Goal: Task Accomplishment & Management: Complete application form

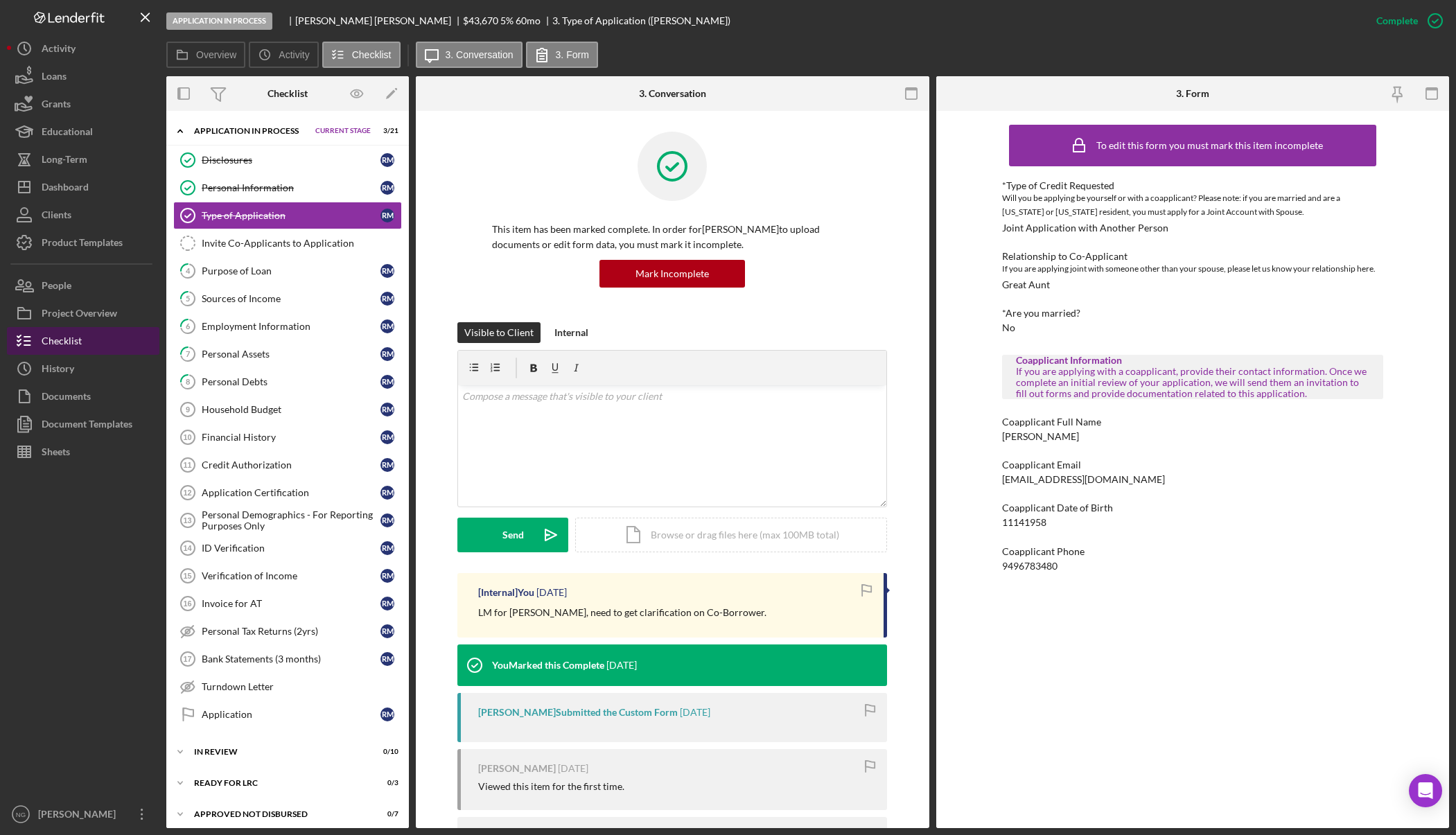
click at [89, 337] on button "Checklist" at bounding box center [82, 340] width 152 height 27
click at [97, 195] on button "Icon/Dashboard Dashboard" at bounding box center [82, 186] width 152 height 27
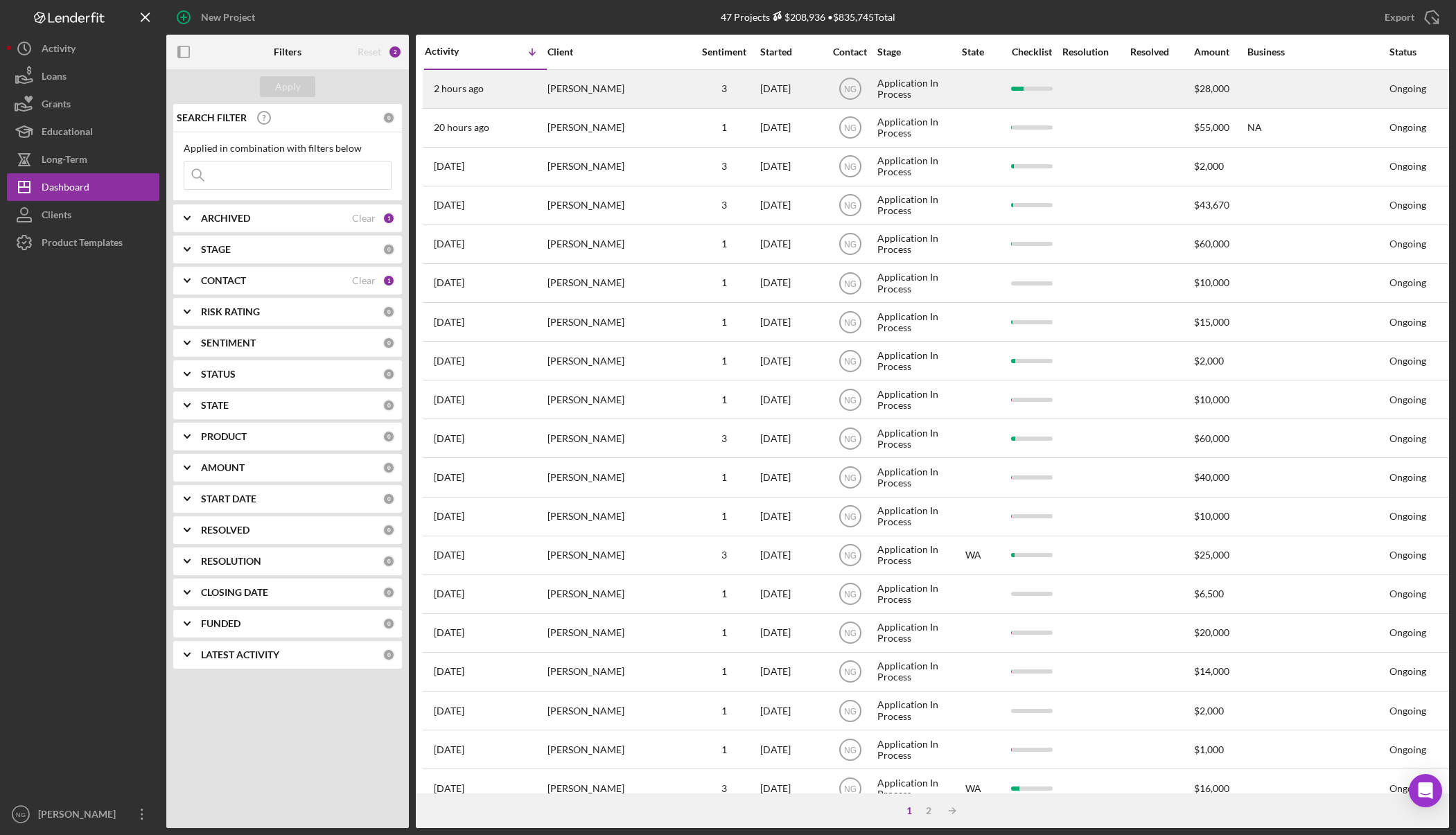
click at [593, 94] on div "[PERSON_NAME]" at bounding box center [617, 88] width 139 height 36
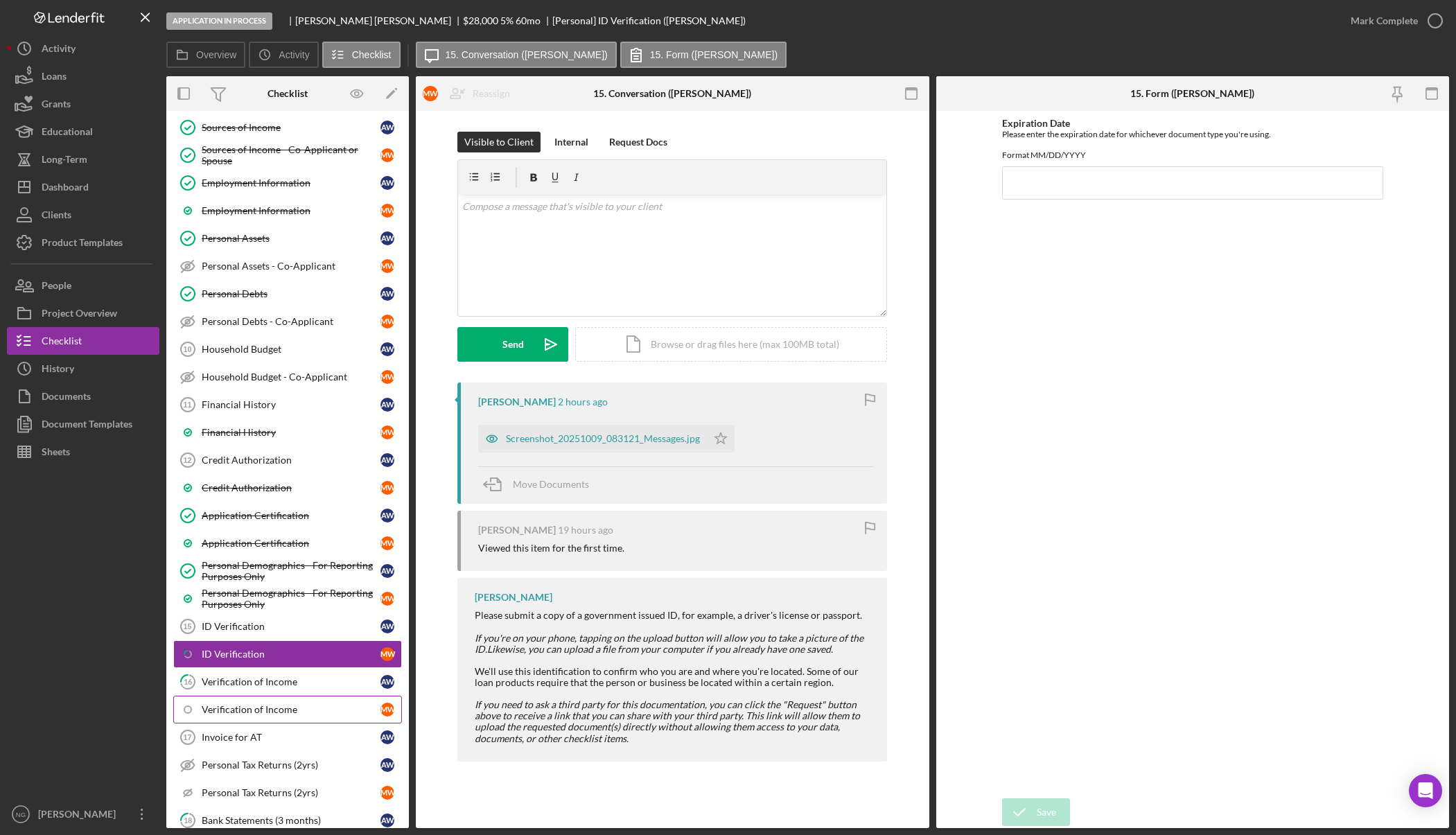
scroll to position [233, 0]
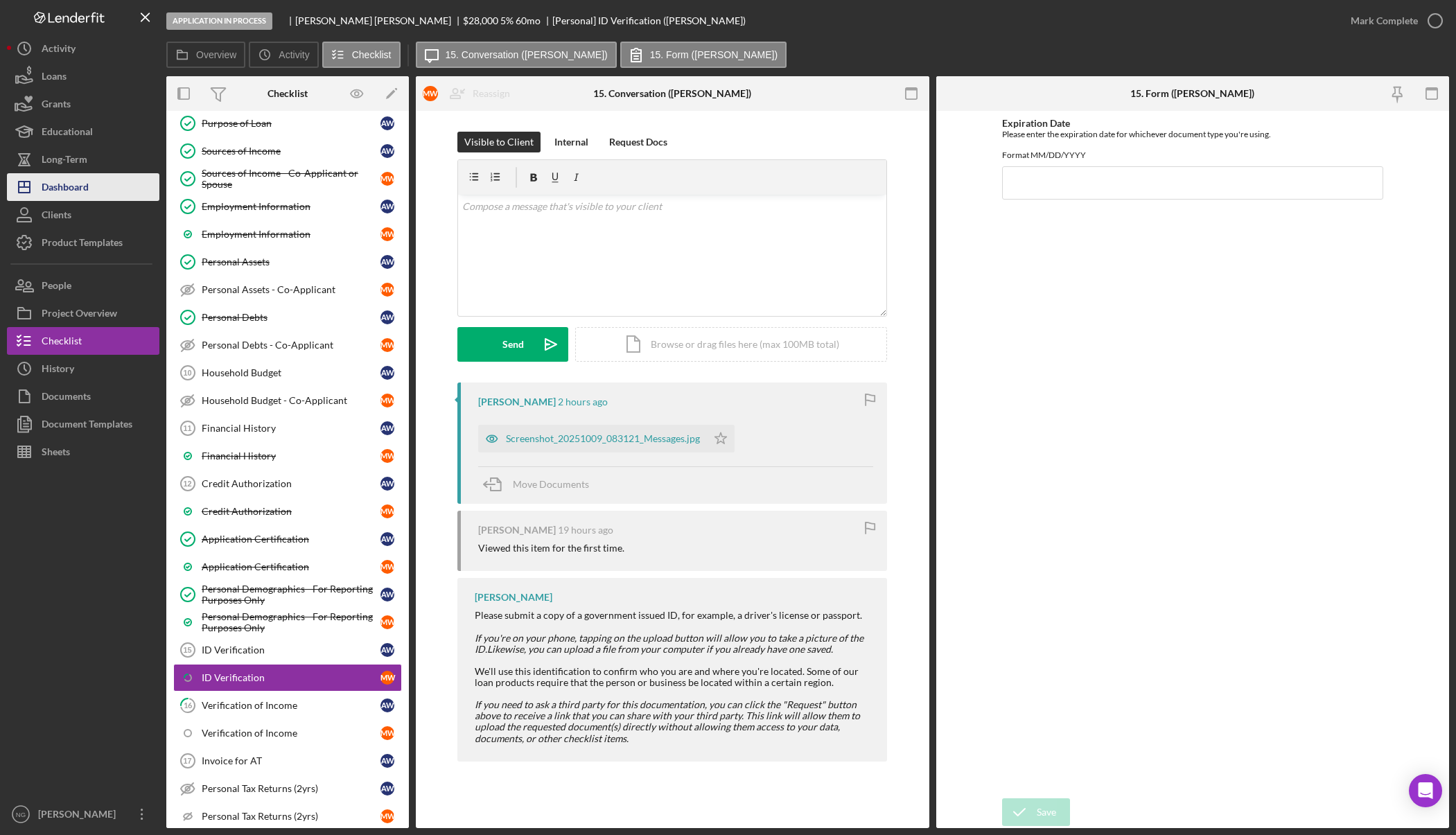
click at [79, 181] on div "Dashboard" at bounding box center [65, 189] width 47 height 31
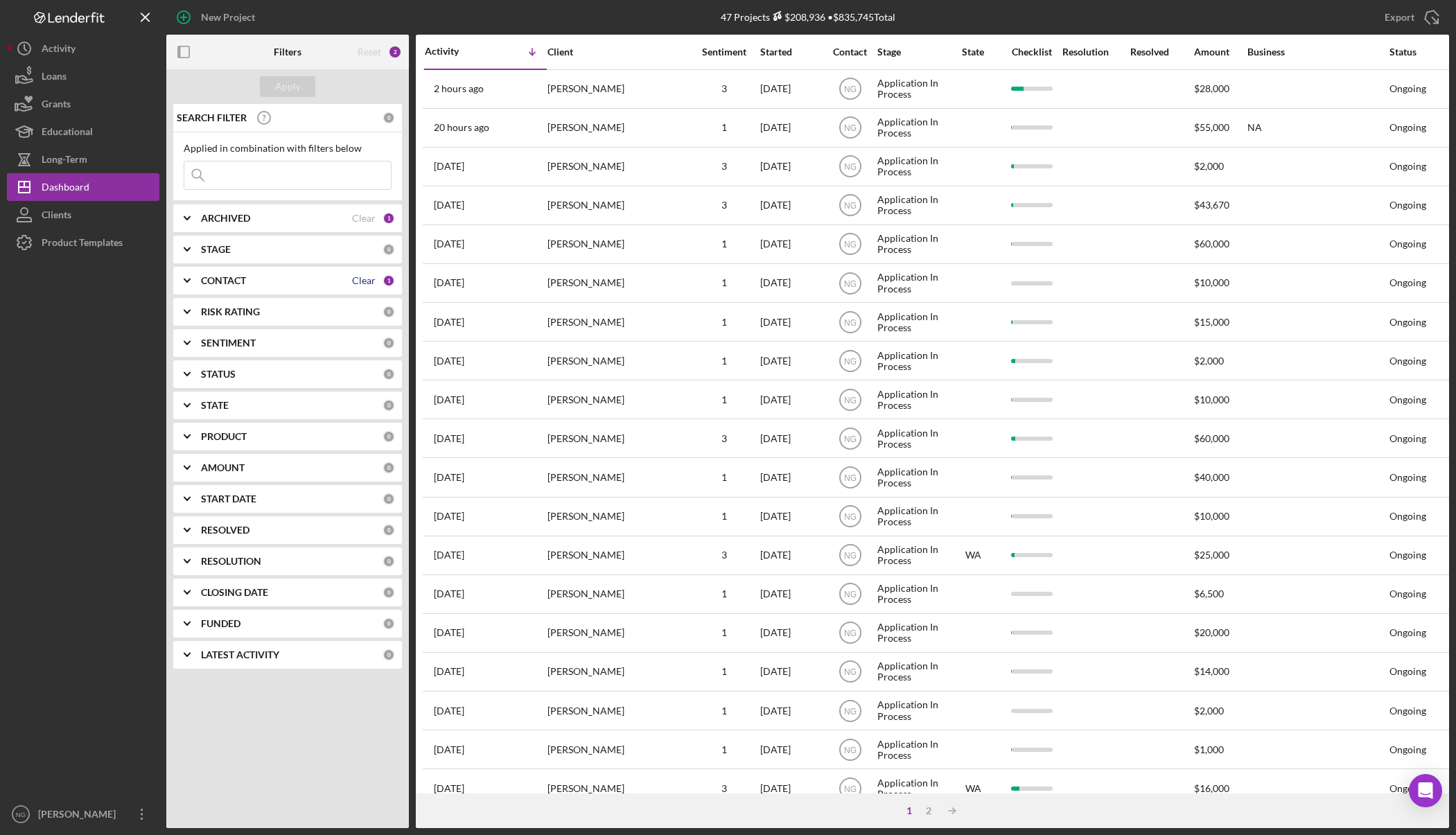
click at [359, 280] on div "Clear" at bounding box center [364, 280] width 24 height 11
click at [296, 90] on div "Apply" at bounding box center [287, 87] width 26 height 21
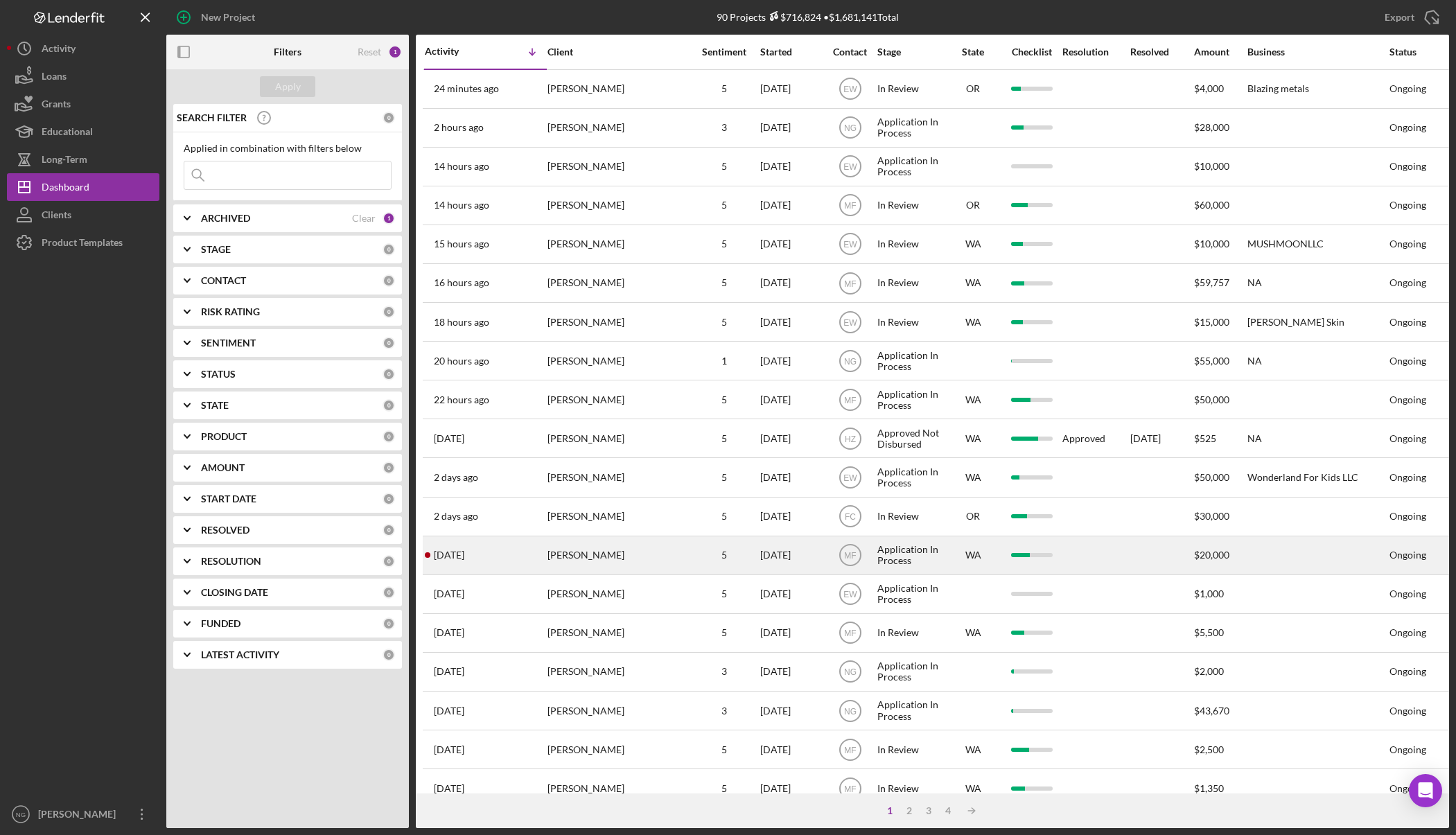
click at [608, 565] on div "[PERSON_NAME]" at bounding box center [617, 555] width 139 height 36
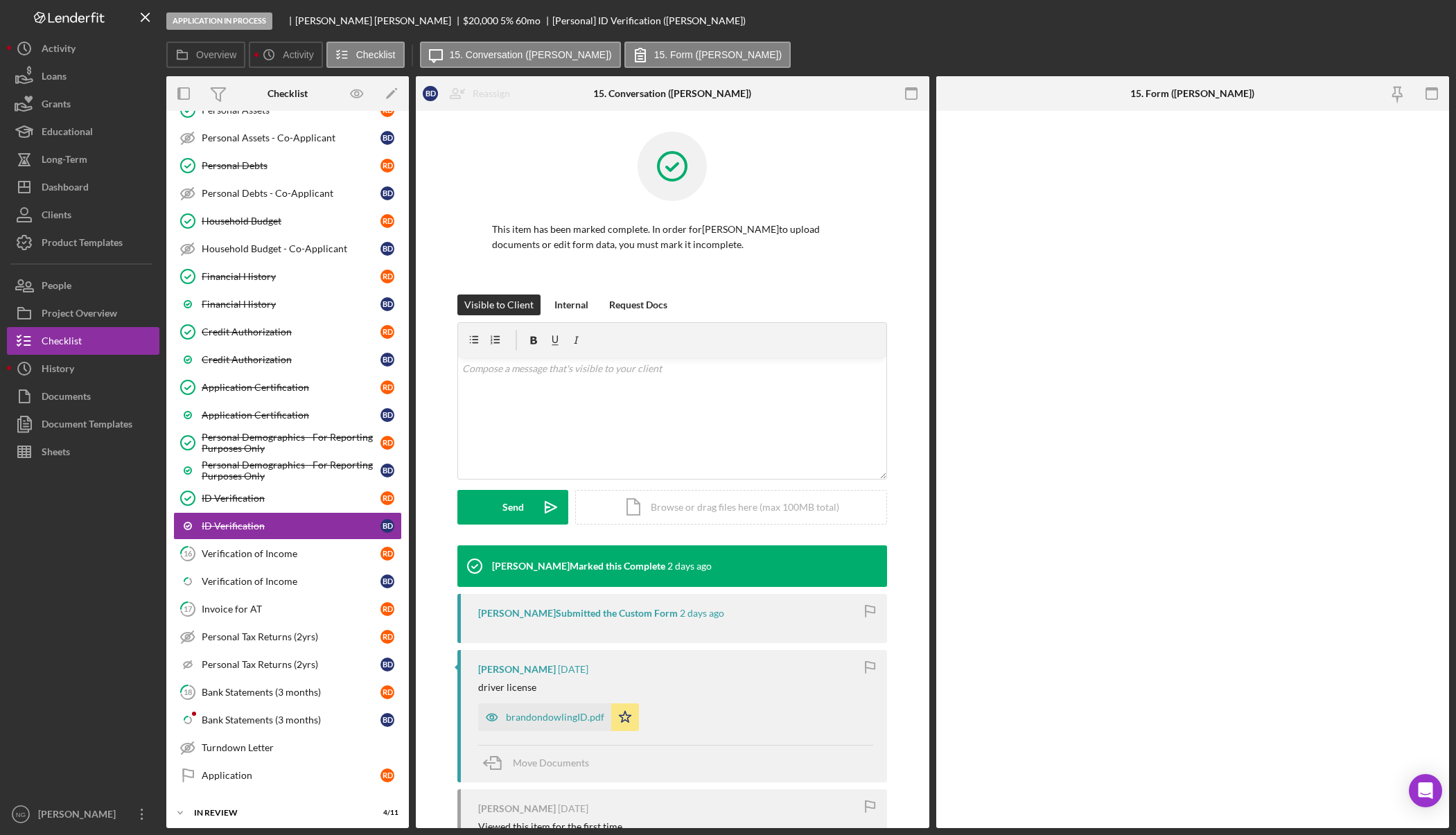
scroll to position [441, 0]
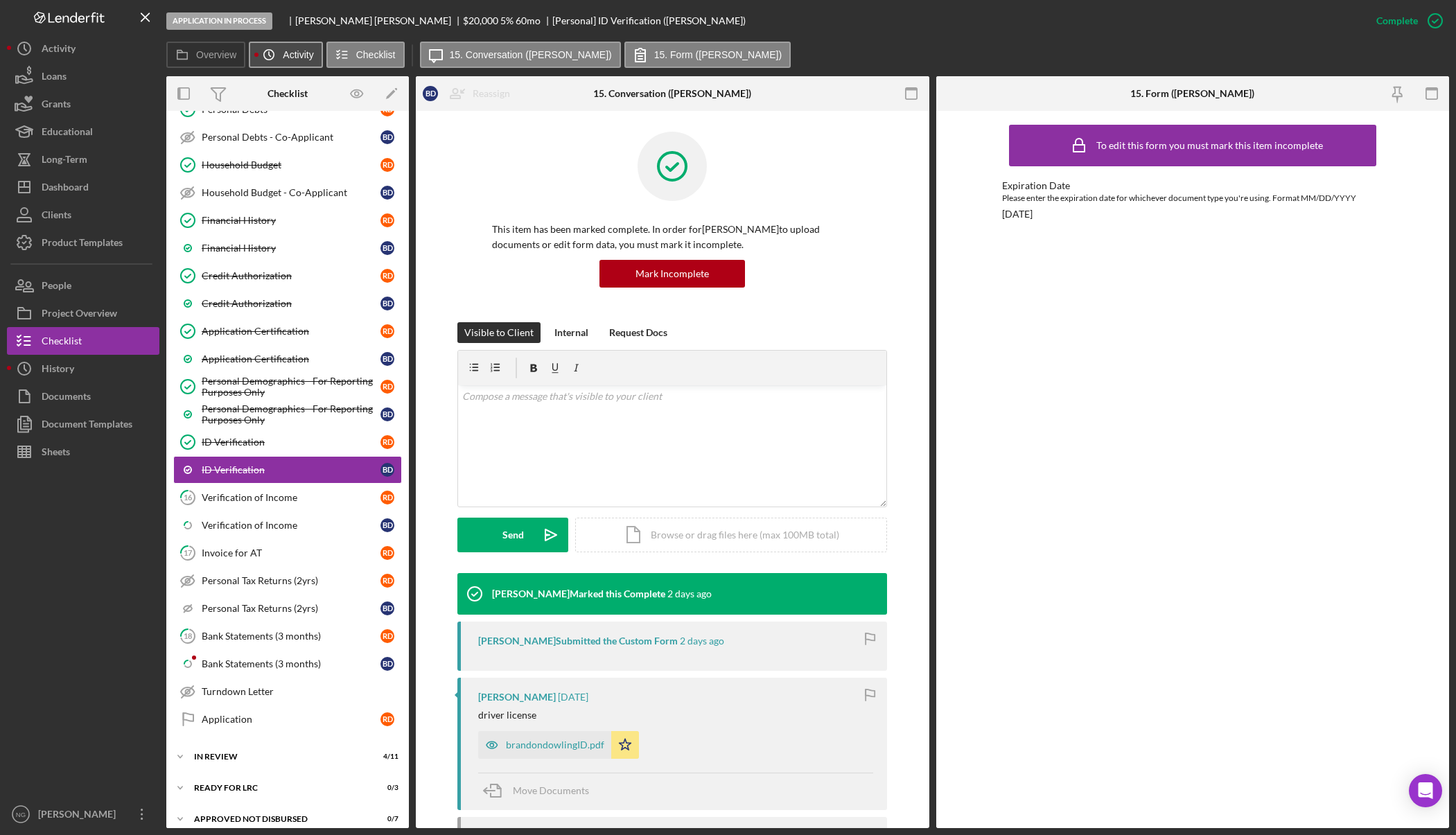
click at [283, 53] on button "Icon/History Activity" at bounding box center [285, 54] width 74 height 26
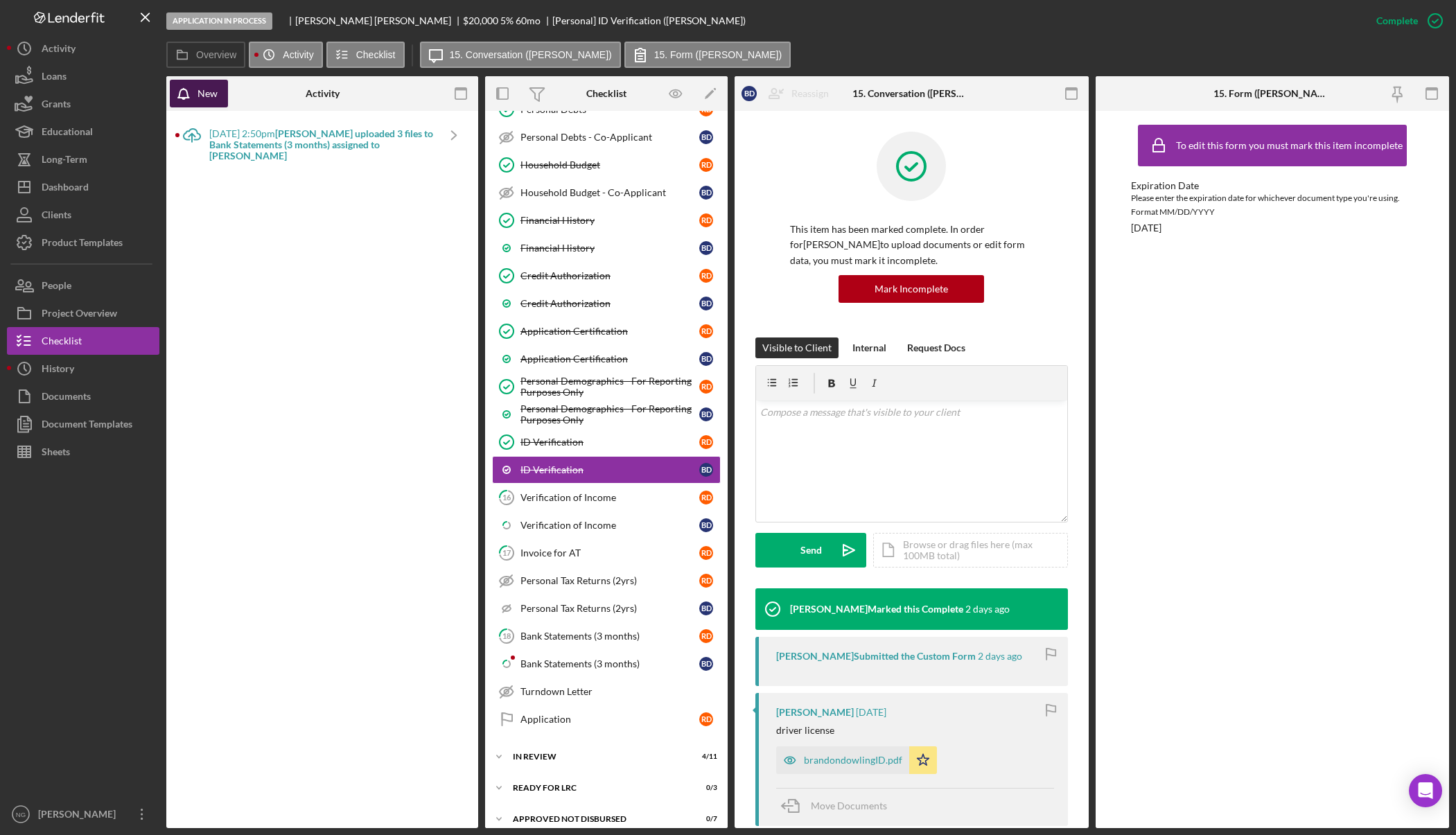
click at [205, 91] on div "New" at bounding box center [207, 93] width 20 height 27
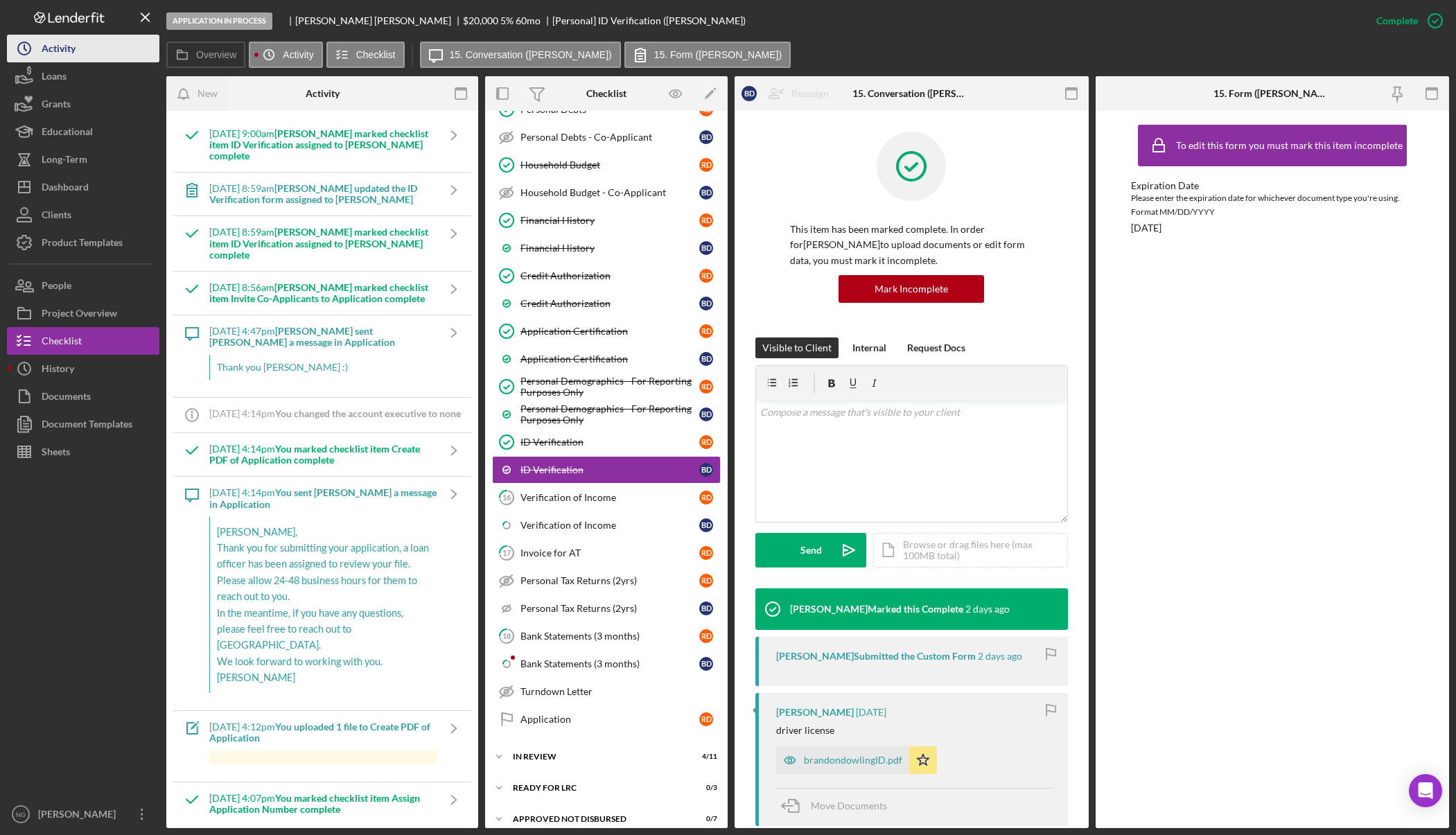
click at [80, 55] on button "Icon/History Activity" at bounding box center [82, 48] width 152 height 27
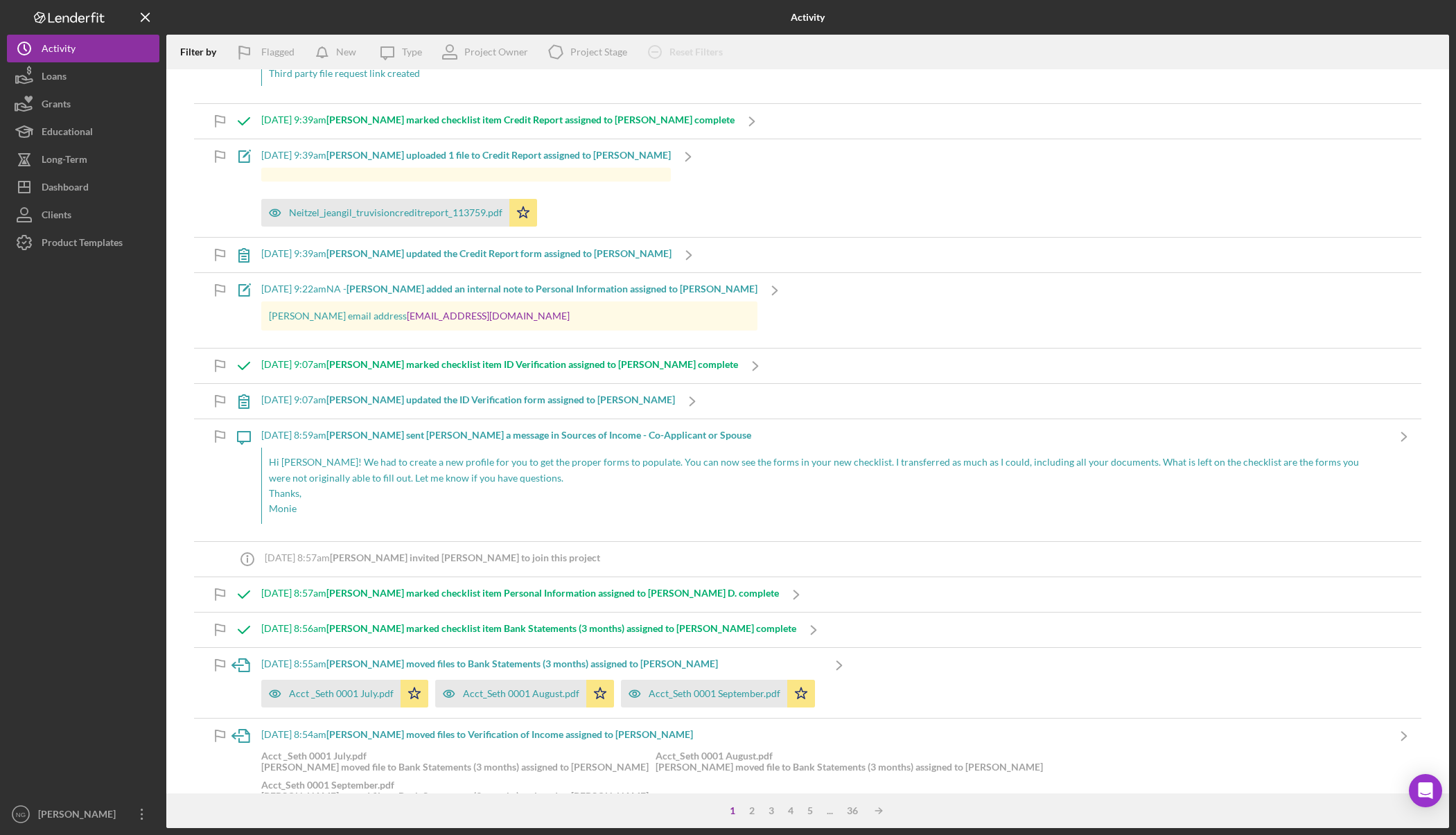
scroll to position [693, 0]
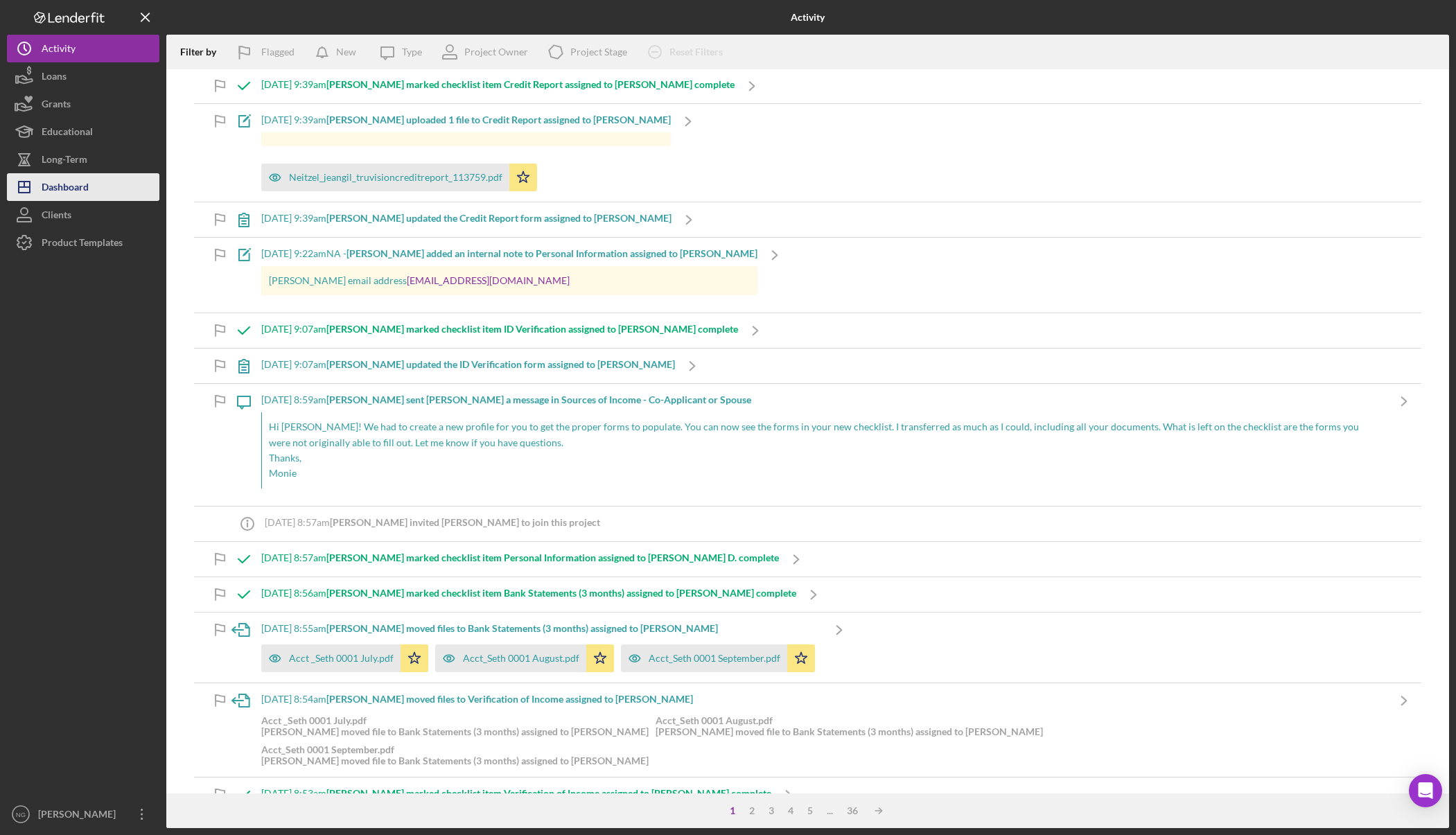
click at [102, 188] on button "Icon/Dashboard Dashboard" at bounding box center [82, 186] width 152 height 27
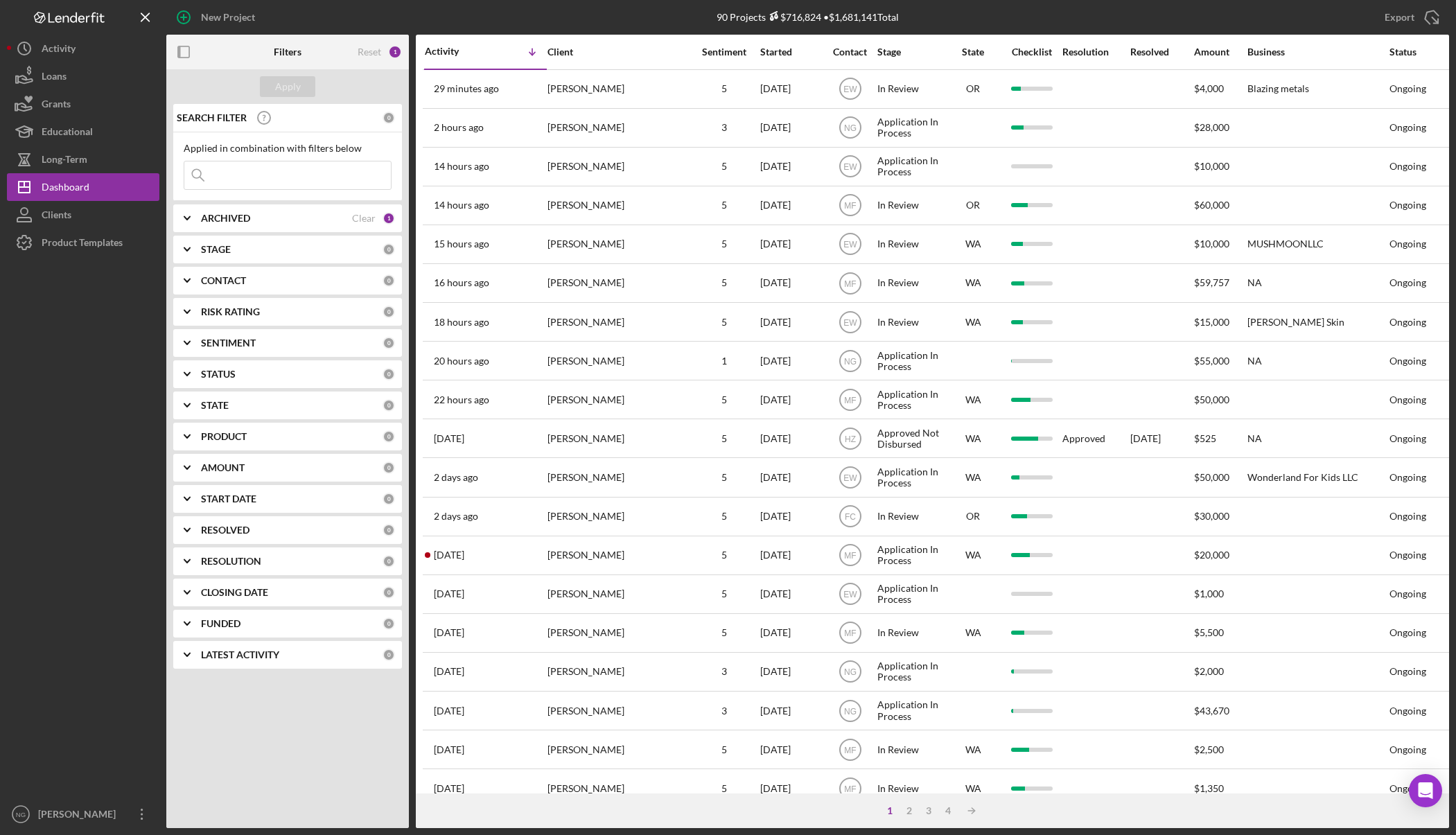
click at [271, 178] on input at bounding box center [287, 175] width 207 height 27
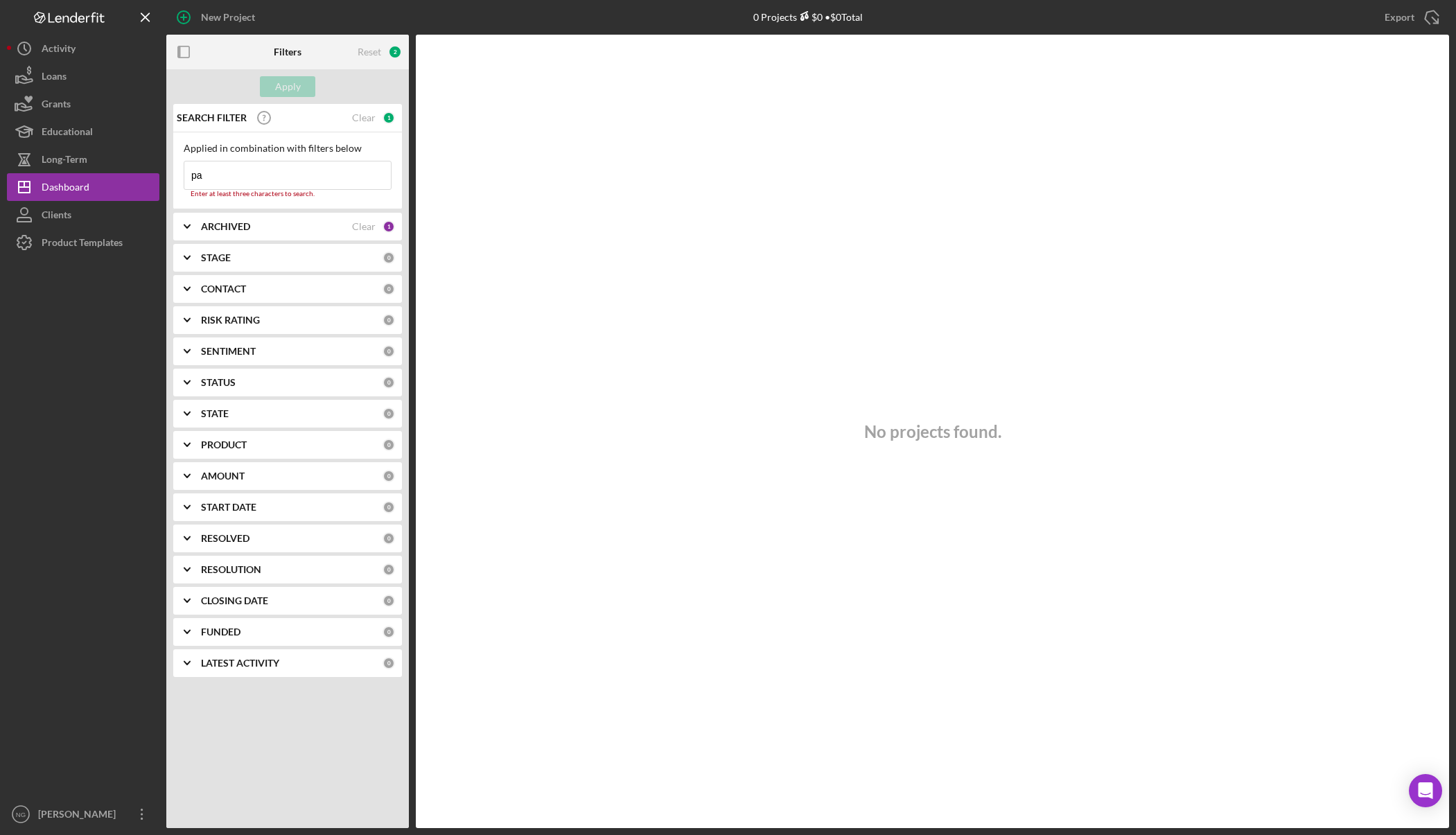
type input "p"
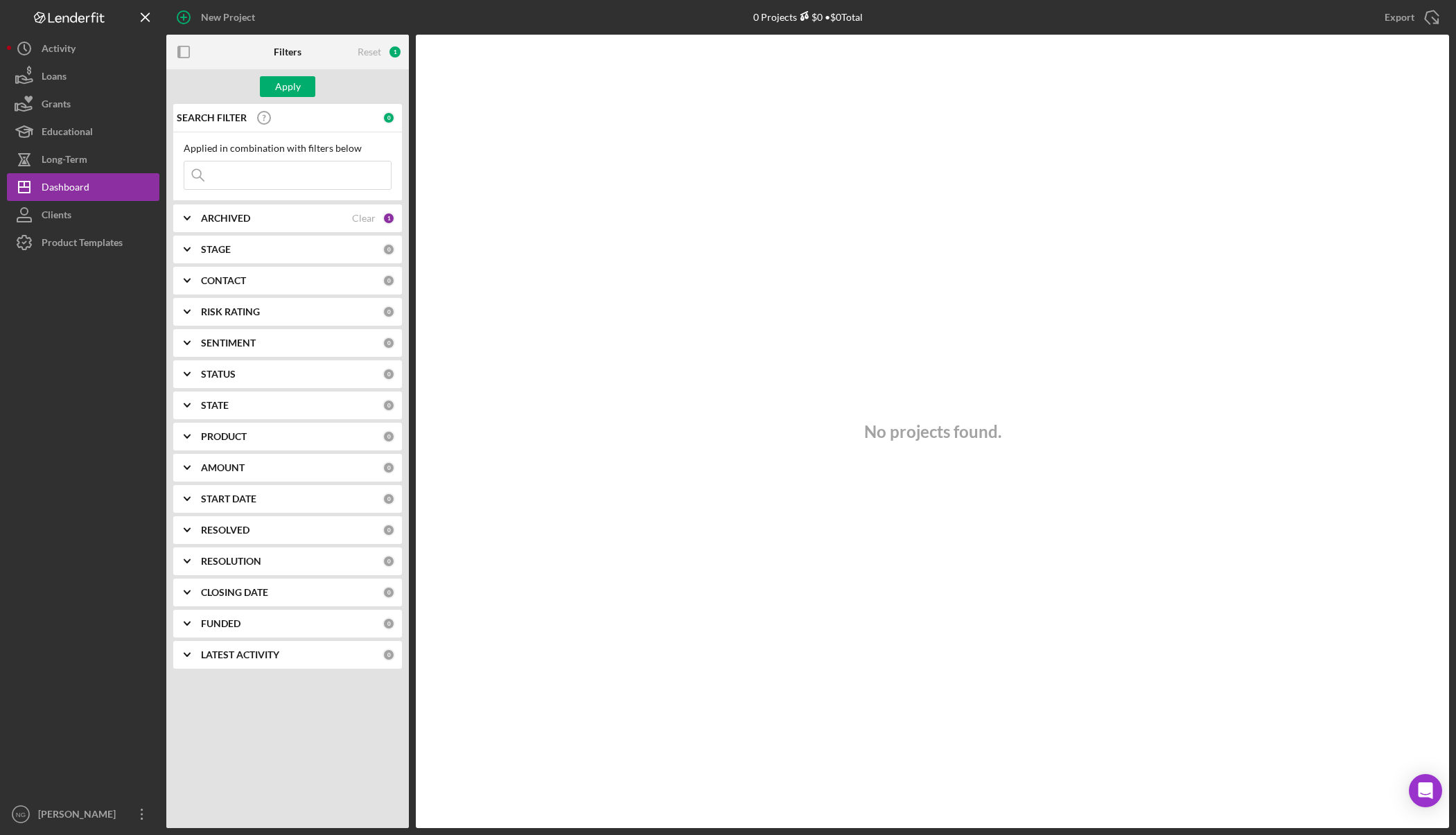
click at [234, 221] on b "ARCHIVED" at bounding box center [226, 218] width 49 height 11
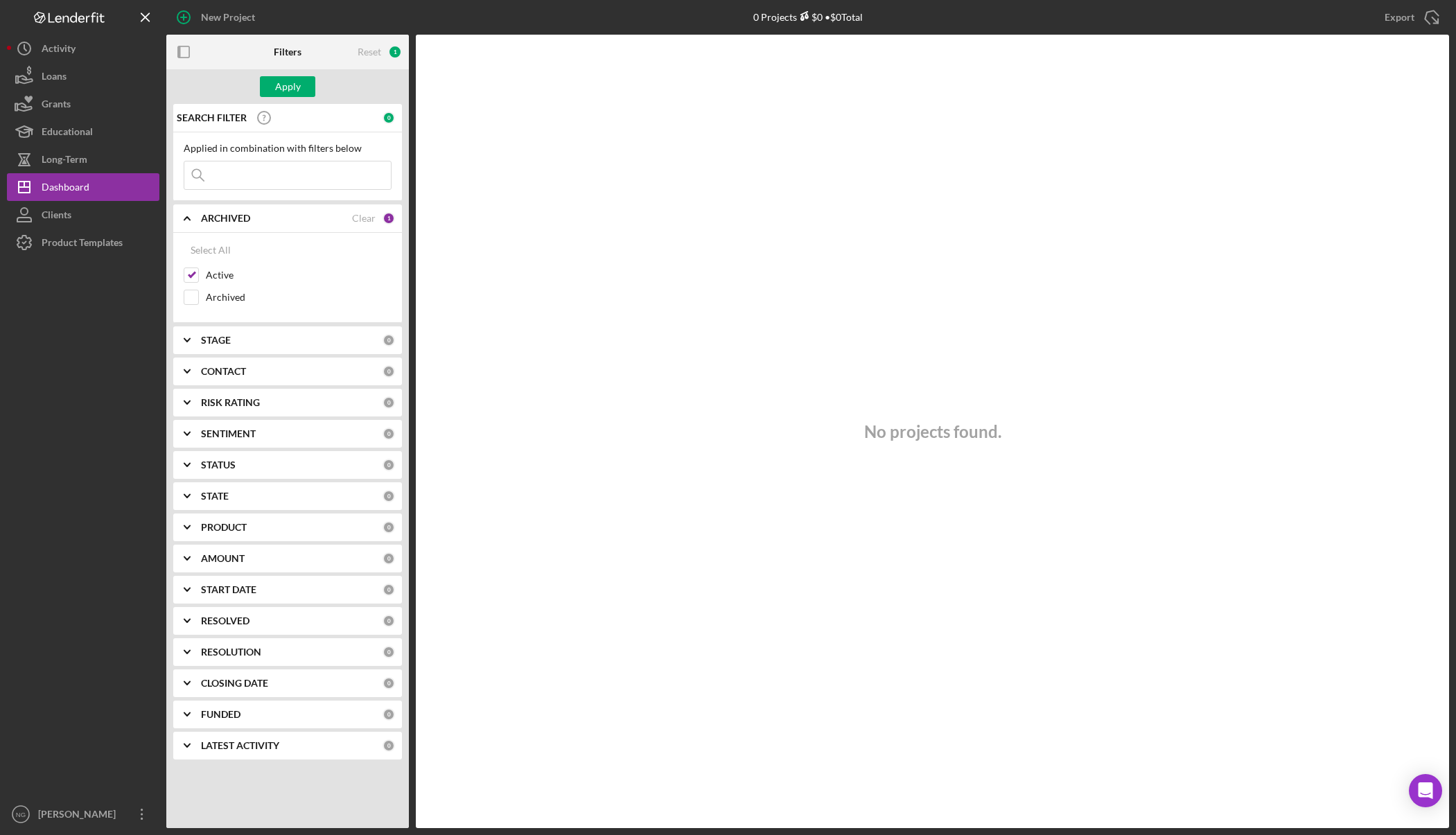
click at [234, 221] on b "ARCHIVED" at bounding box center [226, 218] width 49 height 11
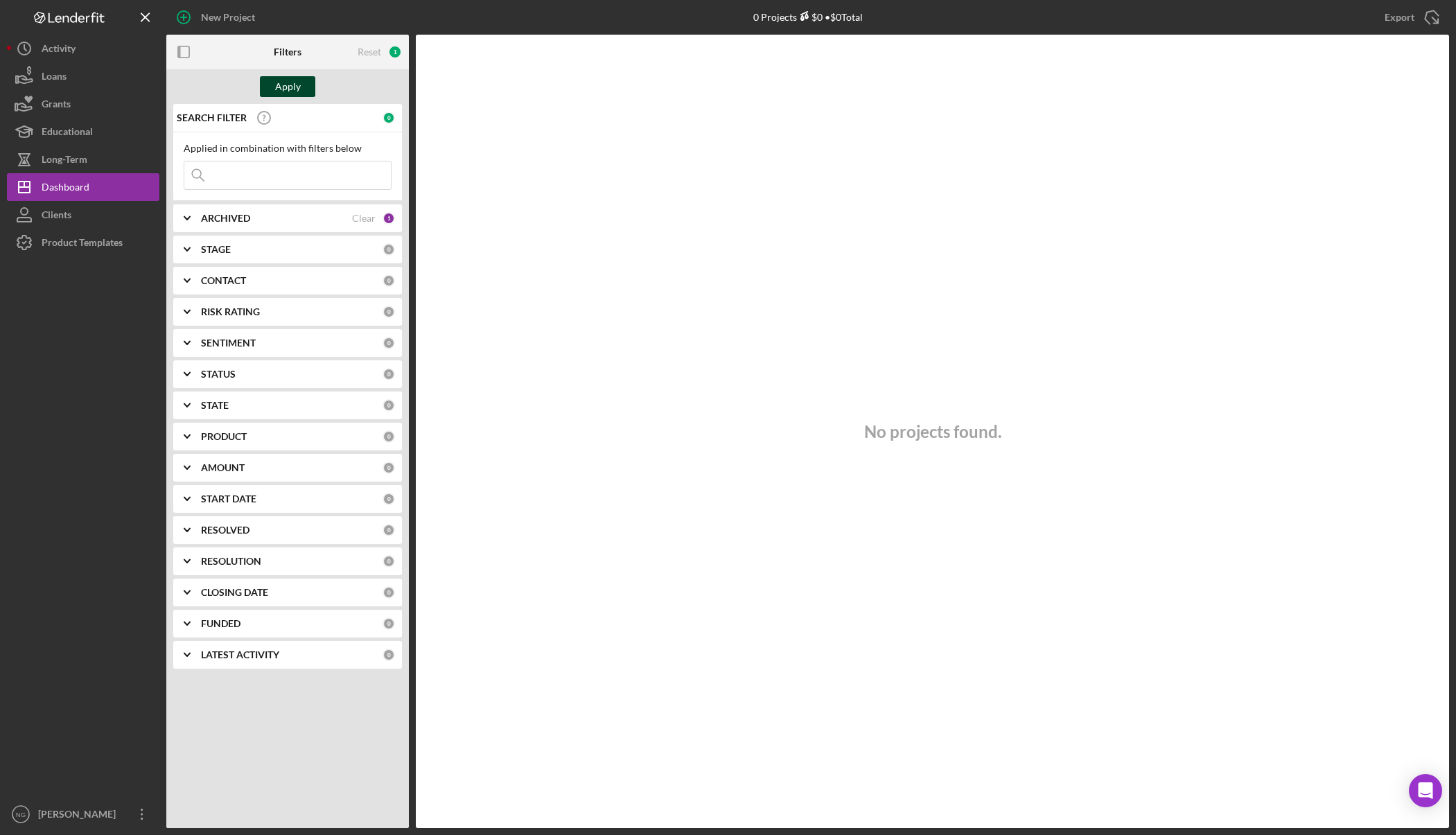
click at [280, 91] on div "Apply" at bounding box center [287, 87] width 26 height 21
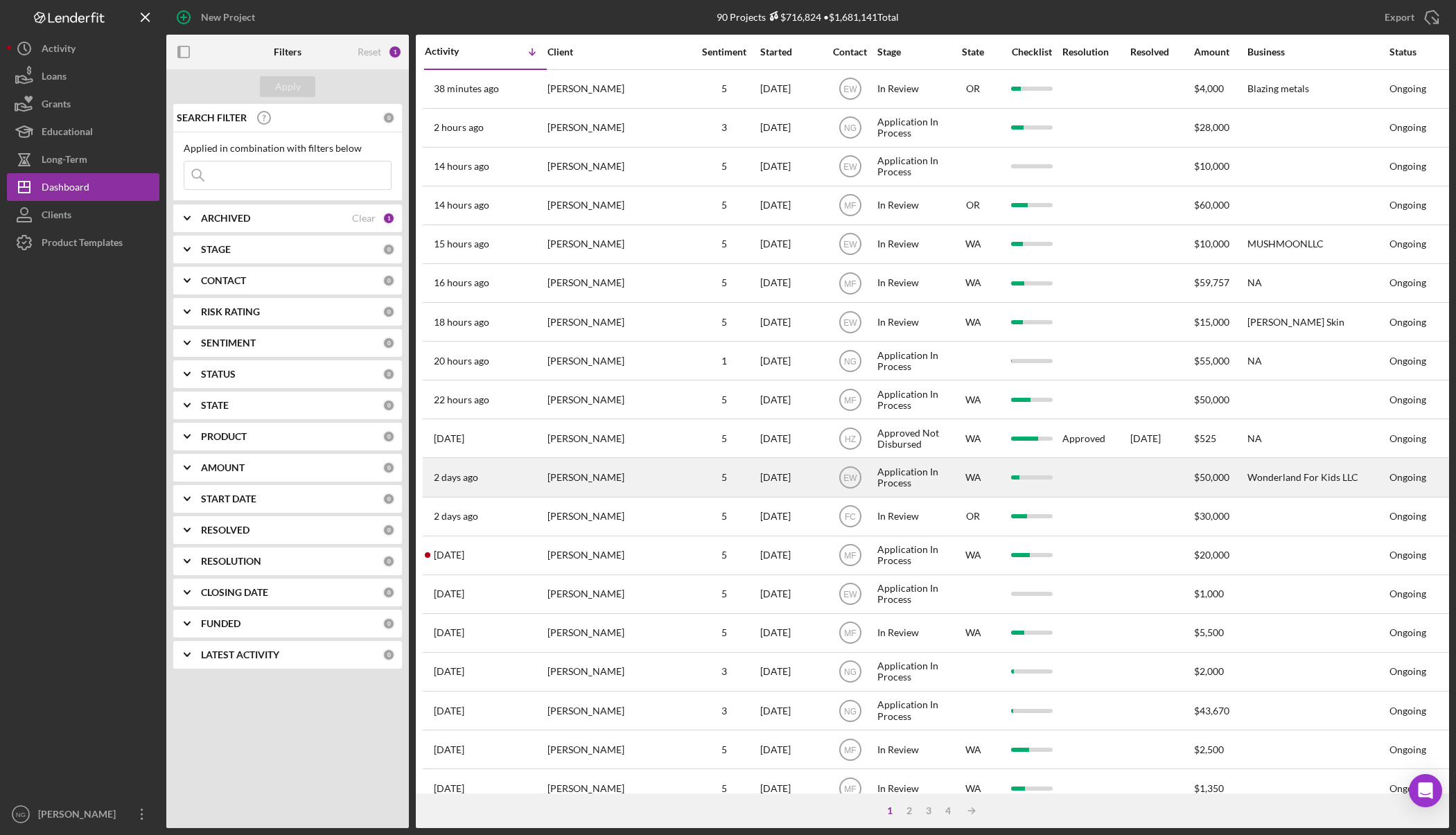
click at [641, 470] on div "[PERSON_NAME]" at bounding box center [617, 477] width 139 height 36
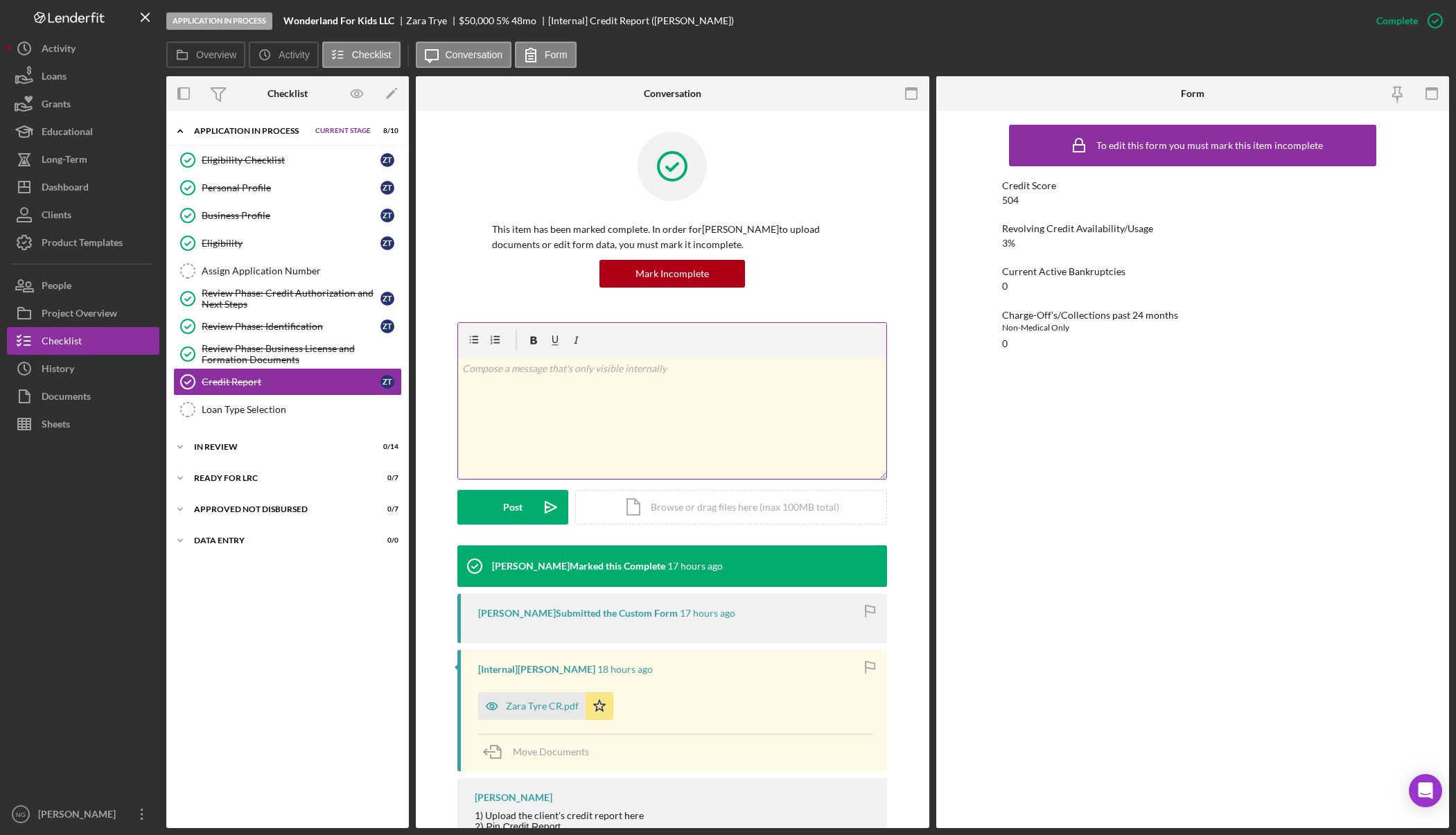
scroll to position [60, 0]
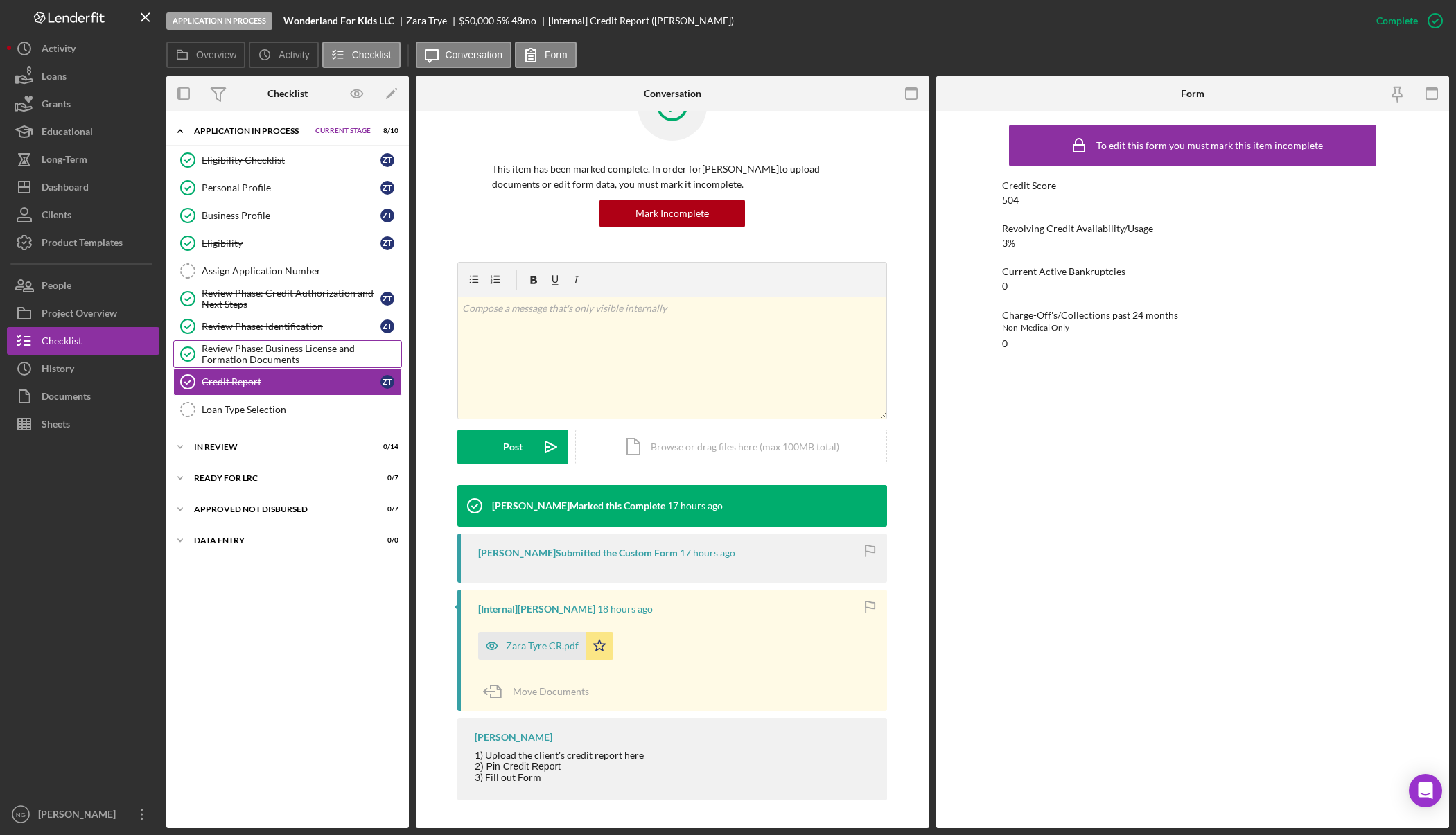
click at [273, 357] on div "Review Phase: Business License and Formation Documents" at bounding box center [301, 354] width 200 height 22
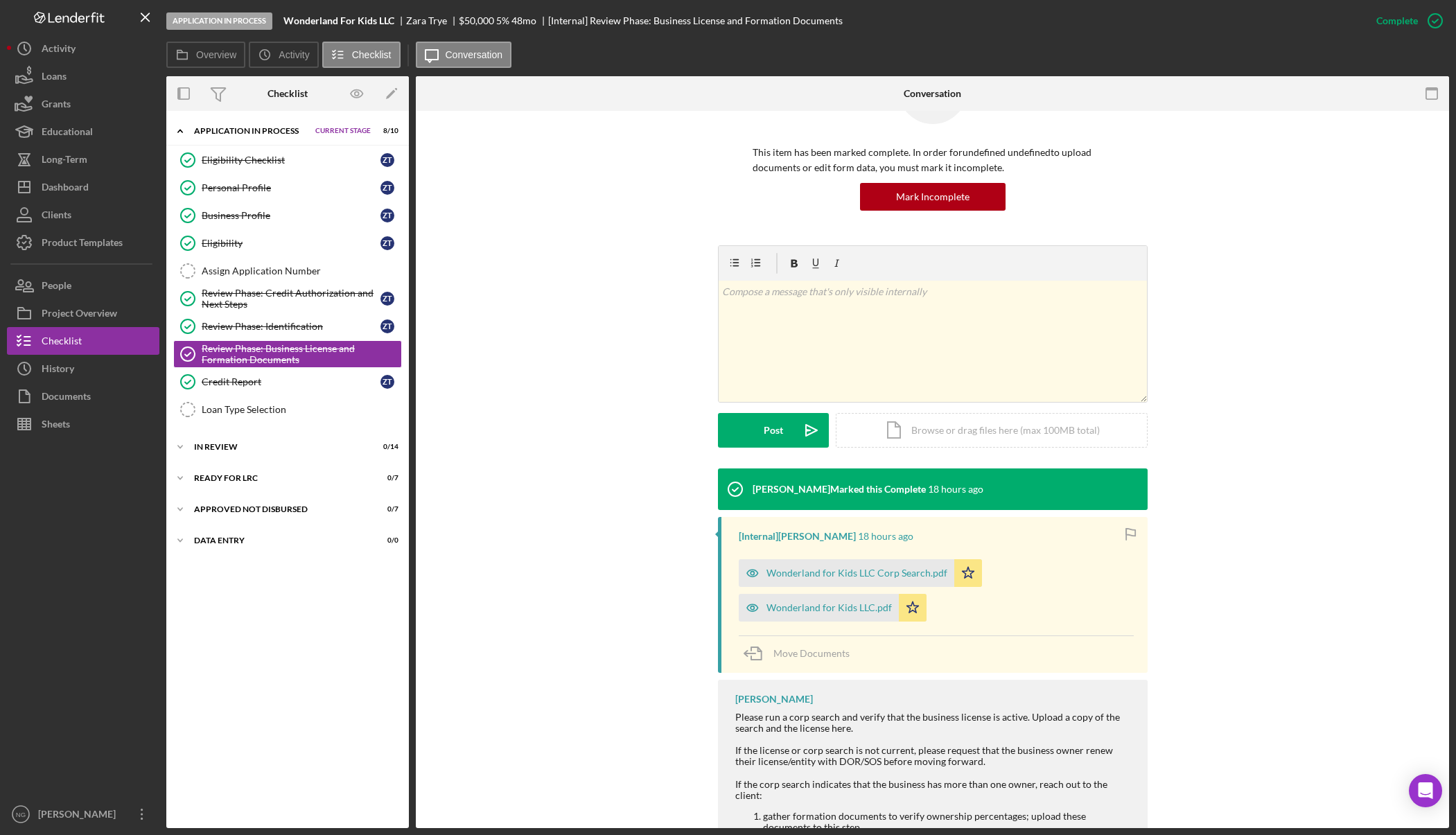
scroll to position [170, 0]
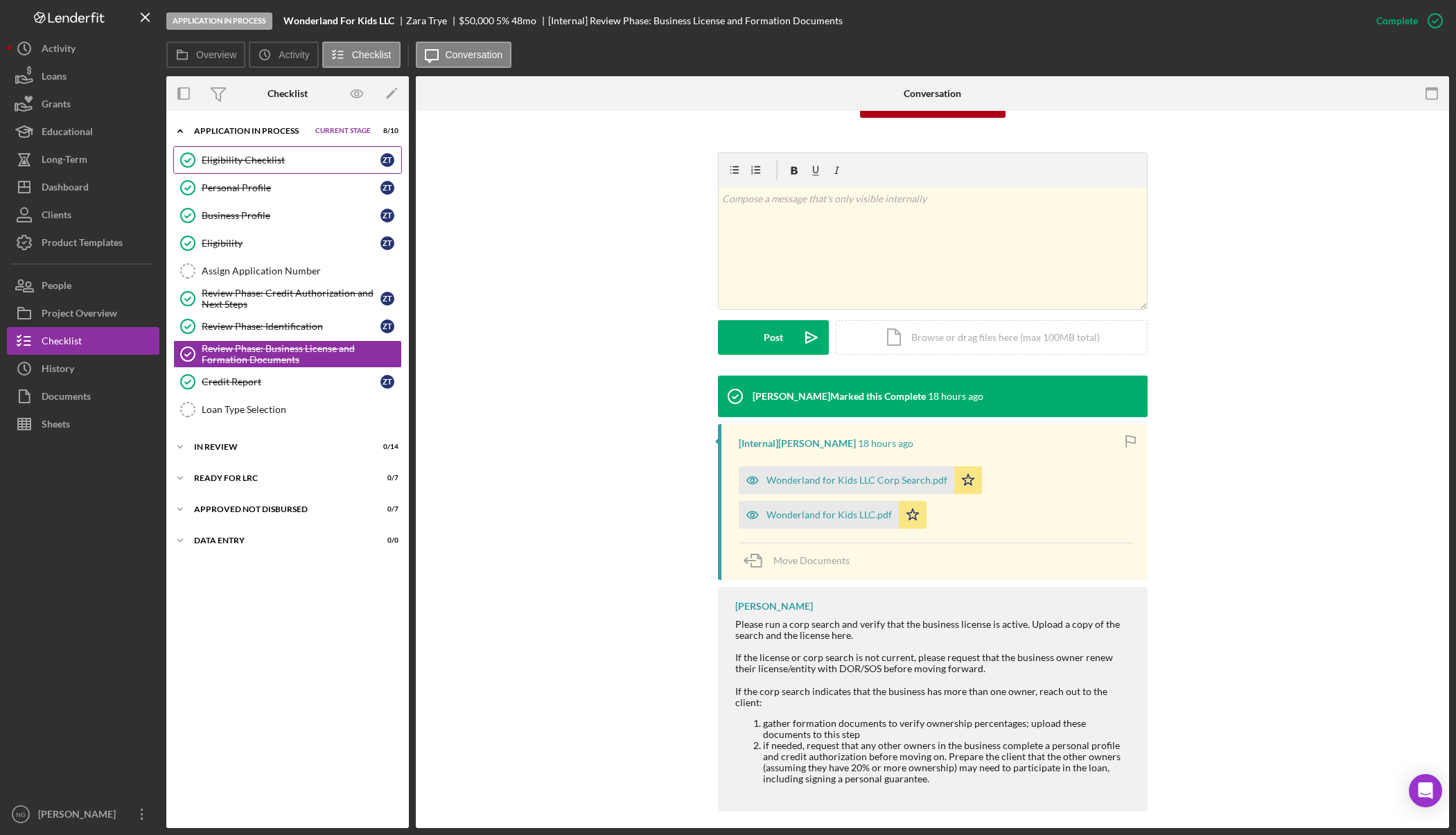
click at [285, 169] on link "Eligibility Checklist Eligibility Checklist Z T" at bounding box center [287, 160] width 229 height 27
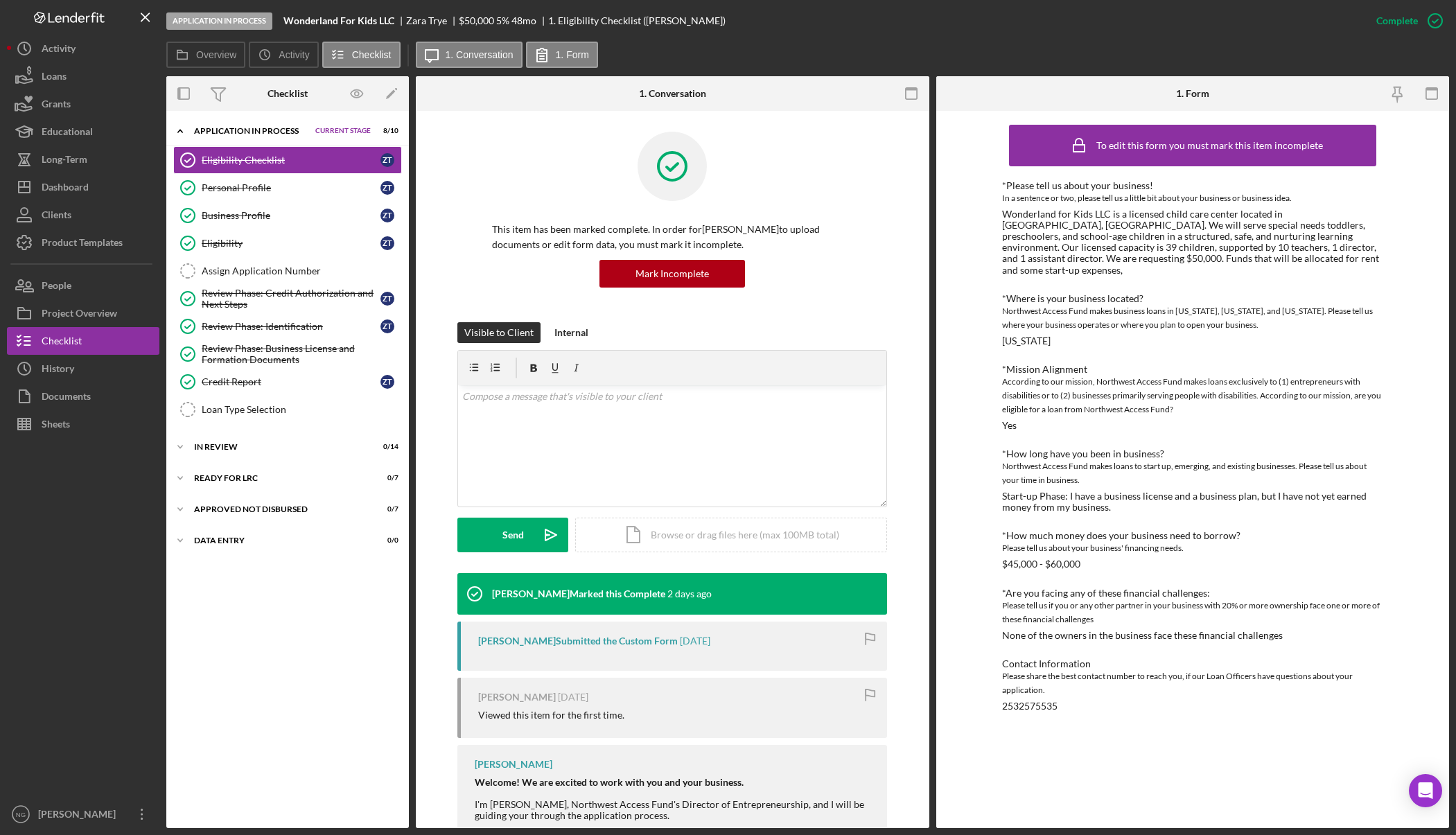
click at [326, 669] on div "Icon/Expander Application In Process Current Stage 8 / 10 Set Stage Eligibility…" at bounding box center [287, 470] width 242 height 704
drag, startPoint x: 22, startPoint y: 614, endPoint x: 33, endPoint y: 608, distance: 12.5
click at [25, 614] on div at bounding box center [82, 620] width 152 height 363
click at [63, 177] on div "Dashboard" at bounding box center [65, 189] width 47 height 31
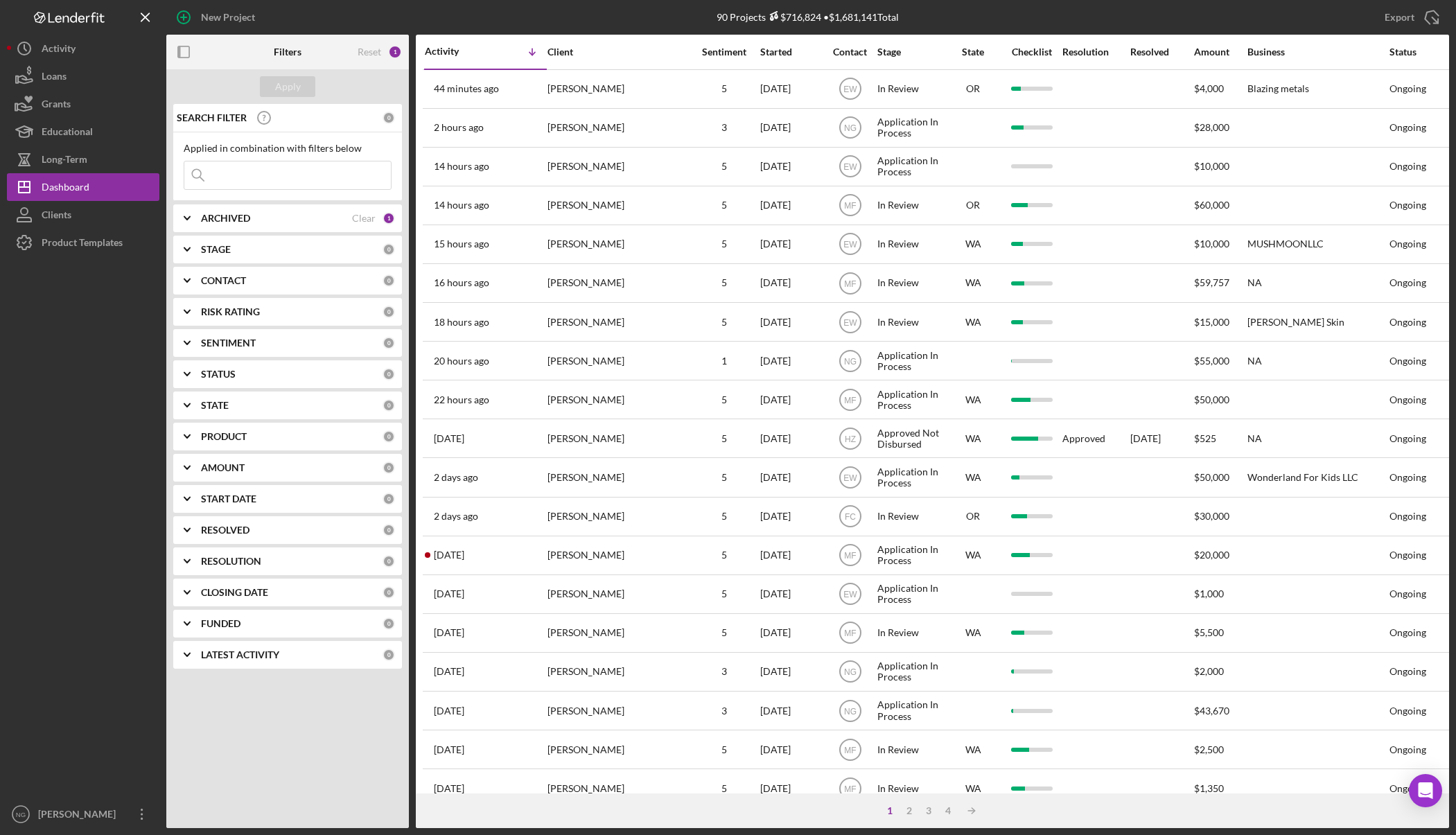
click at [257, 277] on div "CONTACT" at bounding box center [292, 280] width 181 height 11
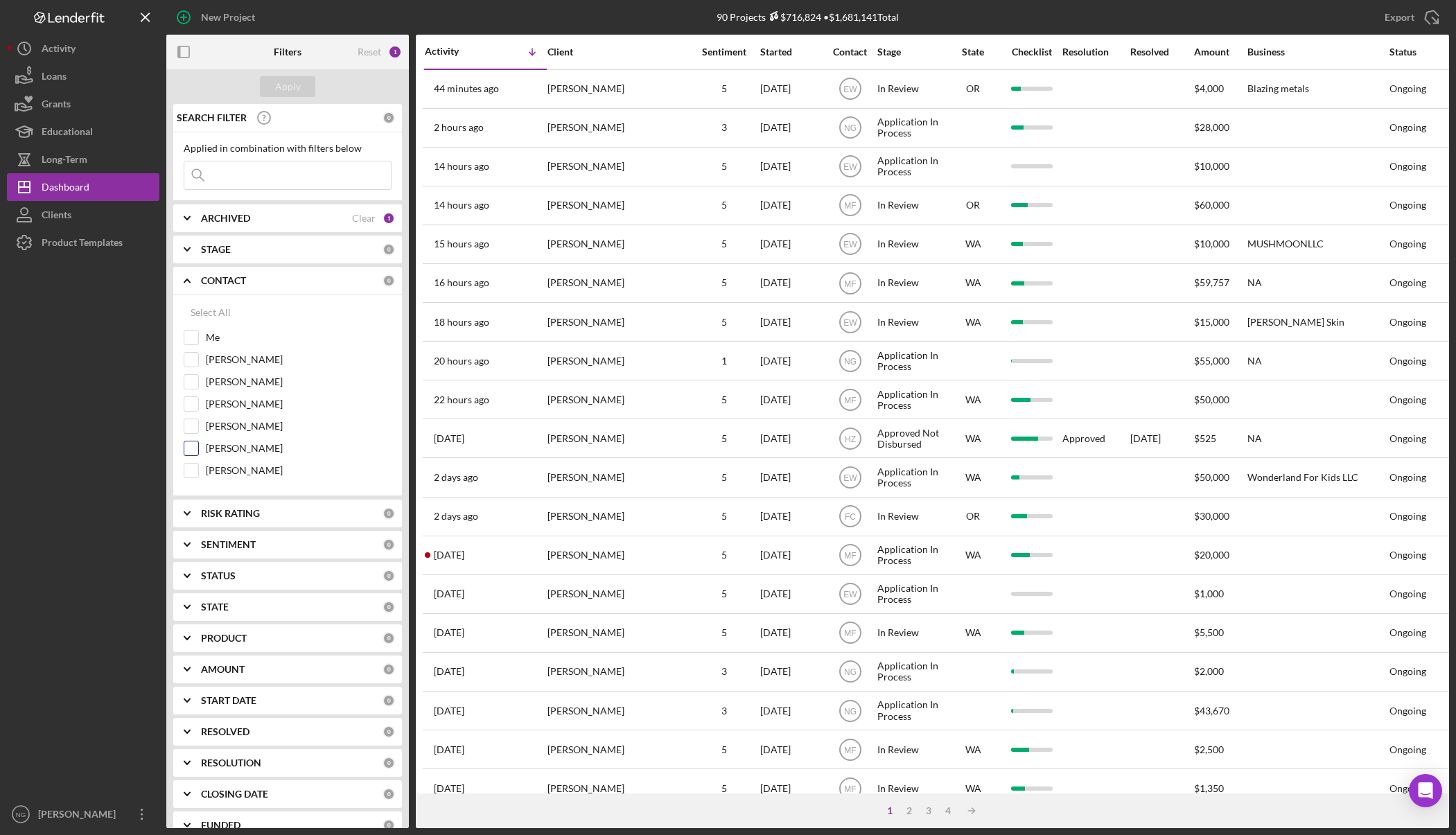
click at [194, 450] on input "[PERSON_NAME]" at bounding box center [191, 448] width 14 height 14
checkbox input "true"
click at [301, 87] on button "Apply" at bounding box center [287, 87] width 56 height 21
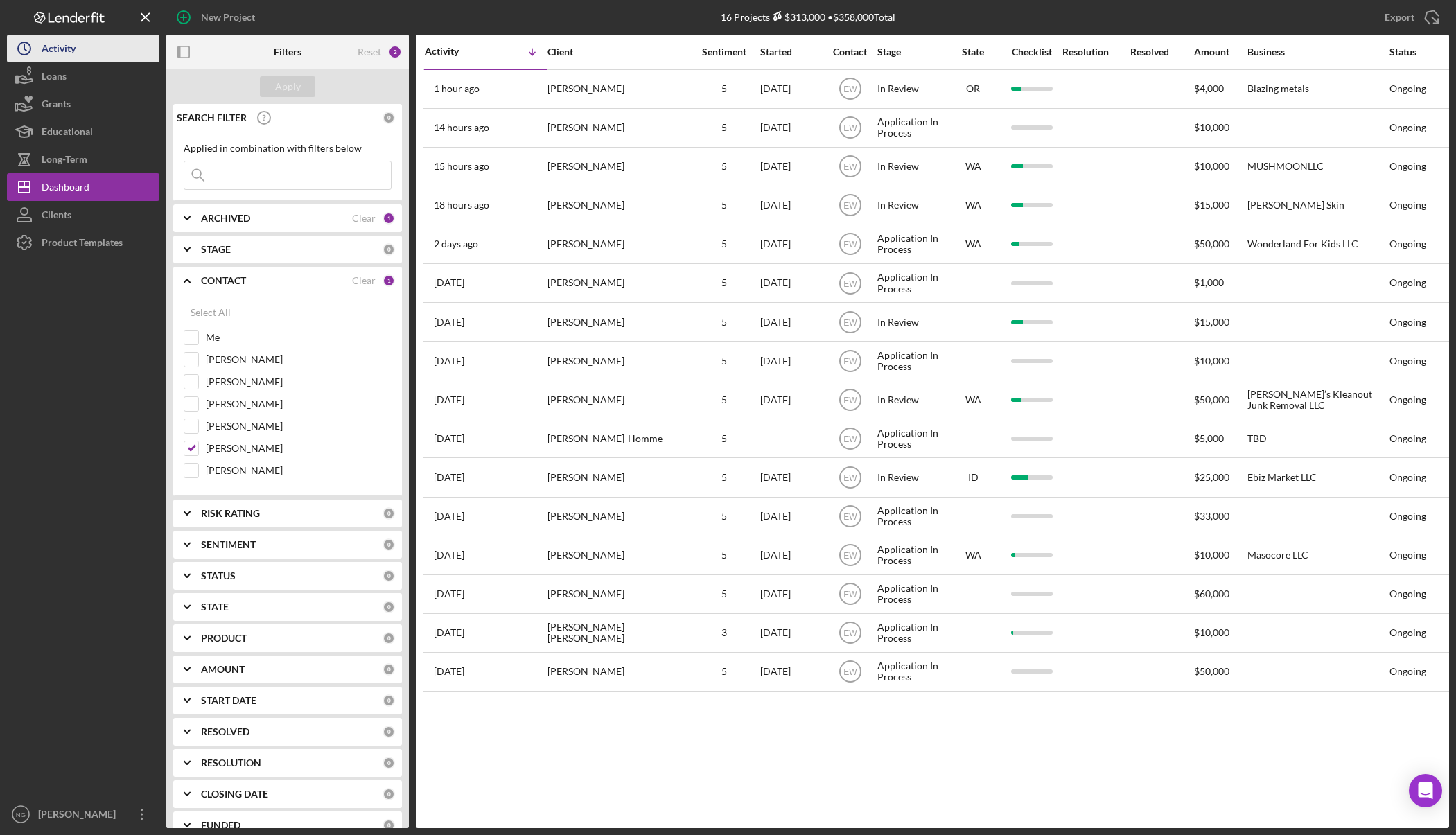
click at [108, 47] on button "Icon/History Activity" at bounding box center [82, 48] width 152 height 27
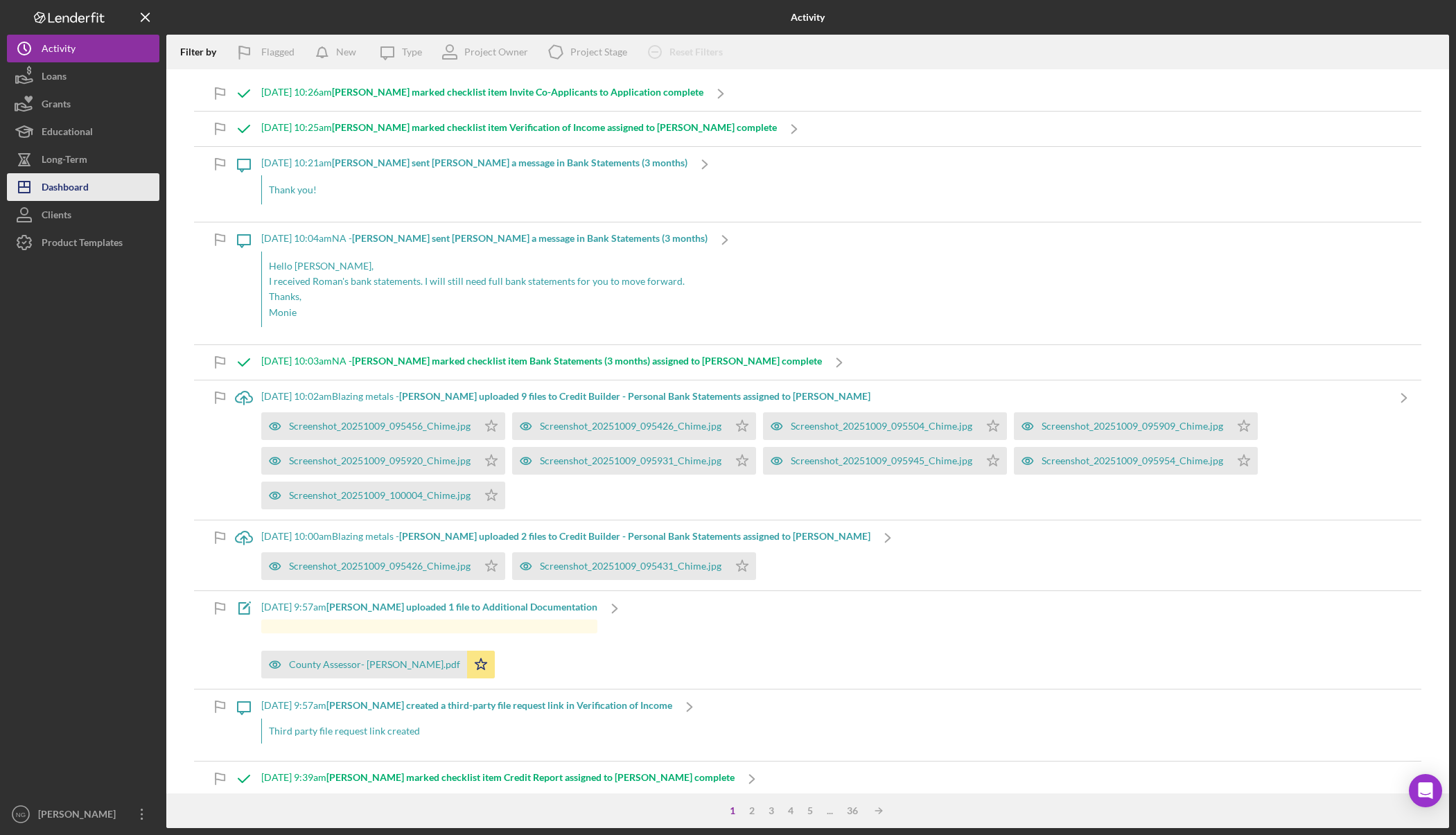
click at [121, 189] on button "Icon/Dashboard Dashboard" at bounding box center [82, 186] width 152 height 27
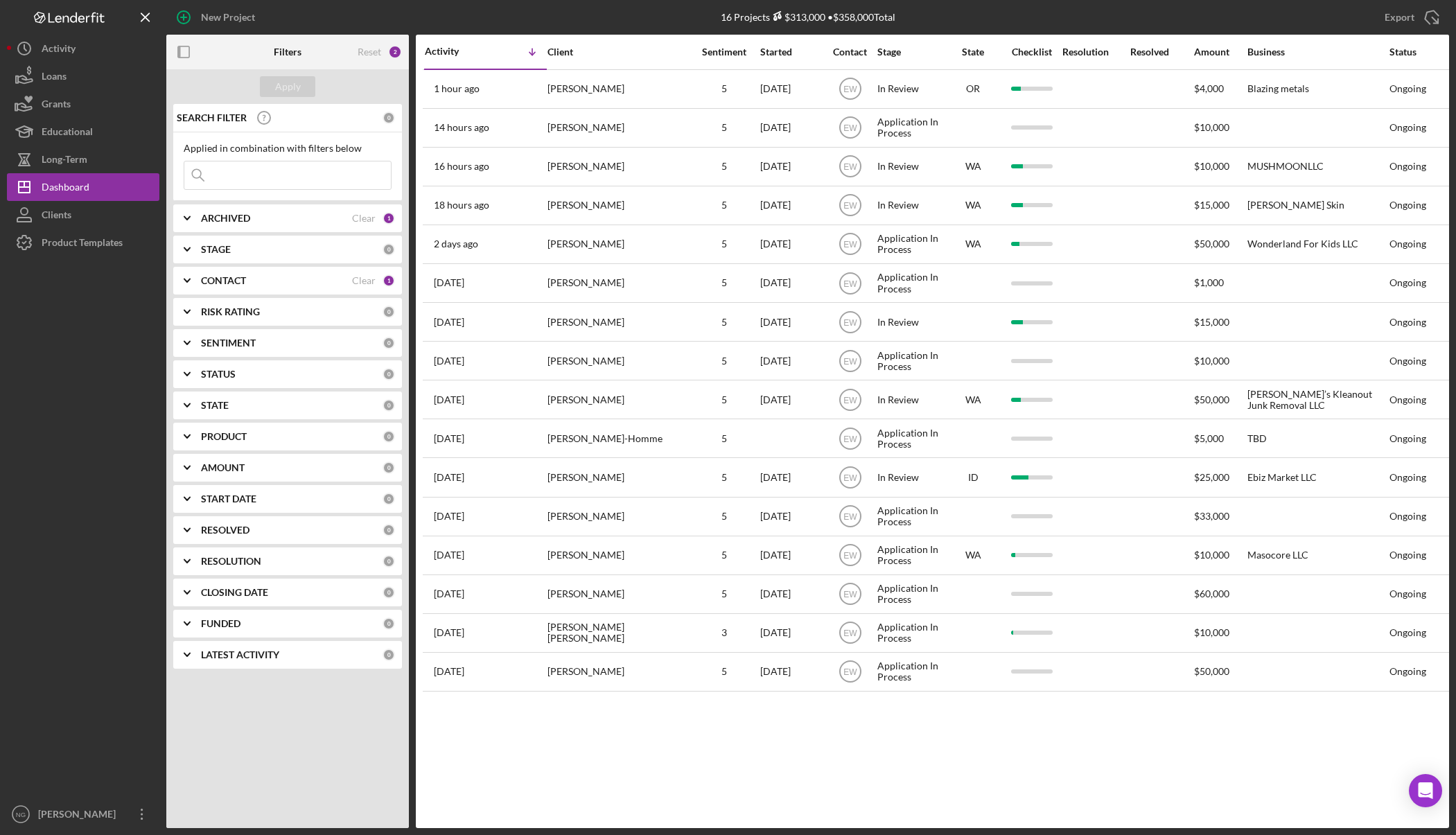
click at [296, 284] on div "CONTACT" at bounding box center [276, 280] width 151 height 11
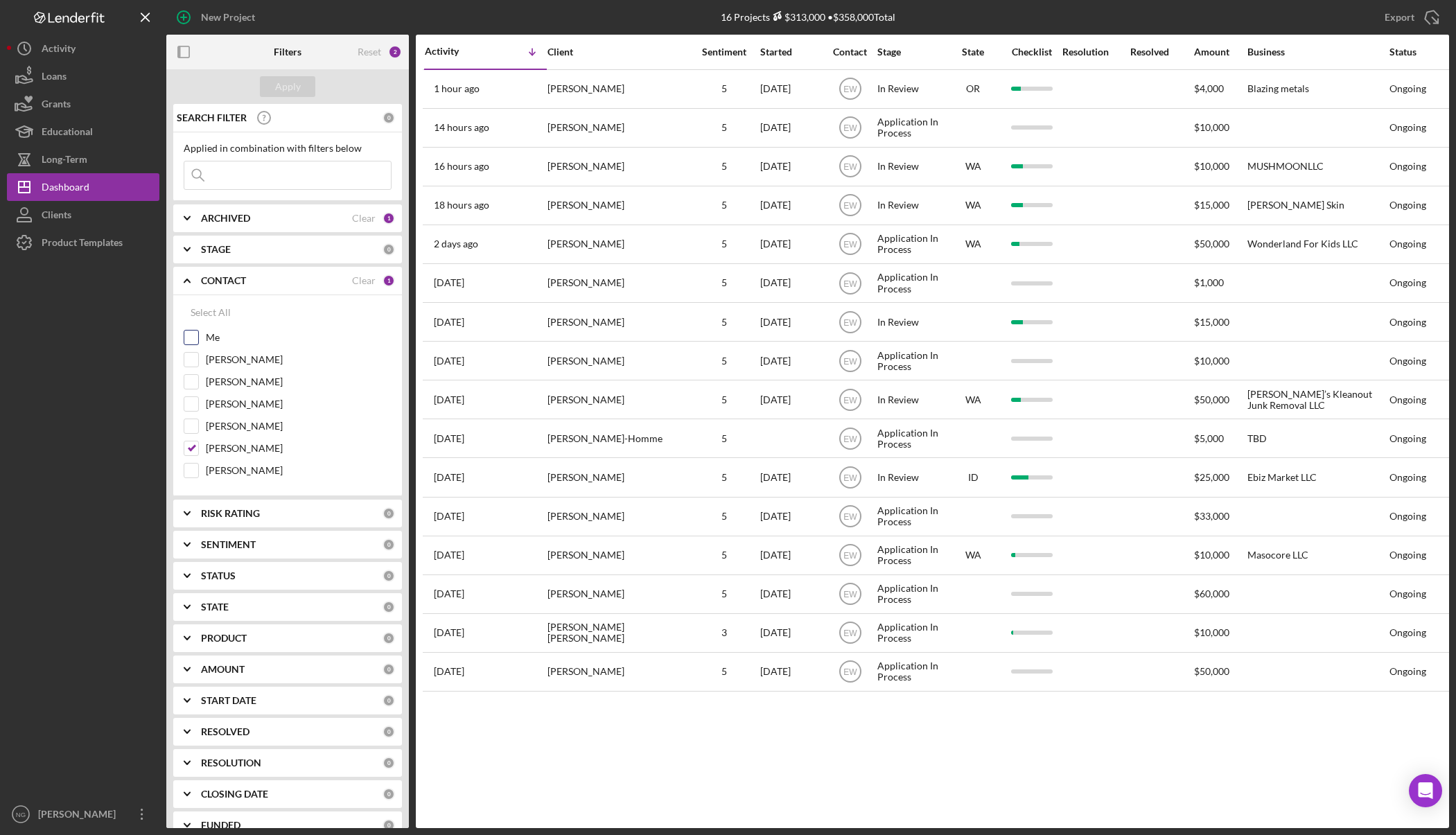
click at [196, 337] on input "Me" at bounding box center [191, 337] width 14 height 14
checkbox input "true"
click at [193, 447] on input "[PERSON_NAME]" at bounding box center [191, 448] width 14 height 14
checkbox input "false"
click at [195, 339] on input "Me" at bounding box center [191, 337] width 14 height 14
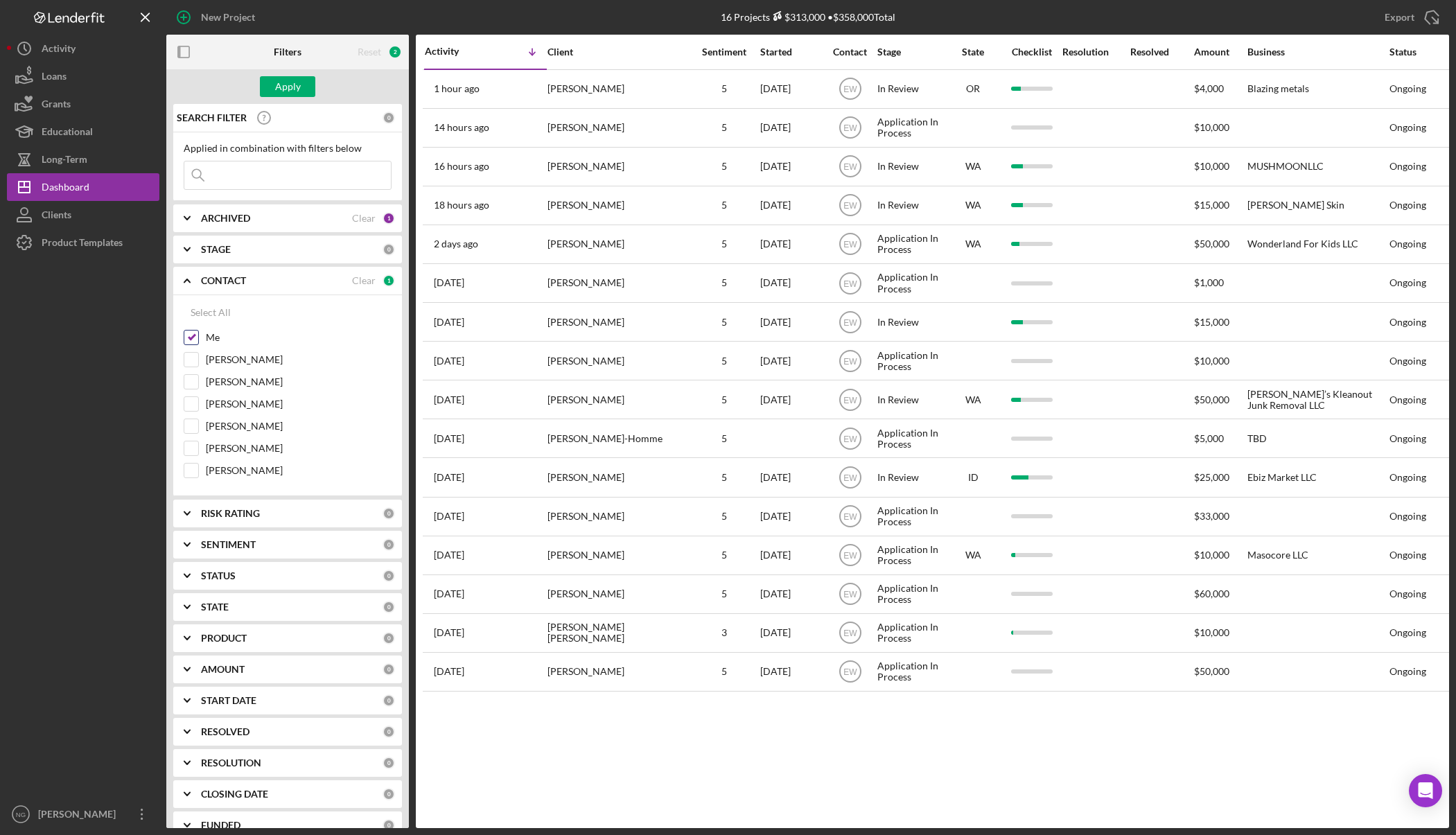
checkbox input "false"
click at [197, 384] on input "[PERSON_NAME]" at bounding box center [191, 382] width 14 height 14
checkbox input "true"
click at [307, 85] on button "Apply" at bounding box center [287, 87] width 56 height 21
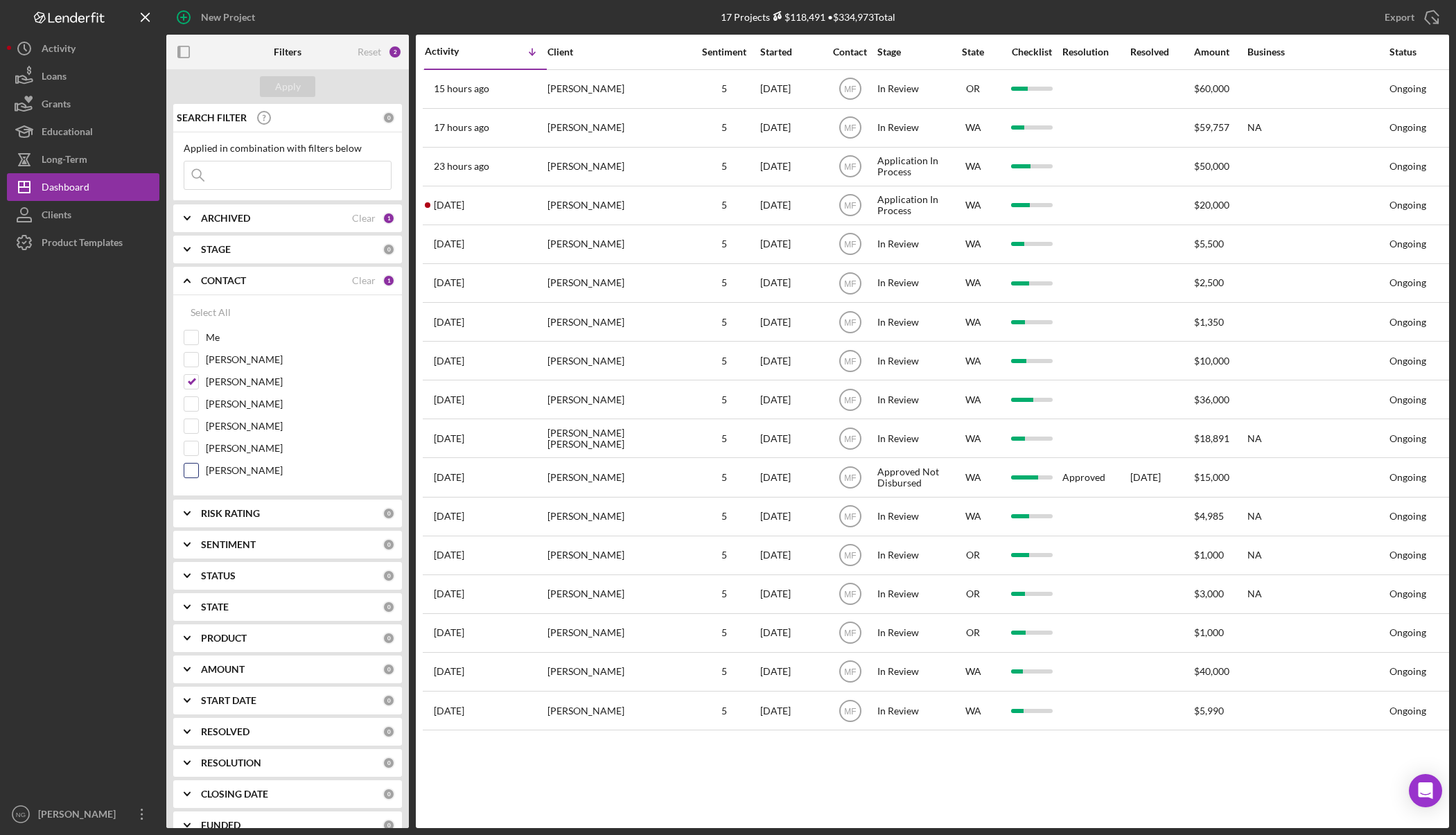
click at [195, 473] on input "[PERSON_NAME]" at bounding box center [191, 470] width 14 height 14
checkbox input "true"
click at [193, 380] on input "[PERSON_NAME]" at bounding box center [191, 382] width 14 height 14
checkbox input "false"
click at [297, 88] on div "Apply" at bounding box center [287, 87] width 26 height 21
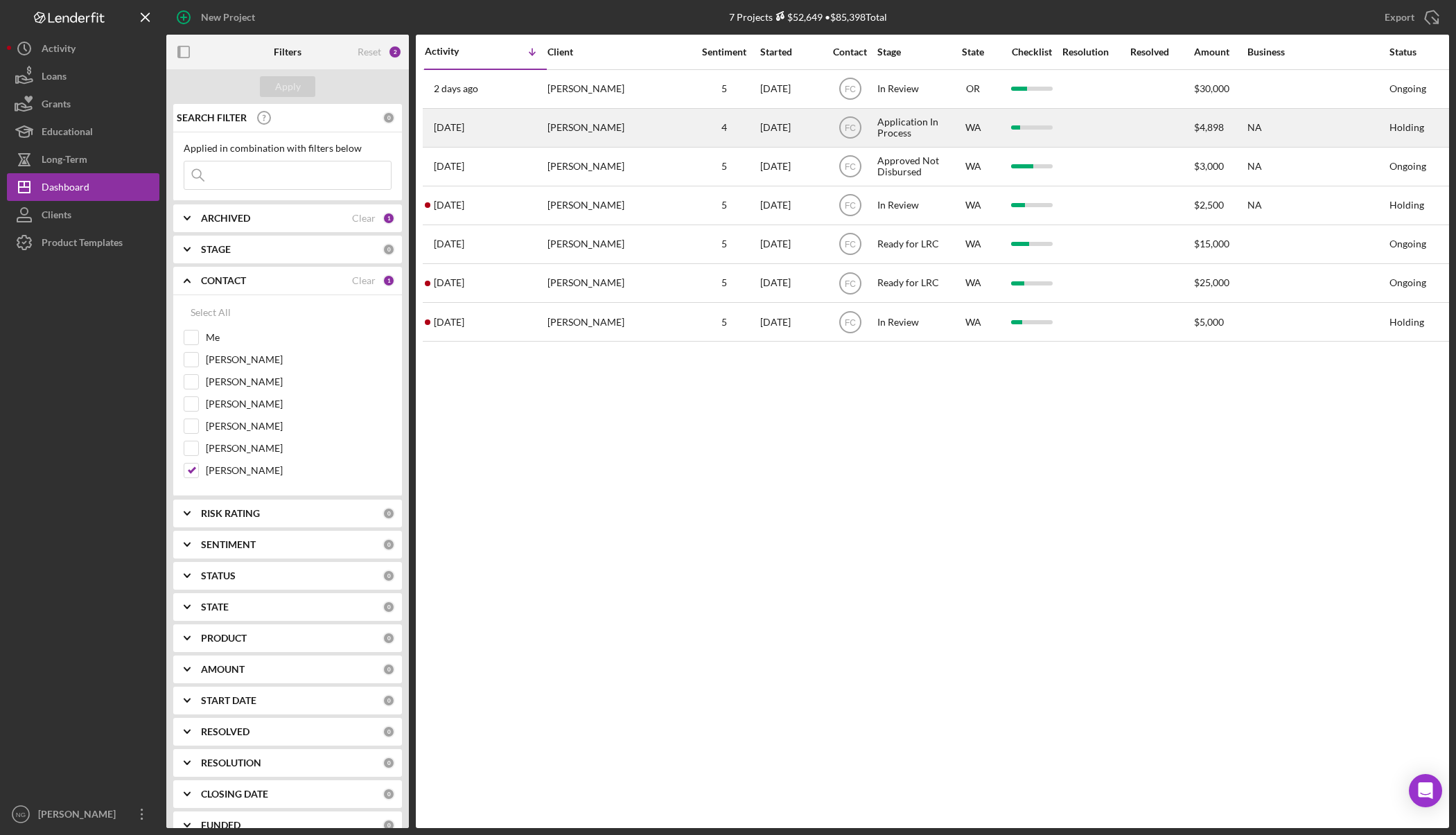
click at [624, 119] on div "[PERSON_NAME]" at bounding box center [617, 127] width 139 height 36
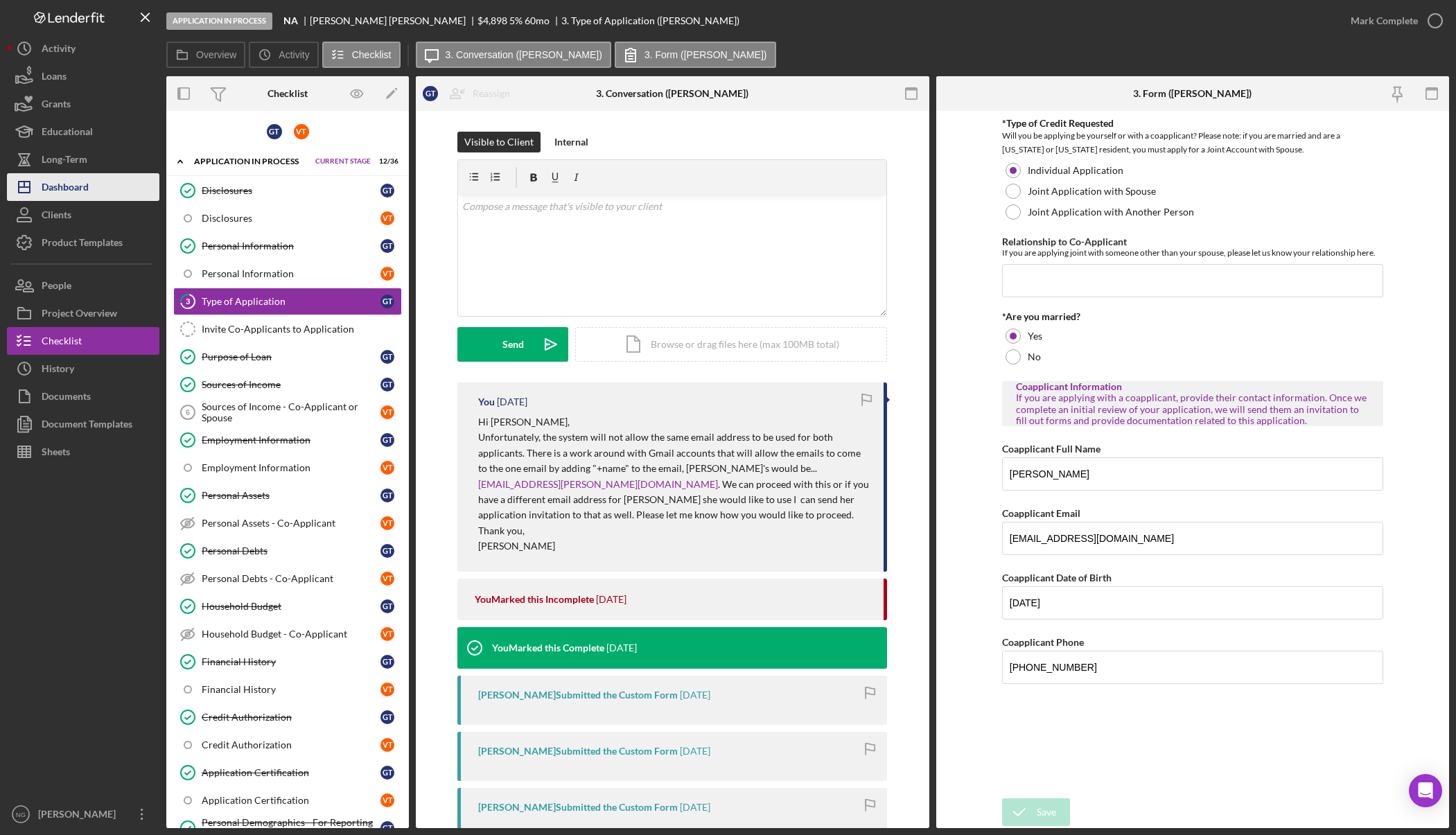
click at [104, 186] on button "Icon/Dashboard Dashboard" at bounding box center [82, 186] width 152 height 27
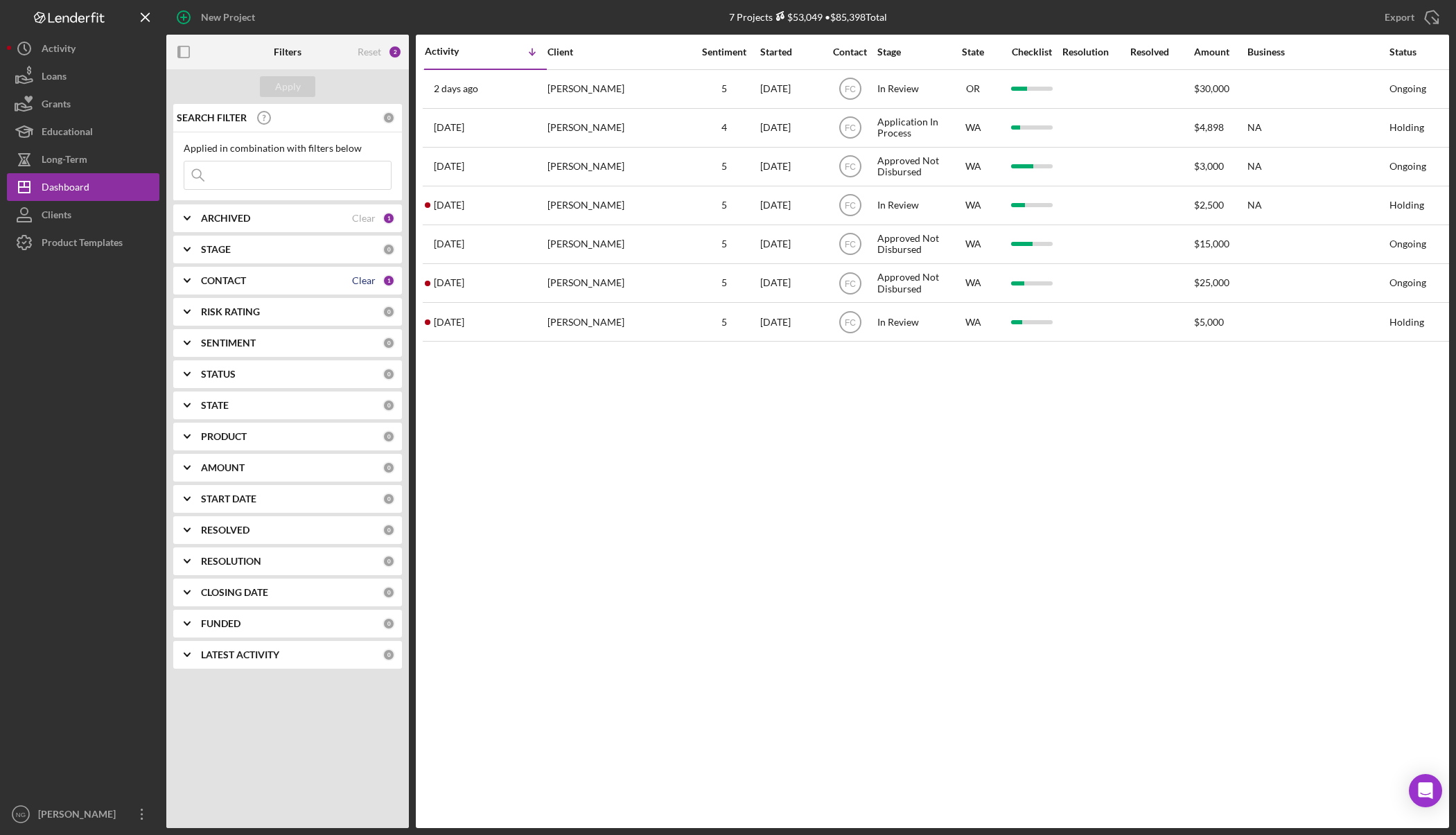
click at [365, 285] on div "Clear" at bounding box center [364, 280] width 24 height 11
click at [215, 282] on b "CONTACT" at bounding box center [224, 280] width 45 height 11
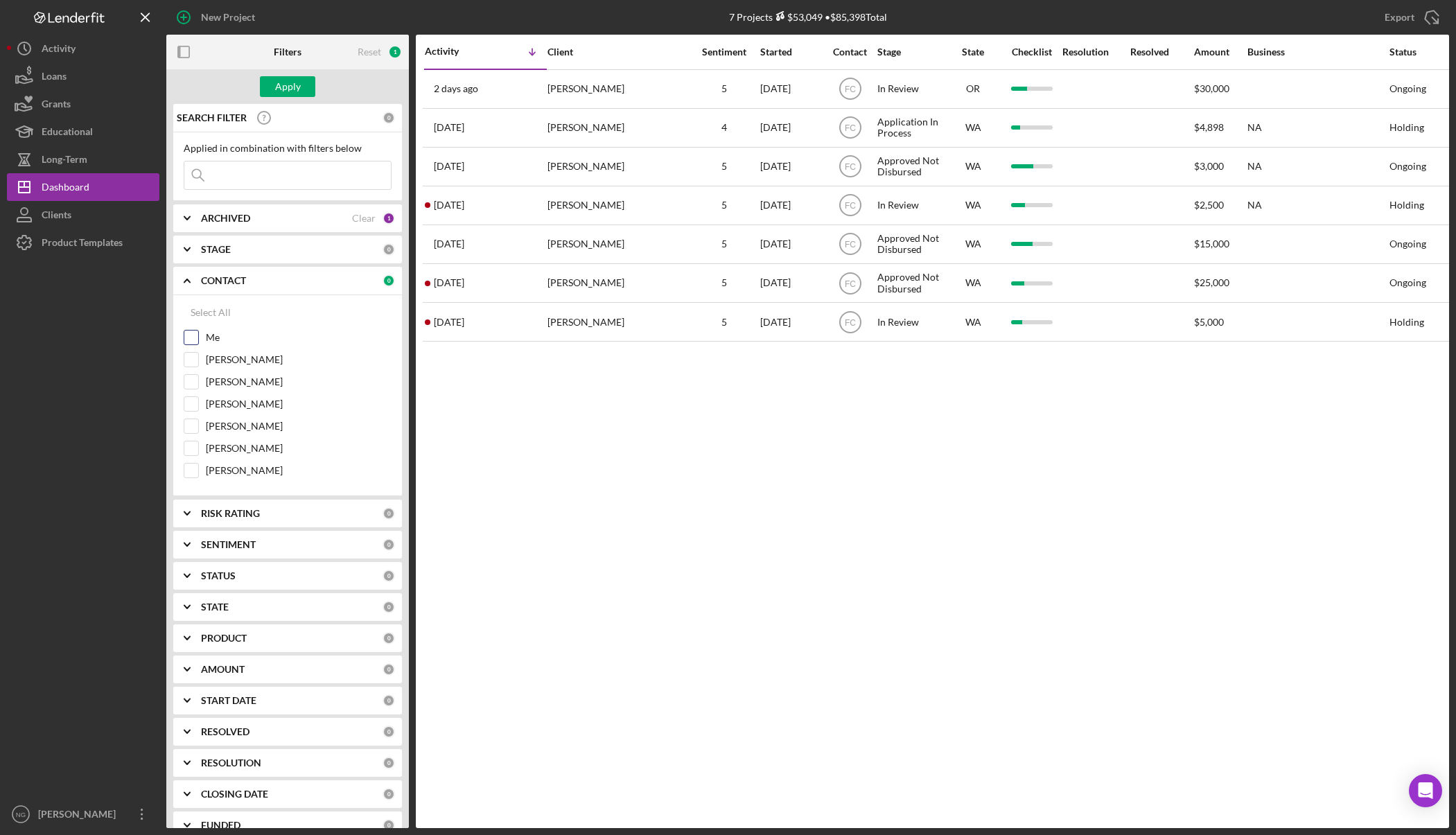
click at [207, 341] on label "Me" at bounding box center [299, 337] width 186 height 14
click at [198, 341] on input "Me" at bounding box center [191, 337] width 14 height 14
checkbox input "true"
click at [294, 81] on div "Apply" at bounding box center [287, 87] width 26 height 21
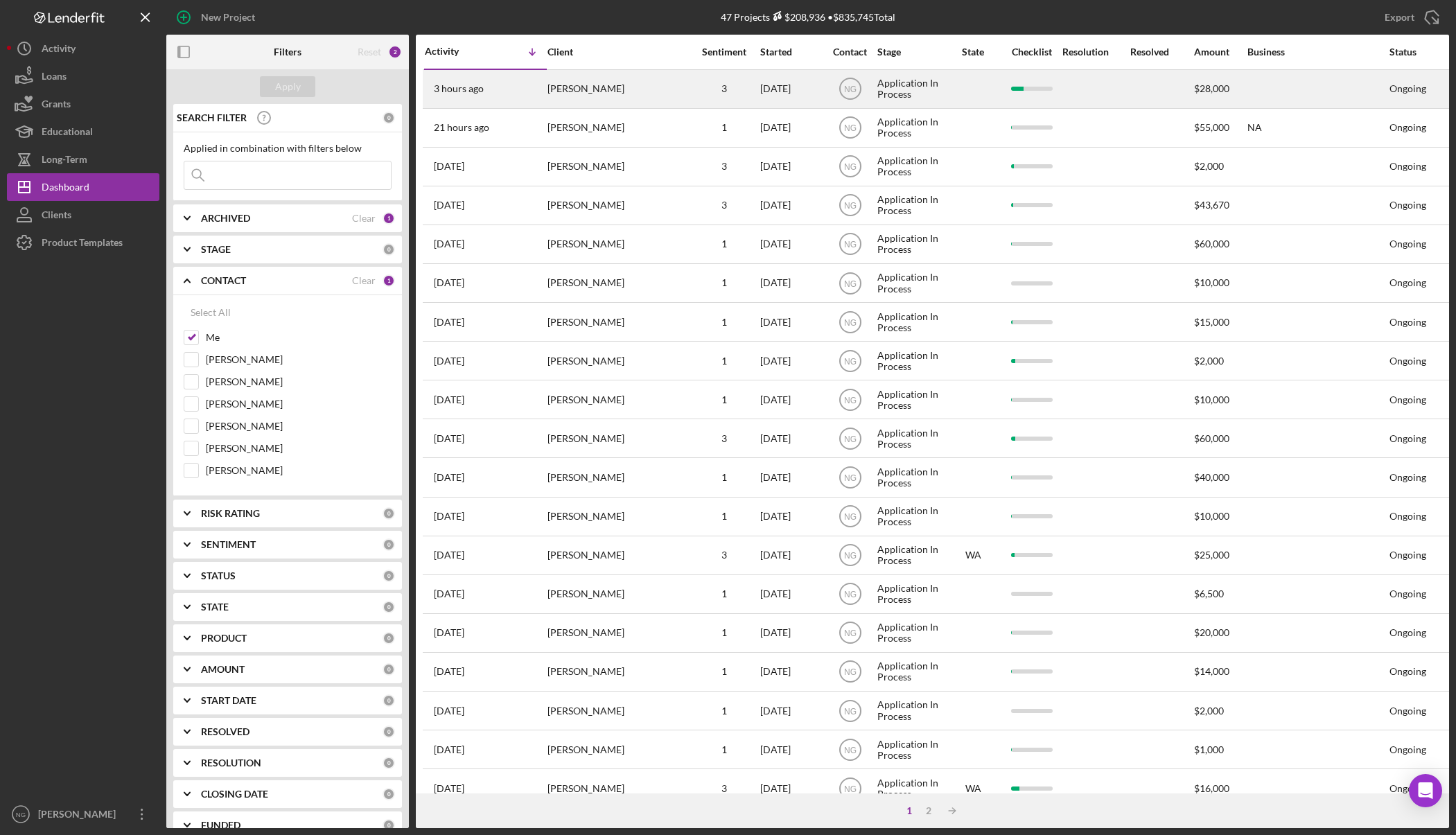
click at [648, 94] on div "[PERSON_NAME]" at bounding box center [617, 88] width 139 height 36
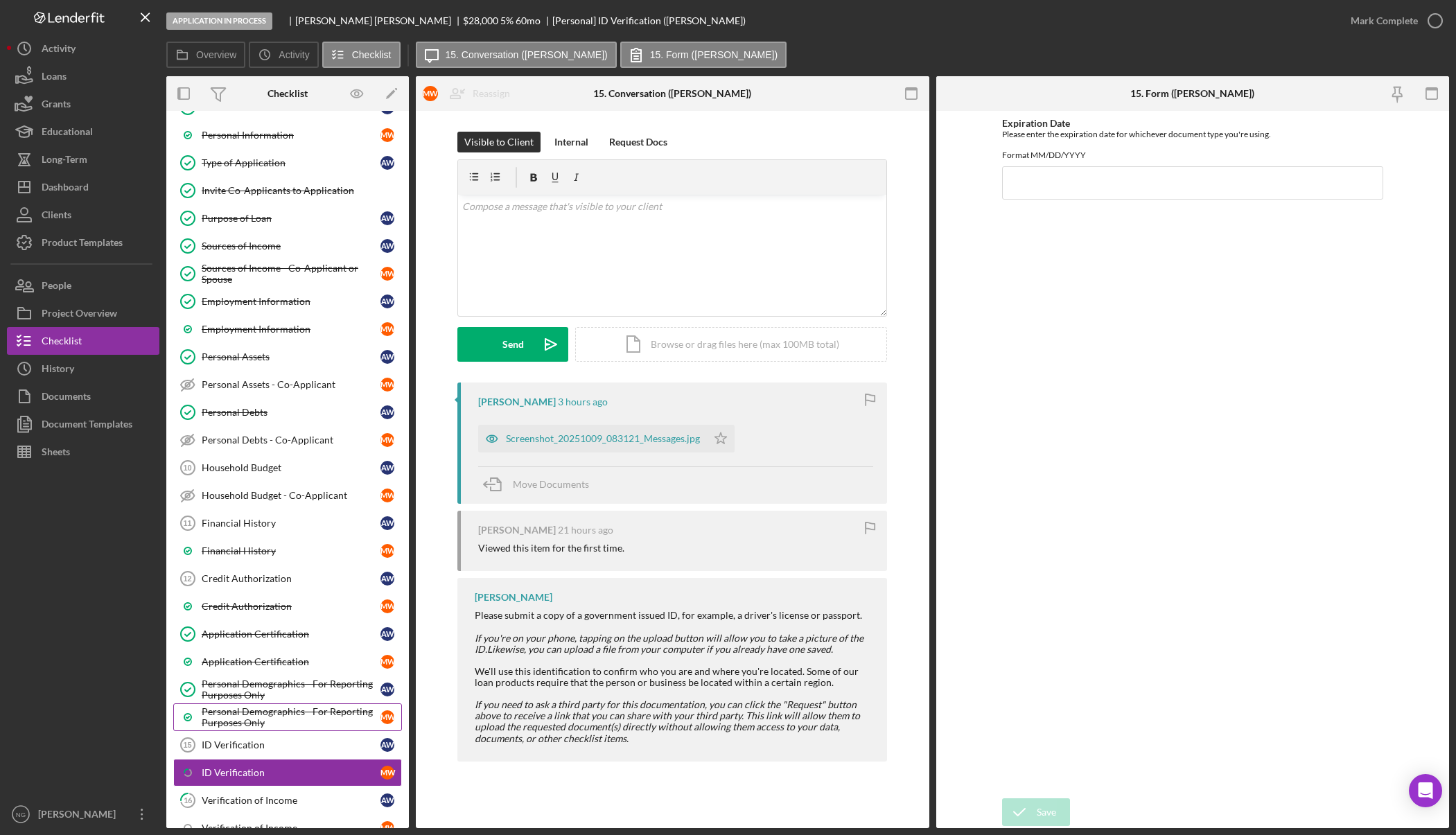
scroll to position [208, 0]
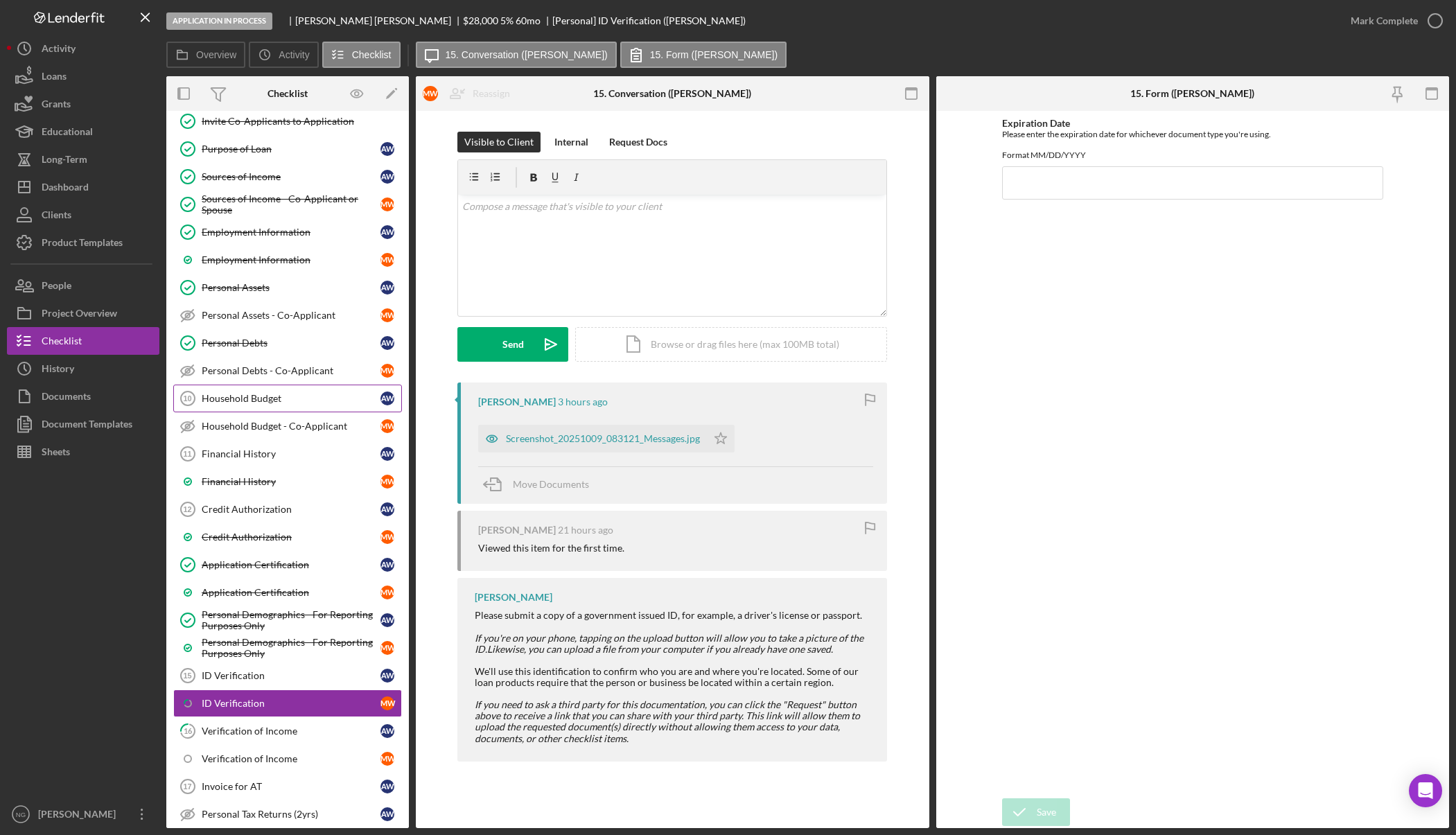
click at [305, 389] on link "Household Budget 10 Household Budget A W" at bounding box center [287, 398] width 229 height 27
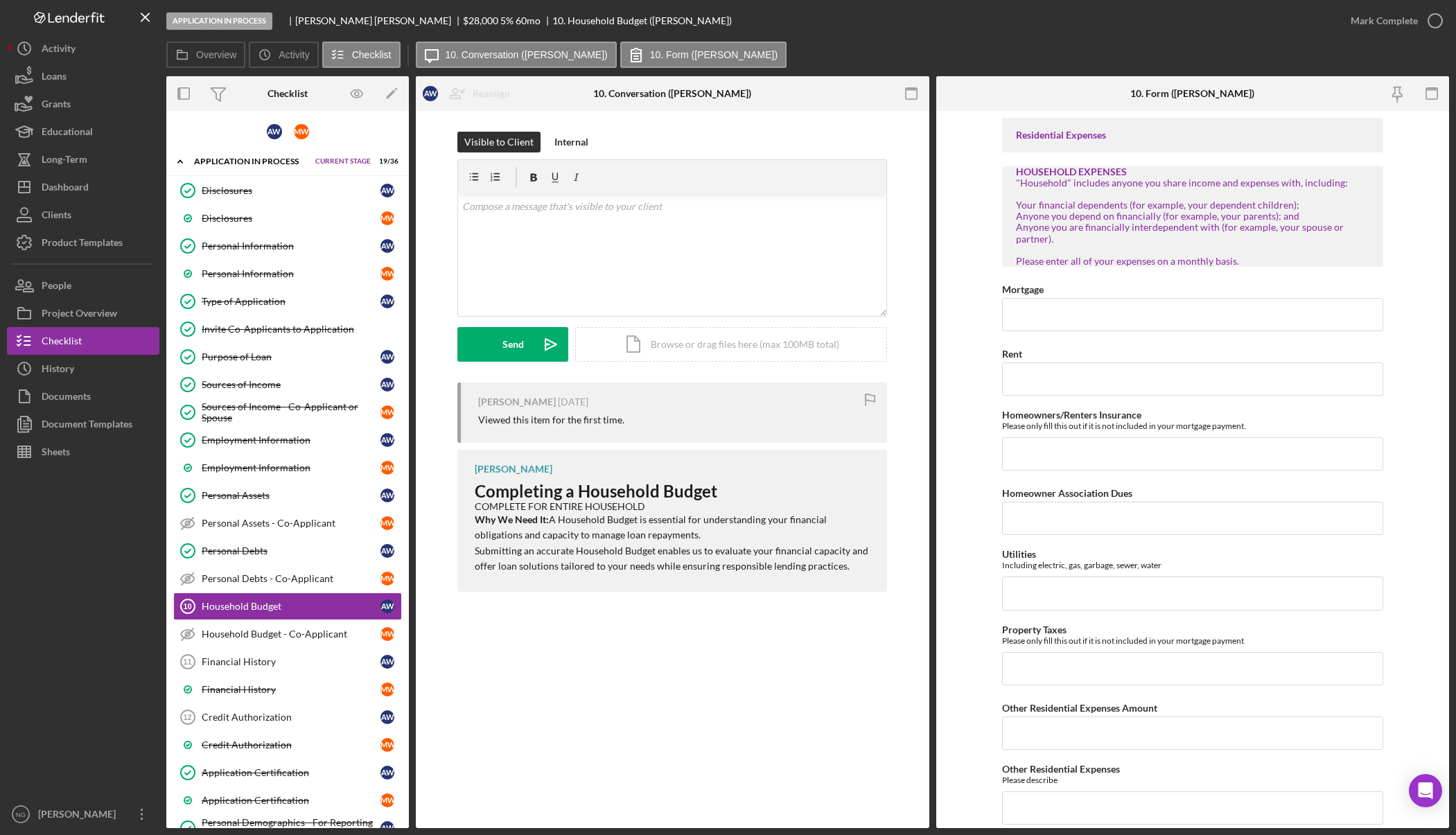
click at [85, 550] on div at bounding box center [82, 633] width 152 height 335
click at [72, 448] on button "Sheets" at bounding box center [82, 452] width 152 height 27
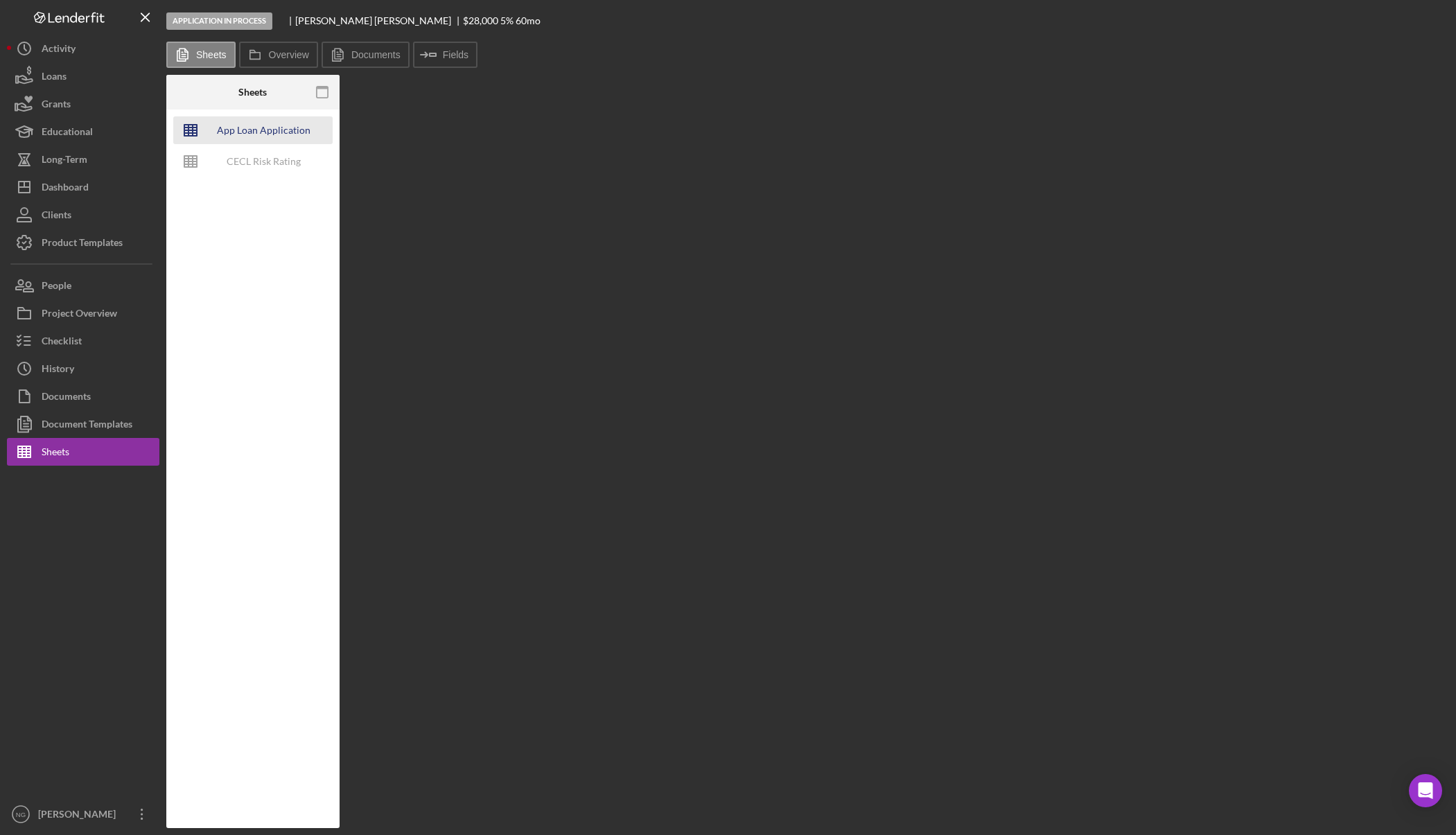
click at [284, 134] on div "App Loan Application Package" at bounding box center [263, 130] width 111 height 27
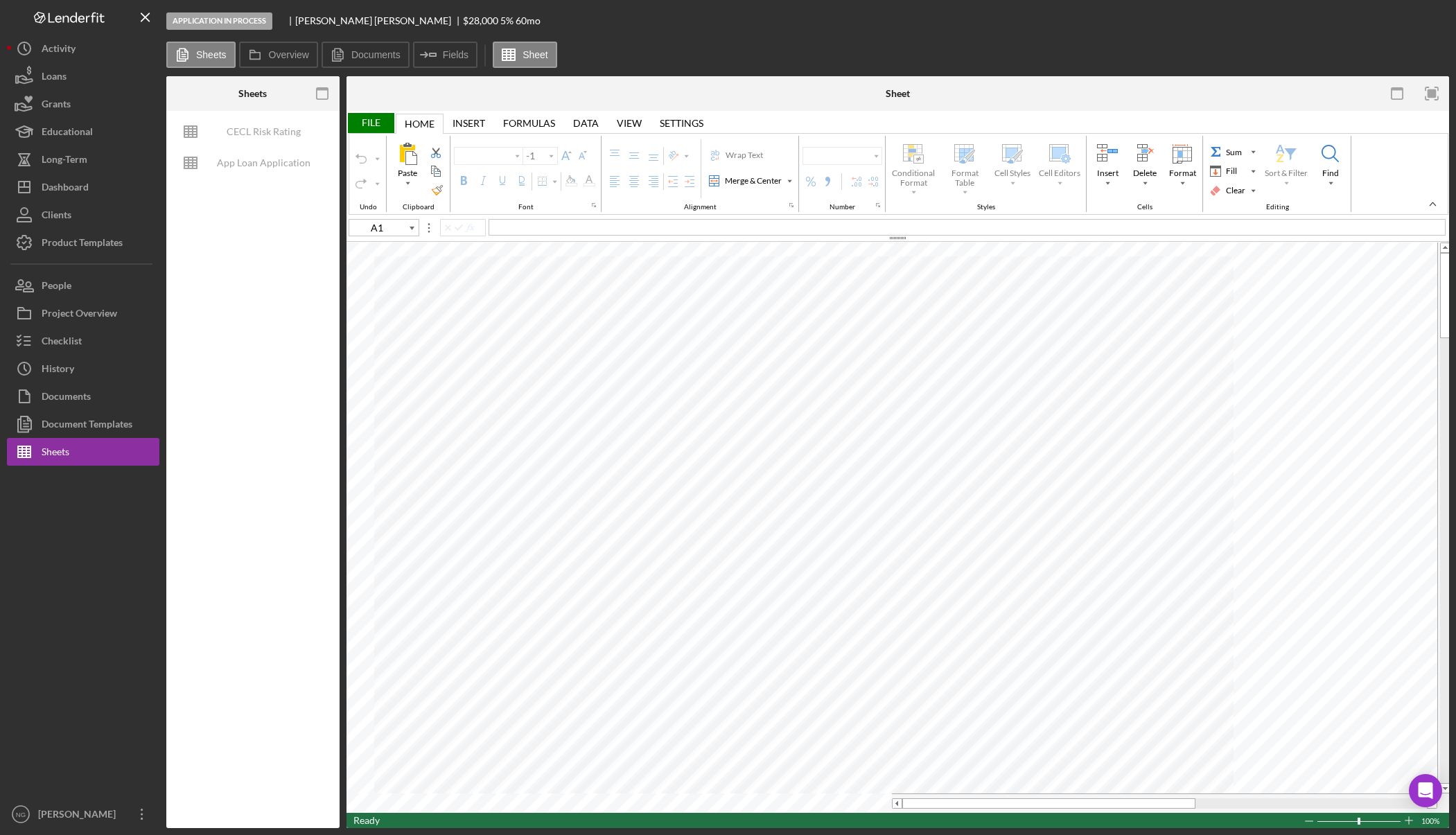
type input "F95"
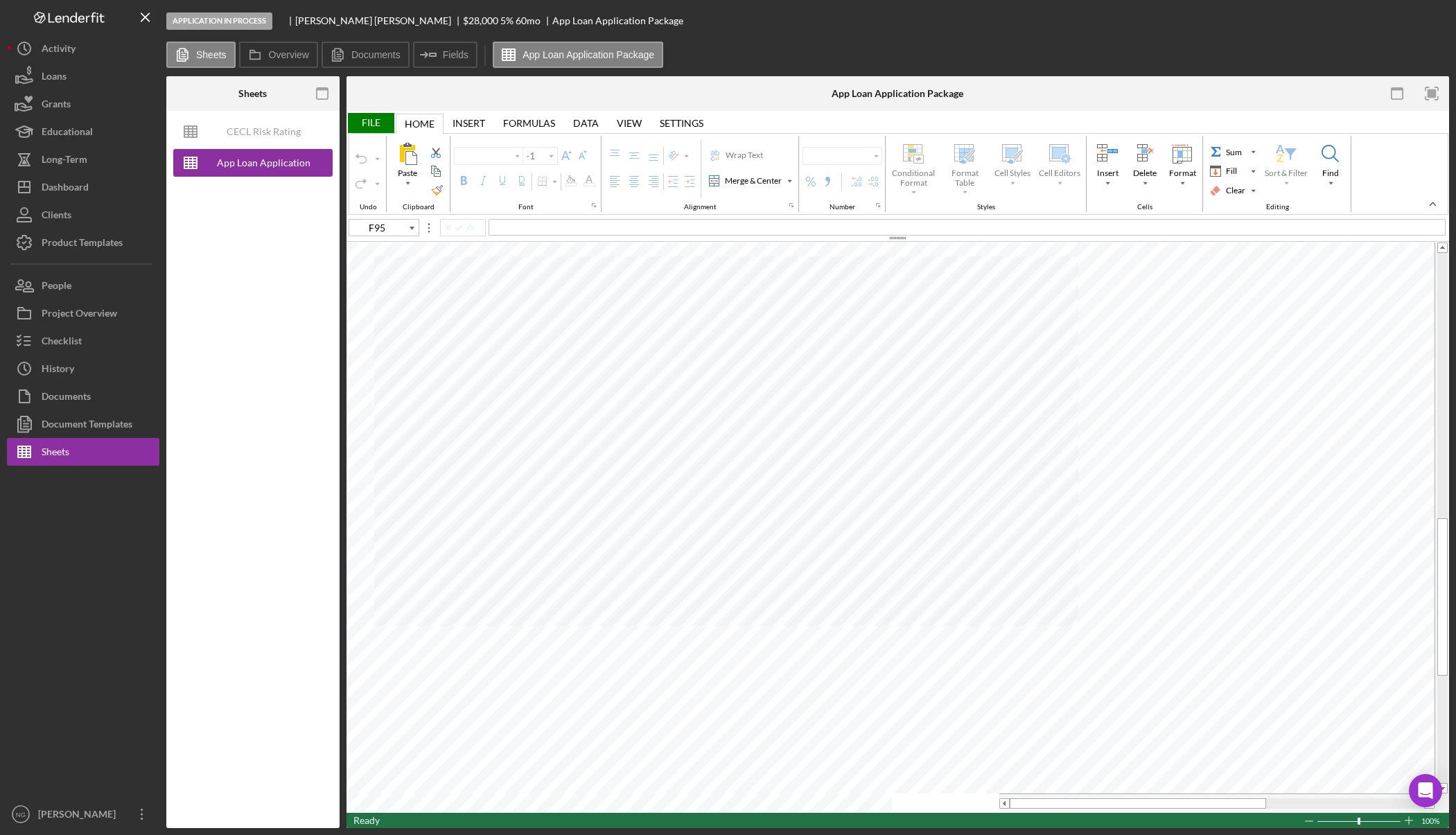
type input "Arial"
type input "10"
type input "D17"
type input "Calibri"
type input "11"
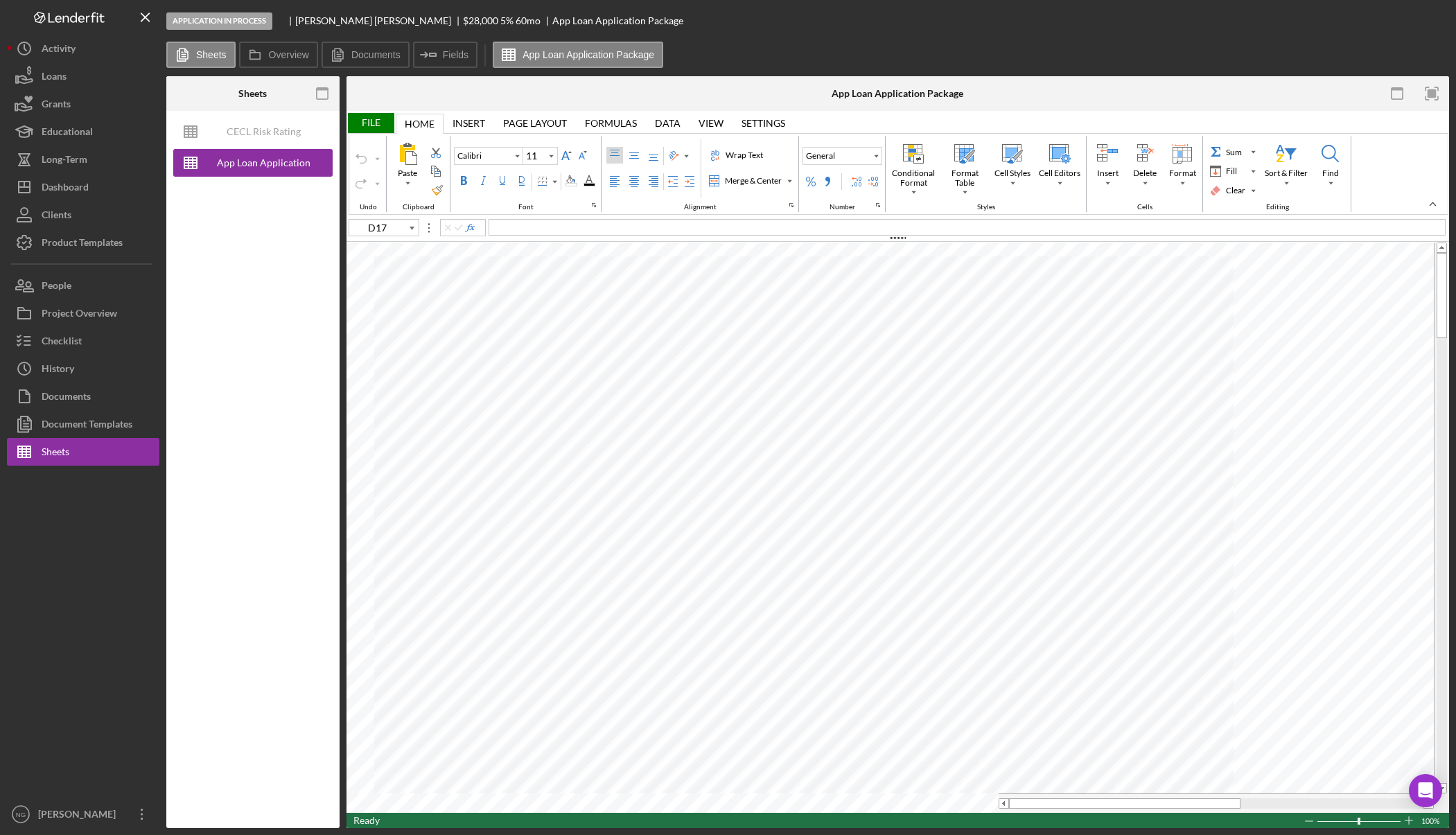
type input "C20"
type input "Arial"
type input "12"
click at [108, 182] on button "Icon/Dashboard Dashboard" at bounding box center [82, 186] width 152 height 27
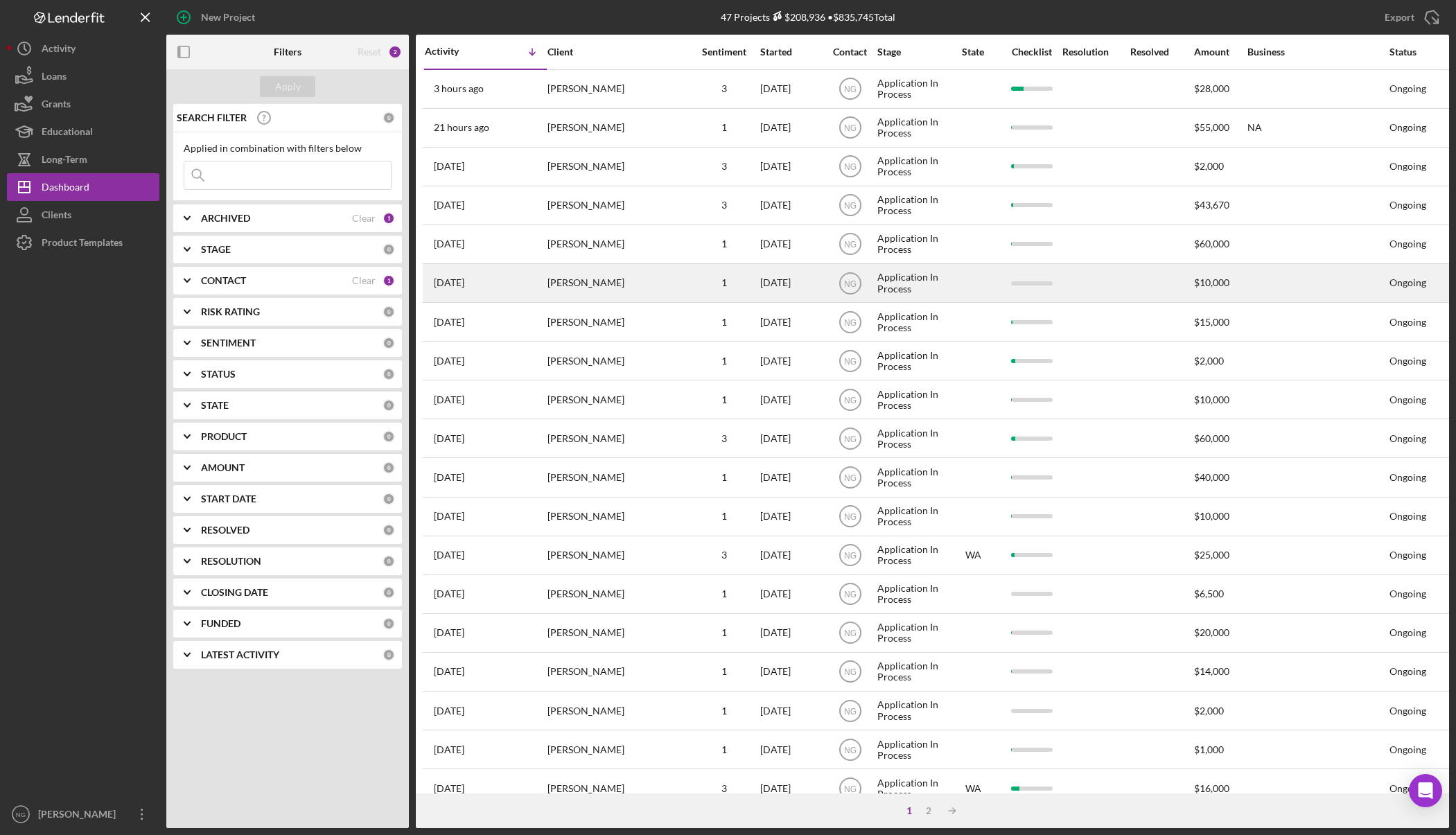
click at [602, 287] on div "[PERSON_NAME]" at bounding box center [617, 282] width 139 height 36
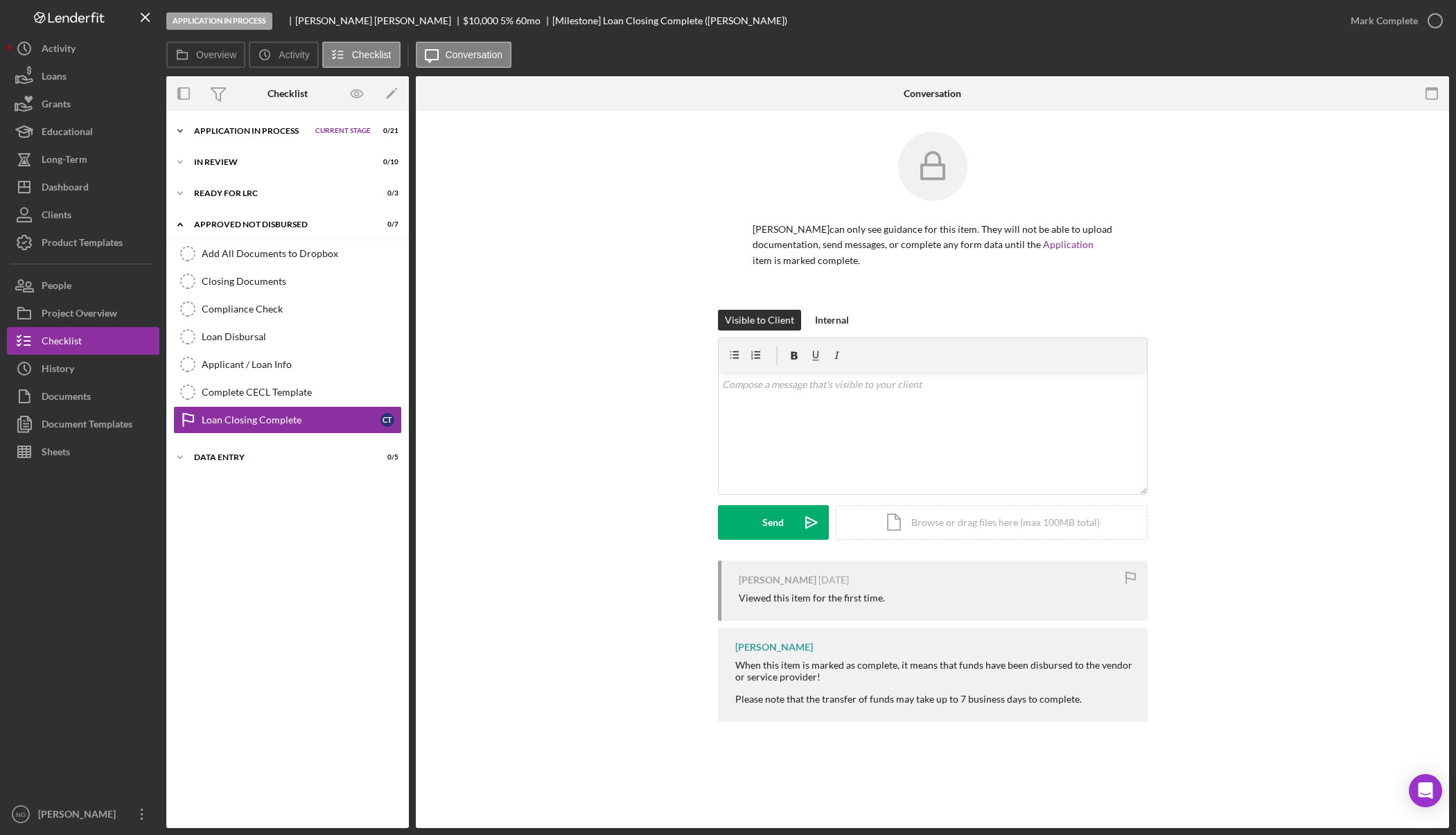
click at [238, 131] on div "Application In Process" at bounding box center [251, 131] width 114 height 8
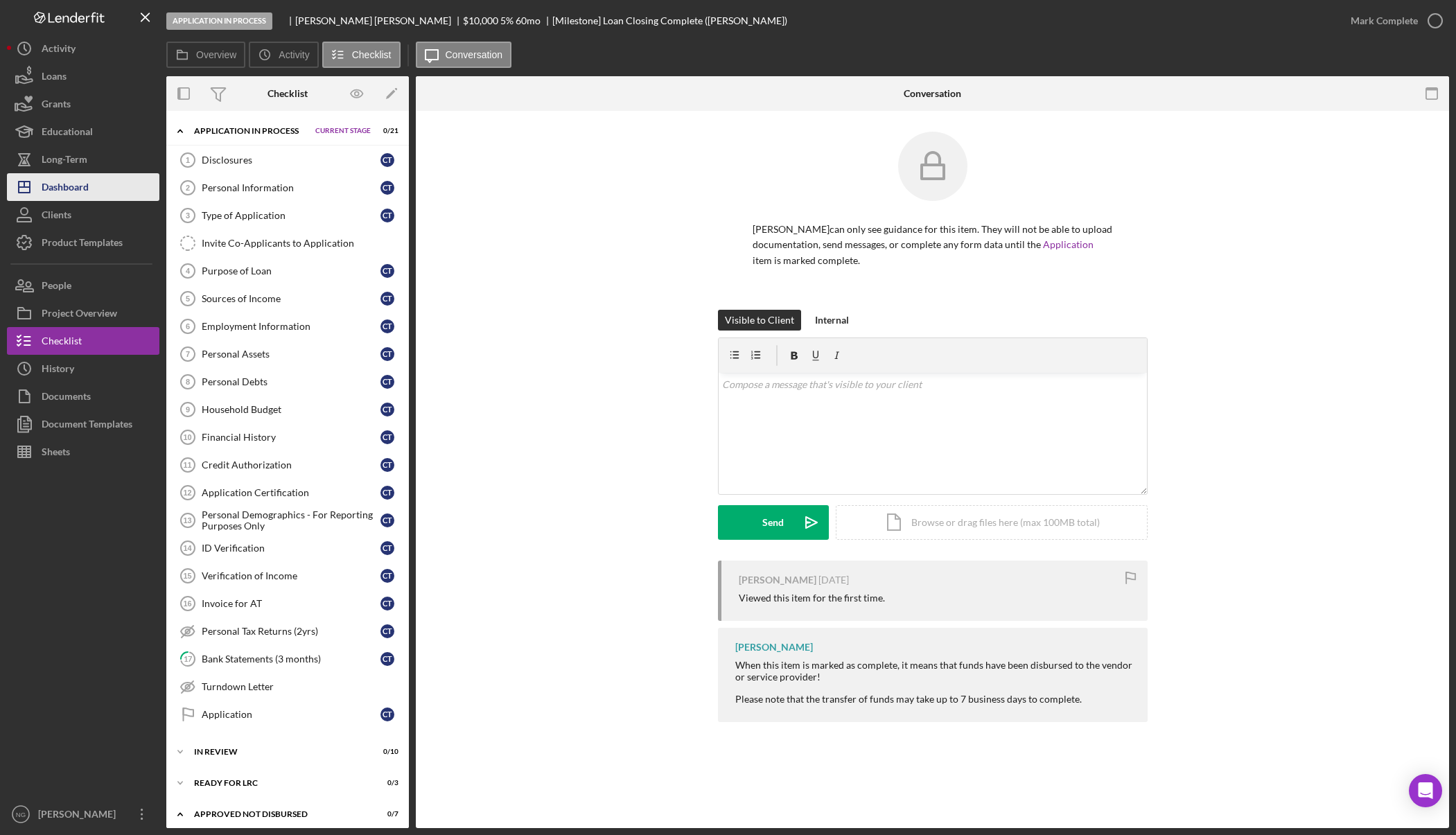
click at [107, 186] on button "Icon/Dashboard Dashboard" at bounding box center [82, 186] width 152 height 27
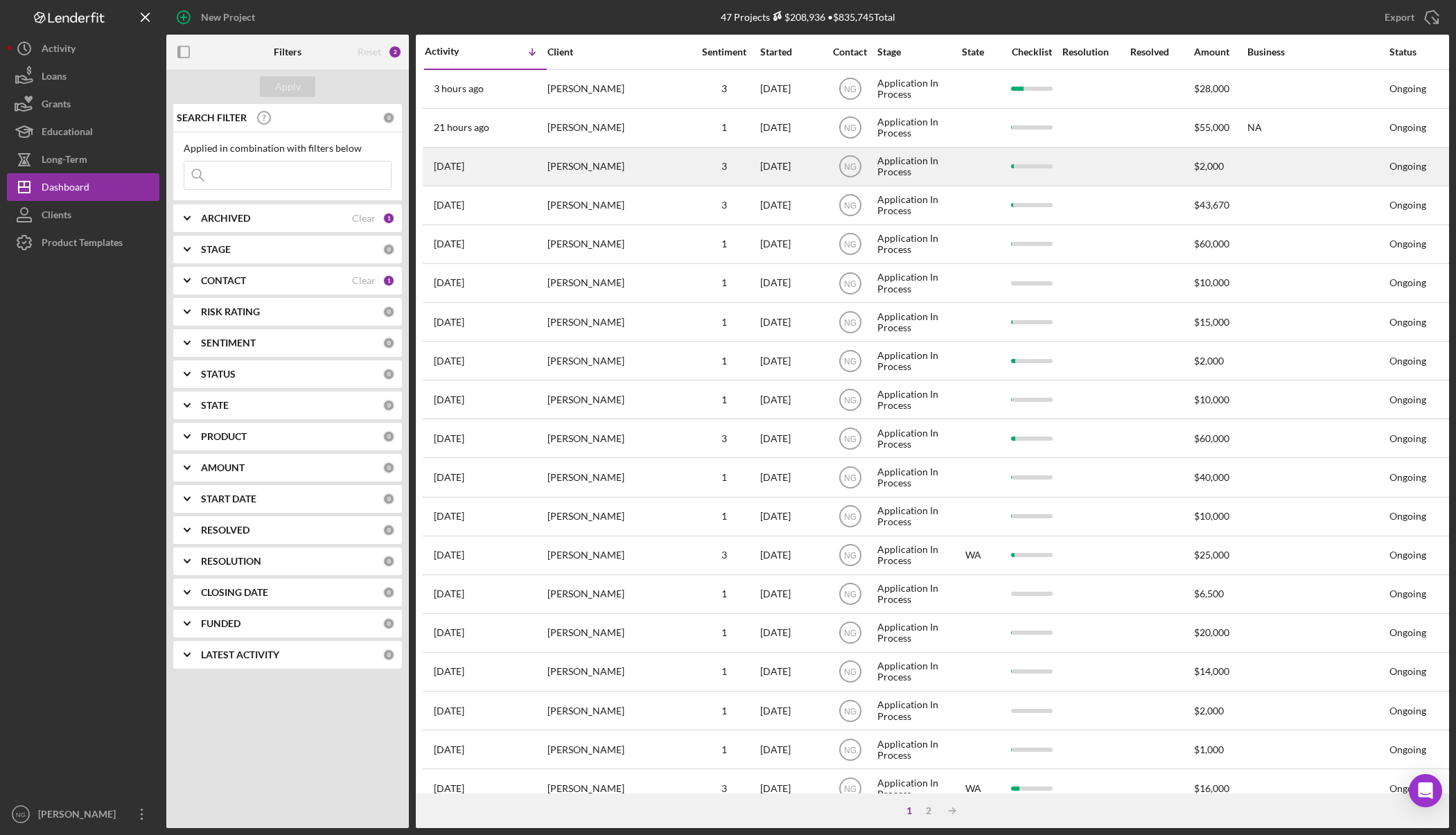
click at [631, 166] on div "[PERSON_NAME]" at bounding box center [617, 166] width 139 height 36
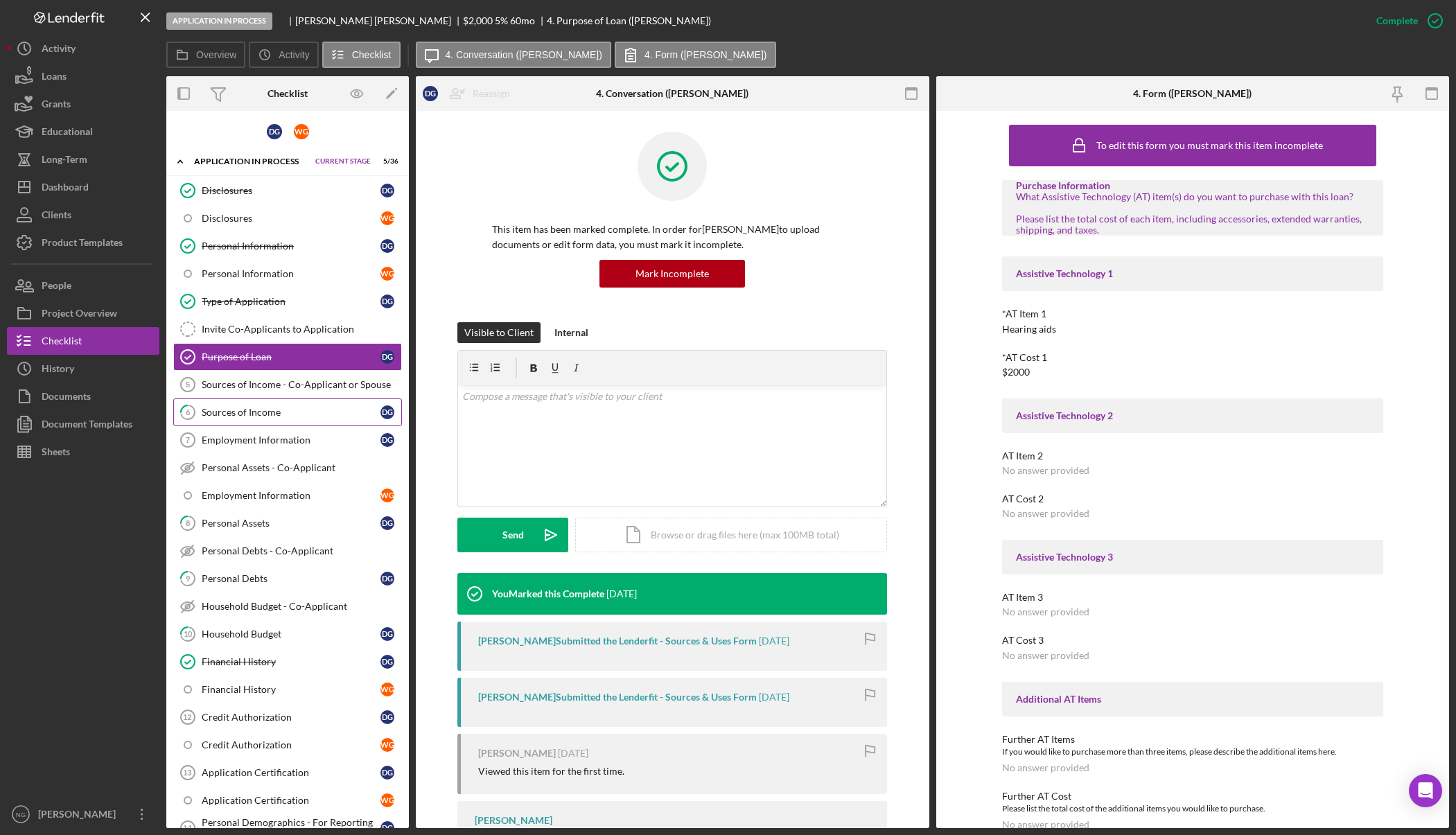
click at [264, 410] on div "Sources of Income" at bounding box center [290, 412] width 179 height 11
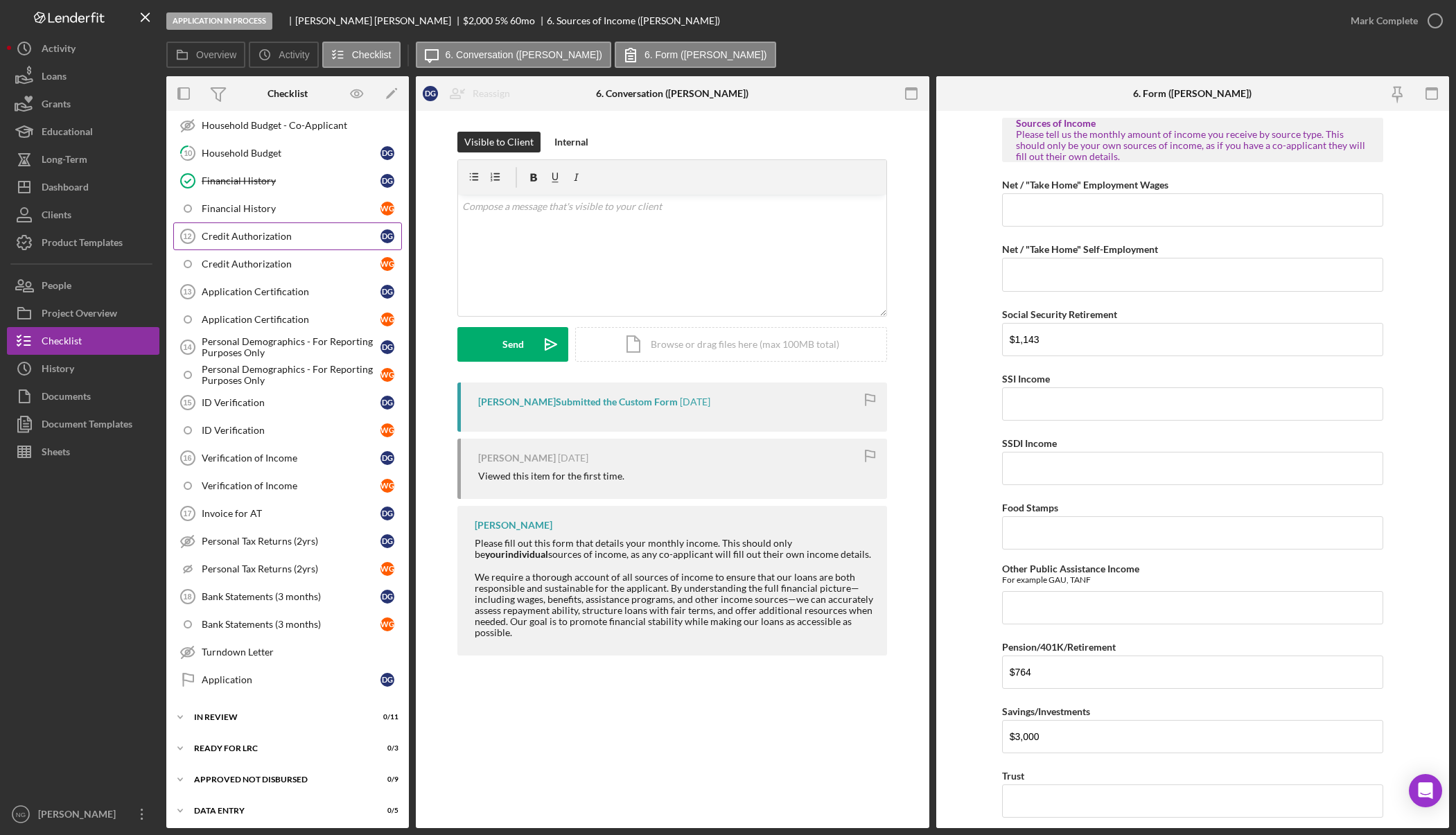
scroll to position [485, 0]
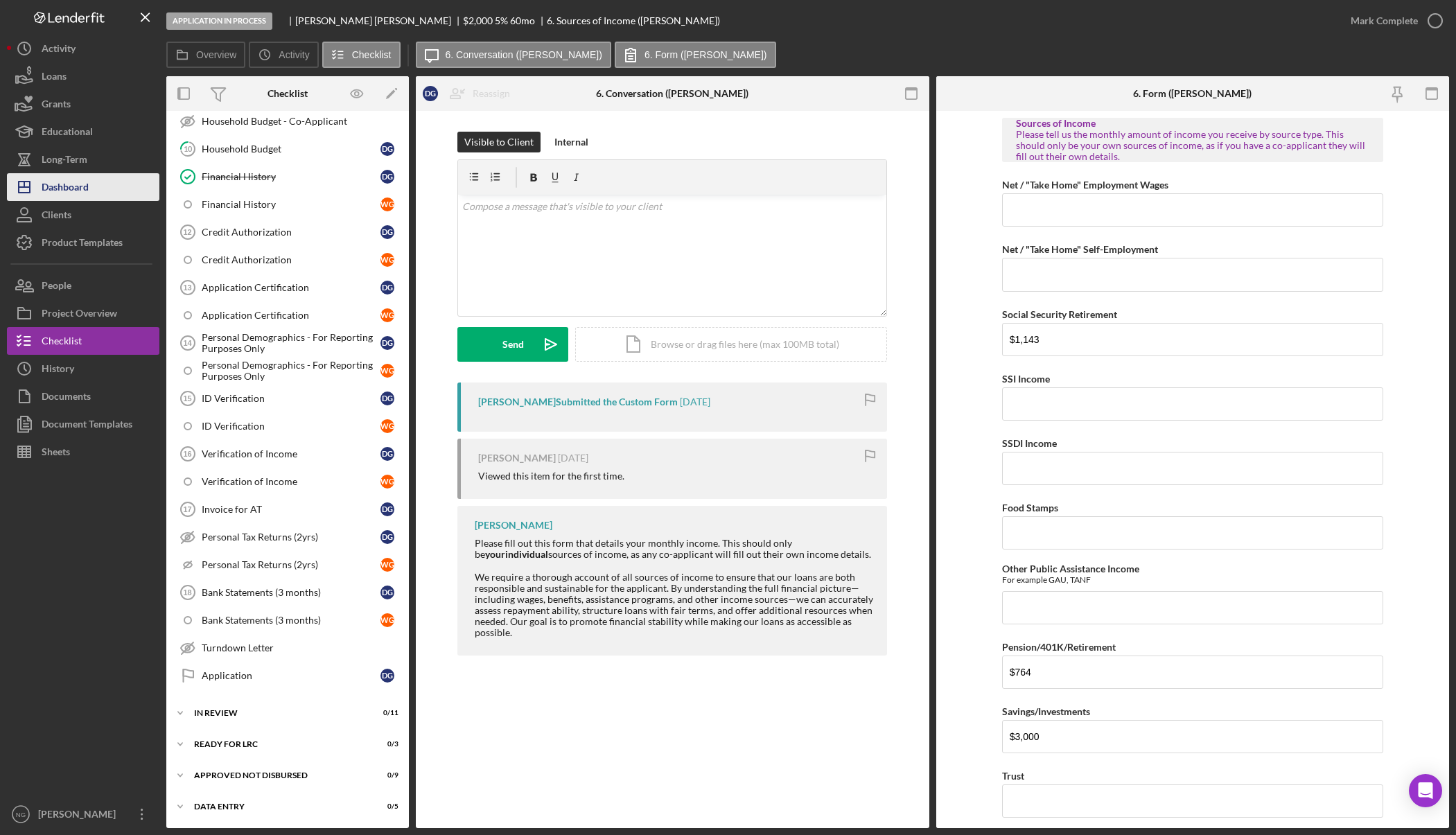
click at [71, 181] on div "Dashboard" at bounding box center [65, 189] width 47 height 31
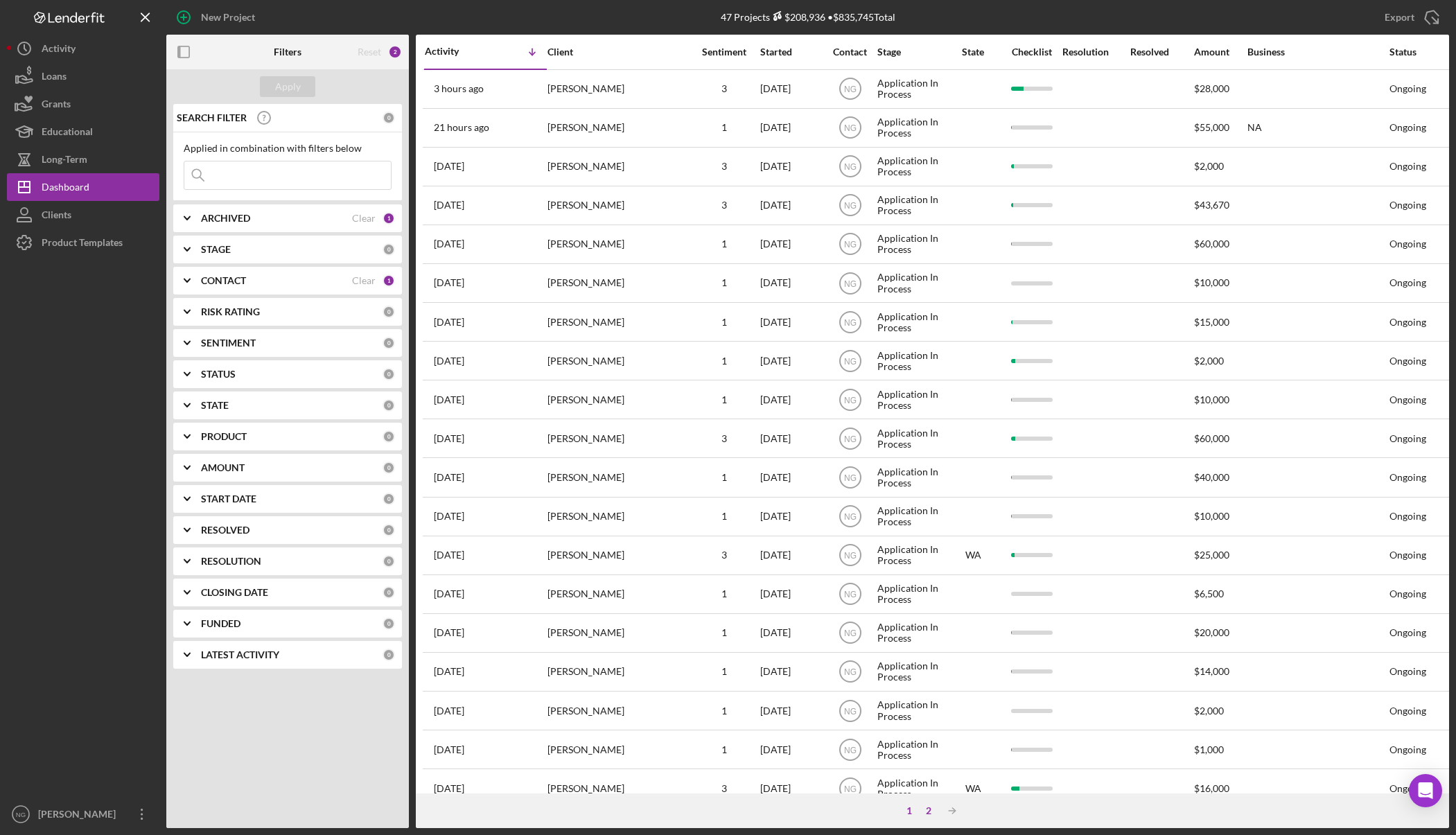
click at [930, 809] on div "2" at bounding box center [929, 810] width 19 height 11
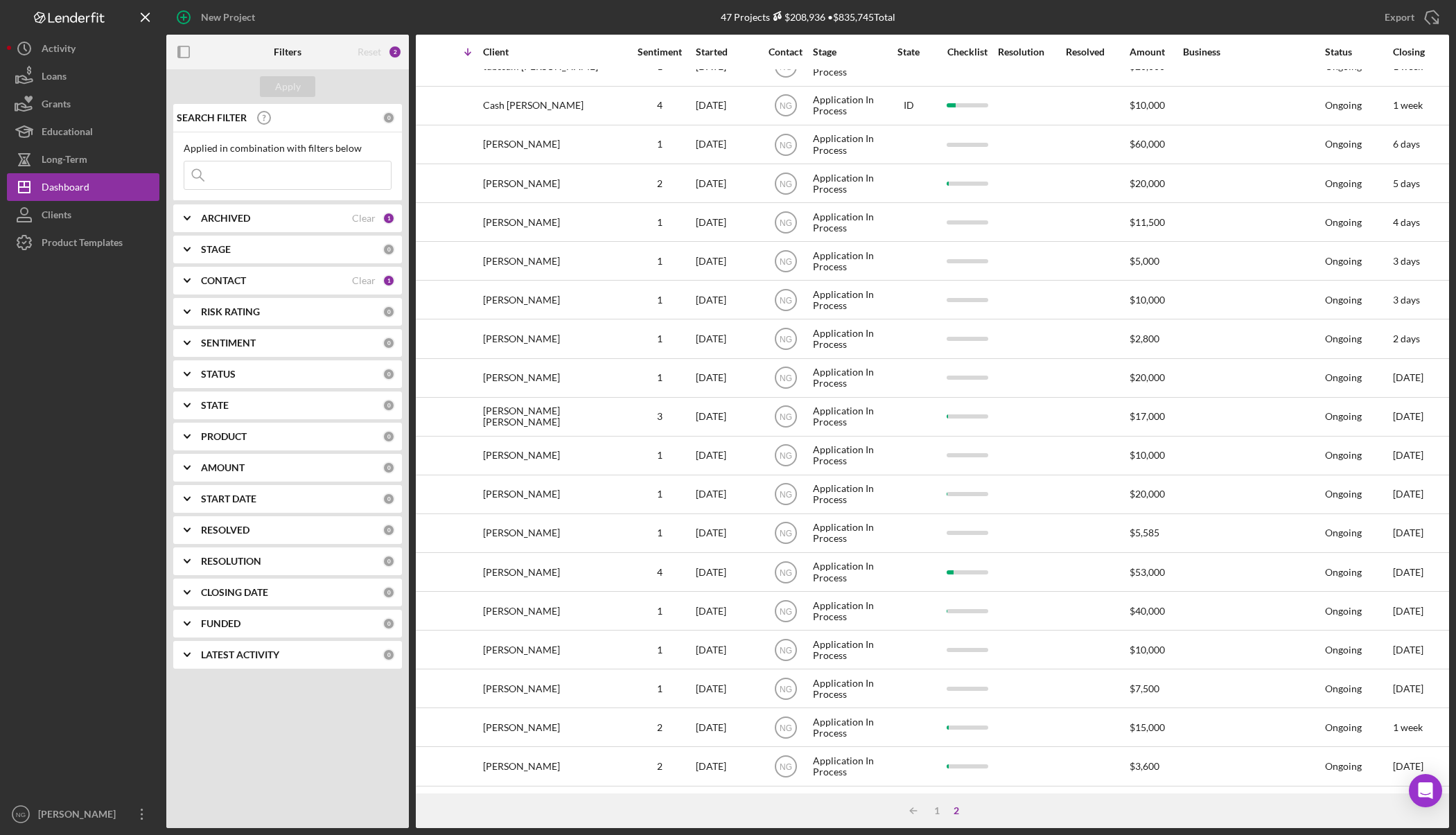
scroll to position [149, 0]
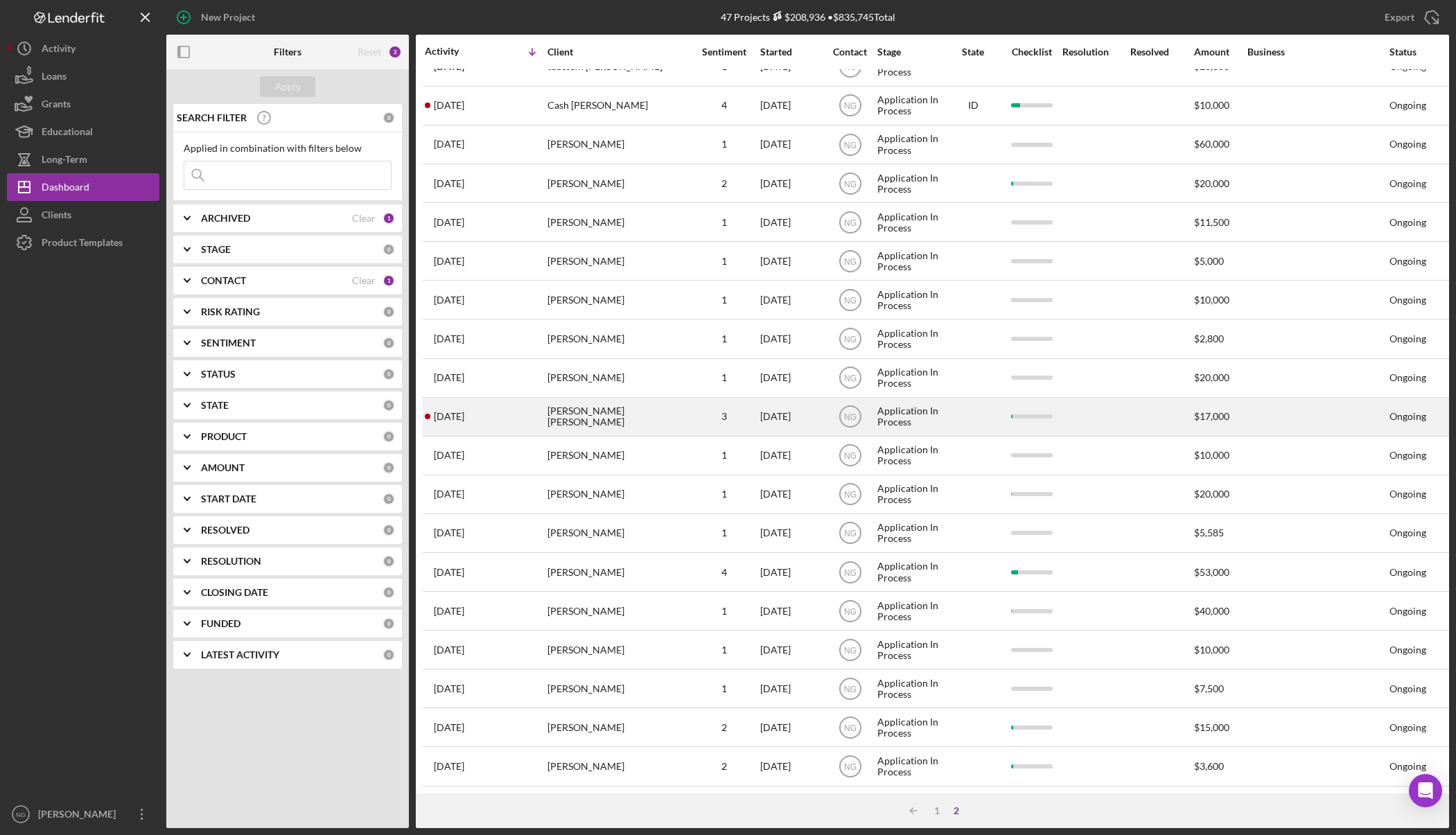
click at [495, 403] on div "[DATE] [PERSON_NAME] [PERSON_NAME]" at bounding box center [485, 416] width 121 height 36
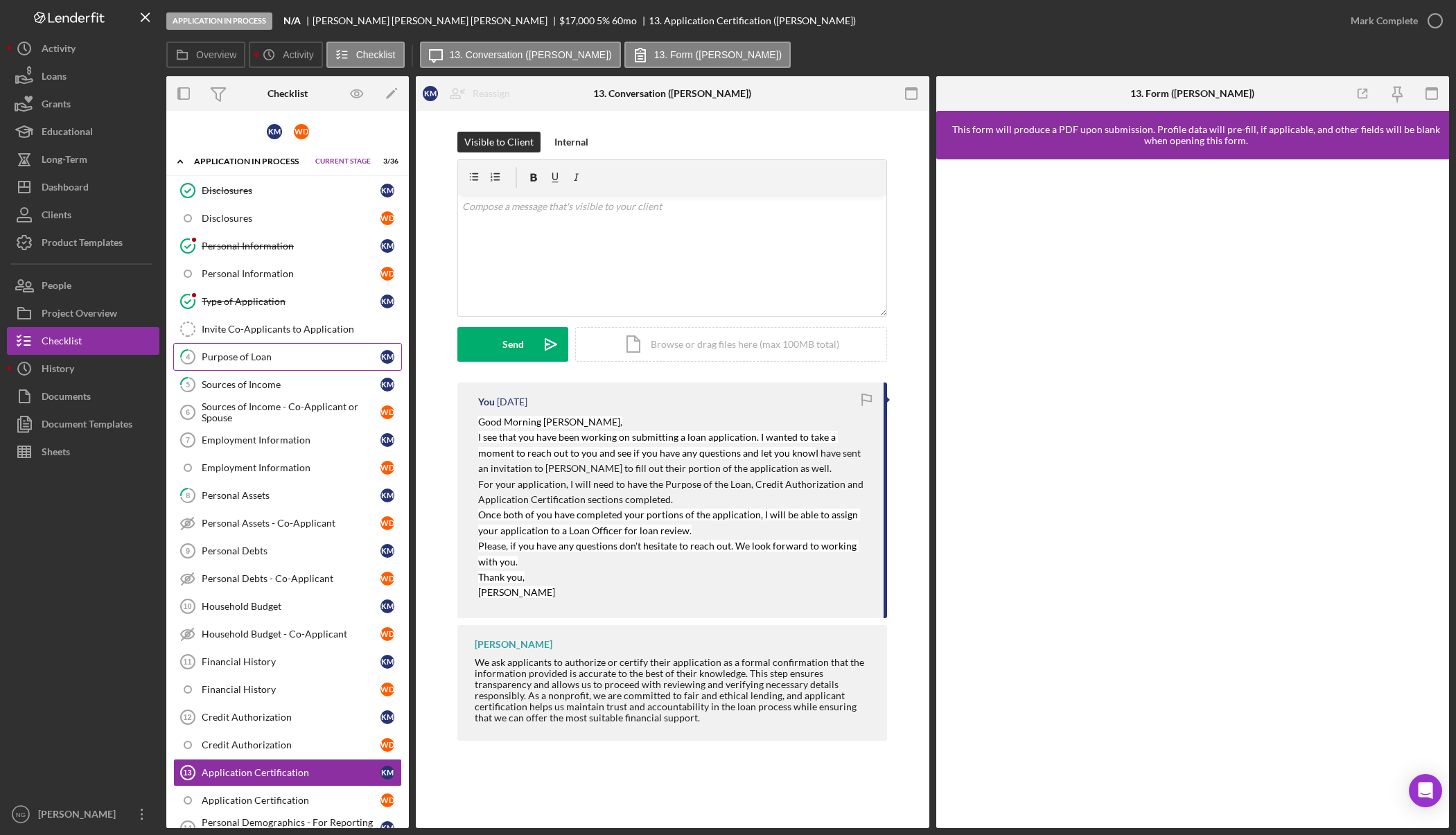
click at [301, 361] on div "Purpose of Loan" at bounding box center [290, 357] width 179 height 11
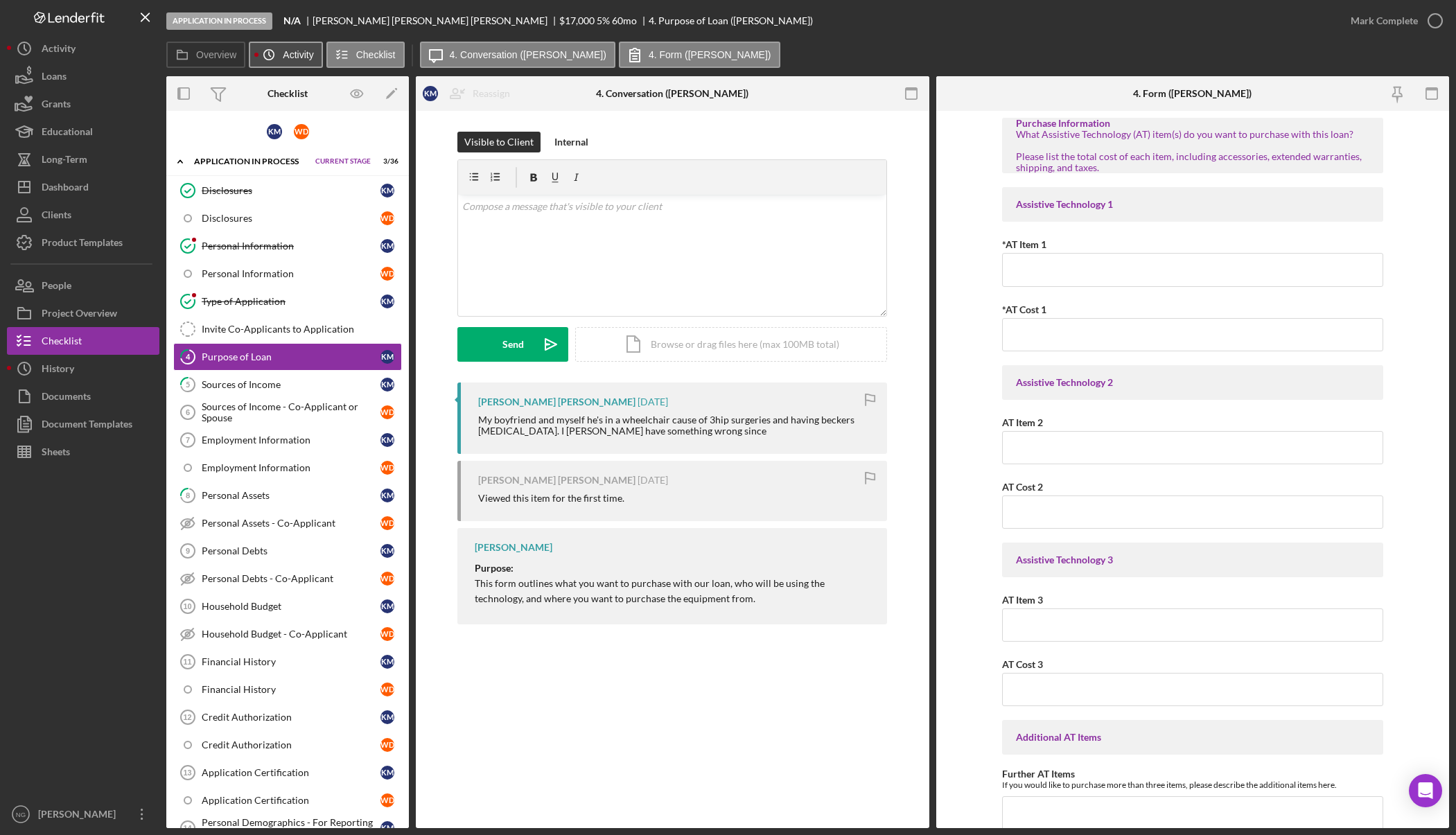
click at [279, 51] on icon "Icon/History" at bounding box center [268, 54] width 27 height 27
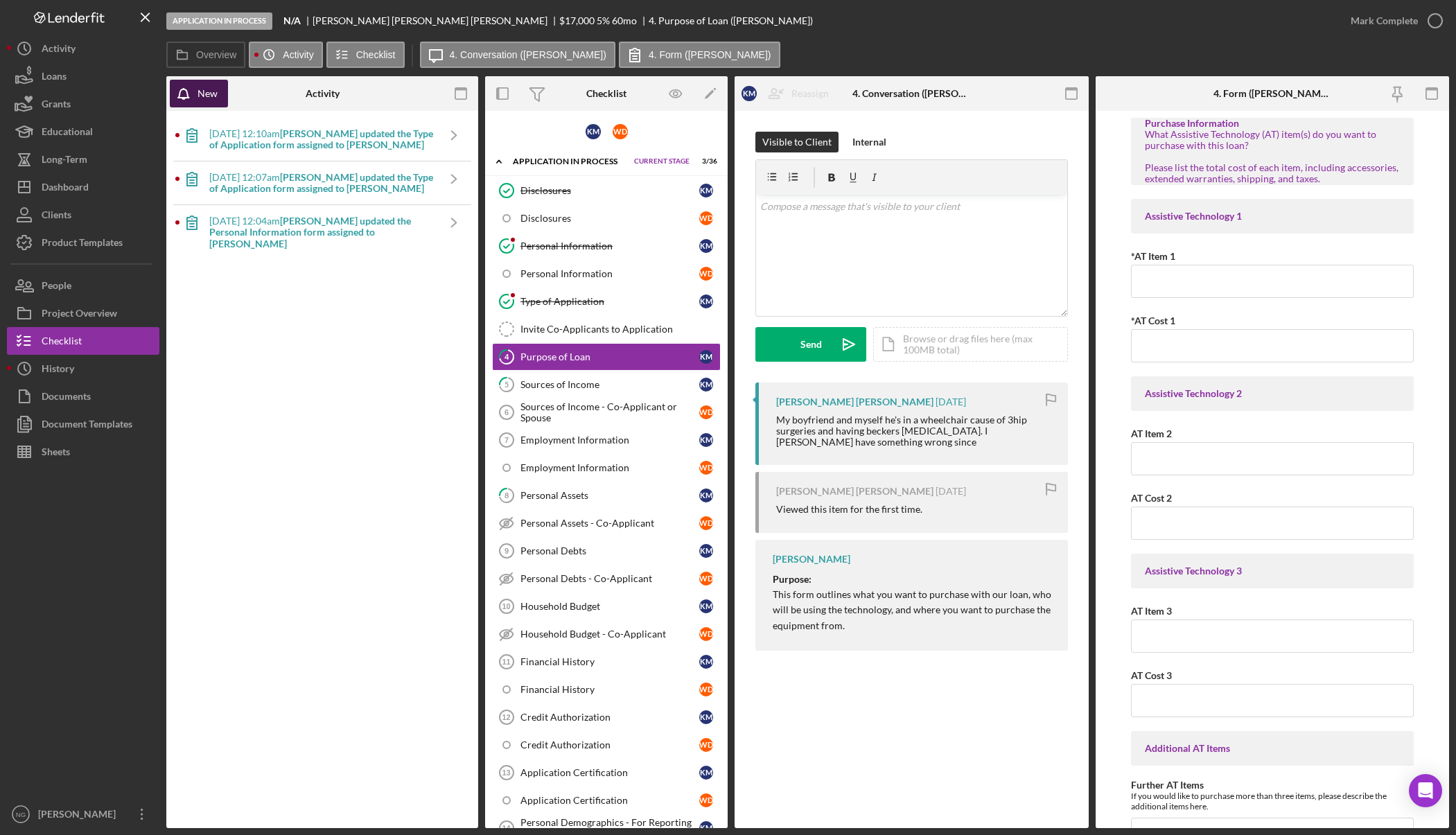
click at [210, 98] on div "New" at bounding box center [207, 93] width 20 height 27
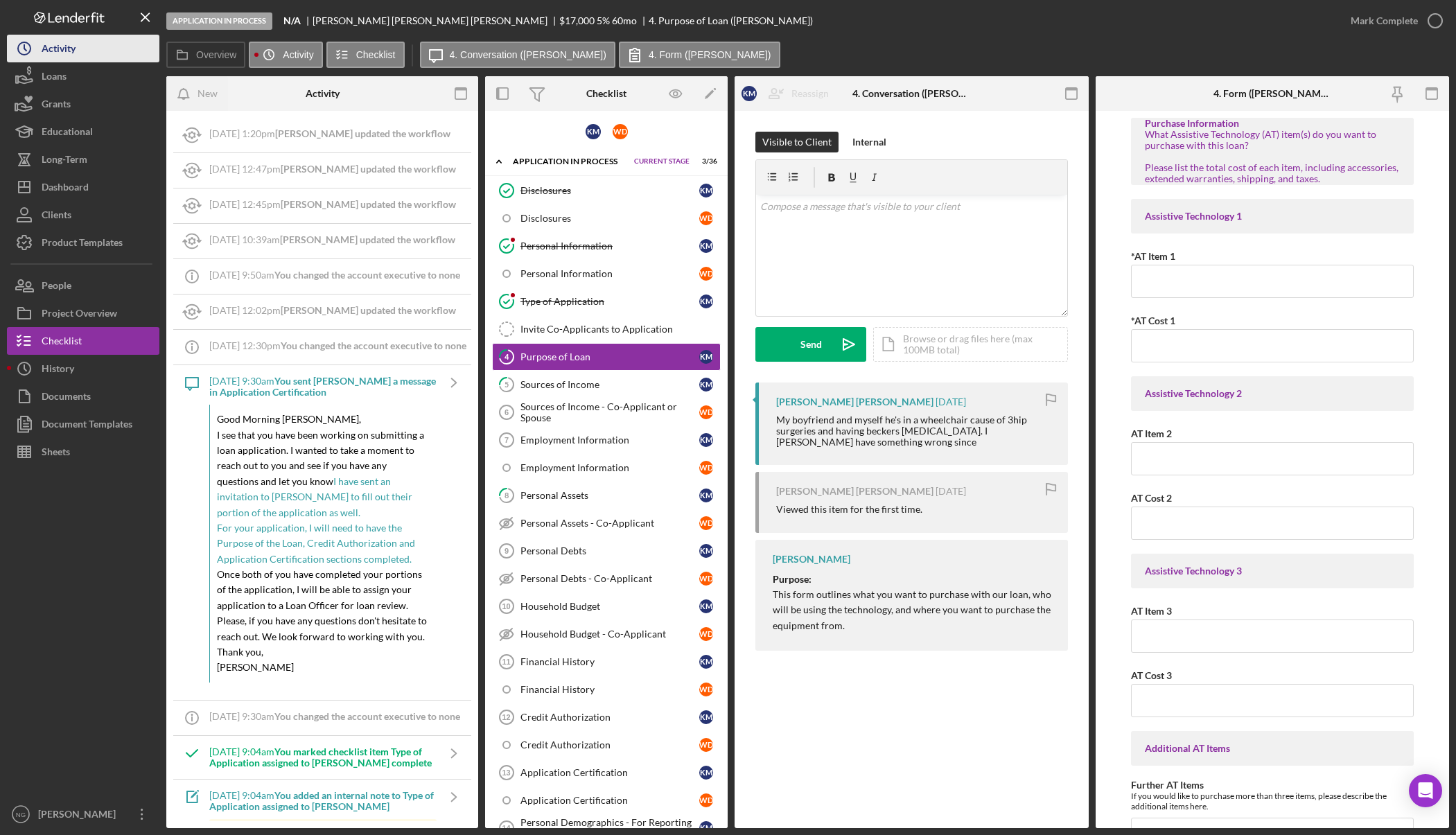
click at [81, 51] on button "Icon/History Activity" at bounding box center [82, 48] width 152 height 27
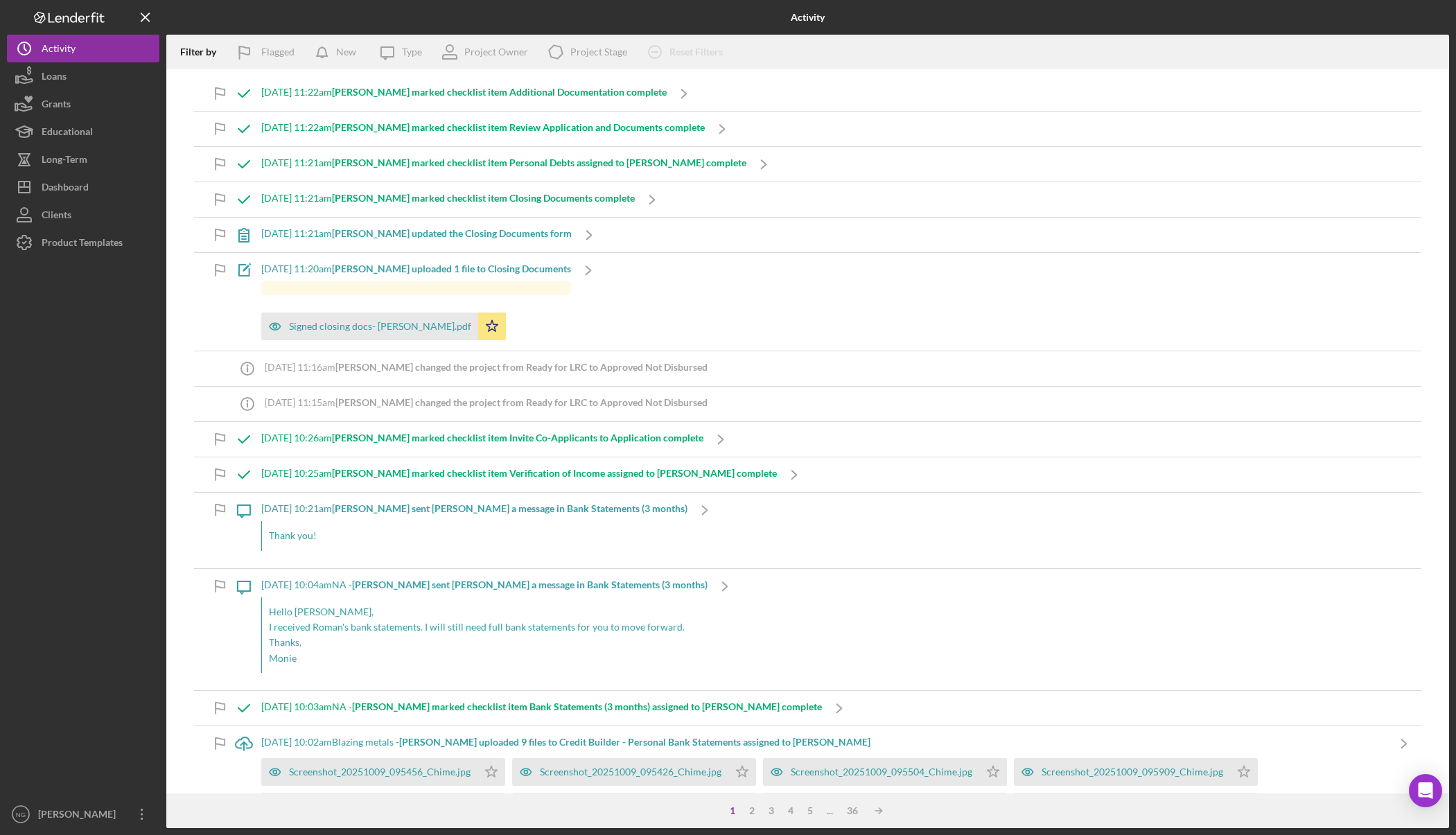
click at [498, 268] on b "[PERSON_NAME] uploaded 1 file to Closing Documents" at bounding box center [452, 269] width 239 height 12
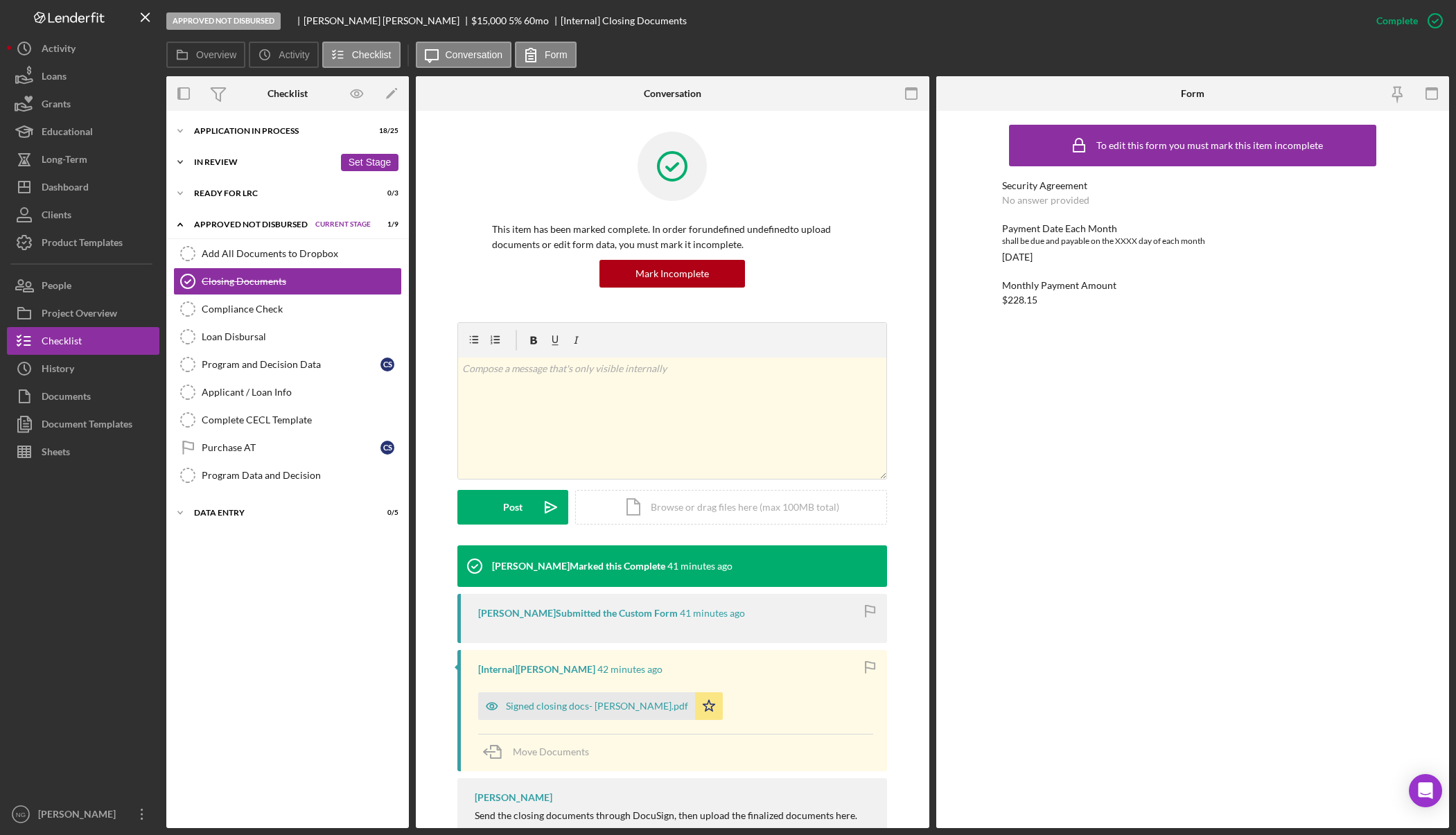
click at [230, 160] on div "In Review" at bounding box center [264, 162] width 140 height 8
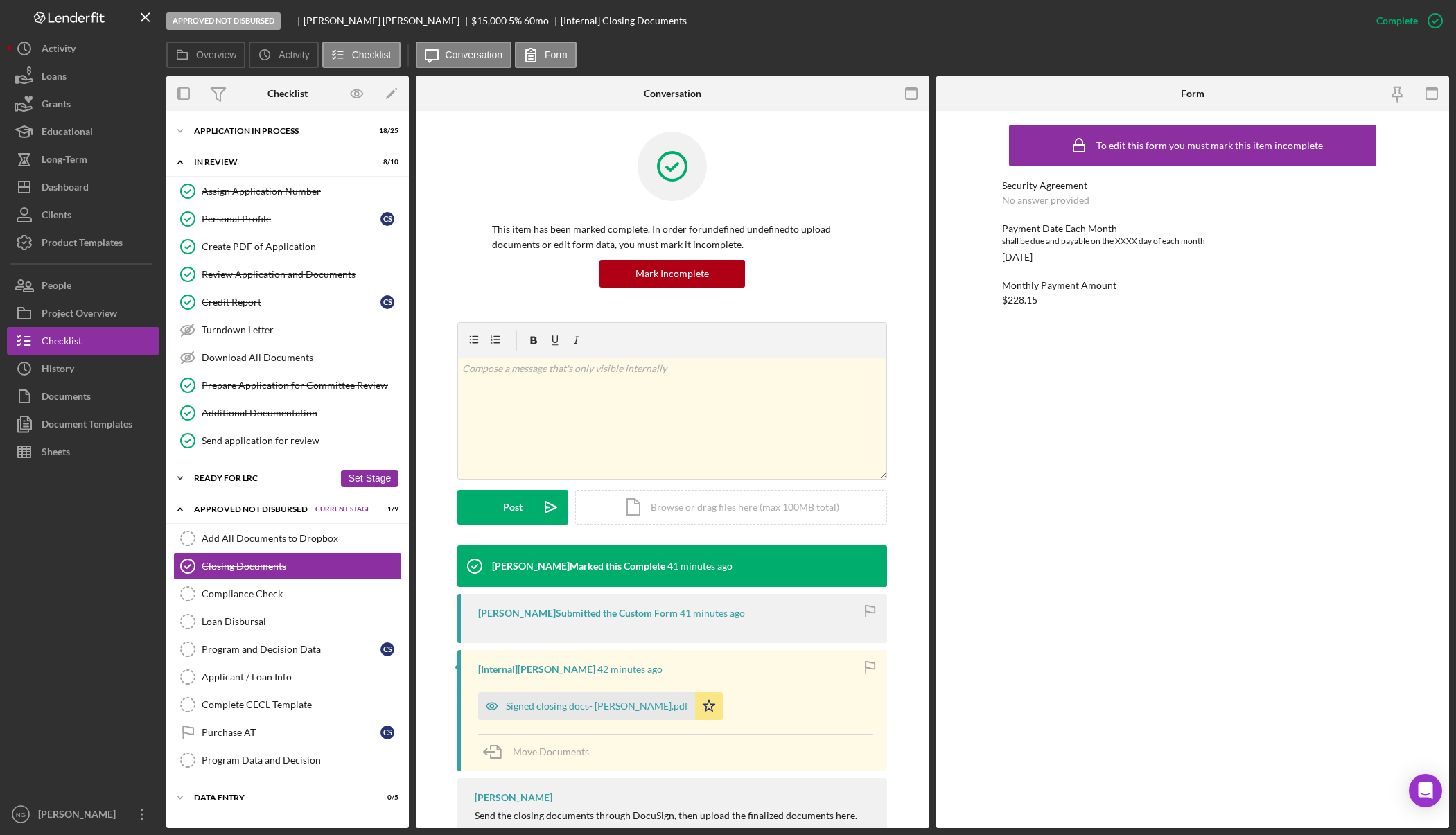
click at [248, 480] on div "Ready for LRC" at bounding box center [264, 478] width 140 height 8
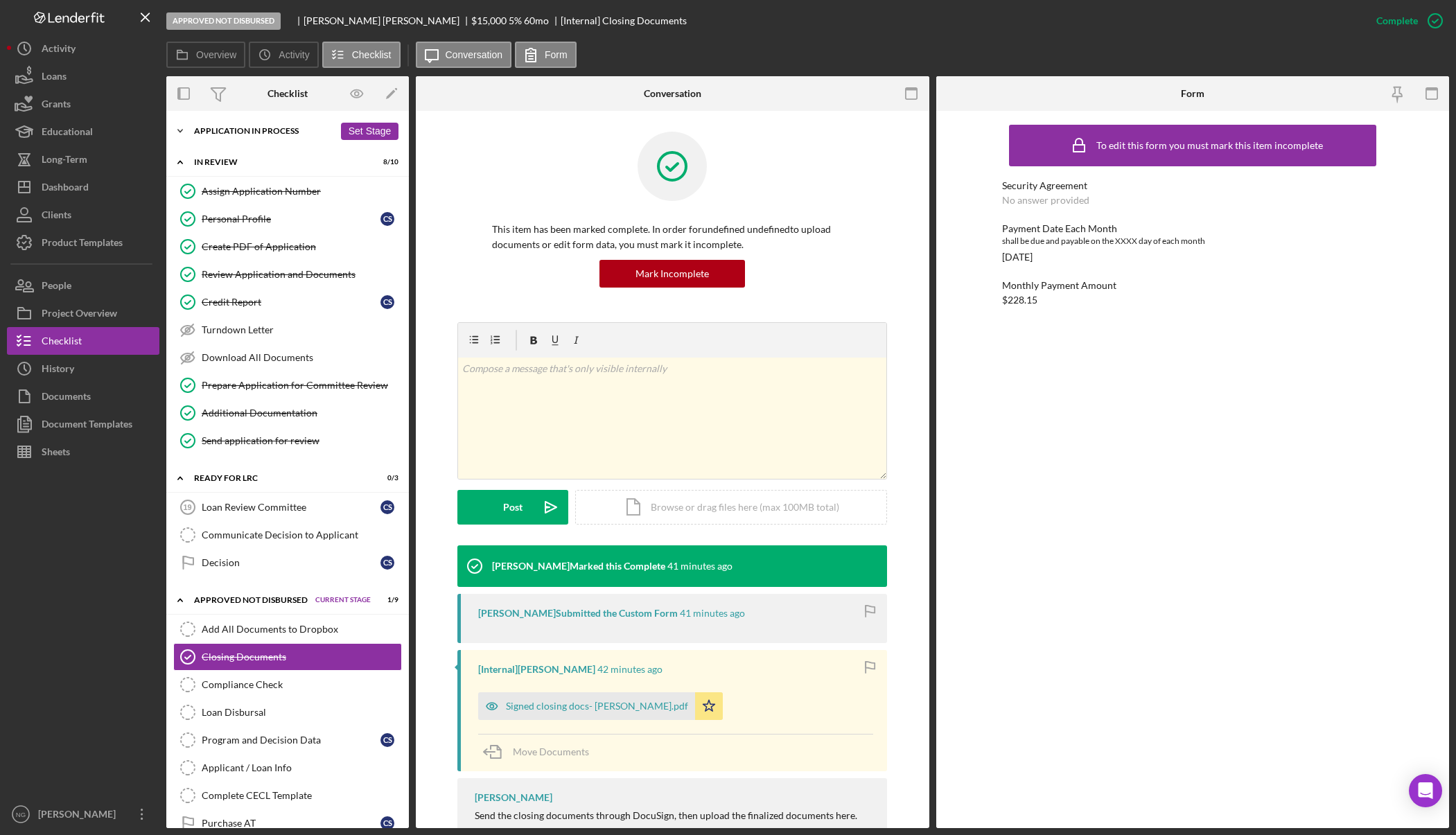
click at [235, 131] on div "Application In Process" at bounding box center [264, 131] width 140 height 8
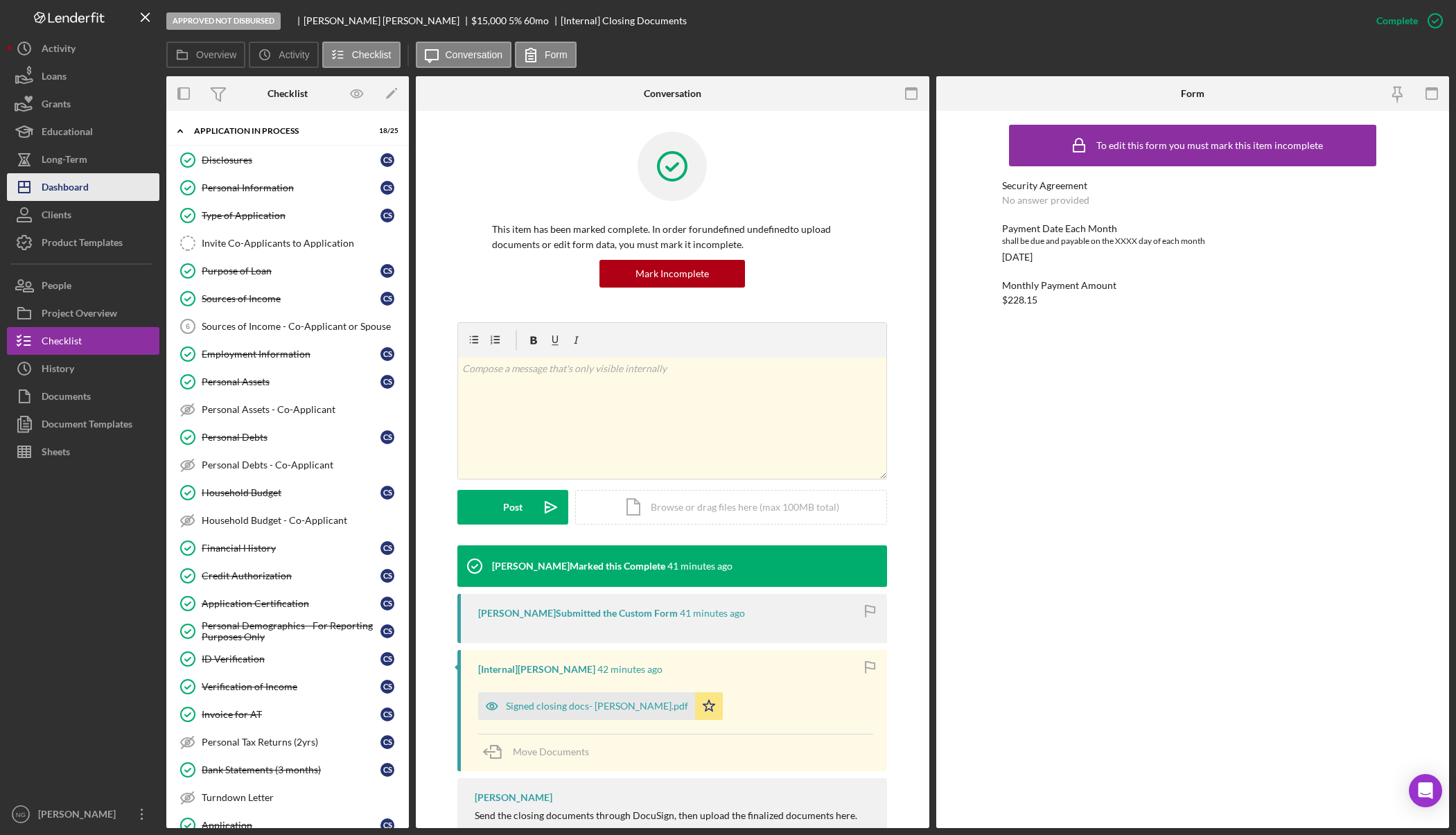
click at [89, 199] on button "Icon/Dashboard Dashboard" at bounding box center [82, 186] width 152 height 27
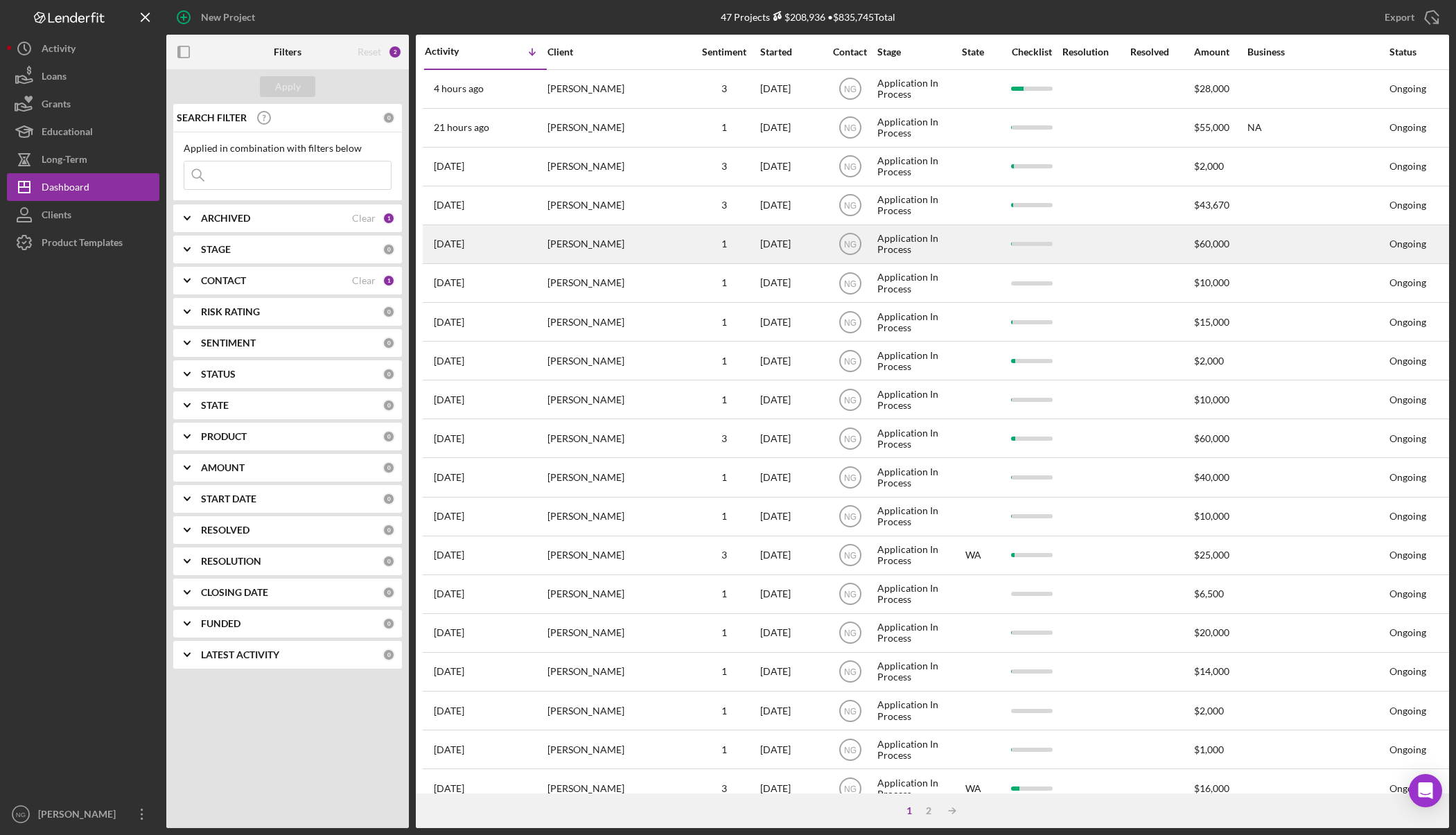
click at [589, 247] on div "[PERSON_NAME]" at bounding box center [617, 244] width 139 height 36
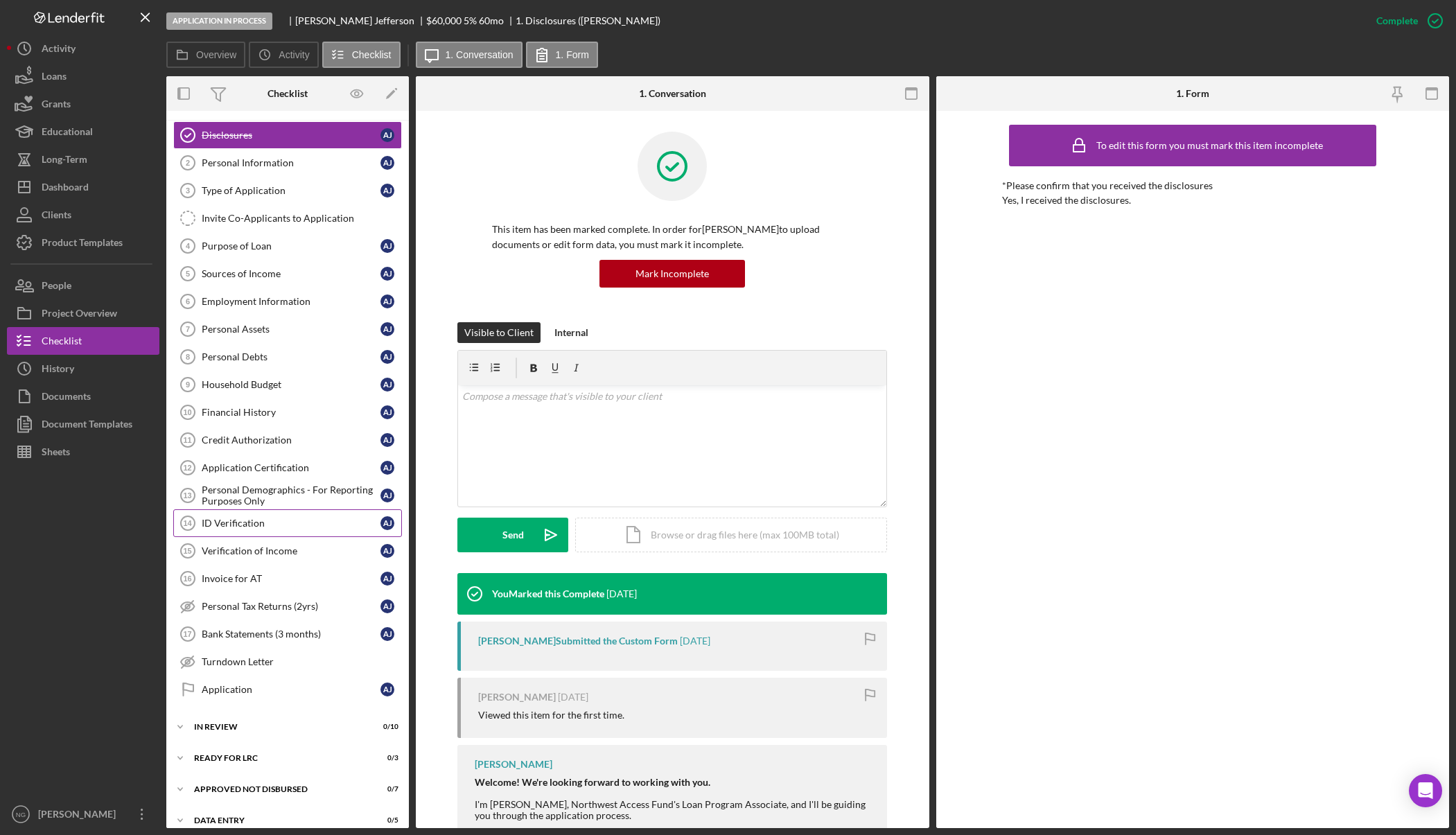
scroll to position [39, 0]
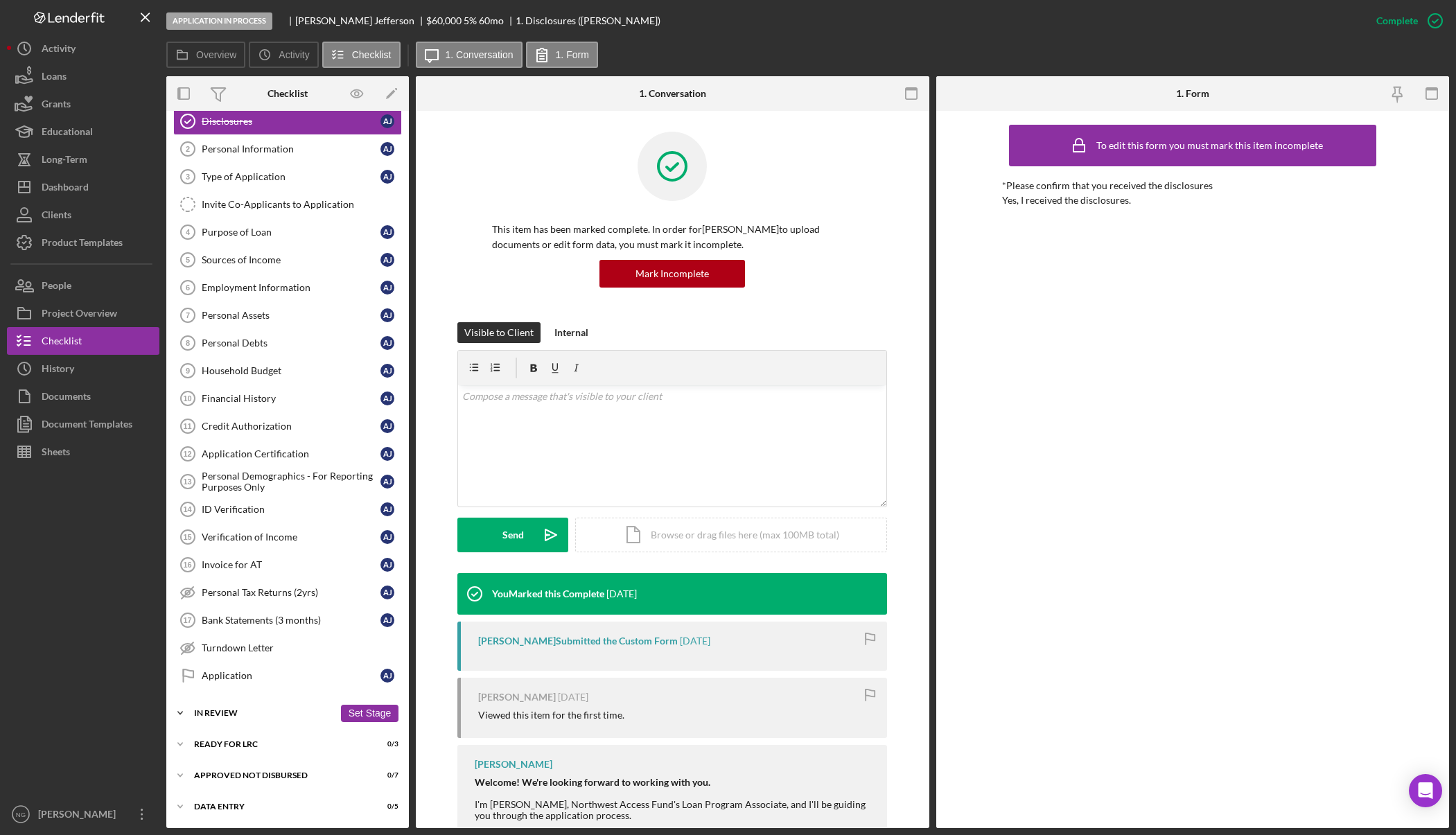
click at [233, 716] on div "In Review" at bounding box center [264, 712] width 140 height 8
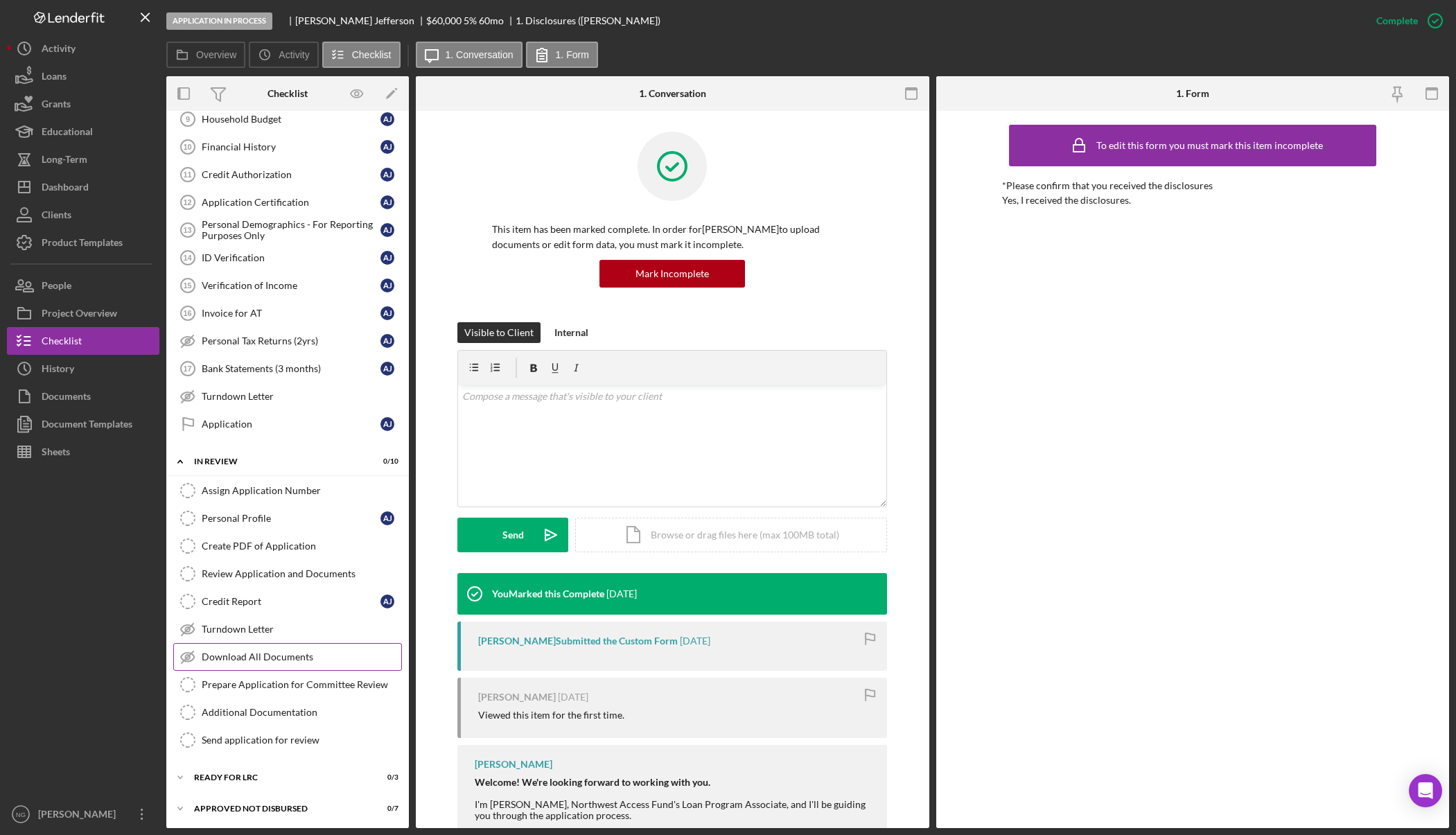
scroll to position [324, 0]
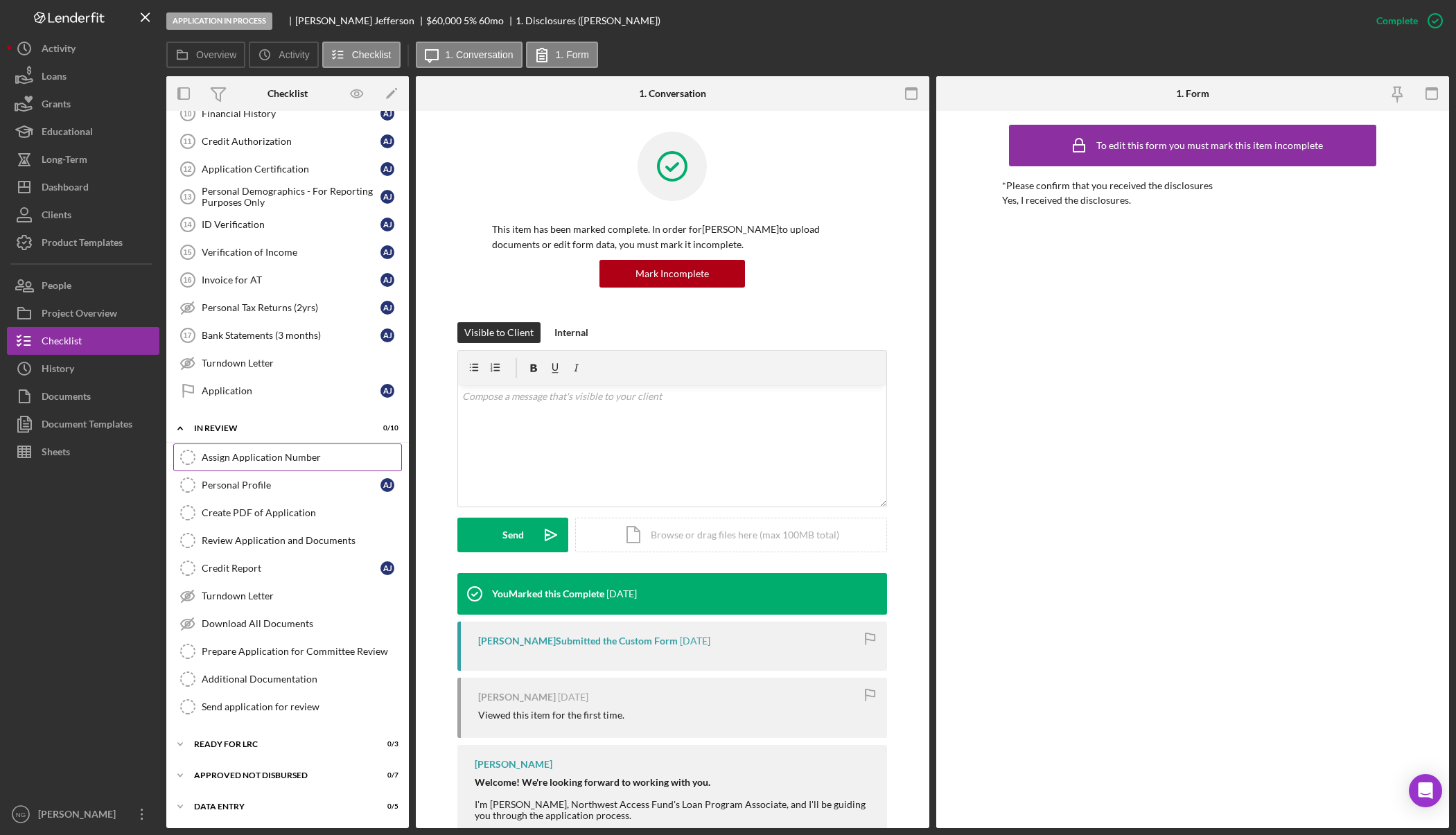
click at [311, 456] on div "Assign Application Number" at bounding box center [301, 457] width 200 height 11
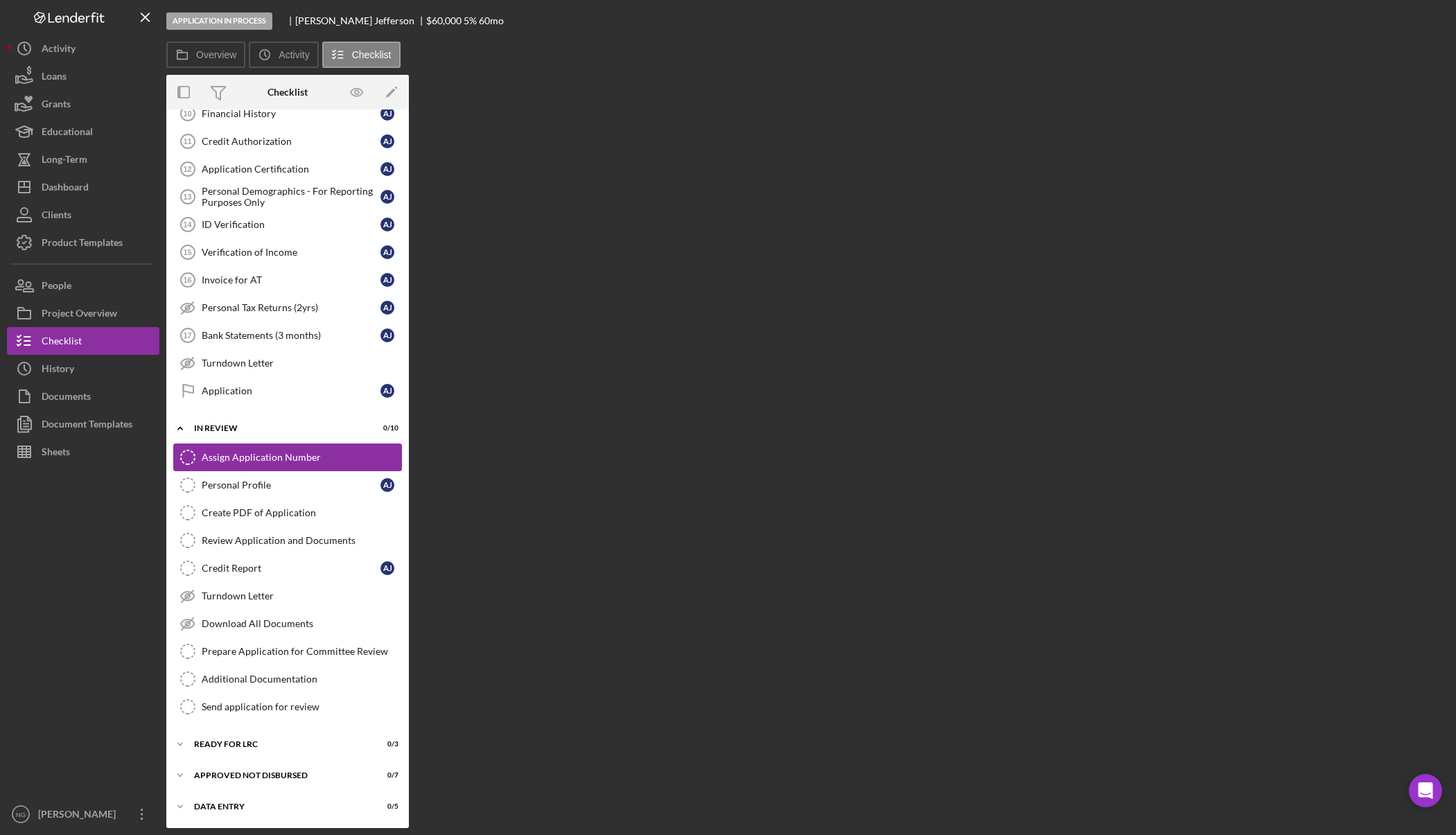
scroll to position [324, 0]
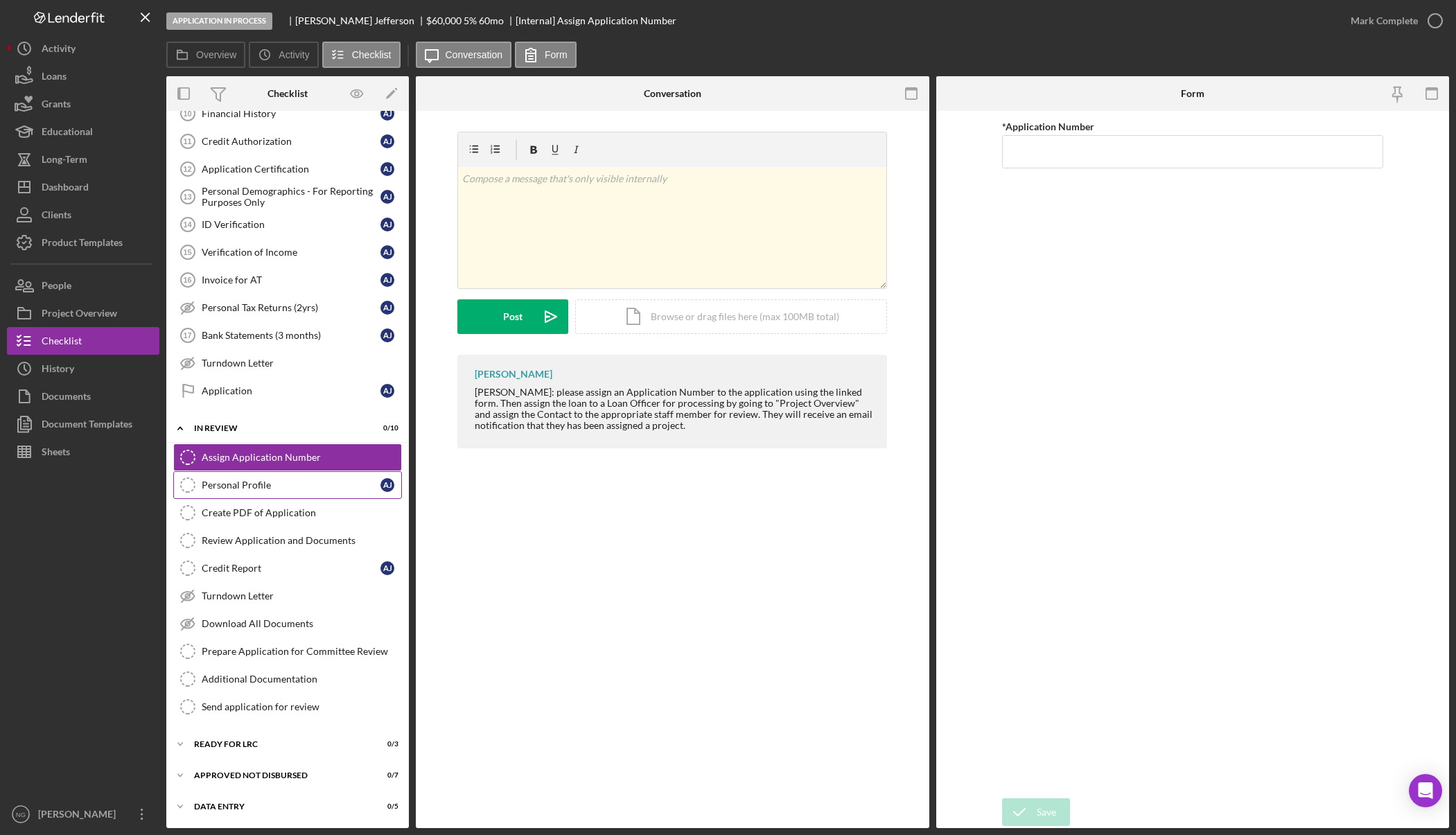
click at [305, 489] on div "Personal Profile" at bounding box center [290, 485] width 179 height 11
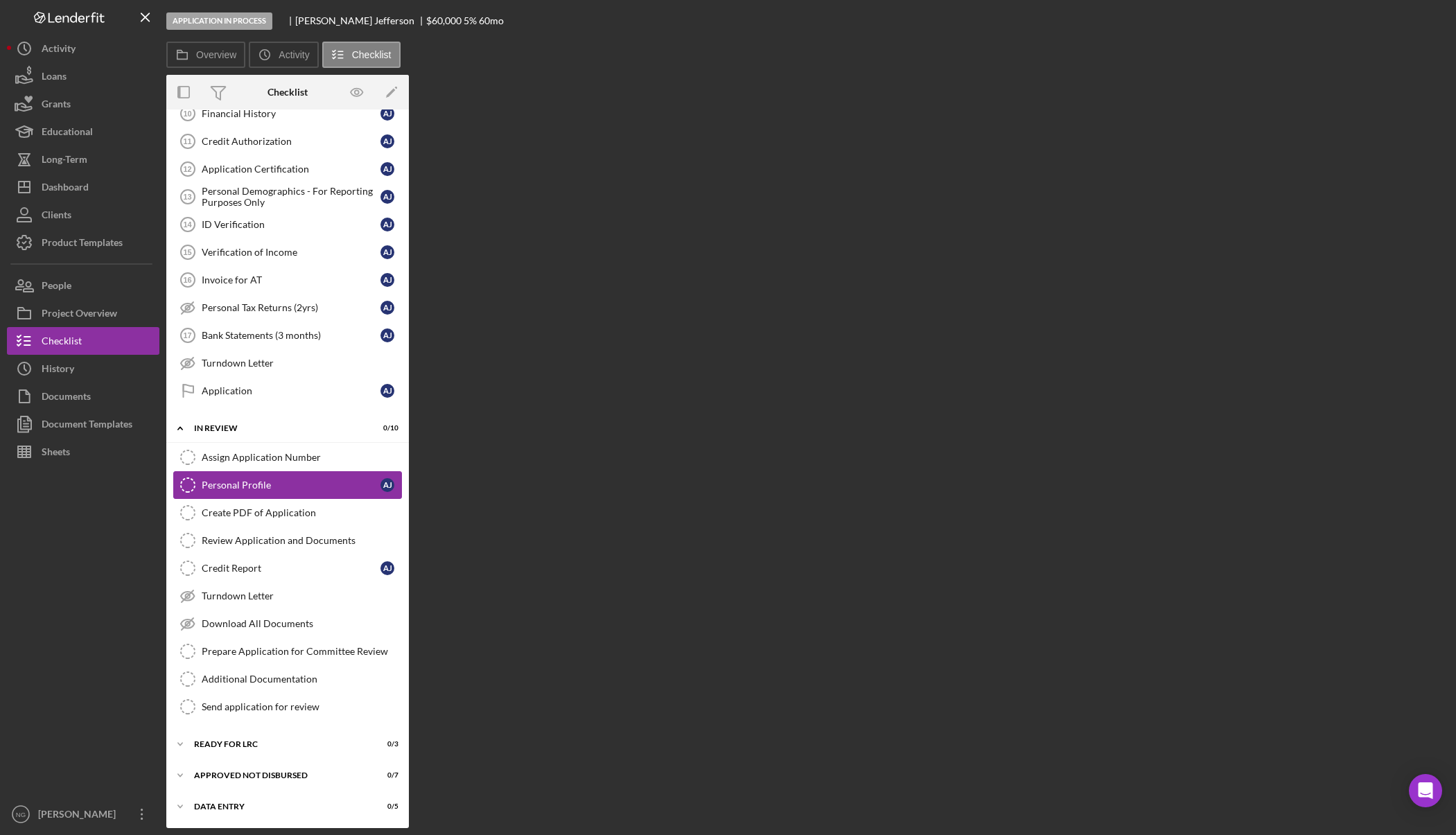
scroll to position [324, 0]
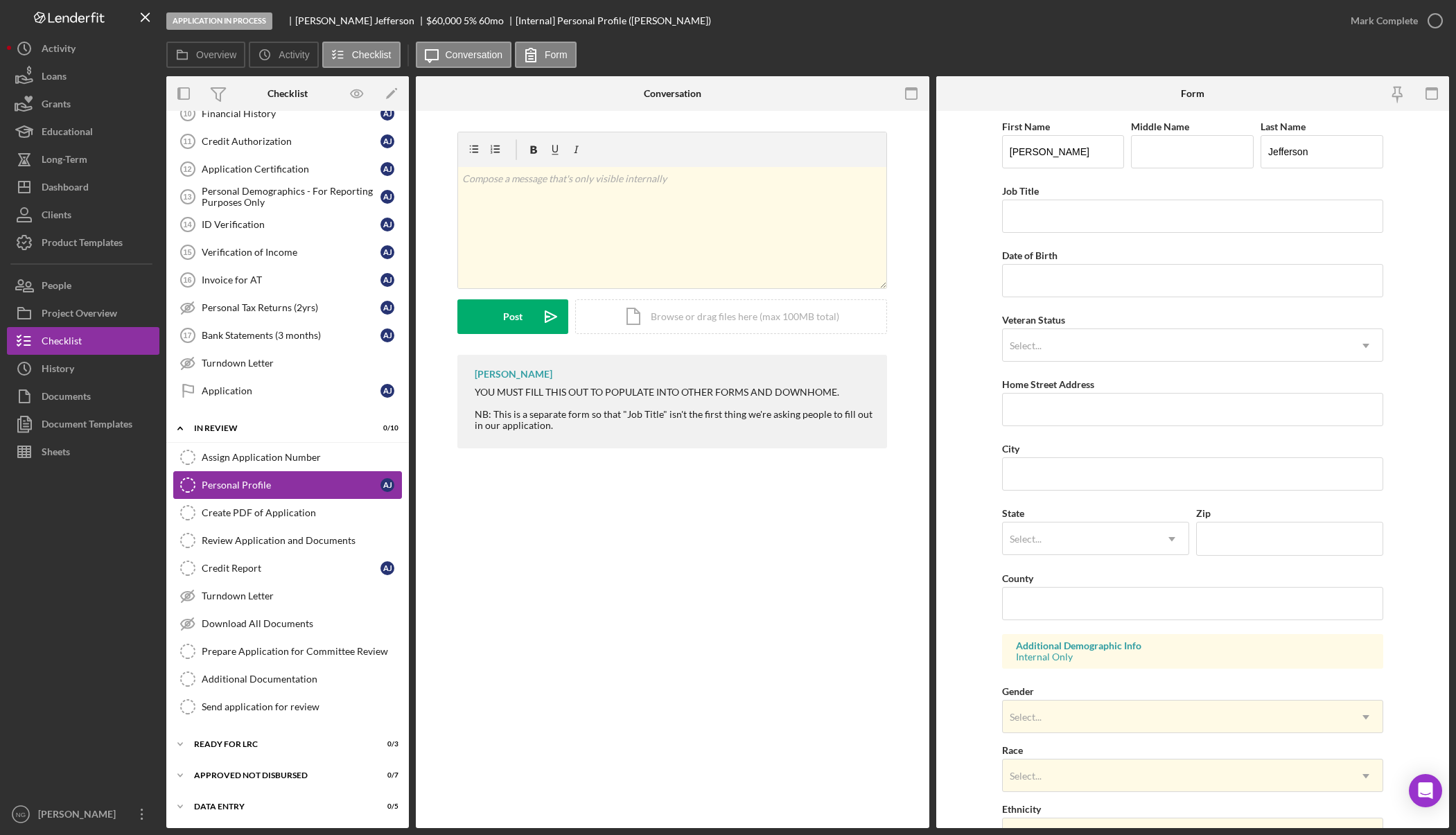
click at [305, 489] on div "Personal Profile" at bounding box center [290, 485] width 179 height 11
click at [302, 509] on div "Create PDF of Application" at bounding box center [301, 513] width 200 height 11
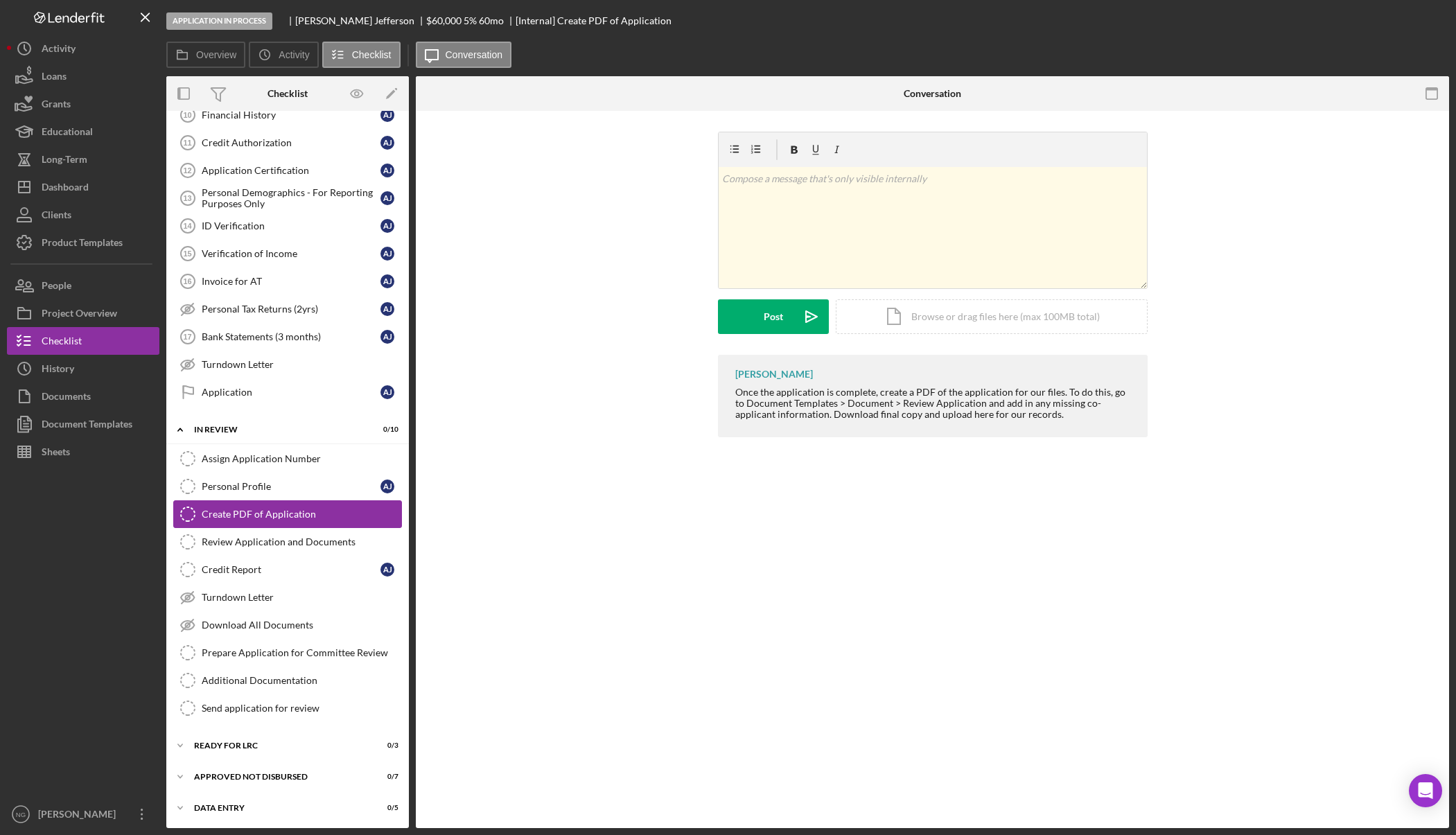
scroll to position [324, 0]
click at [286, 548] on link "Review Application and Documents Review Application and Documents" at bounding box center [287, 540] width 229 height 27
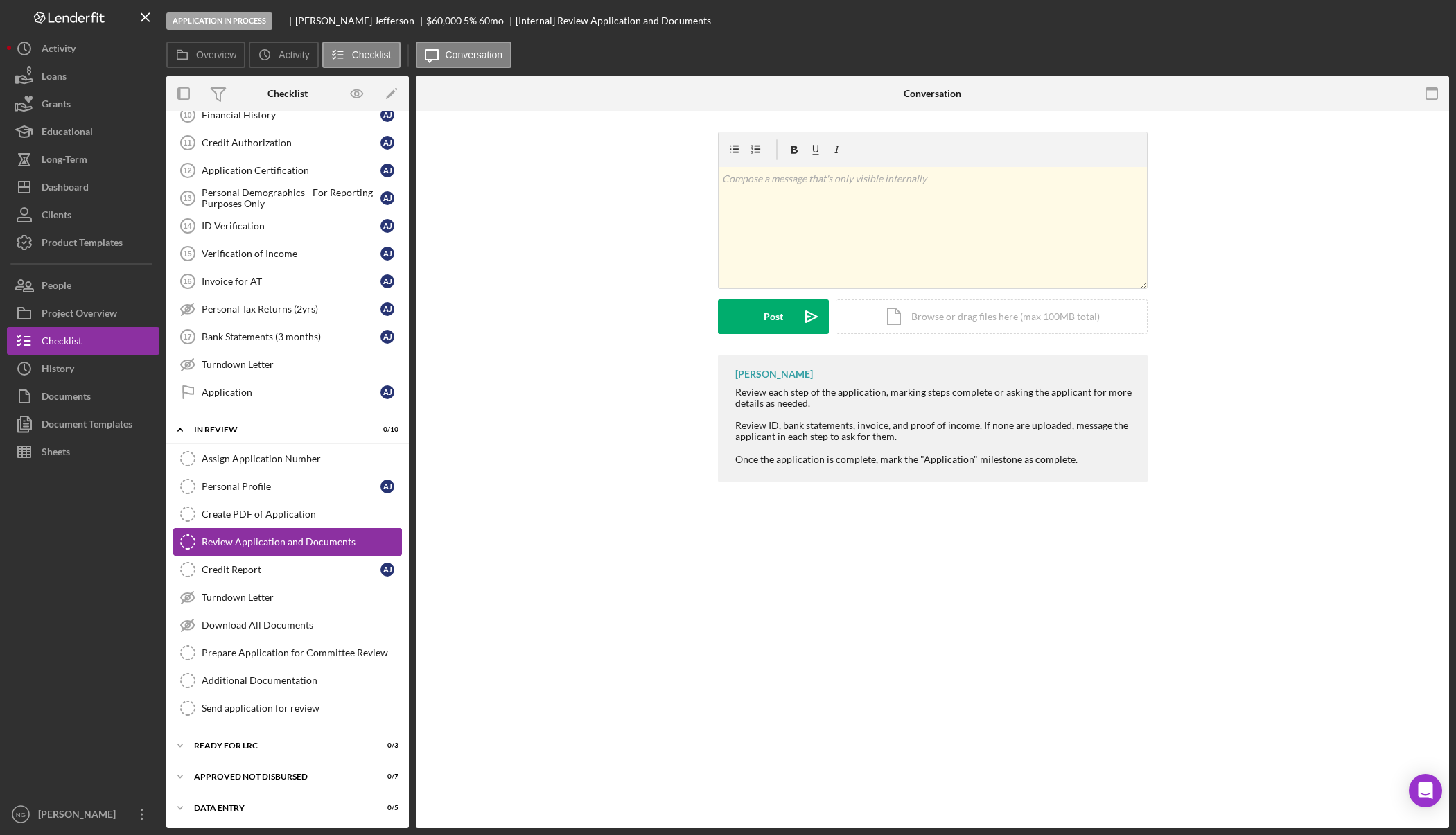
scroll to position [324, 0]
click at [303, 579] on link "Credit Report Credit Report A J" at bounding box center [287, 568] width 229 height 27
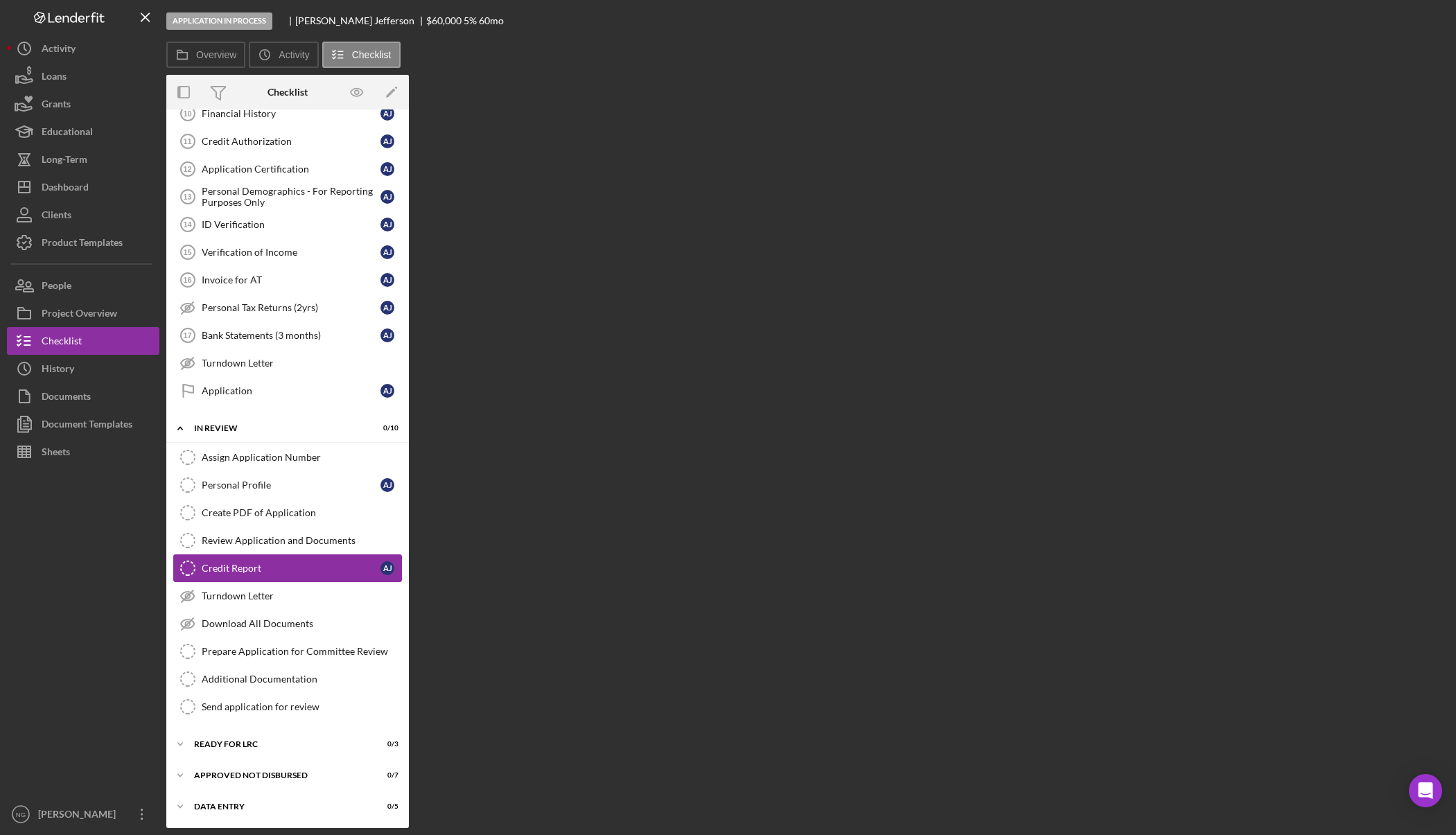
scroll to position [324, 0]
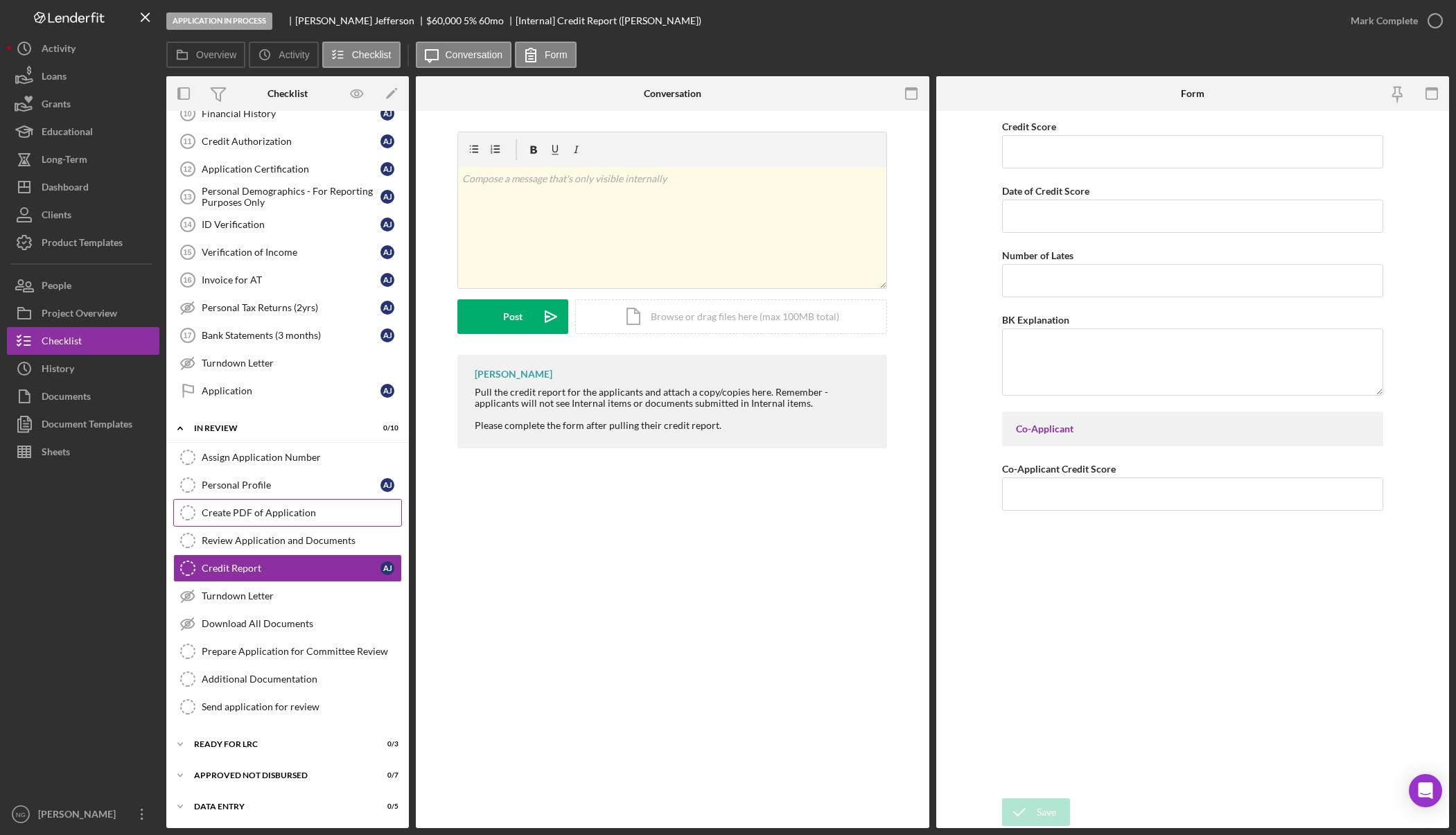
click at [249, 513] on div "Create PDF of Application" at bounding box center [301, 513] width 200 height 11
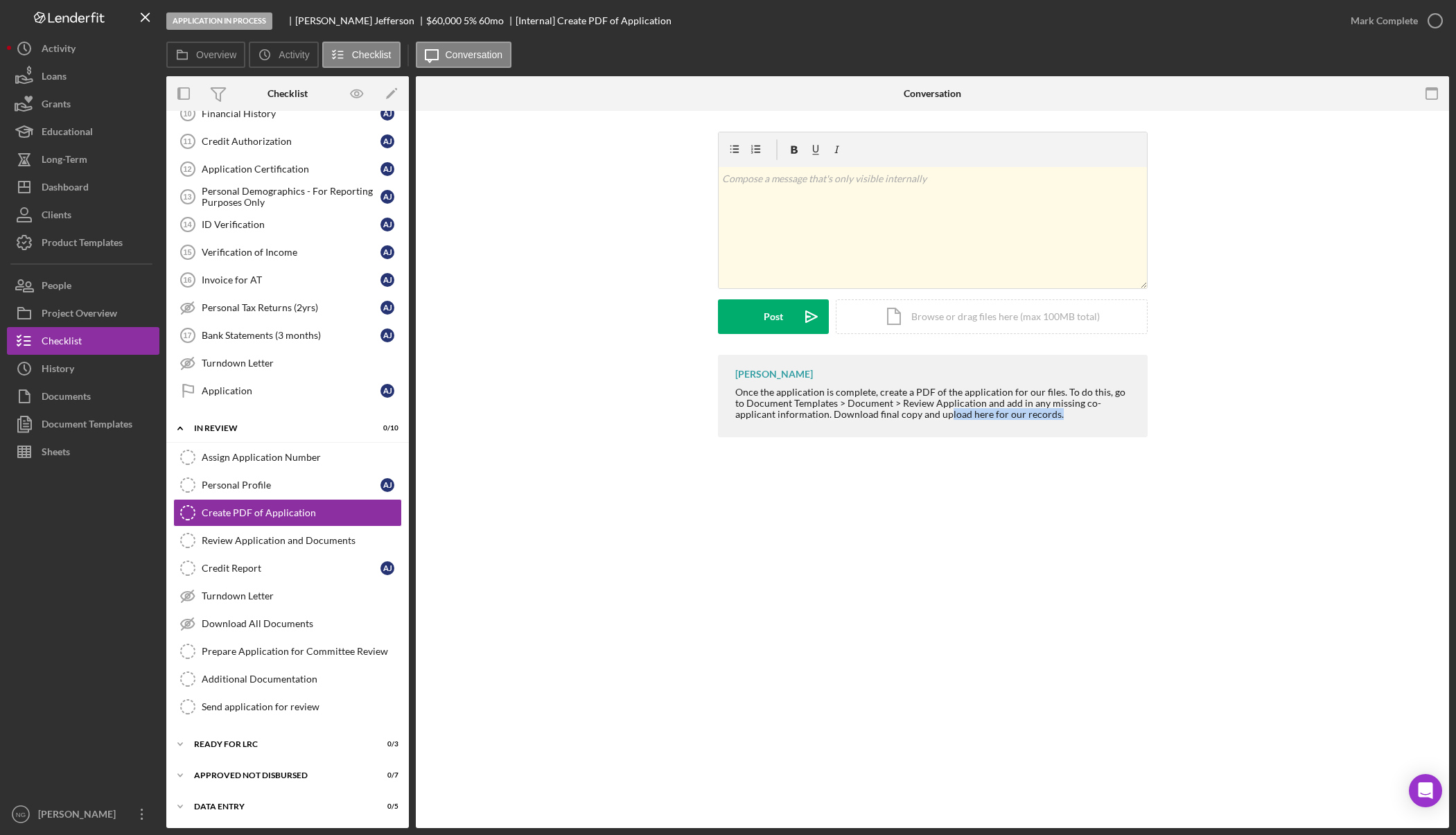
drag, startPoint x: 1021, startPoint y: 419, endPoint x: 905, endPoint y: 413, distance: 116.2
click at [905, 413] on div "Once the application is complete, create a PDF of the application for our files…" at bounding box center [935, 403] width 398 height 33
click at [923, 435] on div "[PERSON_NAME] Once the application is complete, create a PDF of the application…" at bounding box center [932, 396] width 429 height 82
click at [88, 190] on div "Dashboard" at bounding box center [65, 189] width 47 height 31
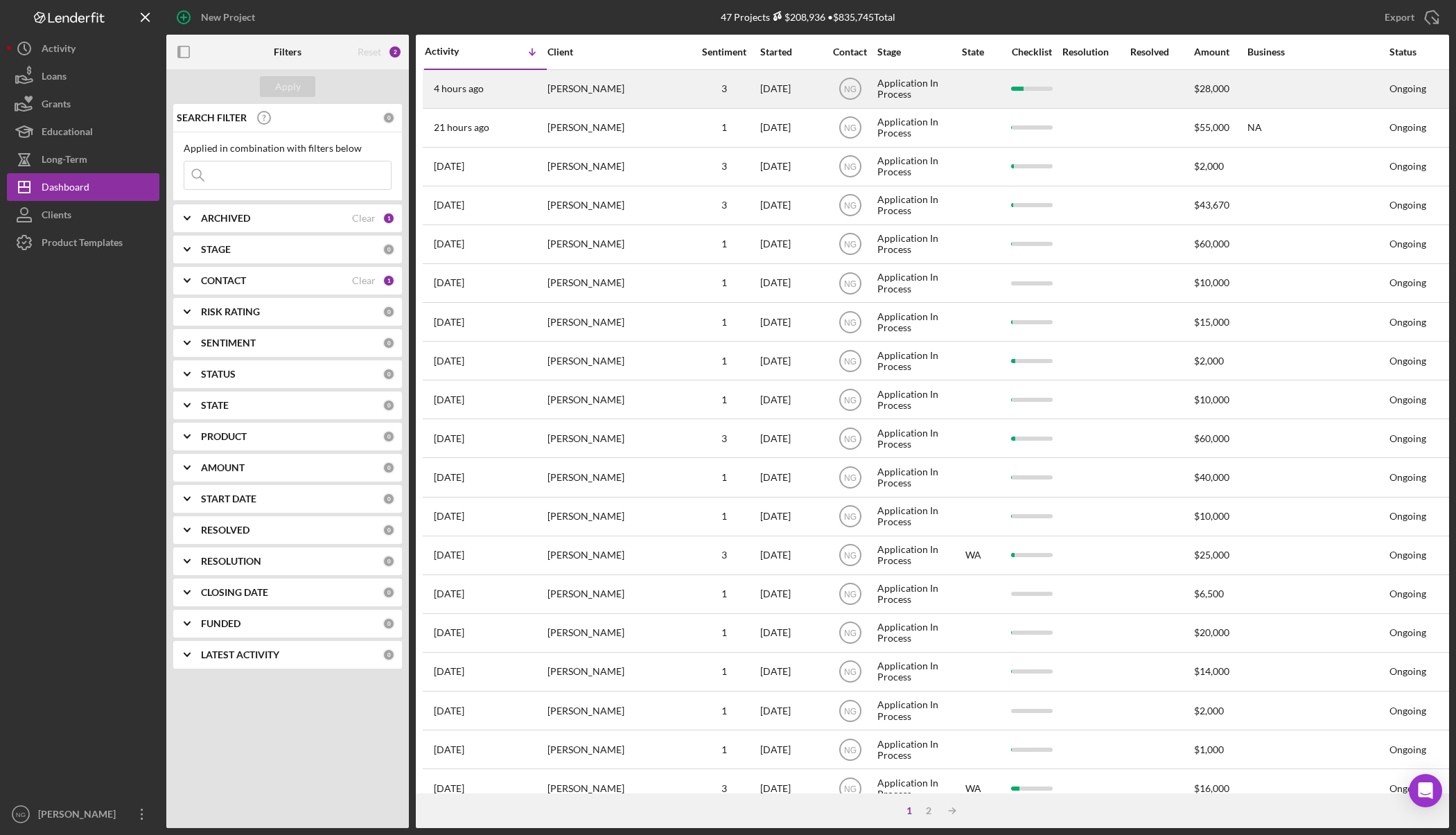
click at [667, 91] on div "[PERSON_NAME]" at bounding box center [617, 88] width 139 height 36
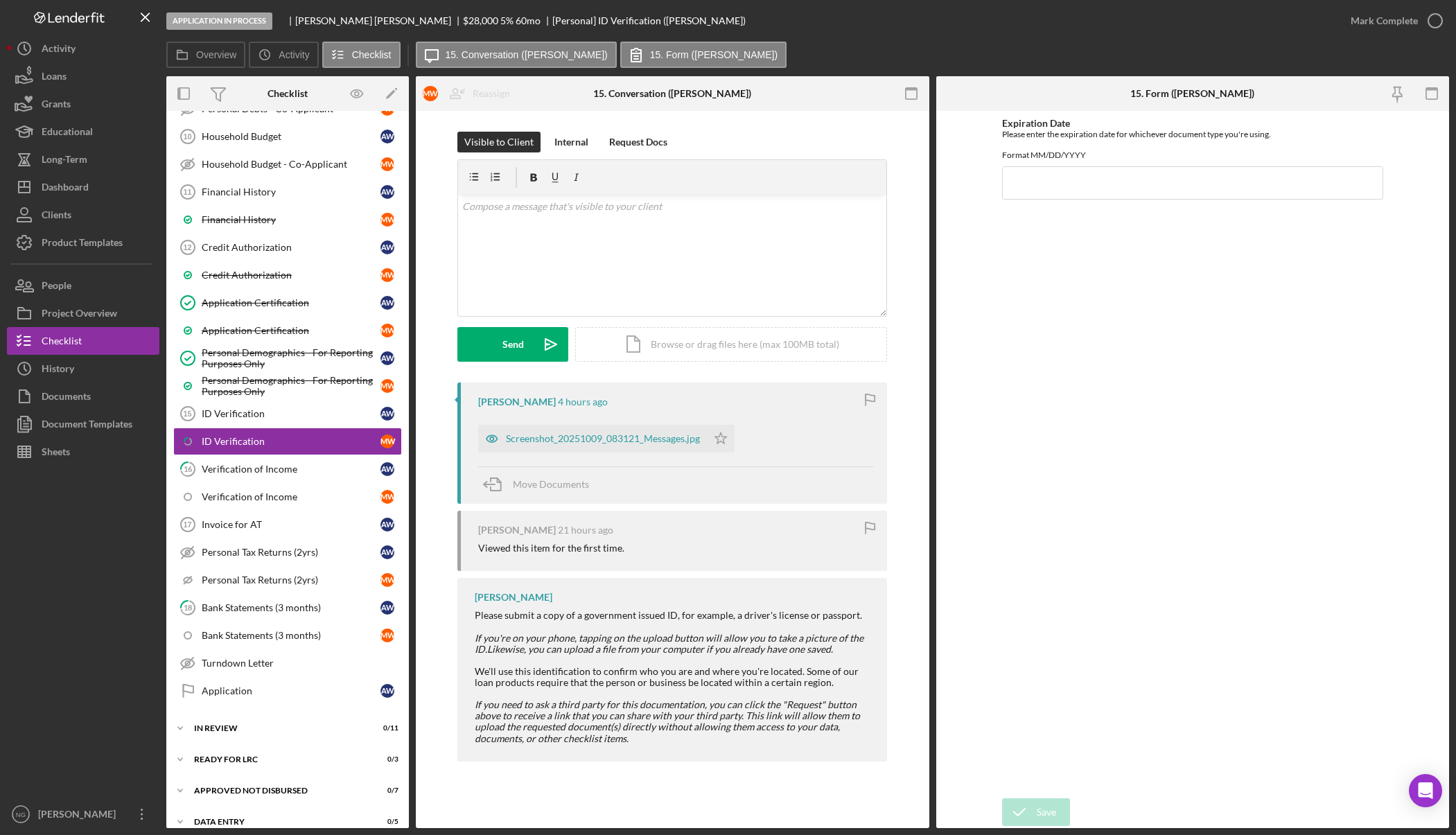
scroll to position [485, 0]
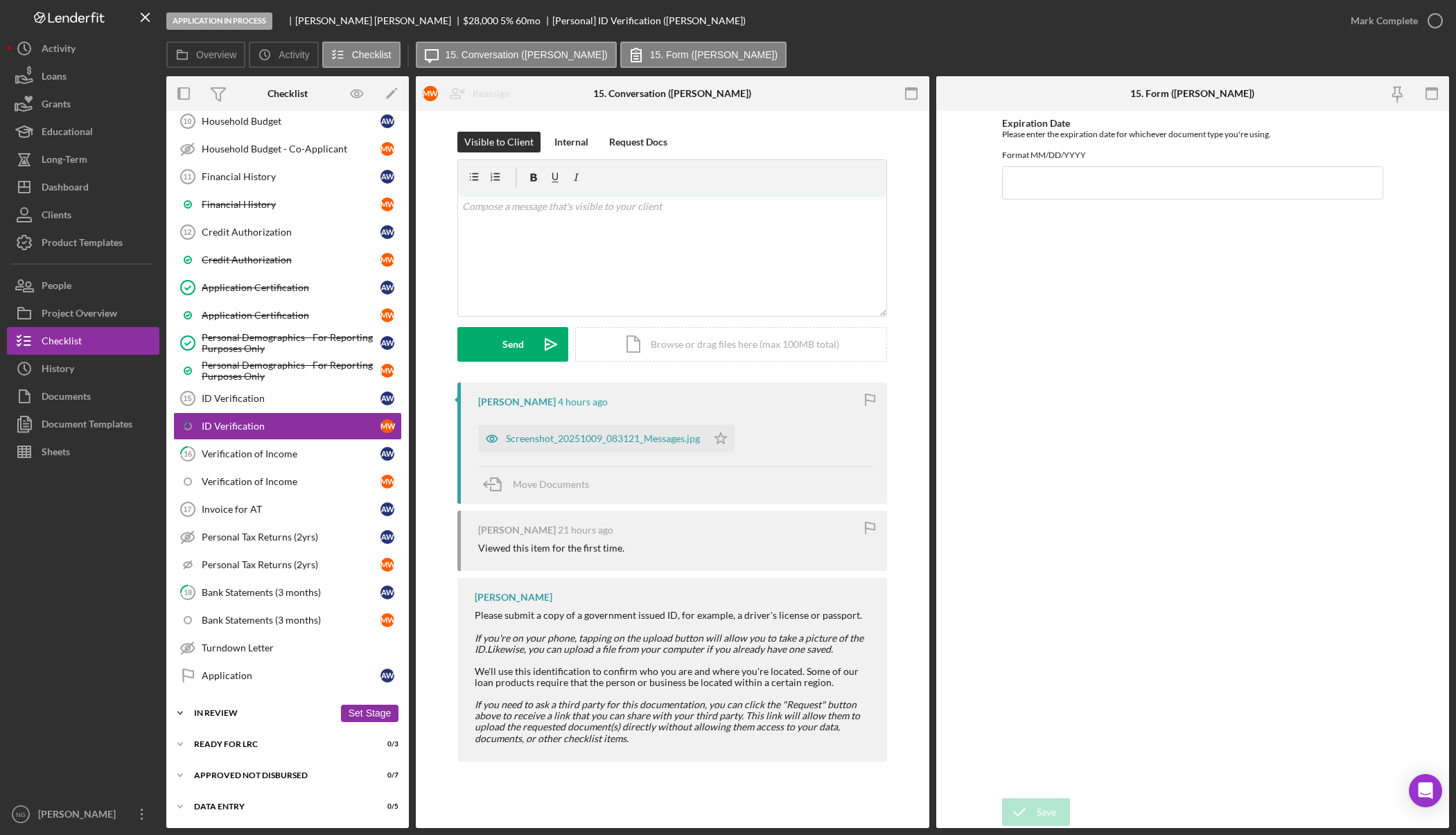
click at [227, 716] on div "In Review" at bounding box center [264, 712] width 140 height 8
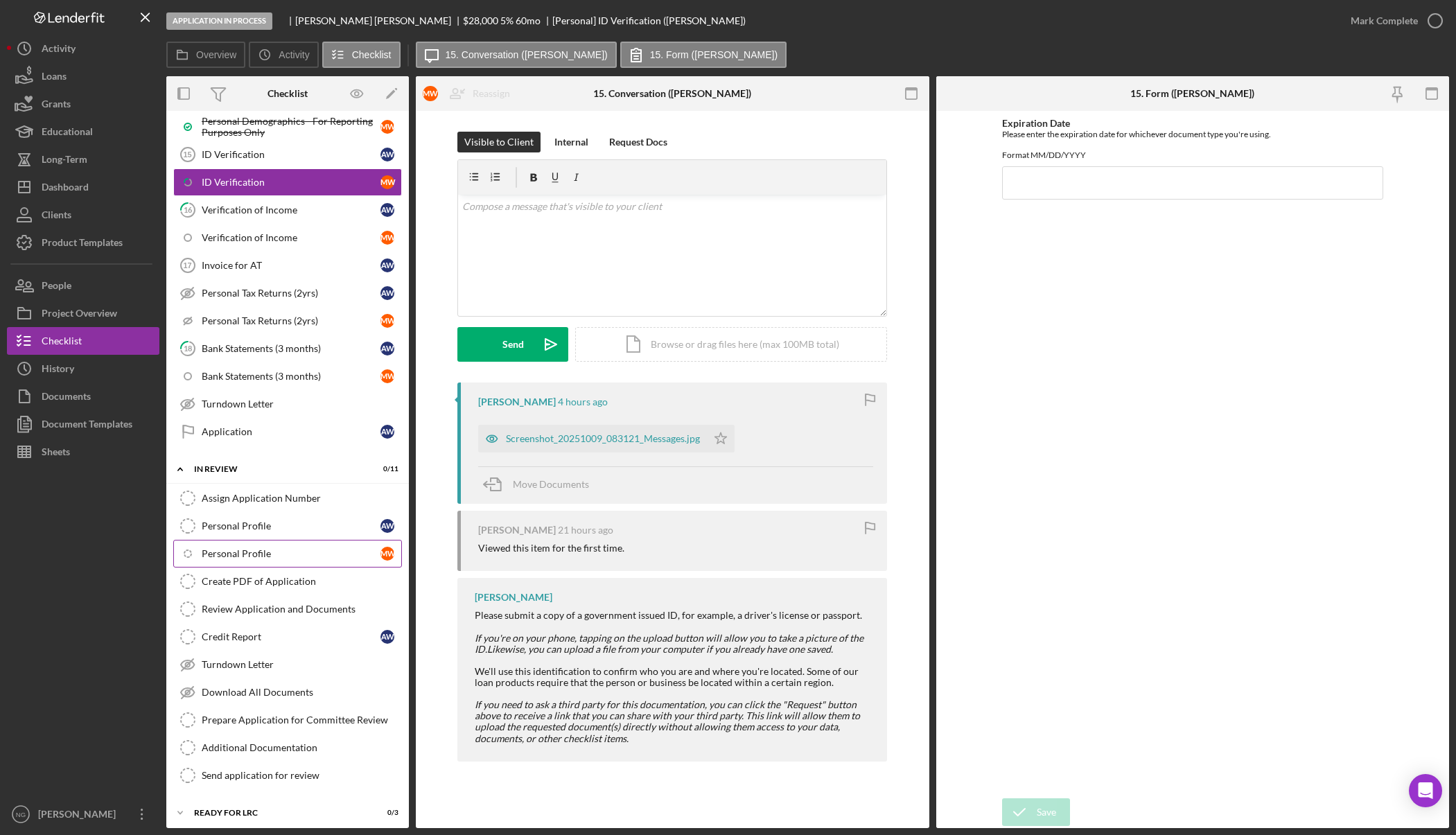
scroll to position [762, 0]
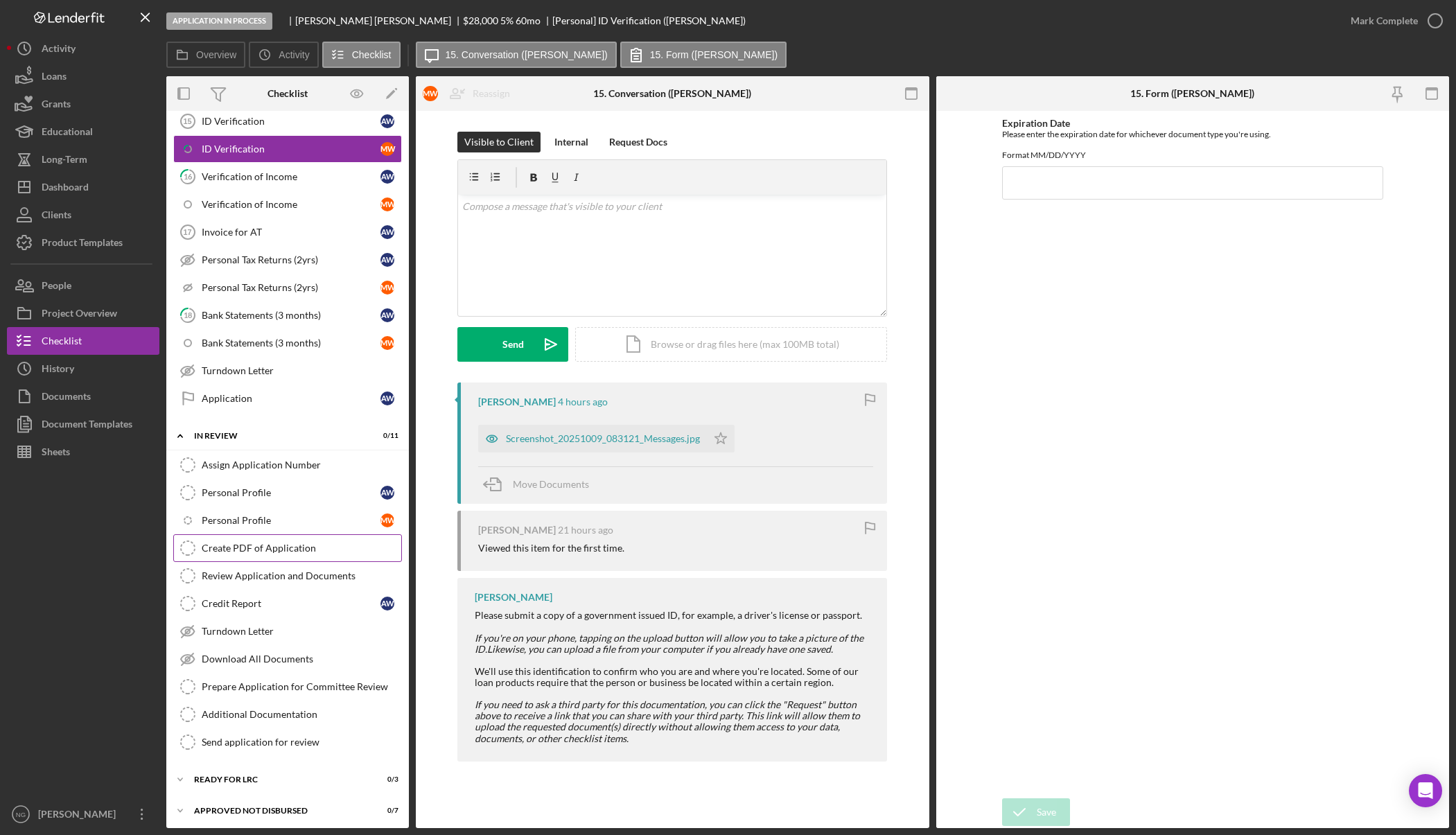
click at [279, 552] on div "Create PDF of Application" at bounding box center [301, 548] width 200 height 11
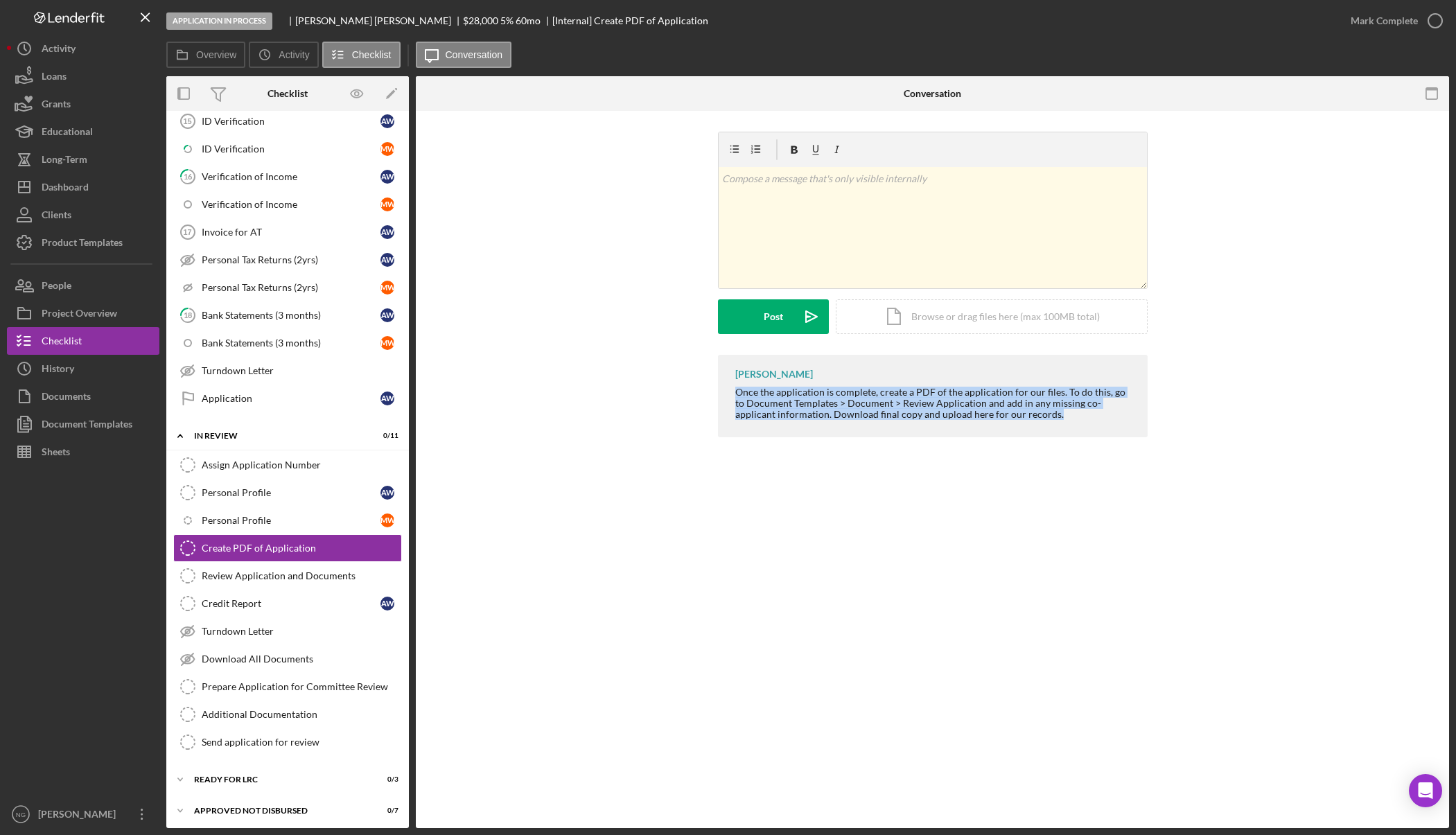
drag, startPoint x: 1030, startPoint y: 418, endPoint x: 736, endPoint y: 394, distance: 295.0
click at [736, 394] on div "Once the application is complete, create a PDF of the application for our files…" at bounding box center [935, 403] width 398 height 33
copy div "Once the application is complete, create a PDF of the application for our files…"
click at [80, 428] on div "Document Templates" at bounding box center [87, 426] width 91 height 31
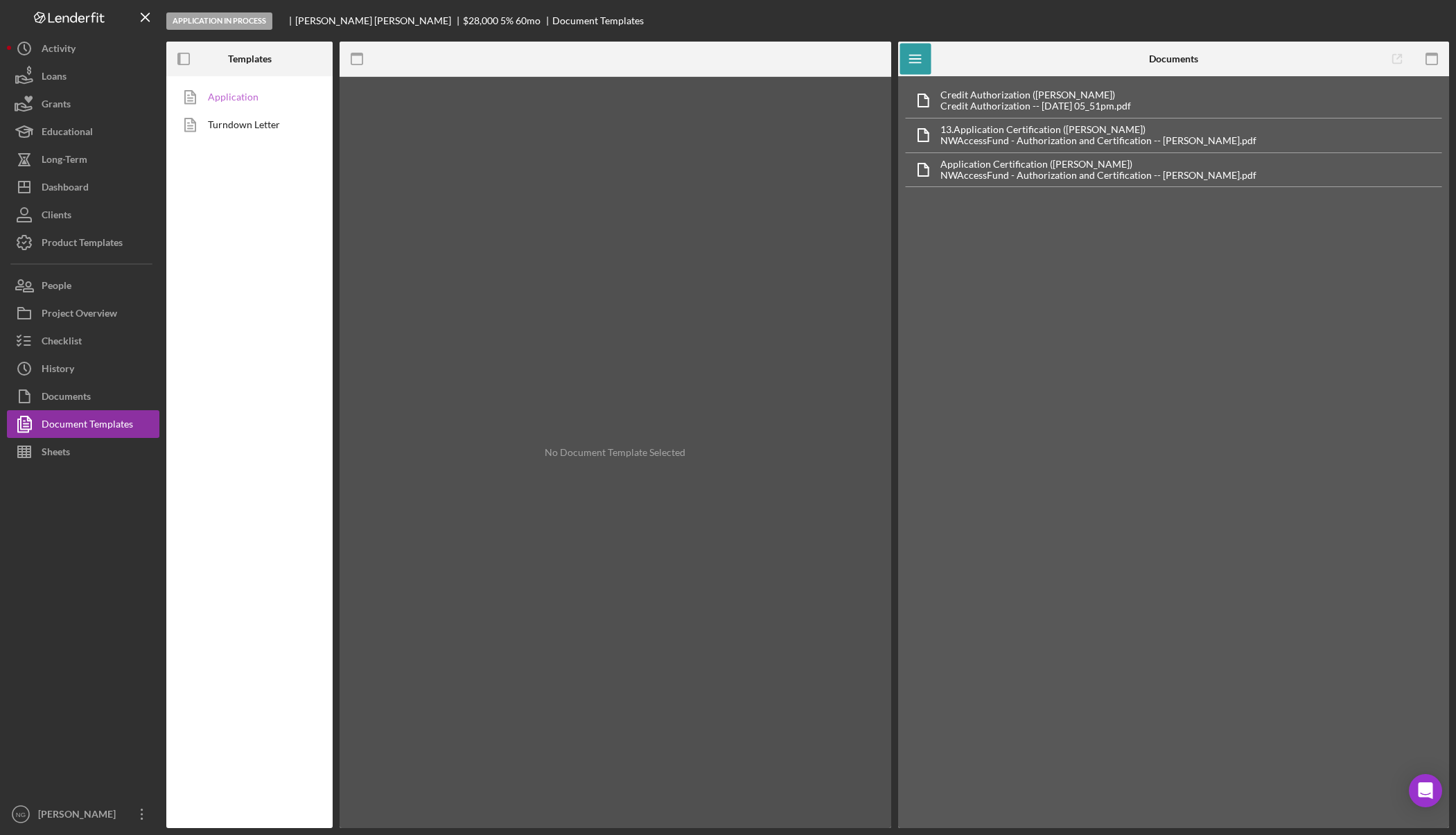
click at [245, 100] on link "Application" at bounding box center [246, 97] width 146 height 27
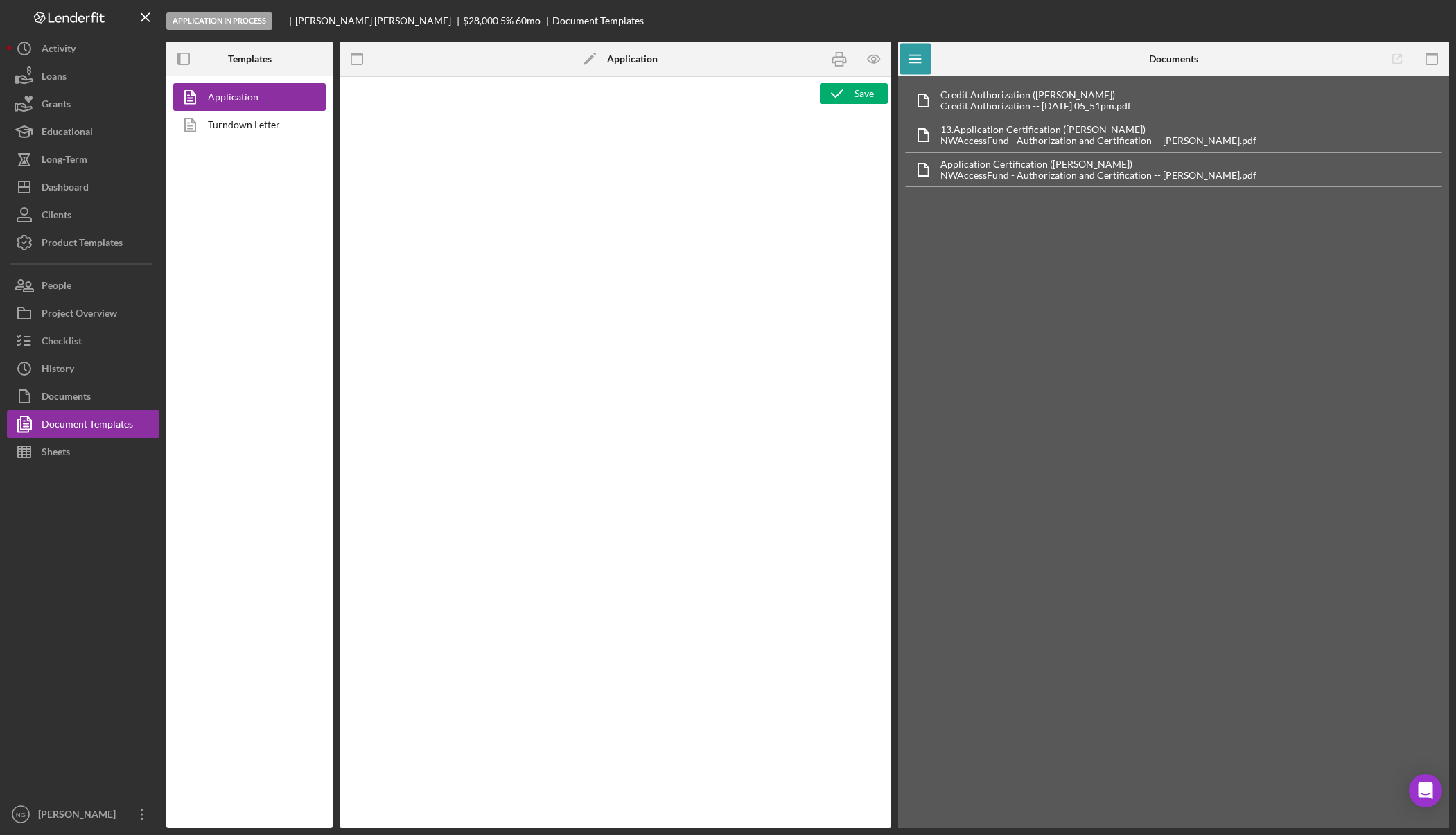
type textarea "<div class="WordSection1"> <p style="margin: 0in; font-size: 12pt; font-family:…"
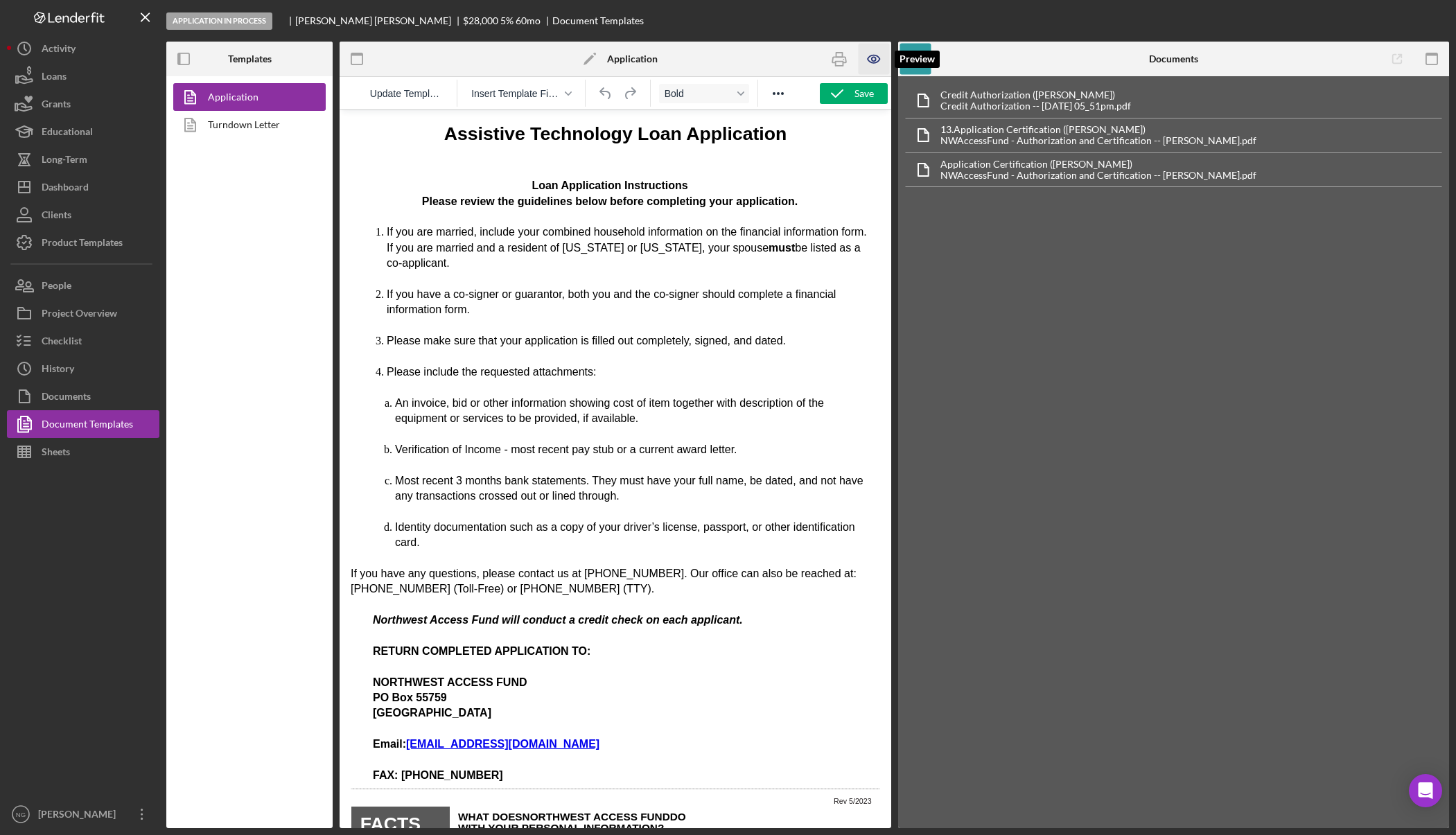
click at [871, 61] on icon "button" at bounding box center [874, 59] width 31 height 31
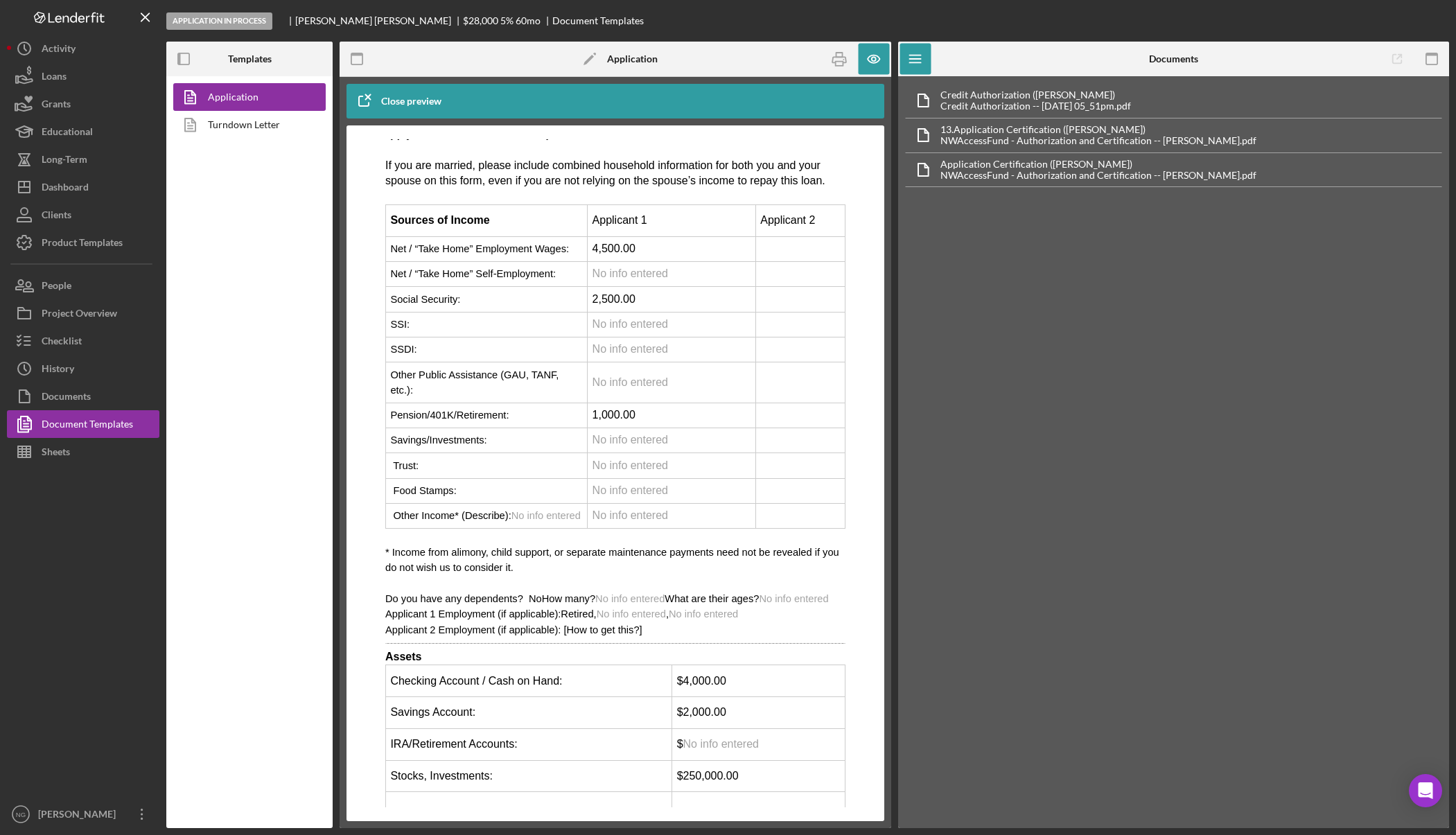
scroll to position [3188, 0]
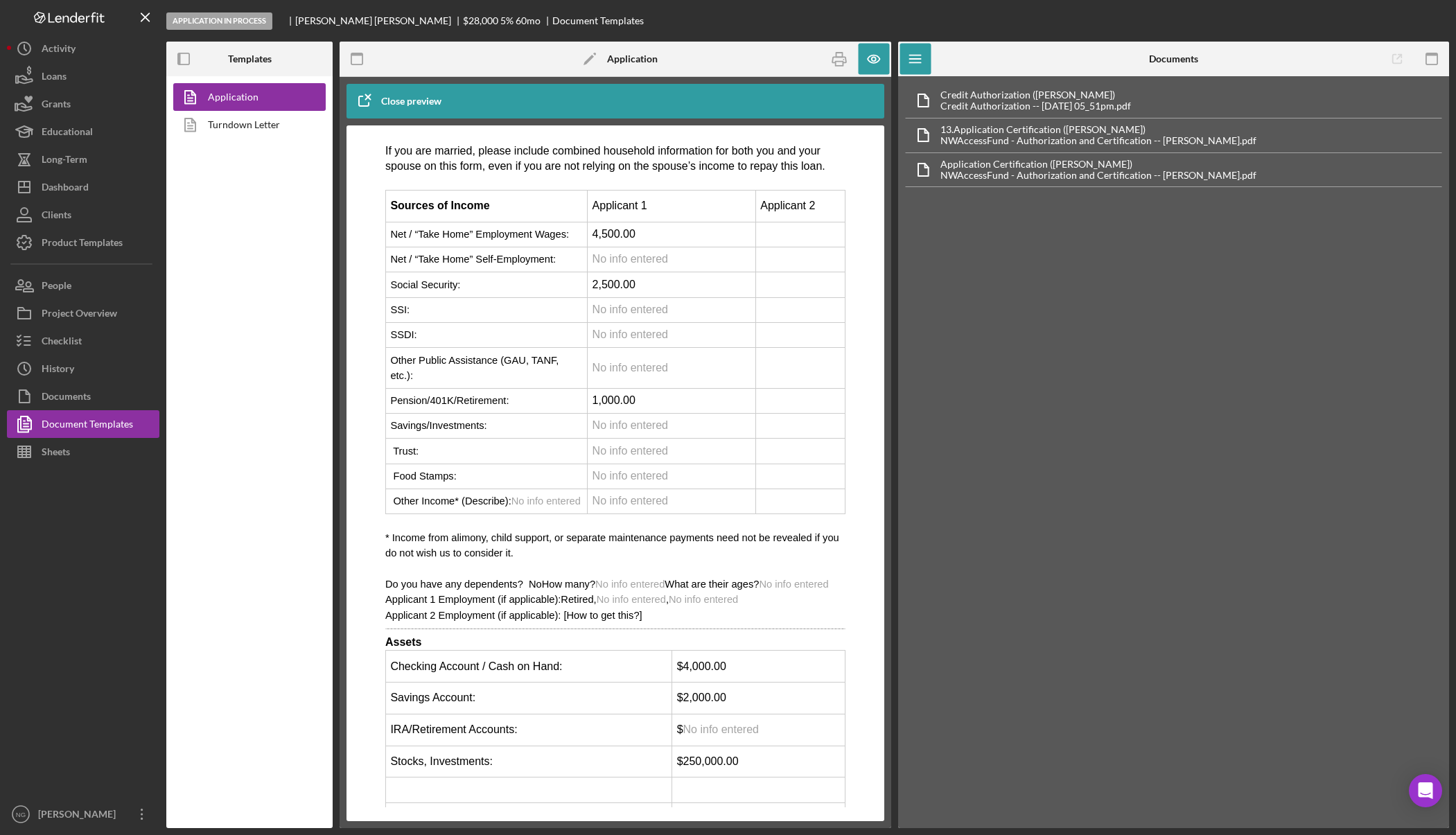
click at [620, 340] on span "No info entered" at bounding box center [631, 334] width 76 height 12
click at [621, 340] on span "No info entered" at bounding box center [631, 334] width 76 height 12
click at [654, 340] on span "No info entered" at bounding box center [631, 334] width 76 height 12
click at [365, 95] on icon "button" at bounding box center [363, 101] width 35 height 35
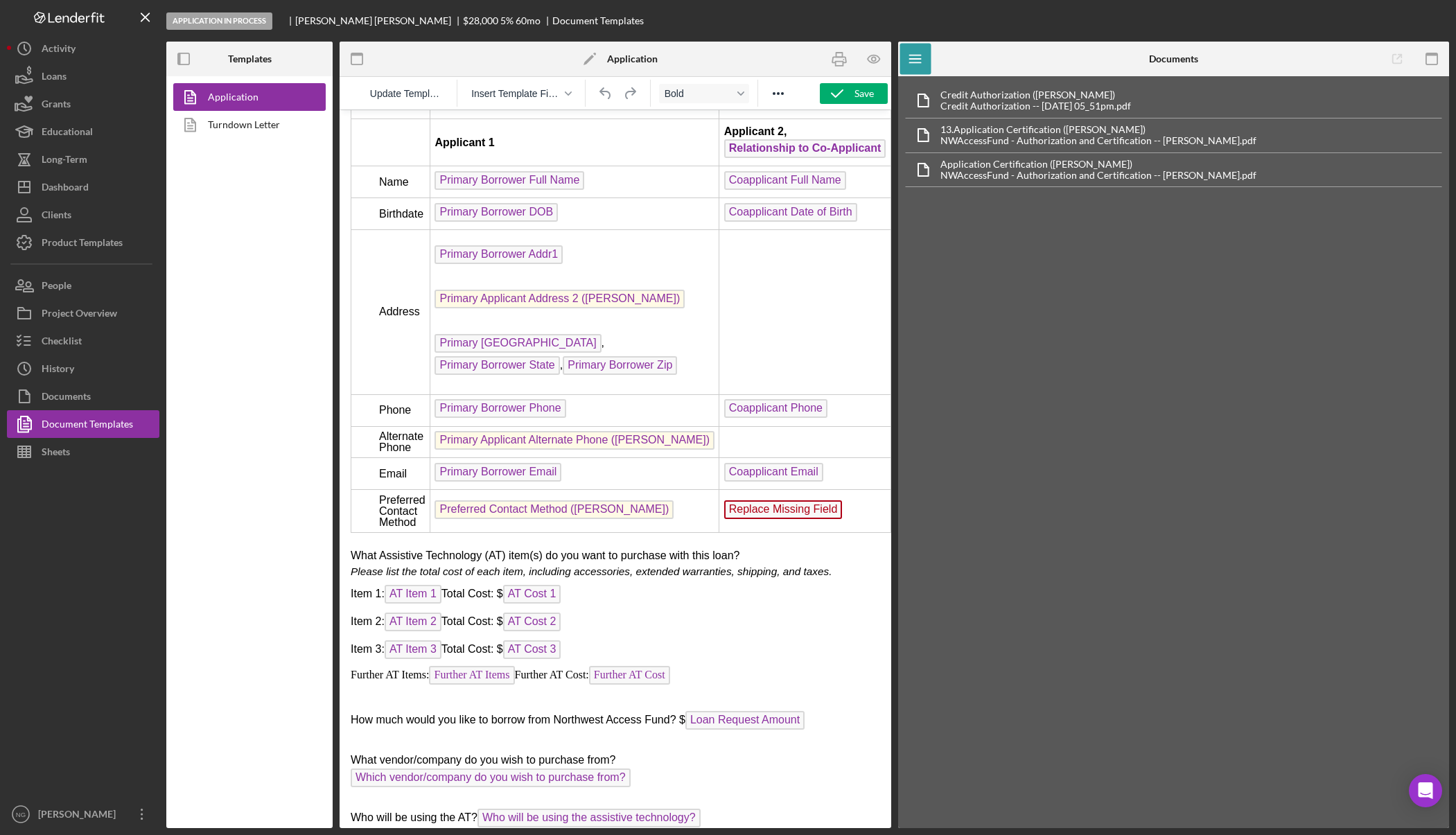
scroll to position [2218, 0]
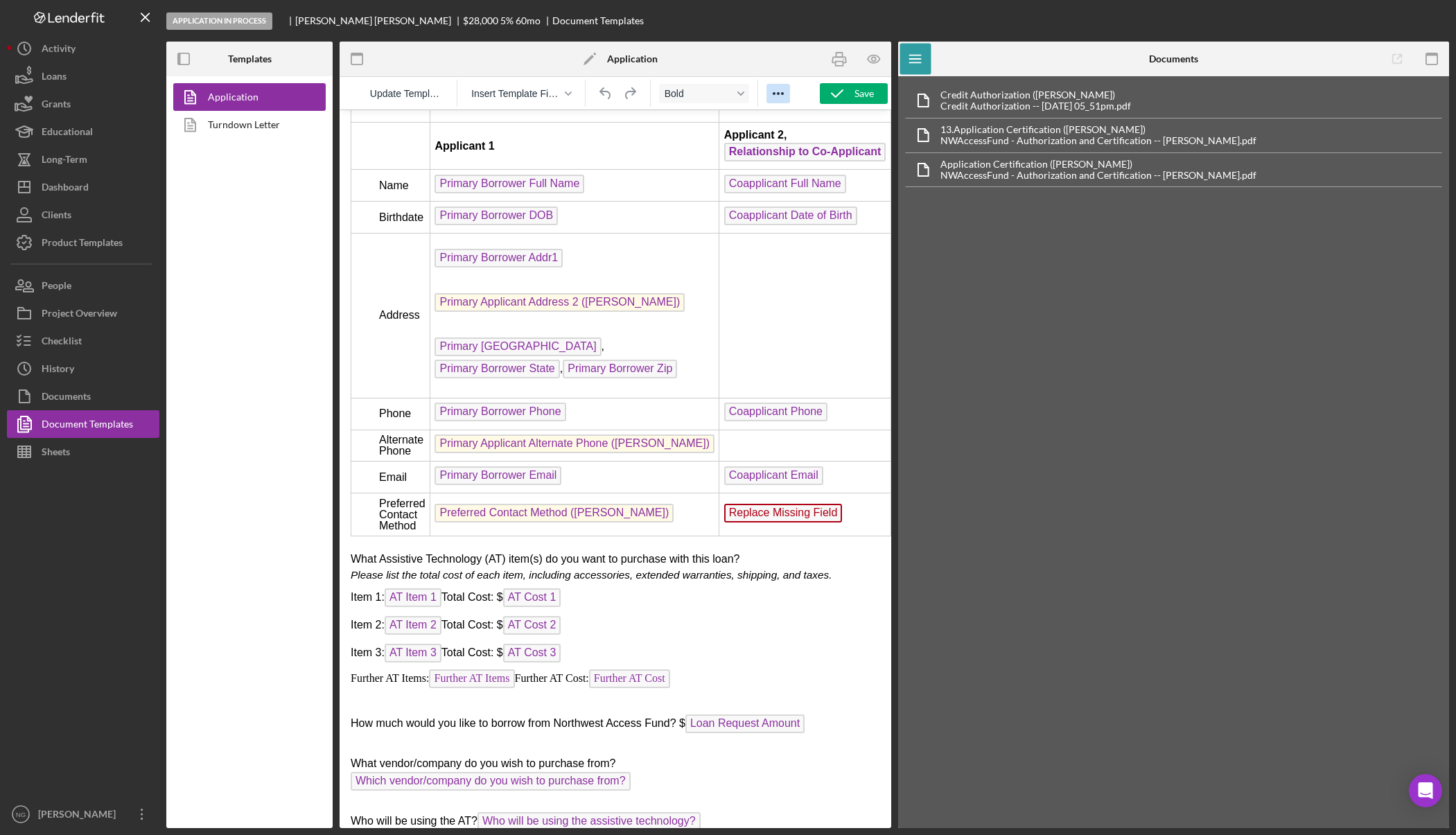
click at [779, 94] on icon "Reveal or hide additional toolbar items" at bounding box center [778, 94] width 11 height 3
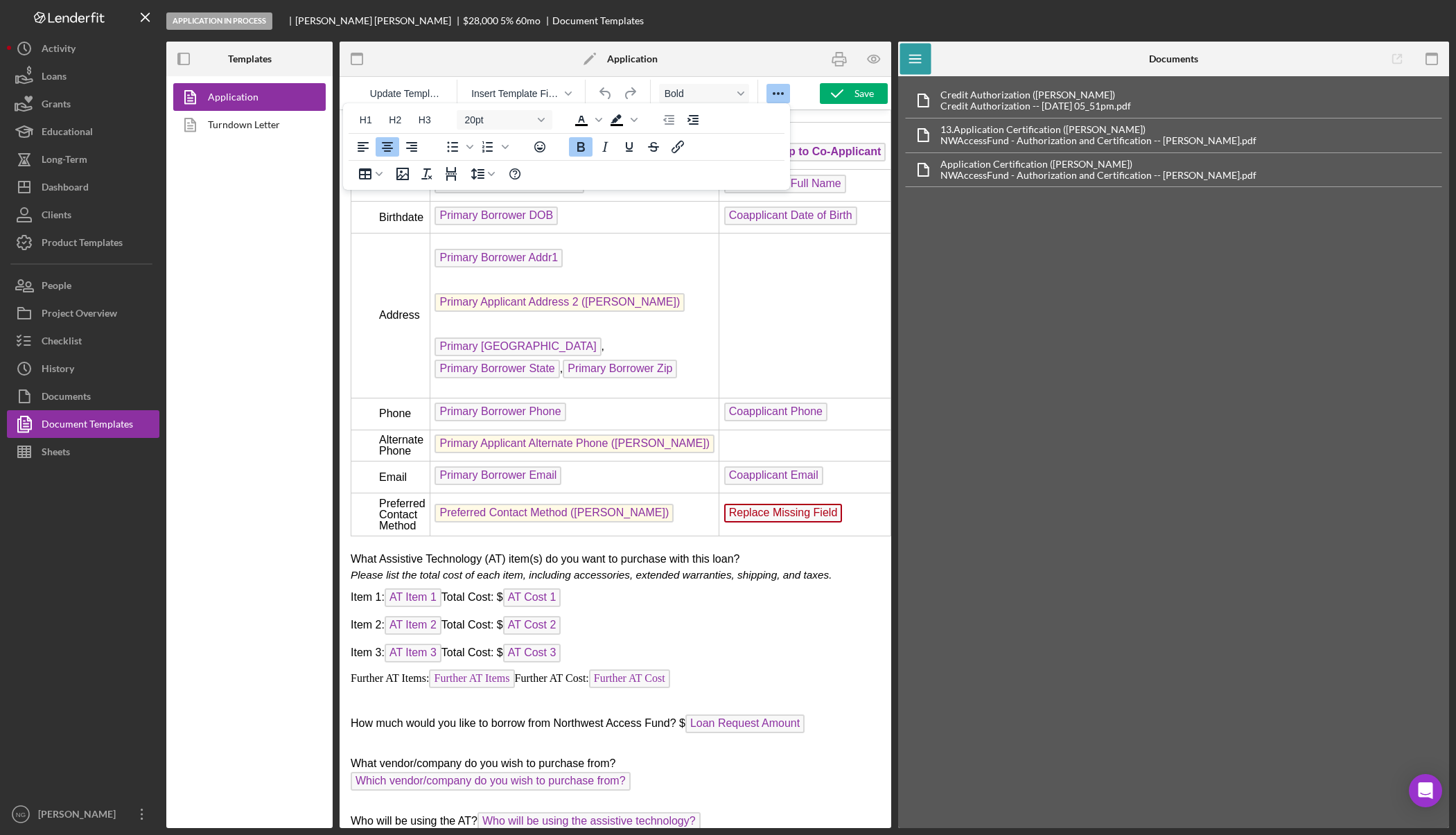
click at [779, 94] on icon "Reveal or hide additional toolbar items" at bounding box center [778, 94] width 11 height 3
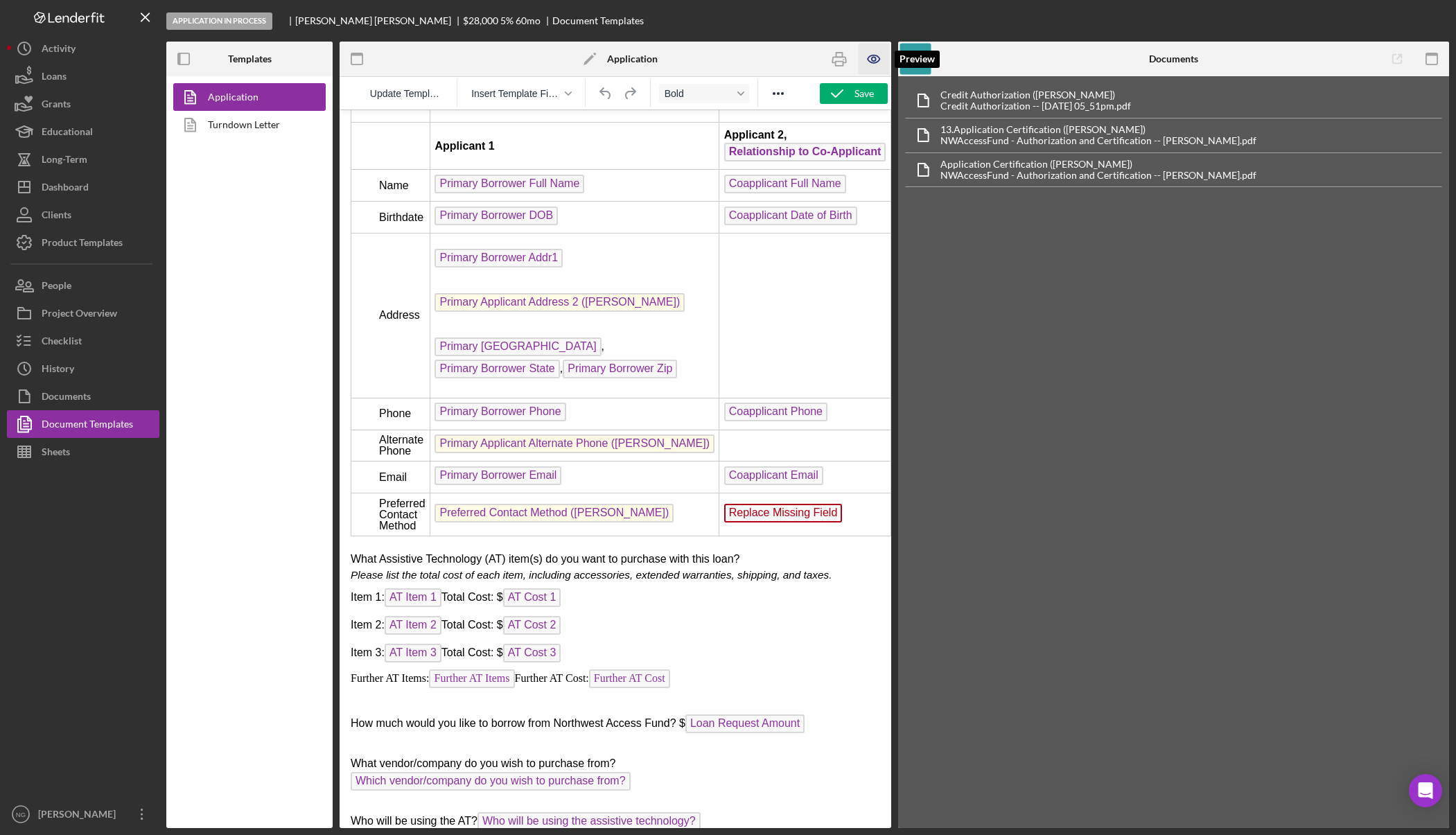
click at [872, 60] on icon "button" at bounding box center [874, 59] width 4 height 4
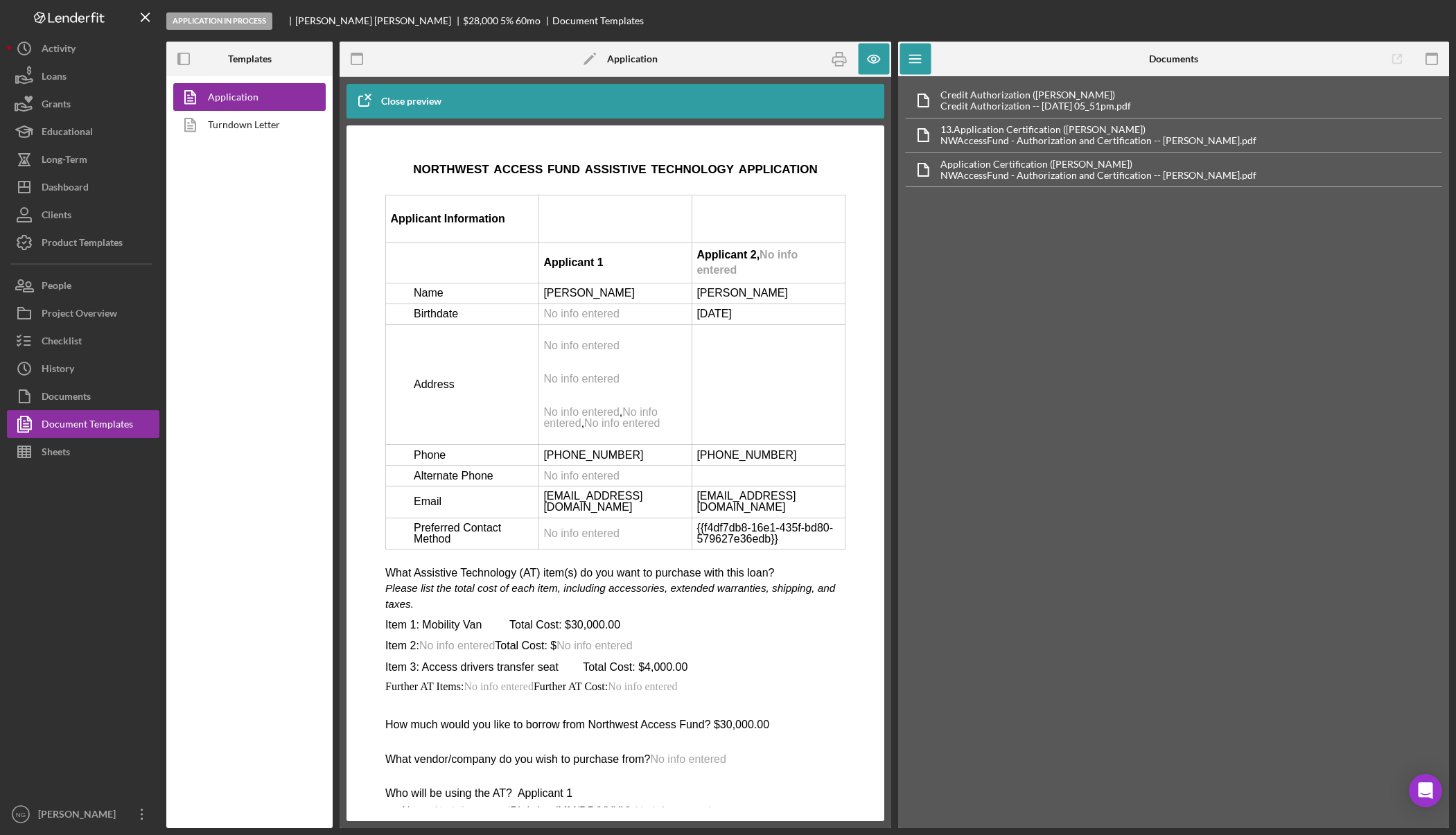
click at [637, 385] on p "No info entered" at bounding box center [614, 374] width 143 height 22
click at [637, 385] on p "No info entered" at bounding box center [614, 374] width 143 height 22
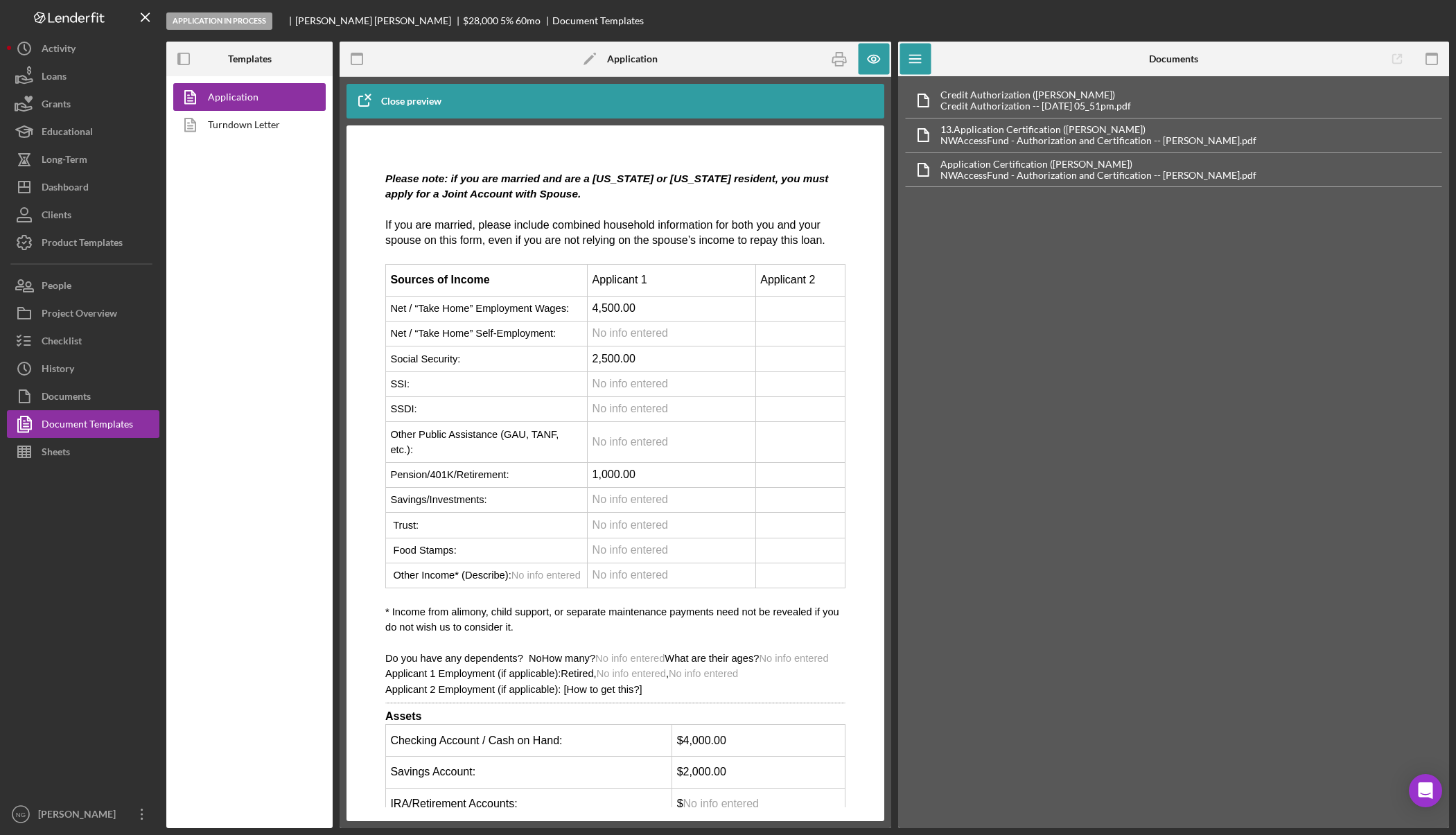
scroll to position [3119, 0]
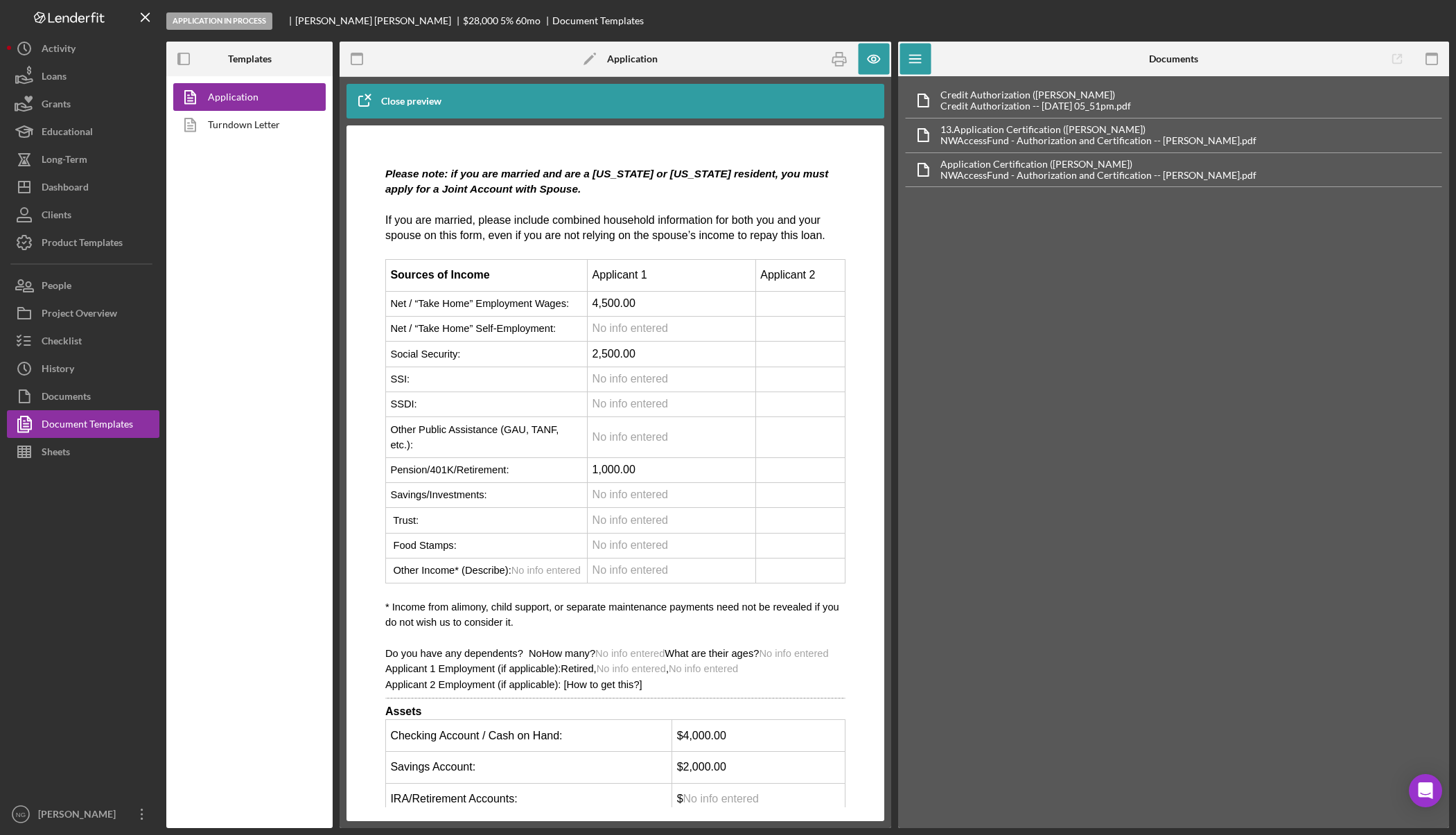
click at [777, 316] on td "Rich Text Area. Press ALT-0 for help." at bounding box center [800, 304] width 89 height 25
click at [792, 316] on td "Rich Text Area. Press ALT-0 for help." at bounding box center [800, 304] width 89 height 25
click at [790, 316] on td "Rich Text Area. Press ALT-0 for help." at bounding box center [800, 304] width 89 height 25
click at [770, 341] on td "Rich Text Area. Press ALT-0 for help." at bounding box center [800, 328] width 89 height 25
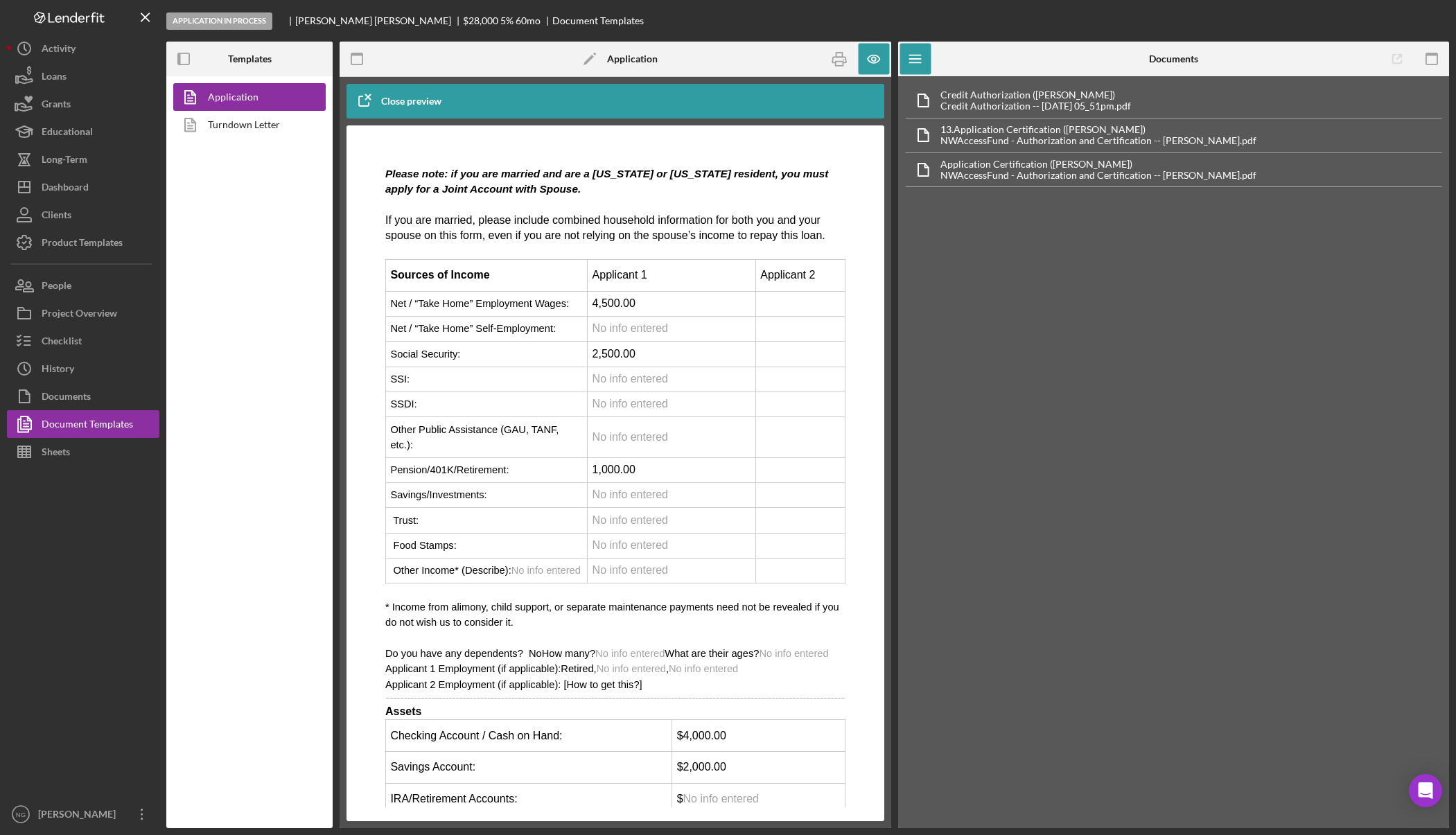
click at [774, 341] on td "Rich Text Area. Press ALT-0 for help." at bounding box center [800, 328] width 89 height 25
click at [841, 57] on icon "button" at bounding box center [839, 59] width 14 height 5
click at [770, 341] on td "Rich Text Area. Press ALT-0 for help." at bounding box center [800, 328] width 89 height 25
click at [782, 366] on td "Rich Text Area. Press ALT-0 for help." at bounding box center [800, 354] width 89 height 25
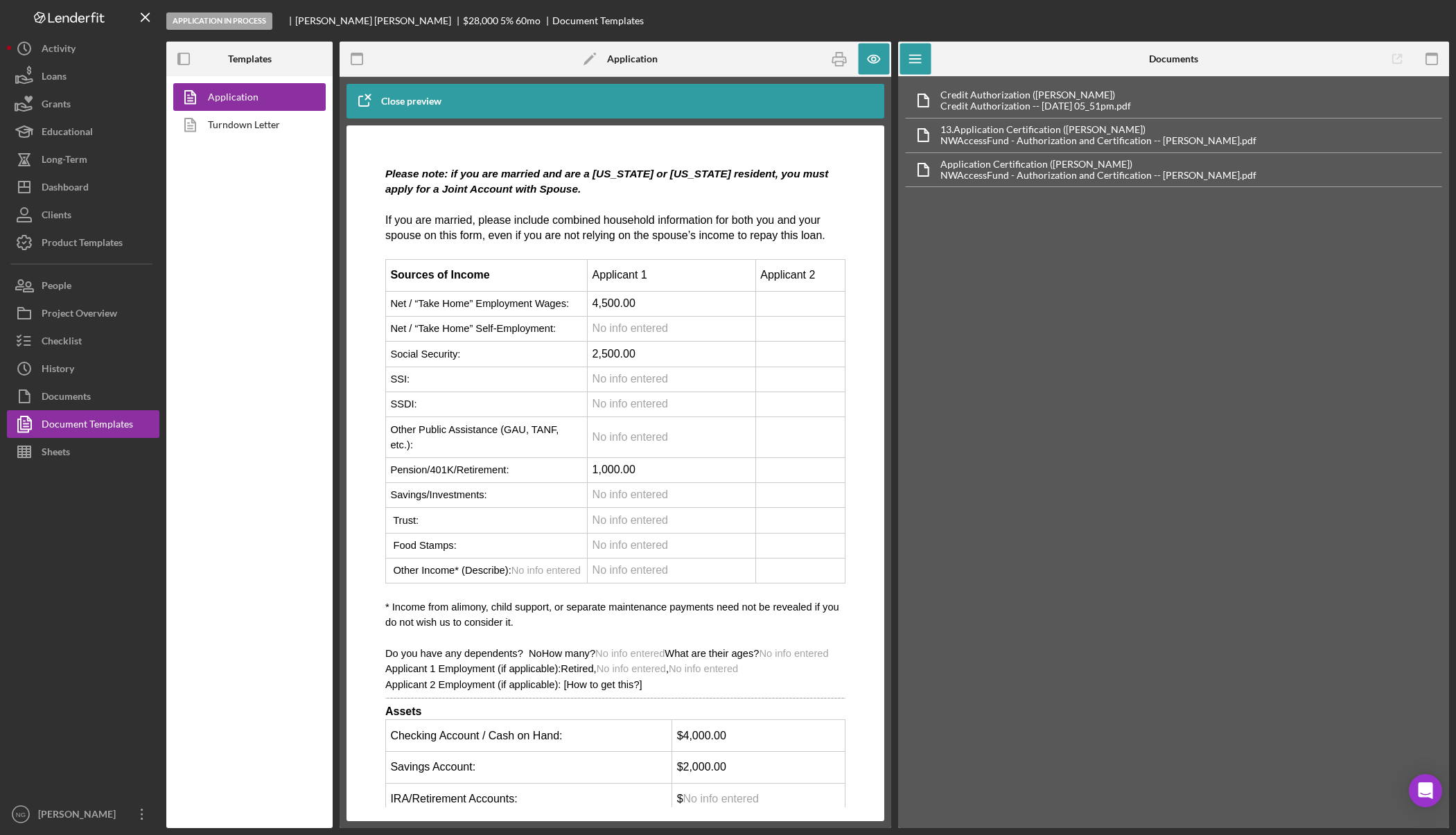
click at [801, 316] on td "Rich Text Area. Press ALT-0 for help." at bounding box center [800, 304] width 89 height 25
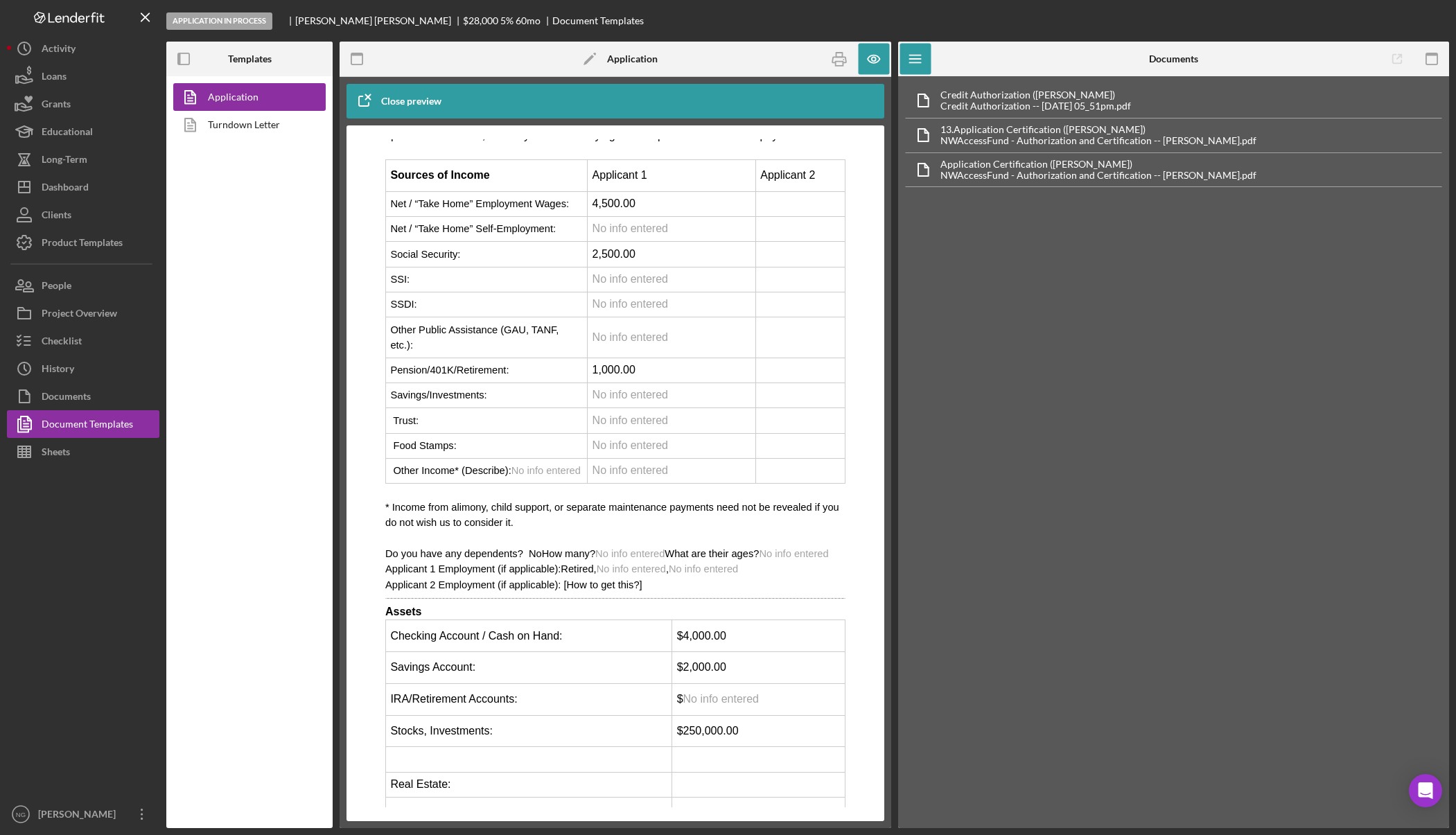
scroll to position [3465, 0]
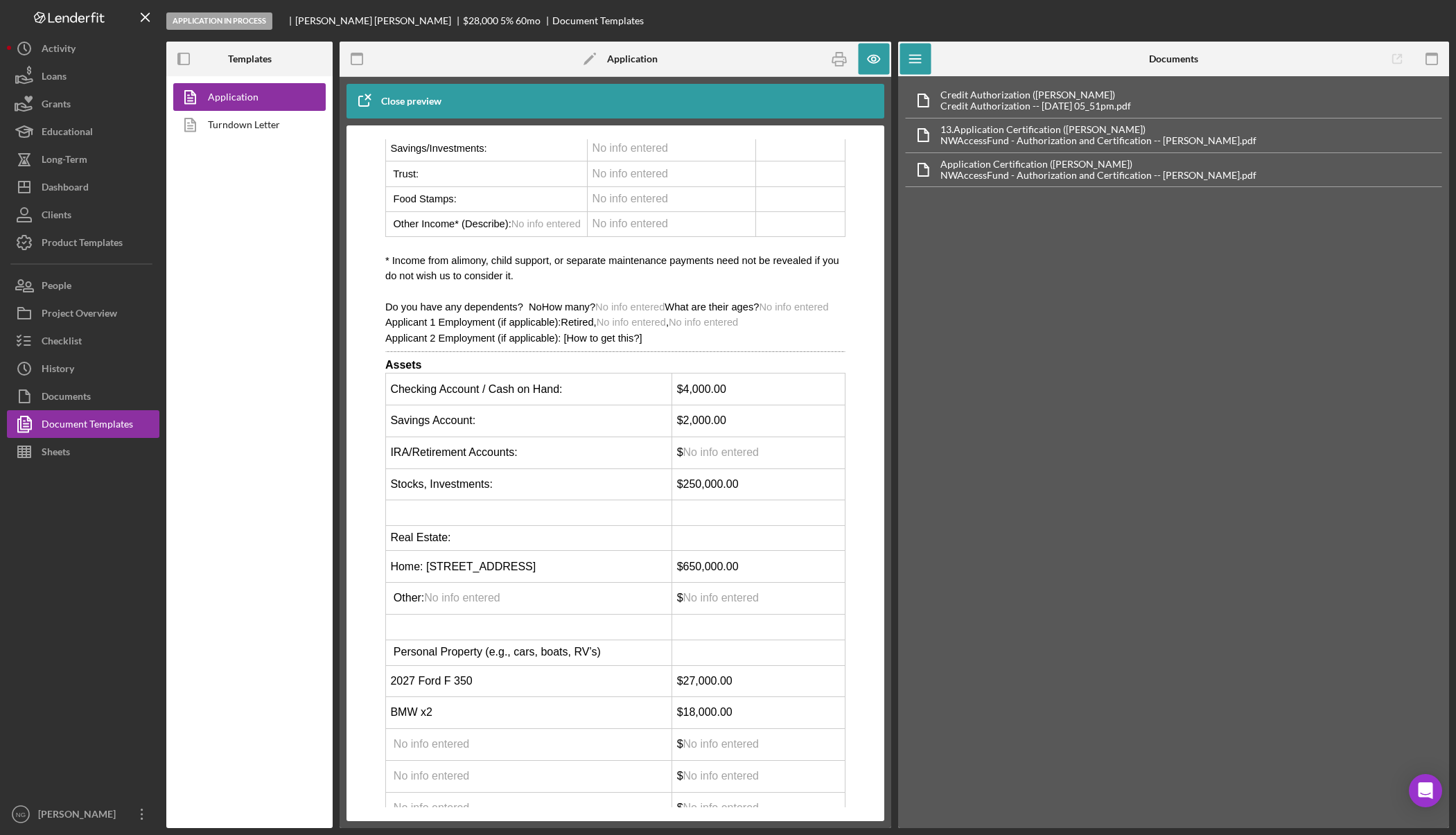
click at [793, 469] on td "$ No info entered" at bounding box center [758, 452] width 173 height 32
click at [802, 438] on td "$2,000.00" at bounding box center [758, 421] width 173 height 32
click at [799, 406] on td "$4,000.00" at bounding box center [758, 389] width 173 height 32
click at [84, 345] on button "Checklist" at bounding box center [82, 340] width 152 height 27
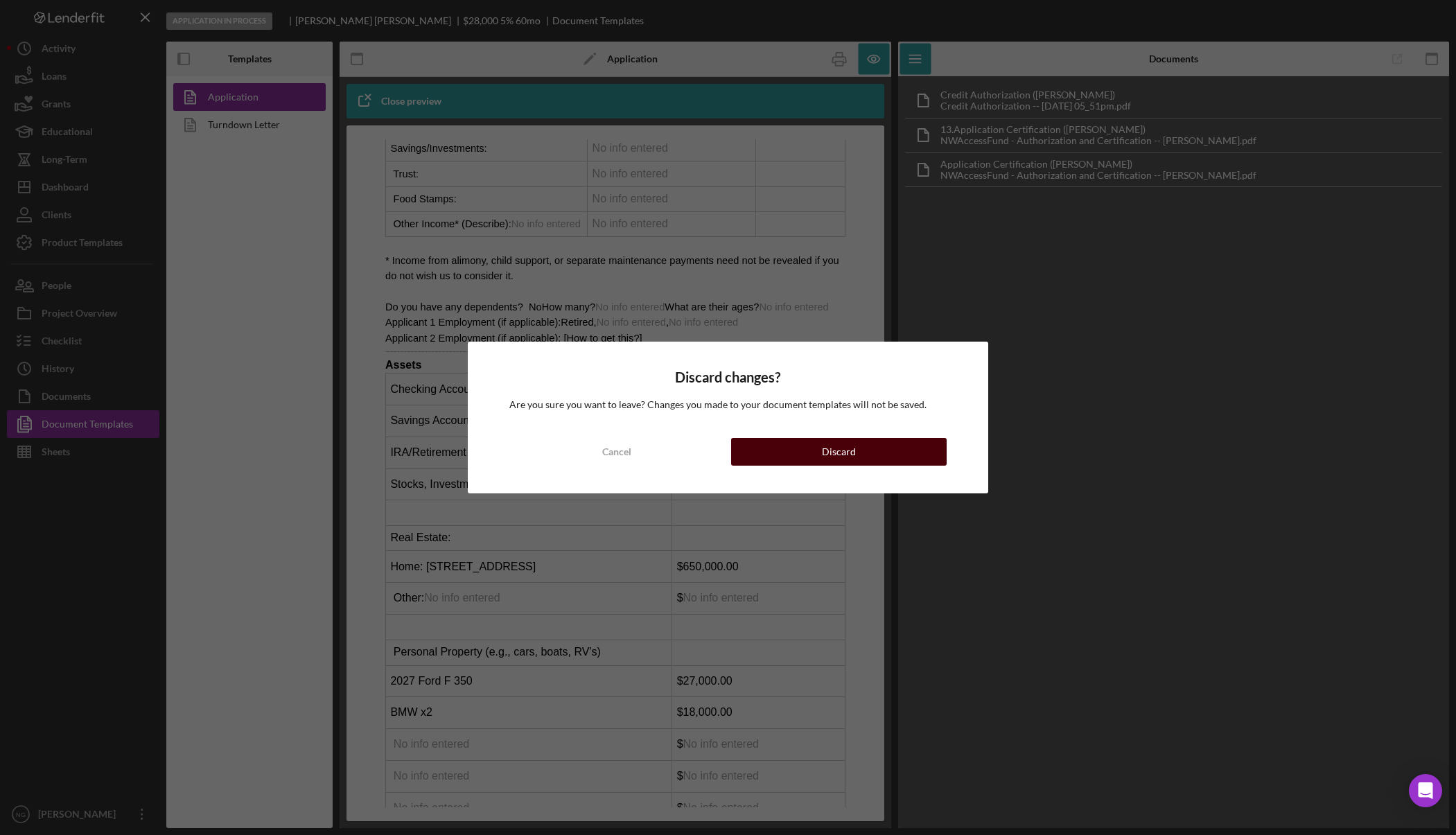
click at [814, 456] on button "Discard" at bounding box center [838, 452] width 215 height 27
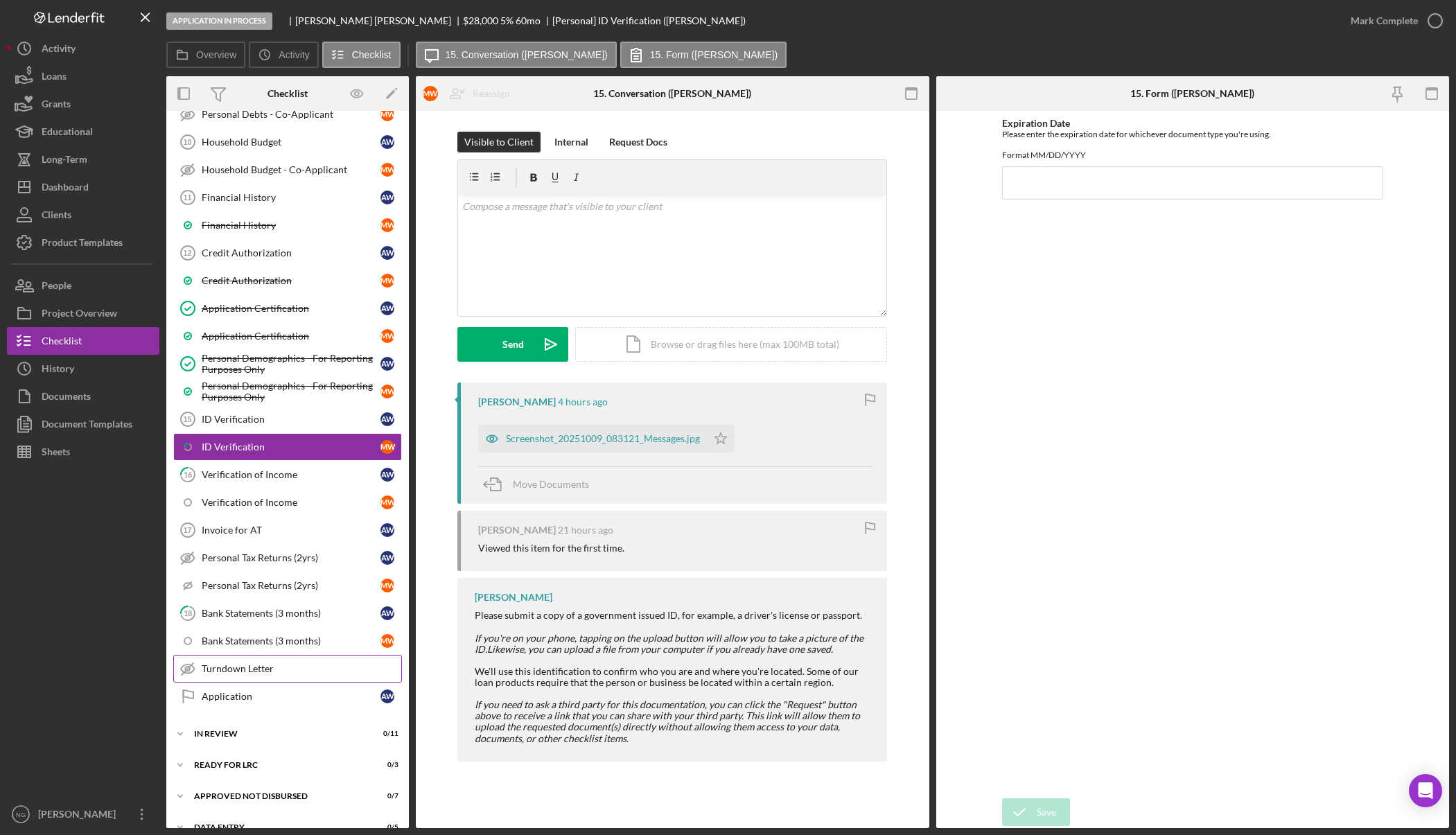
scroll to position [485, 0]
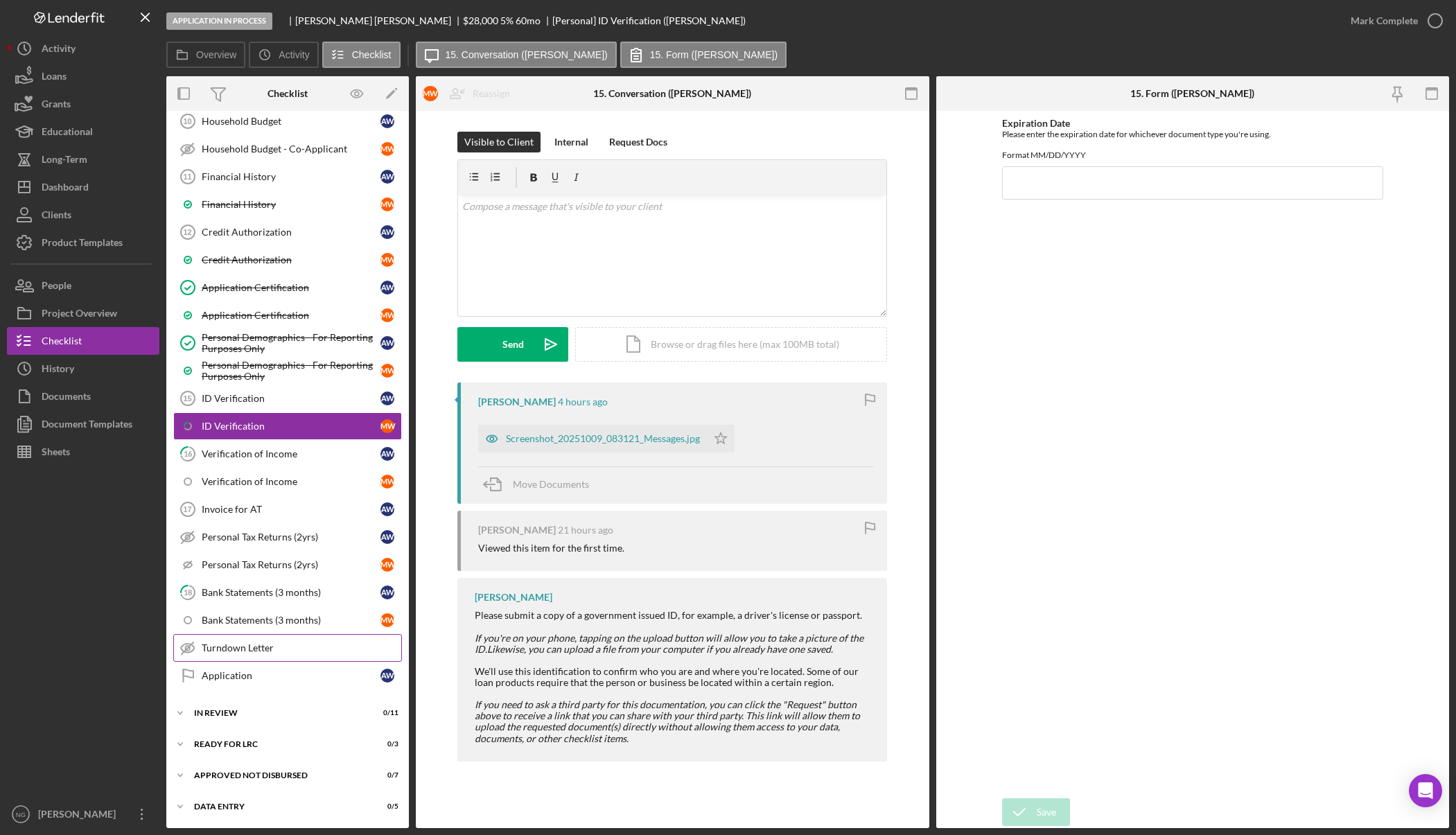
click at [280, 678] on div "Application" at bounding box center [290, 675] width 179 height 11
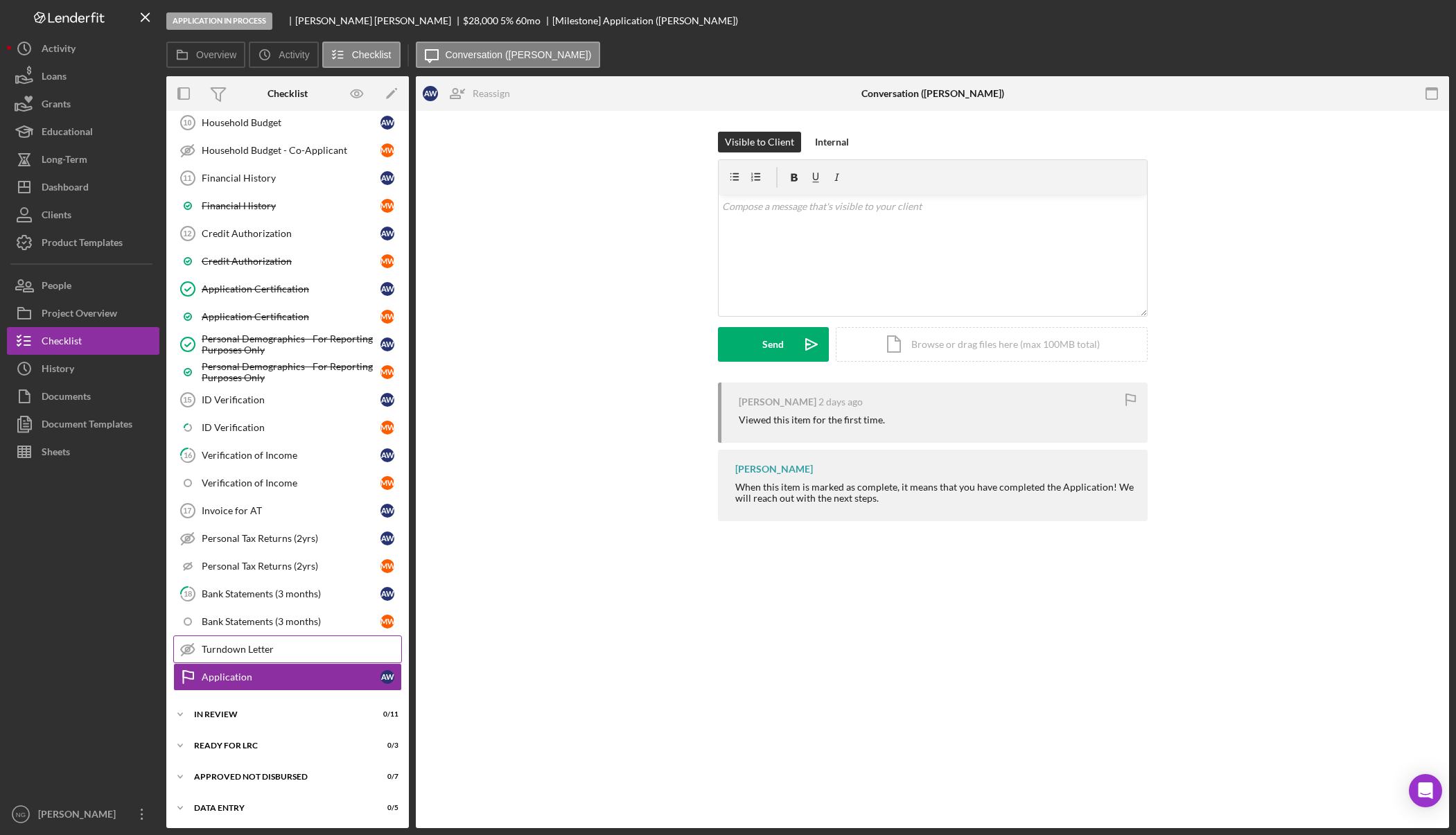
scroll to position [485, 0]
click at [272, 712] on div "In Review" at bounding box center [264, 712] width 140 height 8
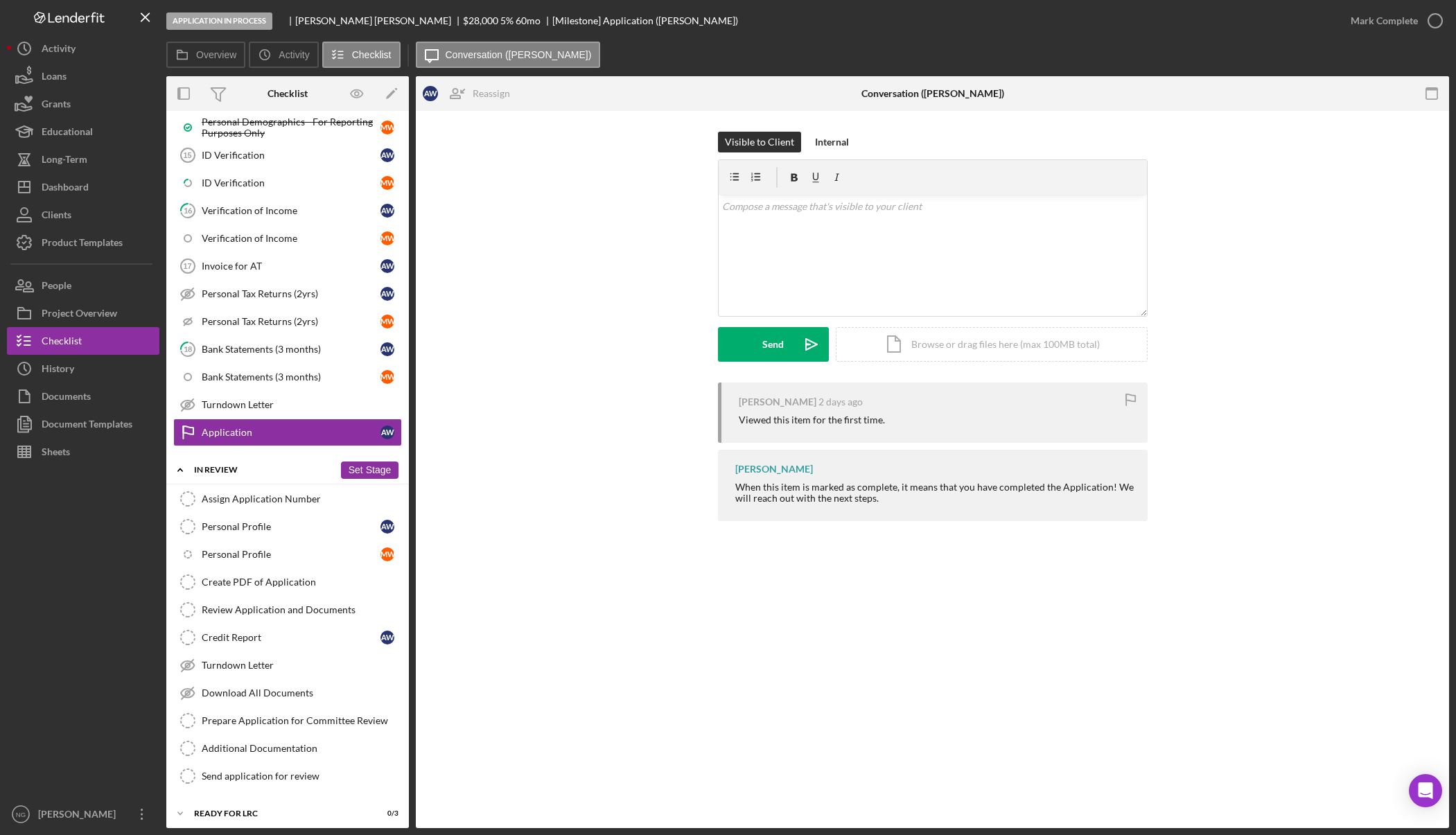
scroll to position [798, 0]
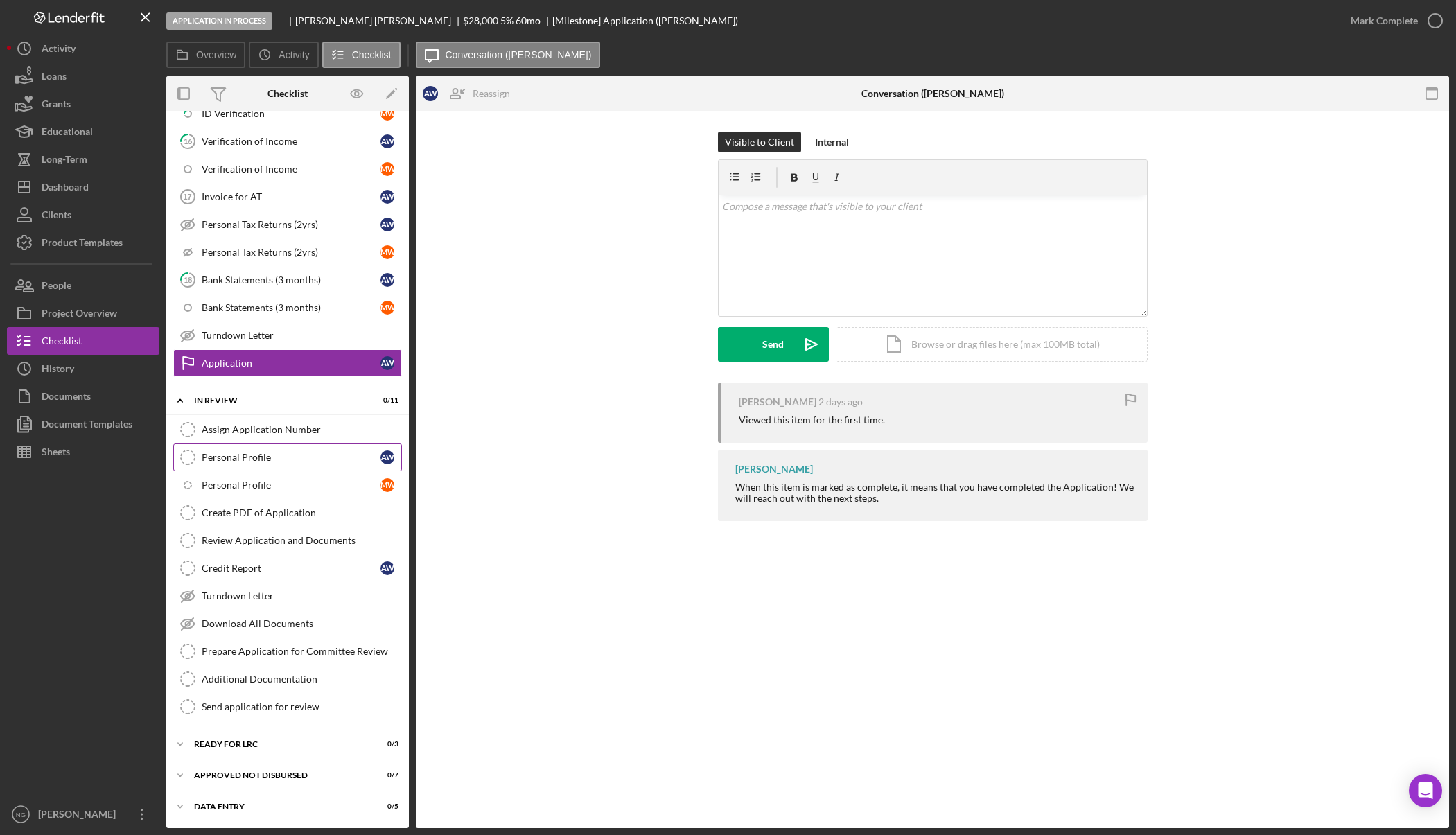
click at [299, 455] on div "Personal Profile" at bounding box center [290, 457] width 179 height 11
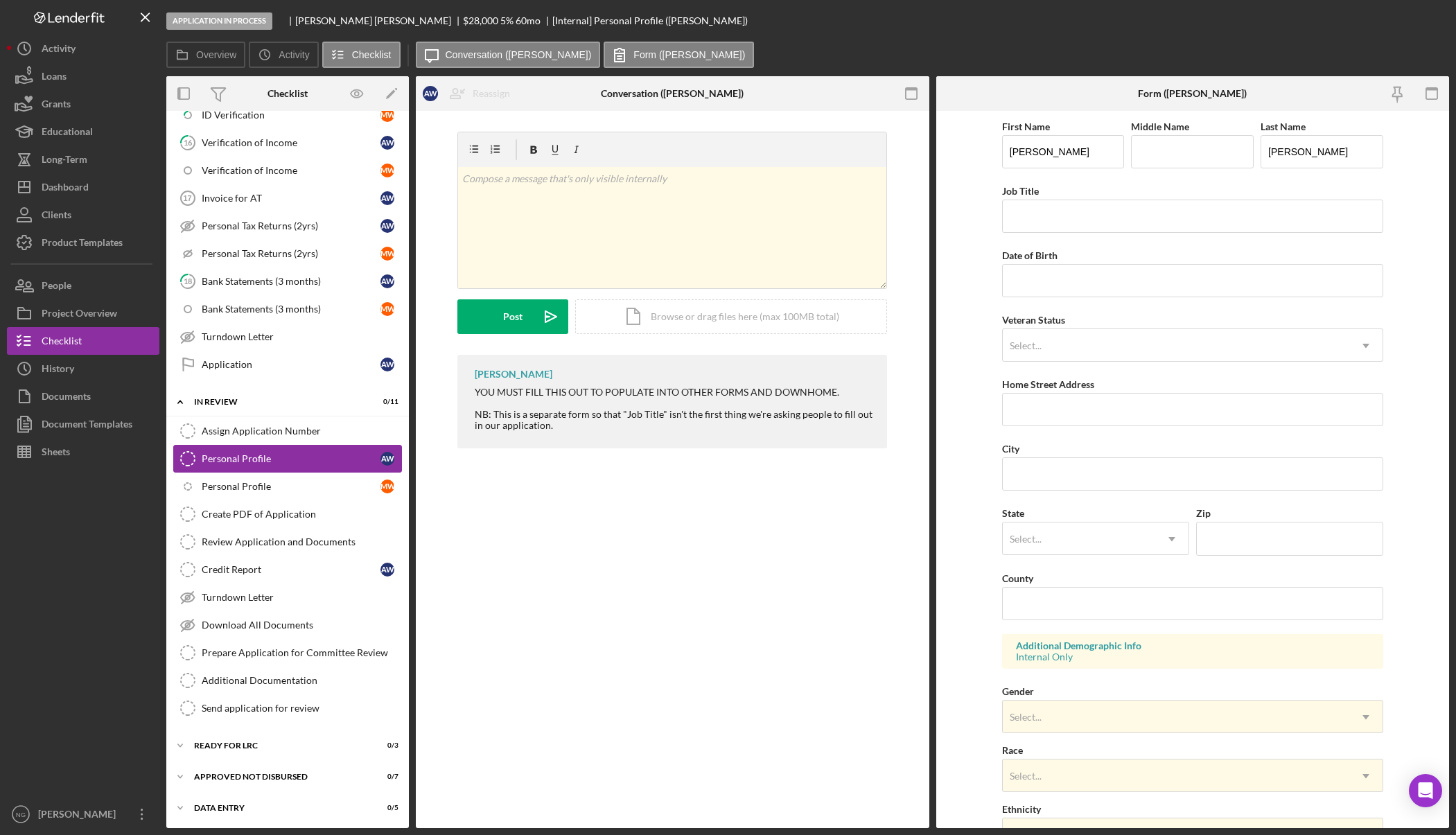
scroll to position [798, 0]
click at [279, 523] on link "Create PDF of Application Create PDF of Application" at bounding box center [287, 513] width 229 height 27
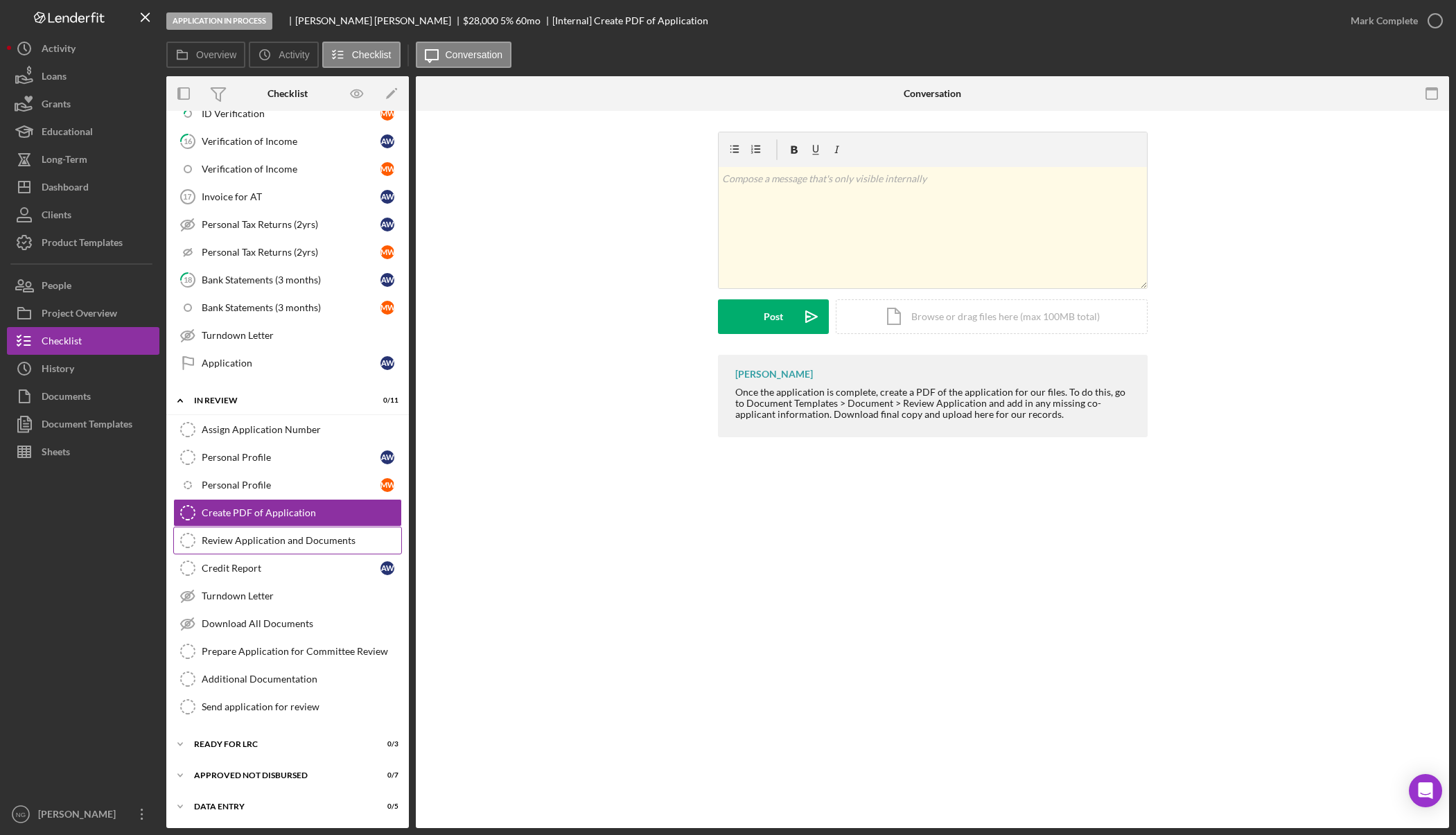
click at [306, 543] on div "Review Application and Documents" at bounding box center [301, 540] width 200 height 11
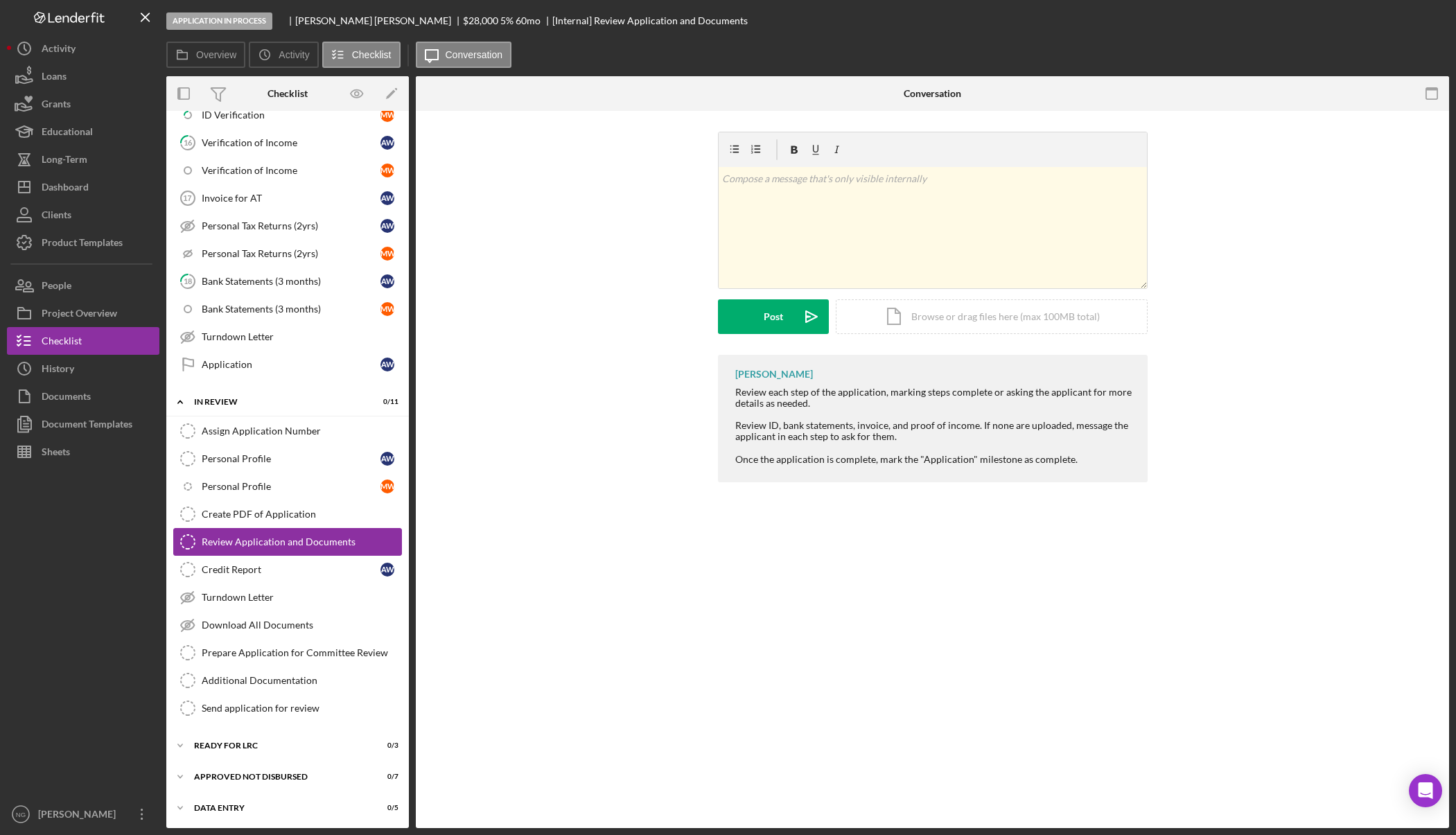
scroll to position [798, 0]
click at [308, 569] on div "Credit Report" at bounding box center [290, 568] width 179 height 11
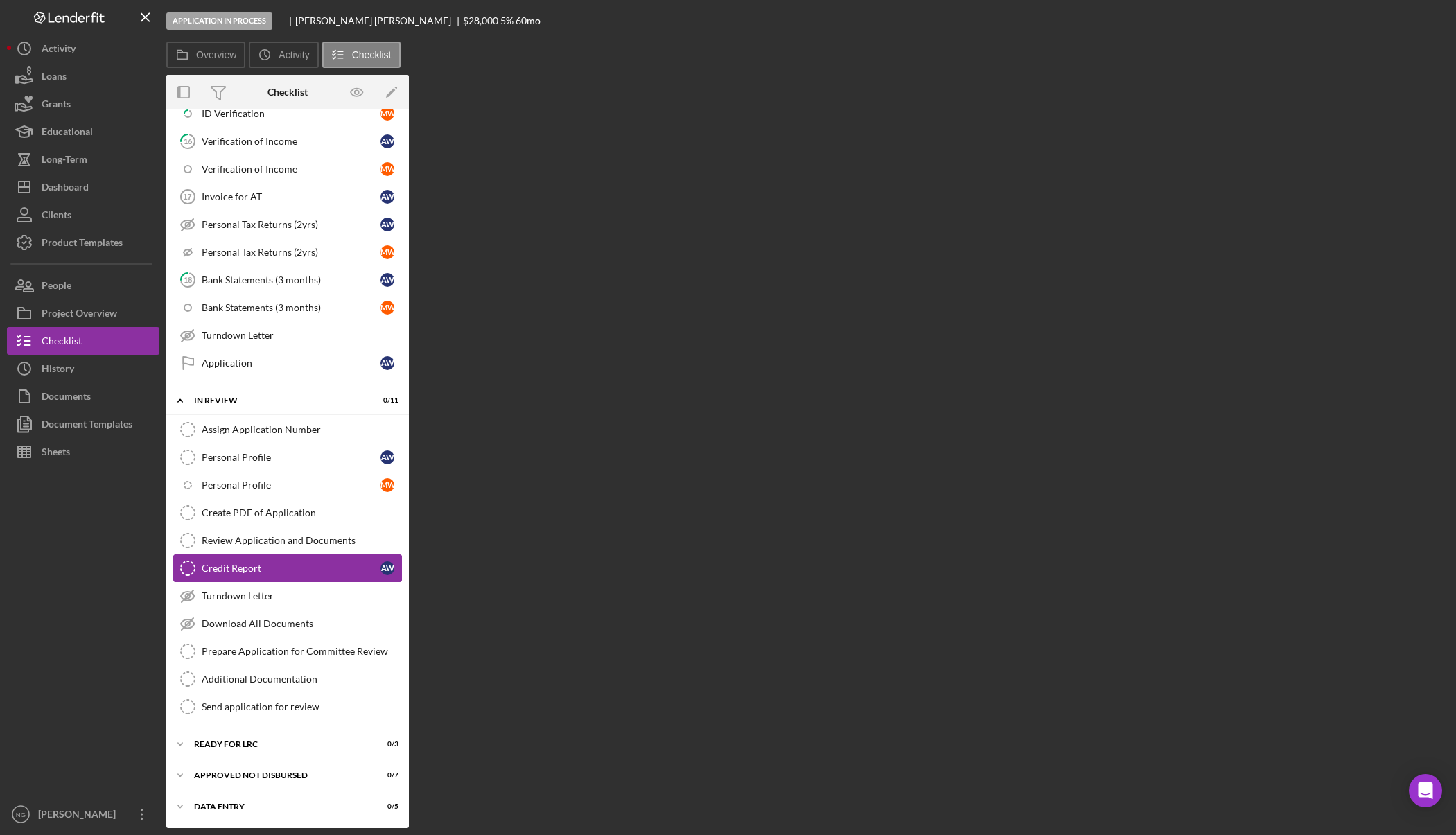
scroll to position [798, 0]
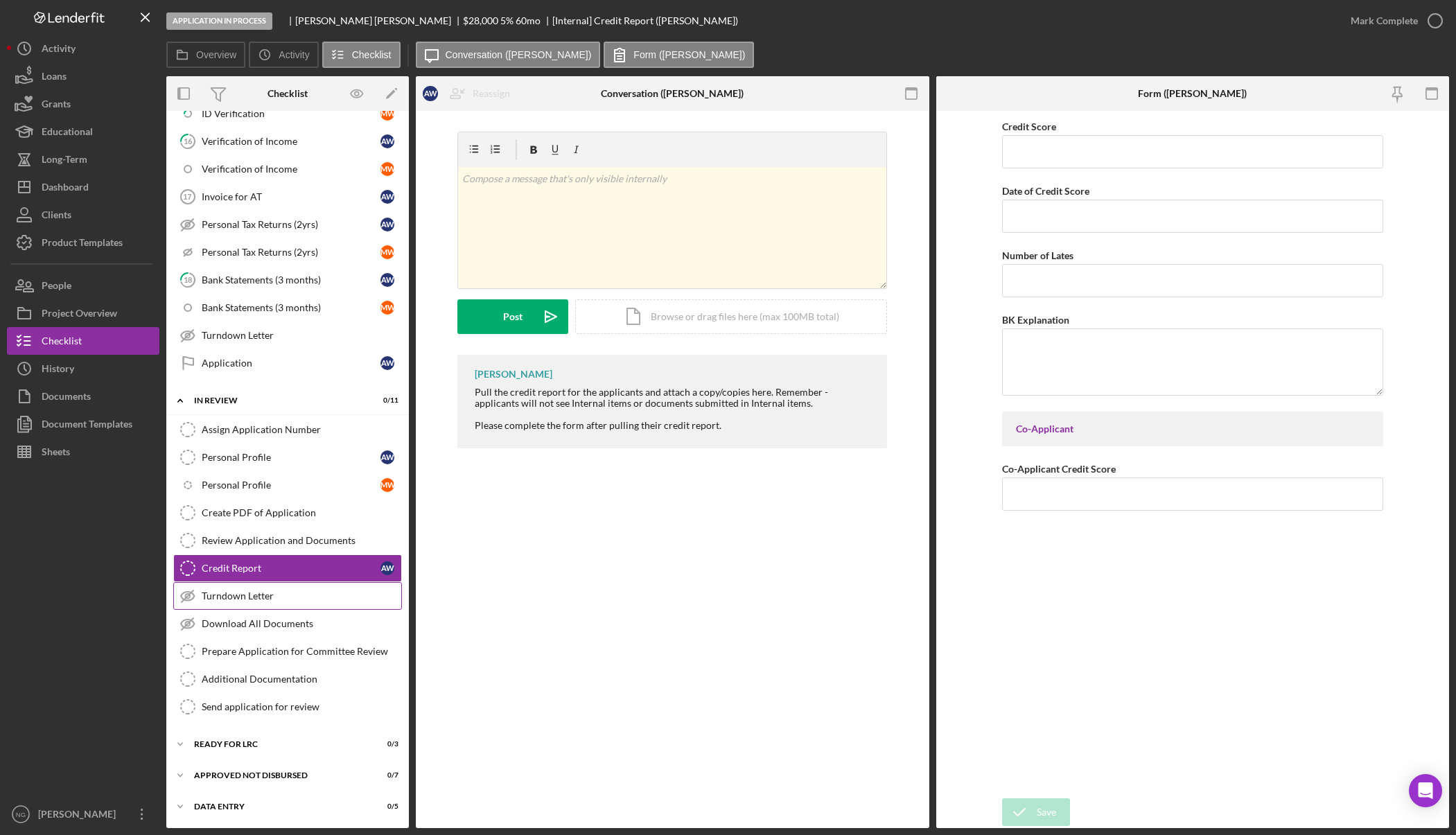
click at [299, 604] on link "Turndown Letter Turndown Letter" at bounding box center [287, 596] width 229 height 27
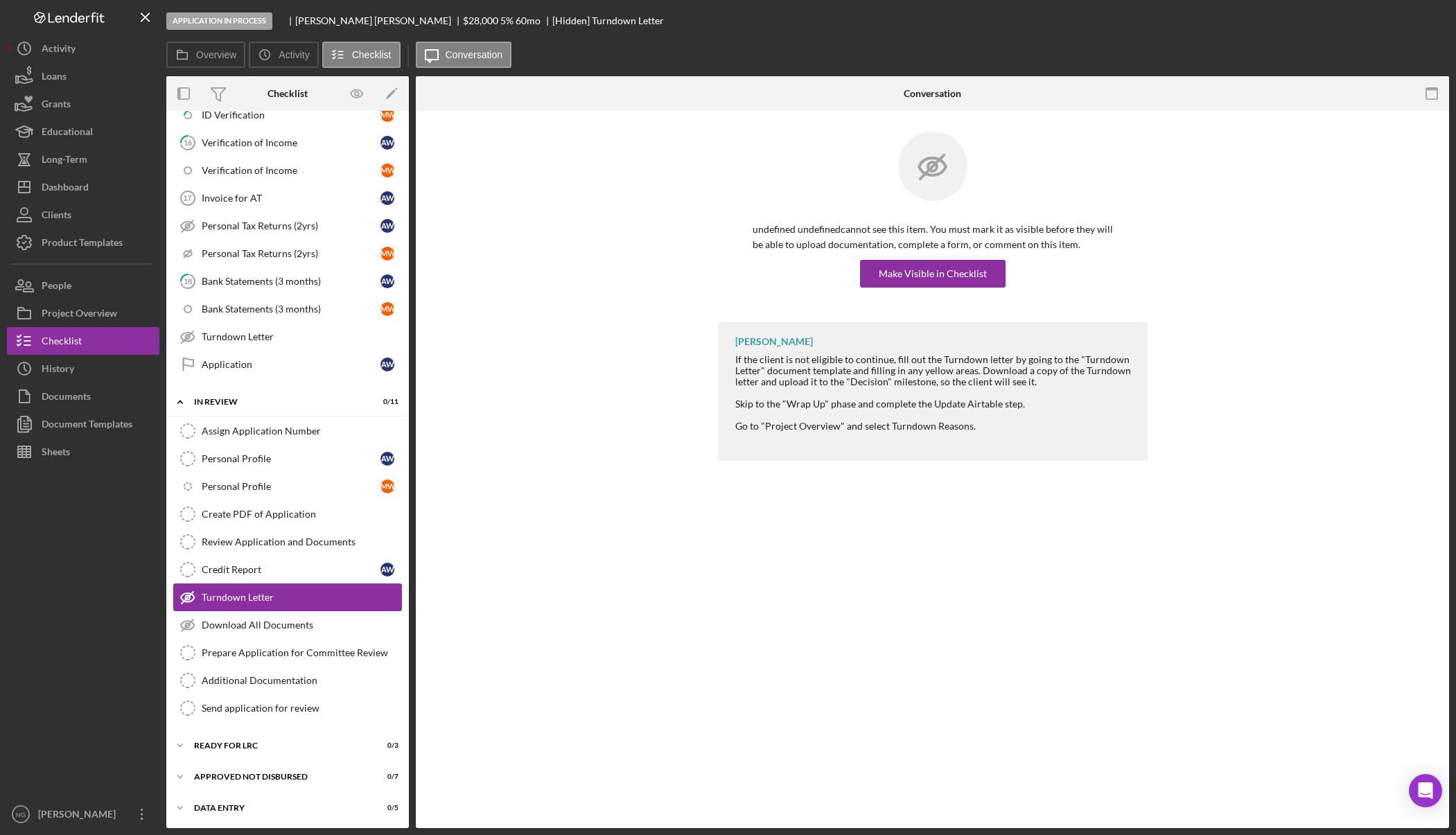
scroll to position [798, 0]
click at [104, 433] on div "Document Templates" at bounding box center [87, 426] width 91 height 31
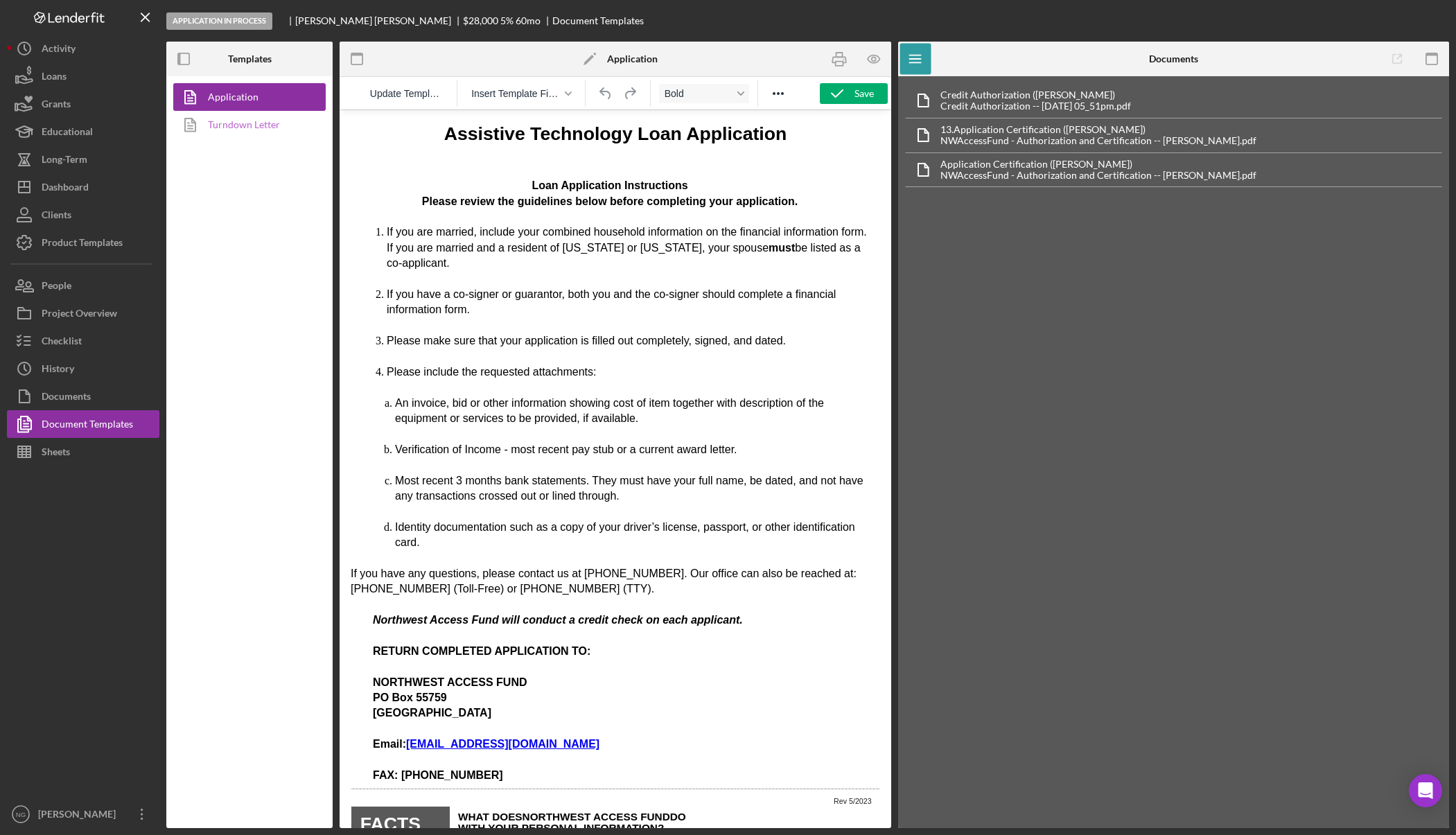
click at [261, 129] on link "Turndown Letter" at bounding box center [246, 124] width 146 height 27
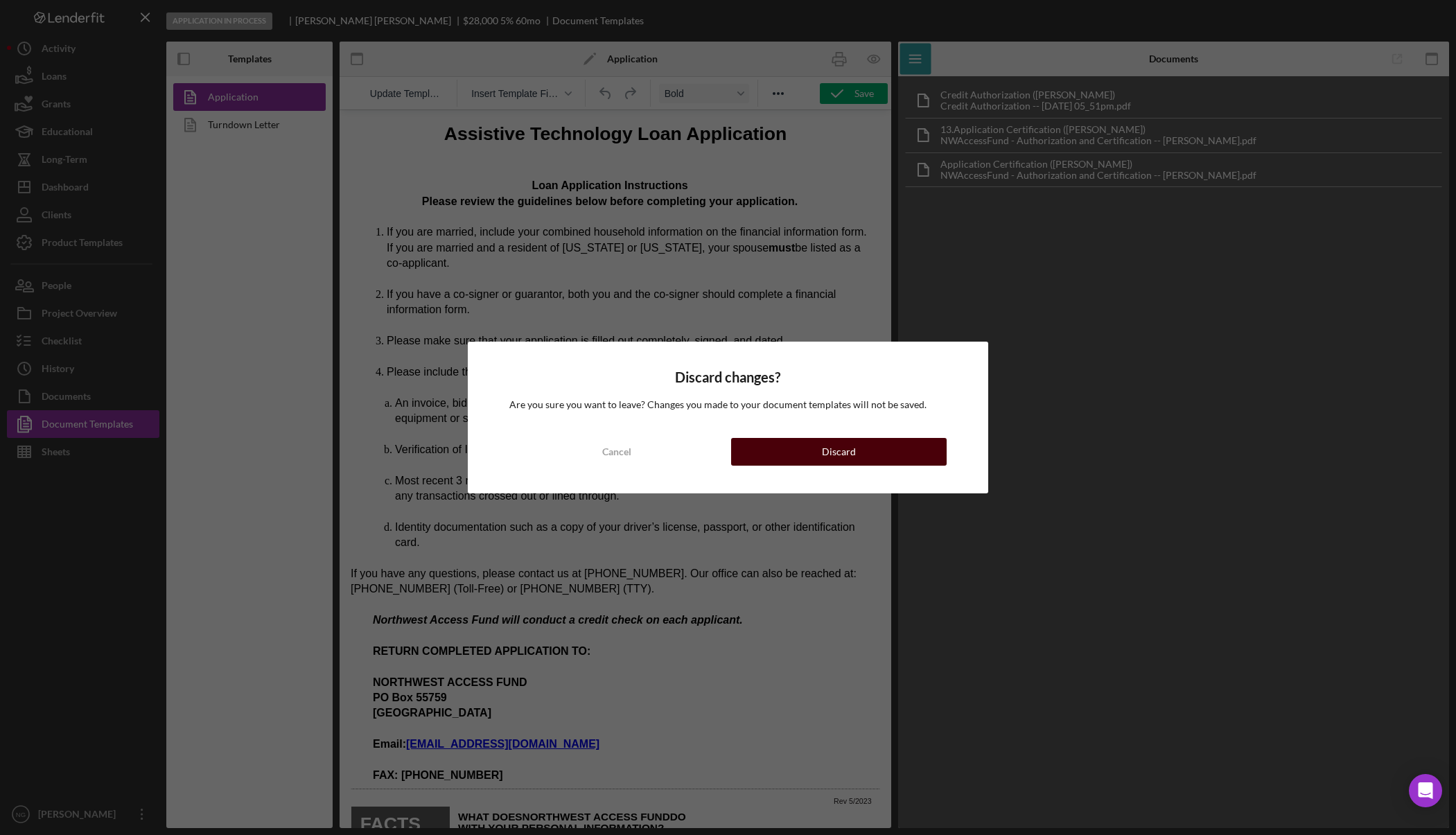
click at [818, 458] on button "Discard" at bounding box center [838, 452] width 215 height 27
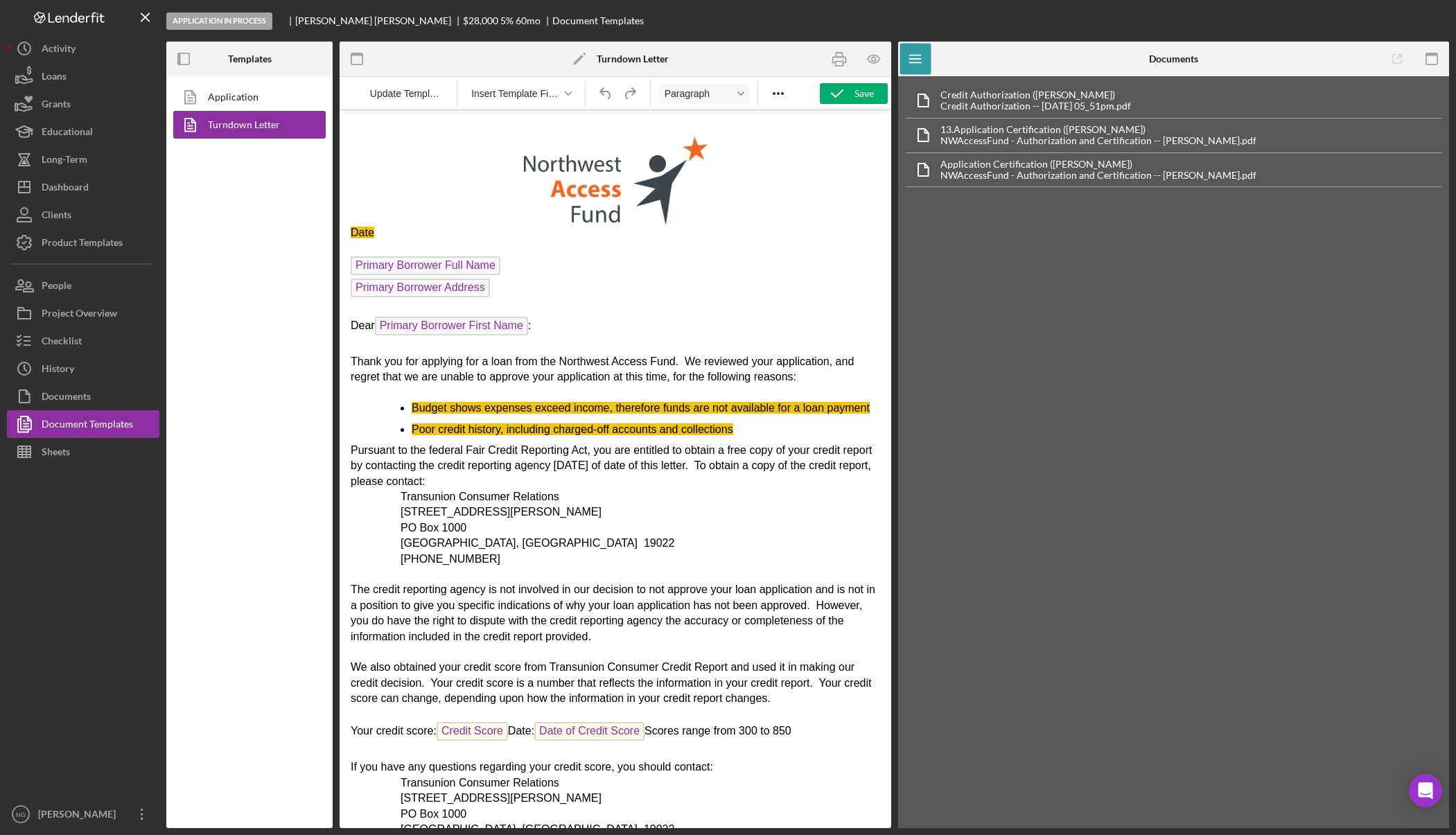
click at [616, 404] on span "Budget shows expenses exceed income, therefore funds are not available for a lo…" at bounding box center [640, 408] width 458 height 12
click at [637, 406] on span "Budget shows expenses exceed income, therefore funds are not available for a lo…" at bounding box center [640, 408] width 458 height 12
click at [247, 95] on link "Application" at bounding box center [246, 97] width 146 height 27
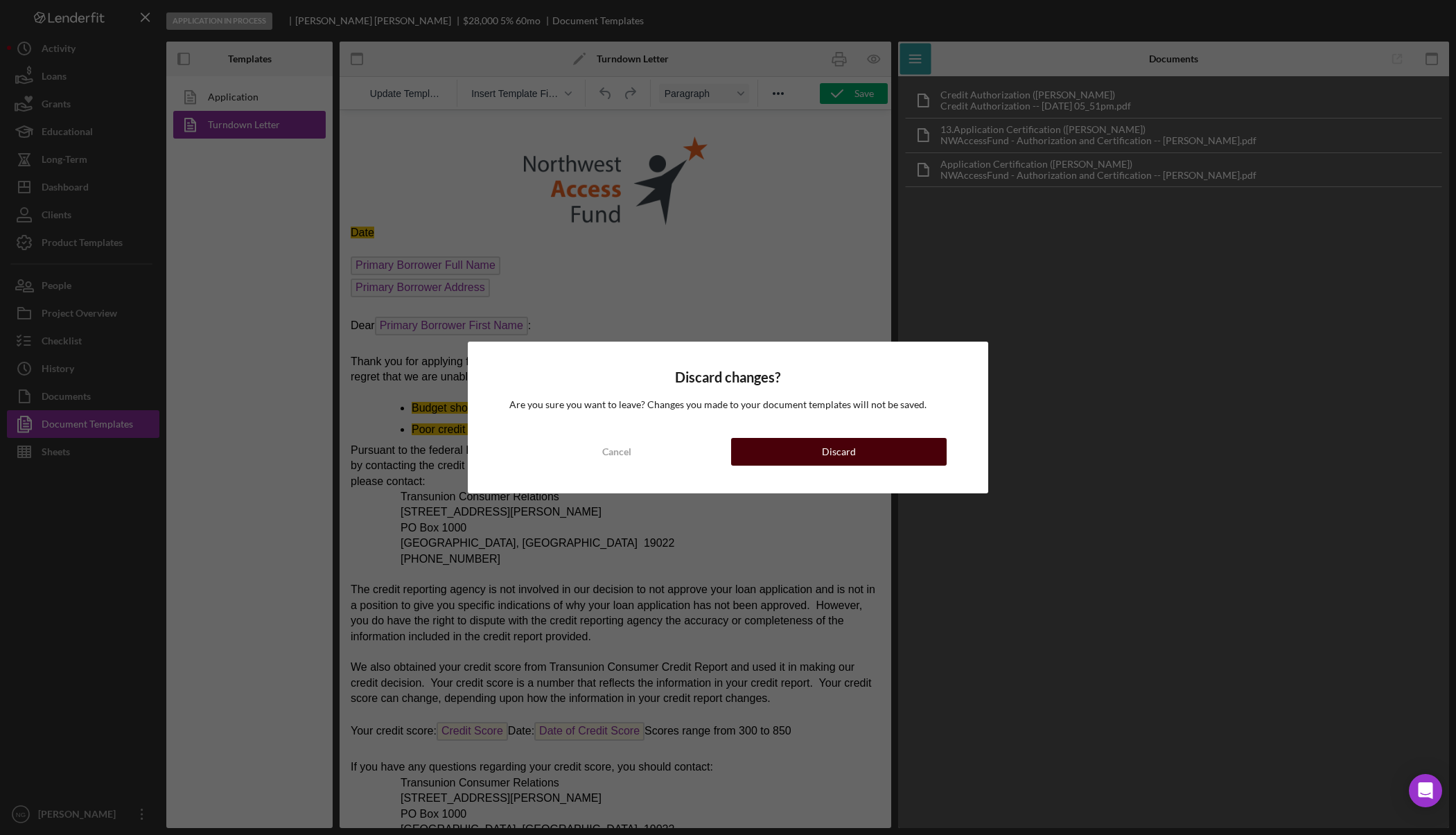
click at [831, 456] on div "Discard" at bounding box center [839, 452] width 34 height 27
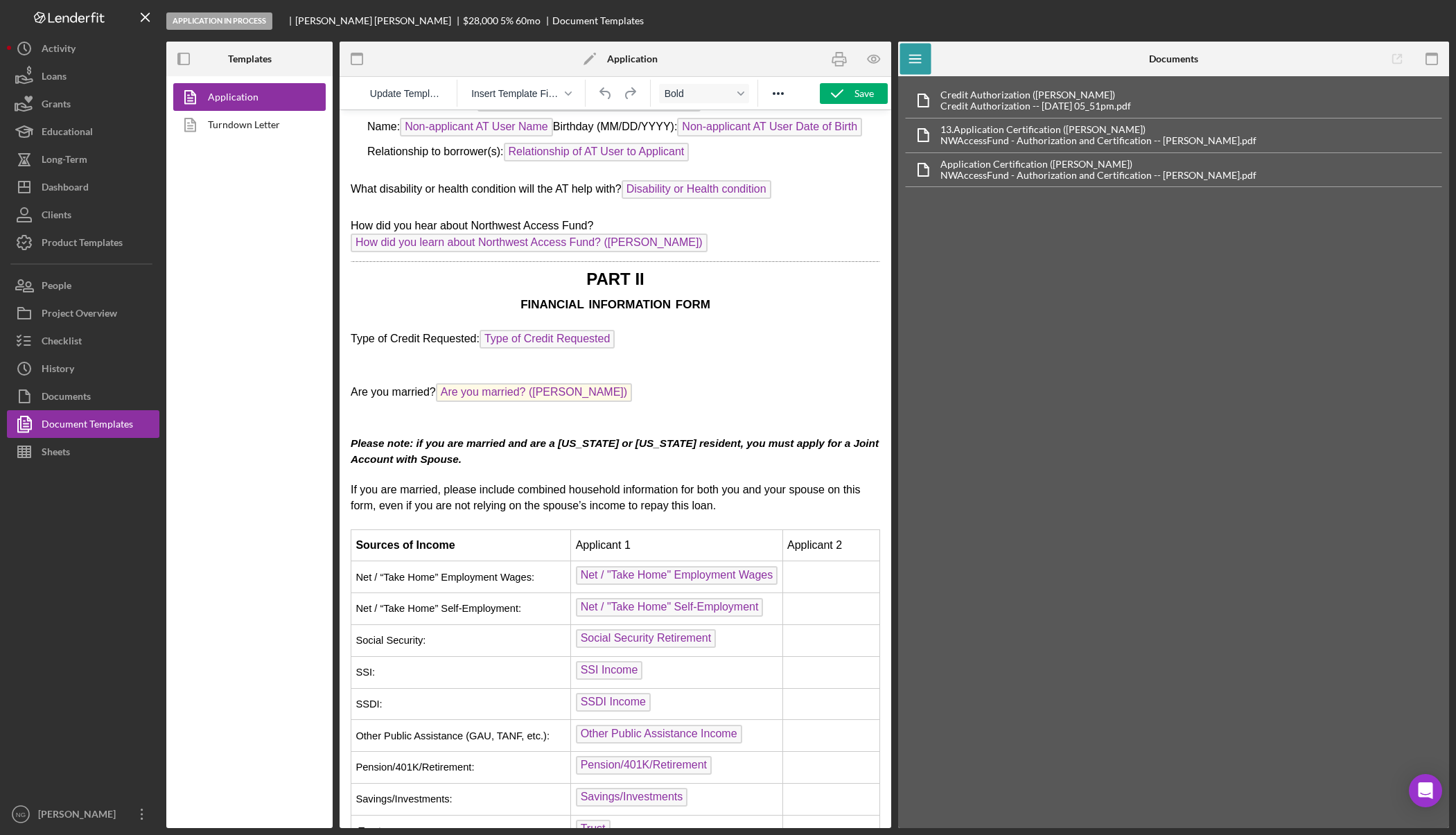
scroll to position [3257, 0]
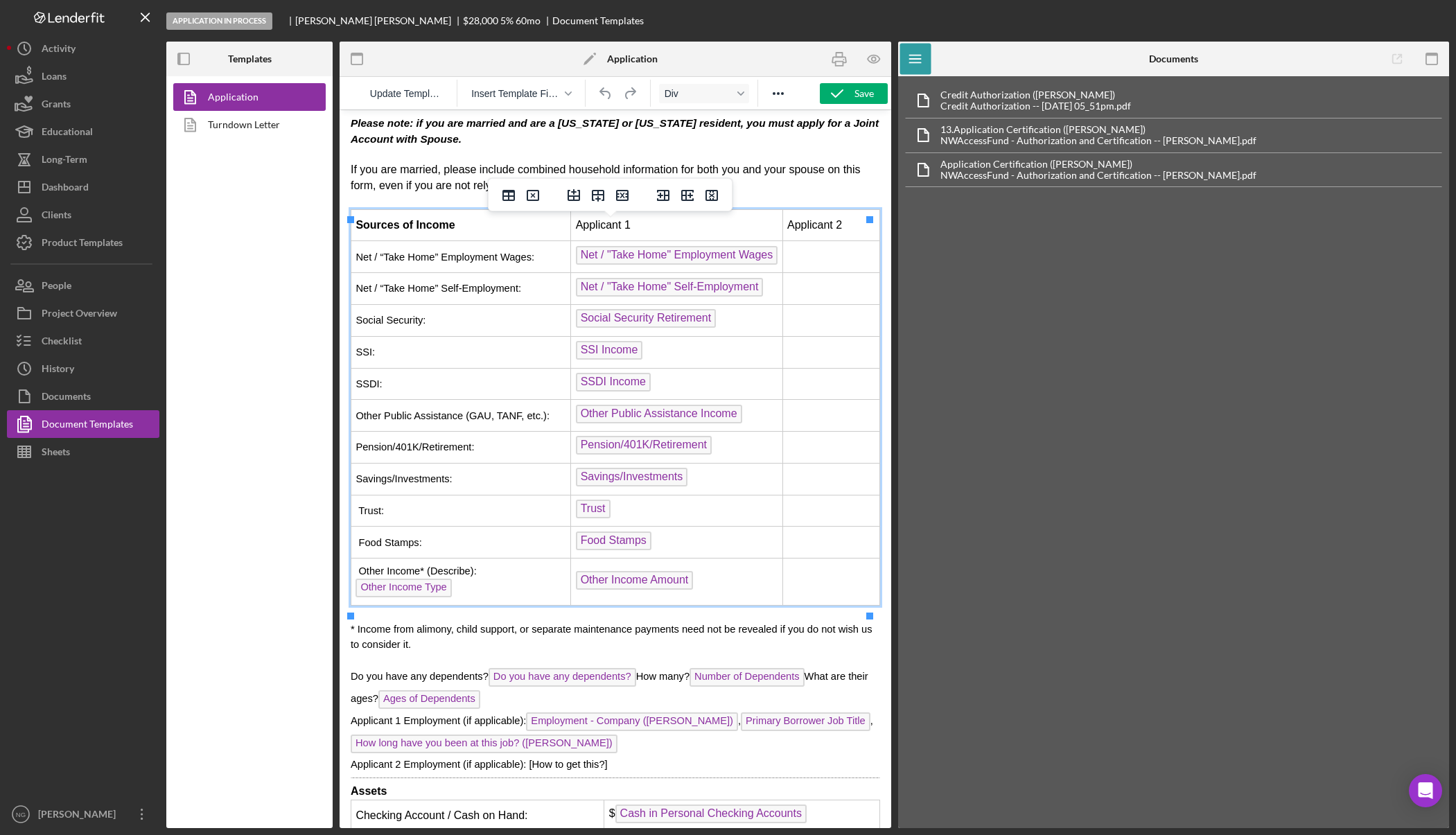
click at [818, 265] on td "Rich Text Area. Press ALT-0 for help." at bounding box center [831, 257] width 97 height 32
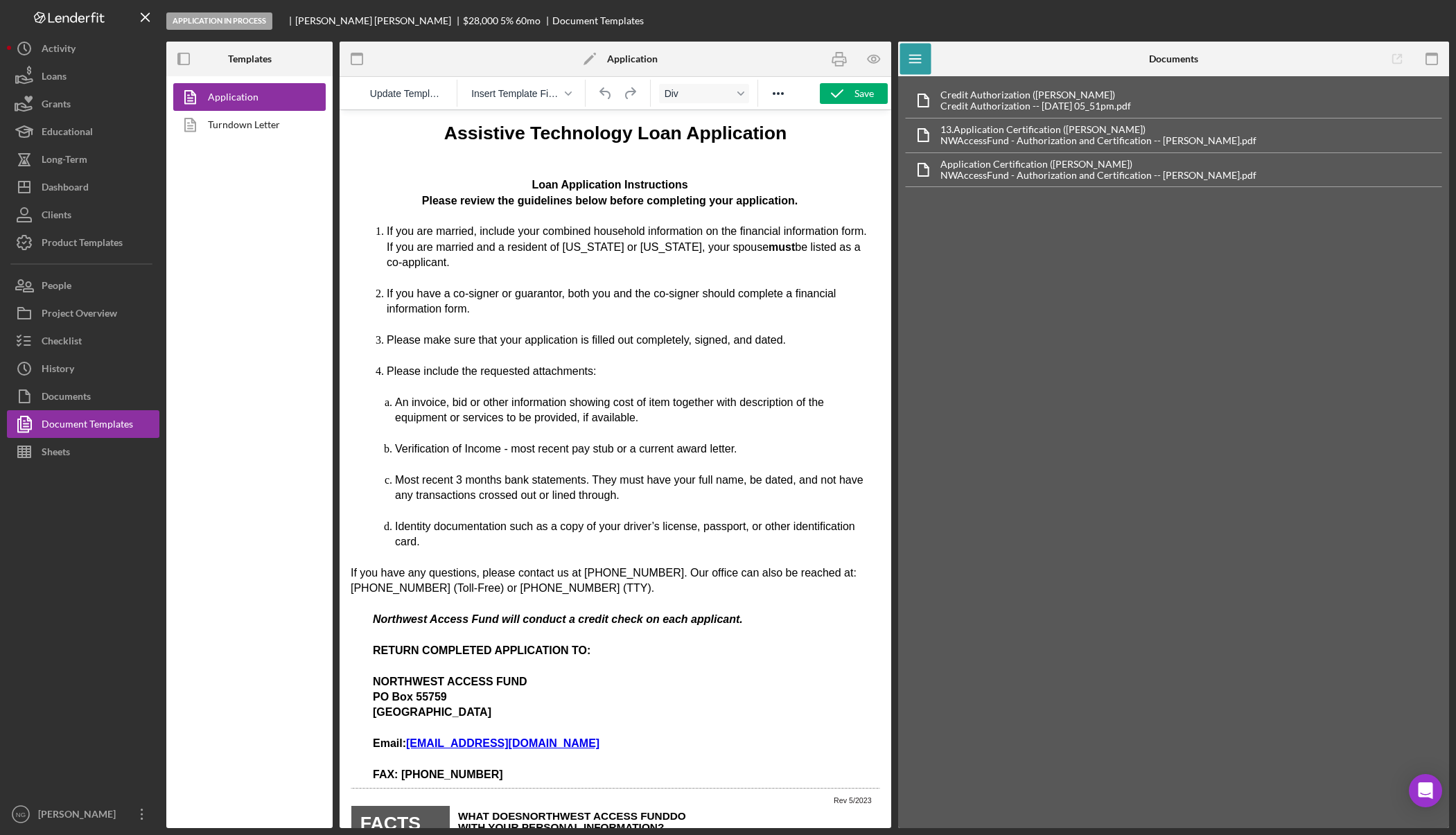
scroll to position [0, 0]
click at [78, 336] on div "Checklist" at bounding box center [62, 342] width 40 height 31
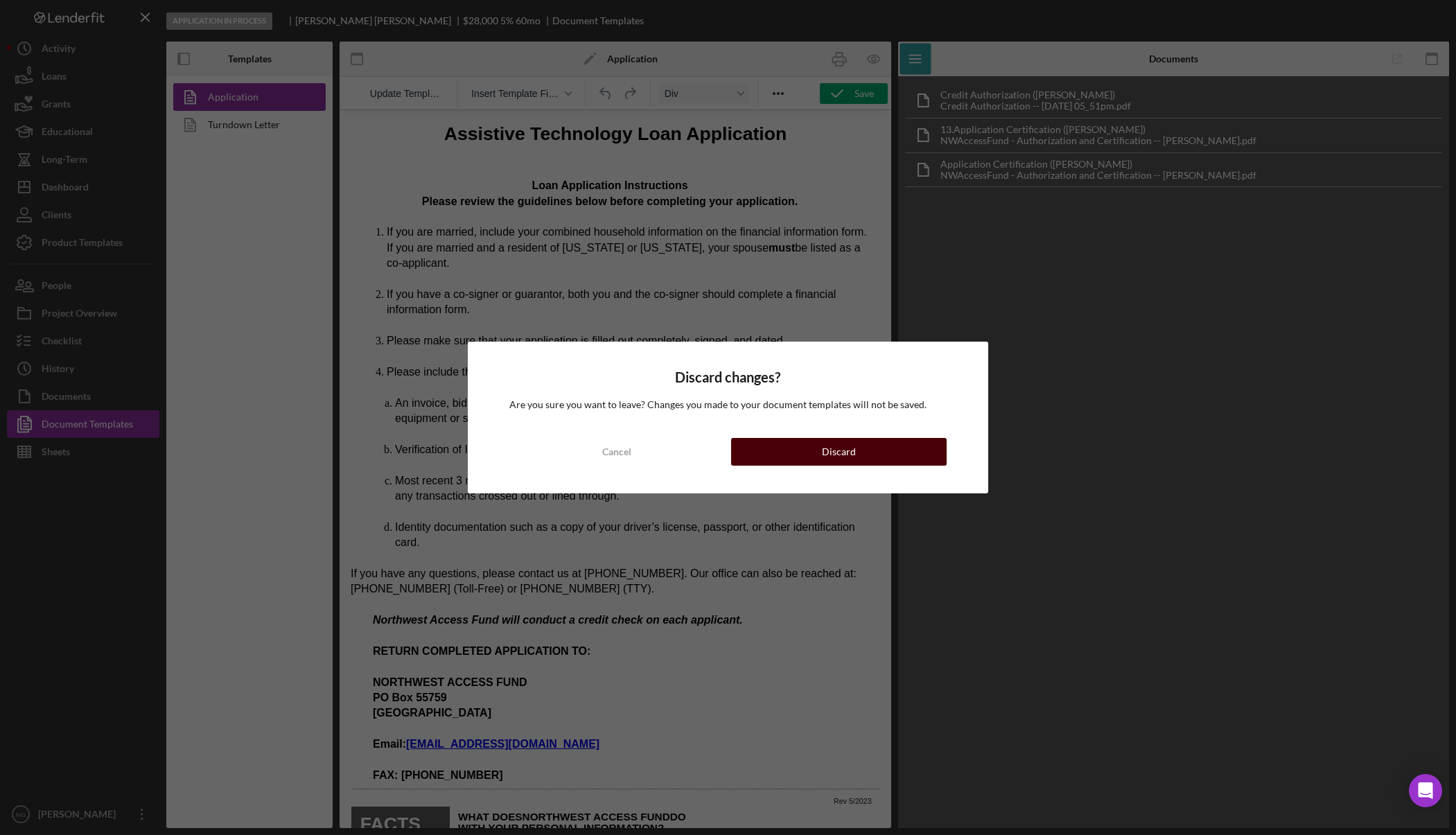
click at [856, 458] on button "Discard" at bounding box center [838, 452] width 215 height 27
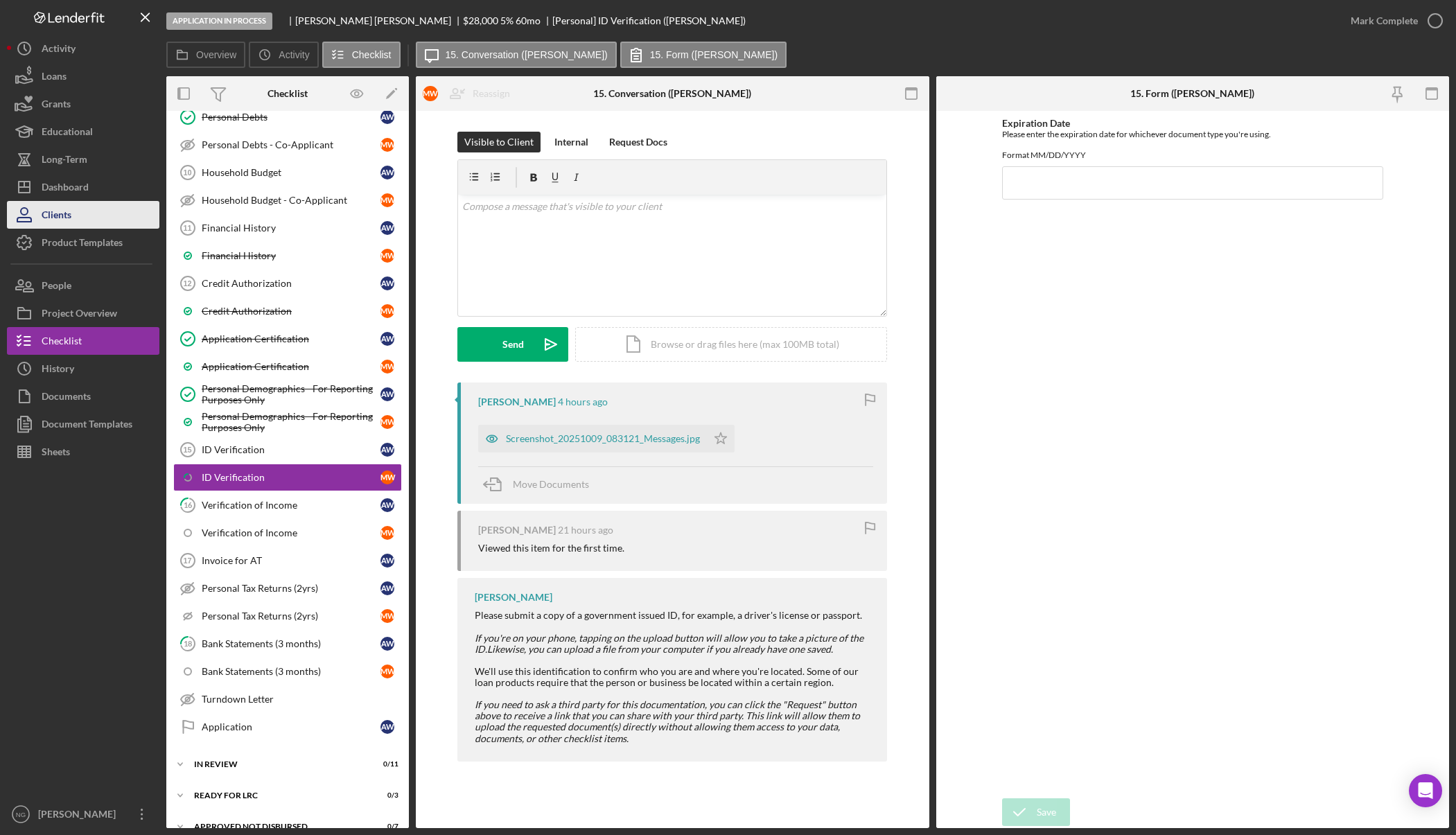
scroll to position [441, 0]
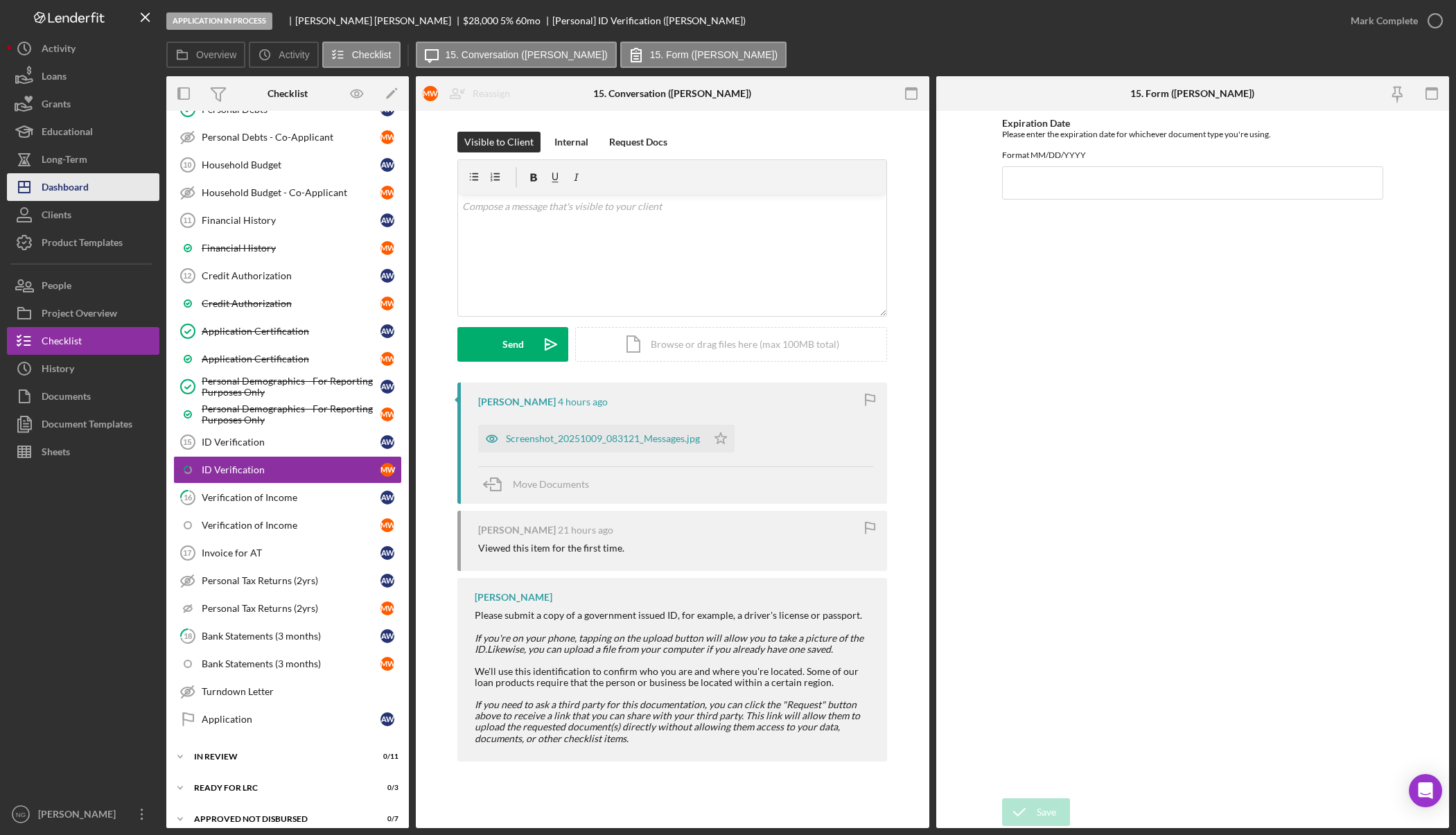
click at [59, 185] on div "Dashboard" at bounding box center [65, 189] width 47 height 31
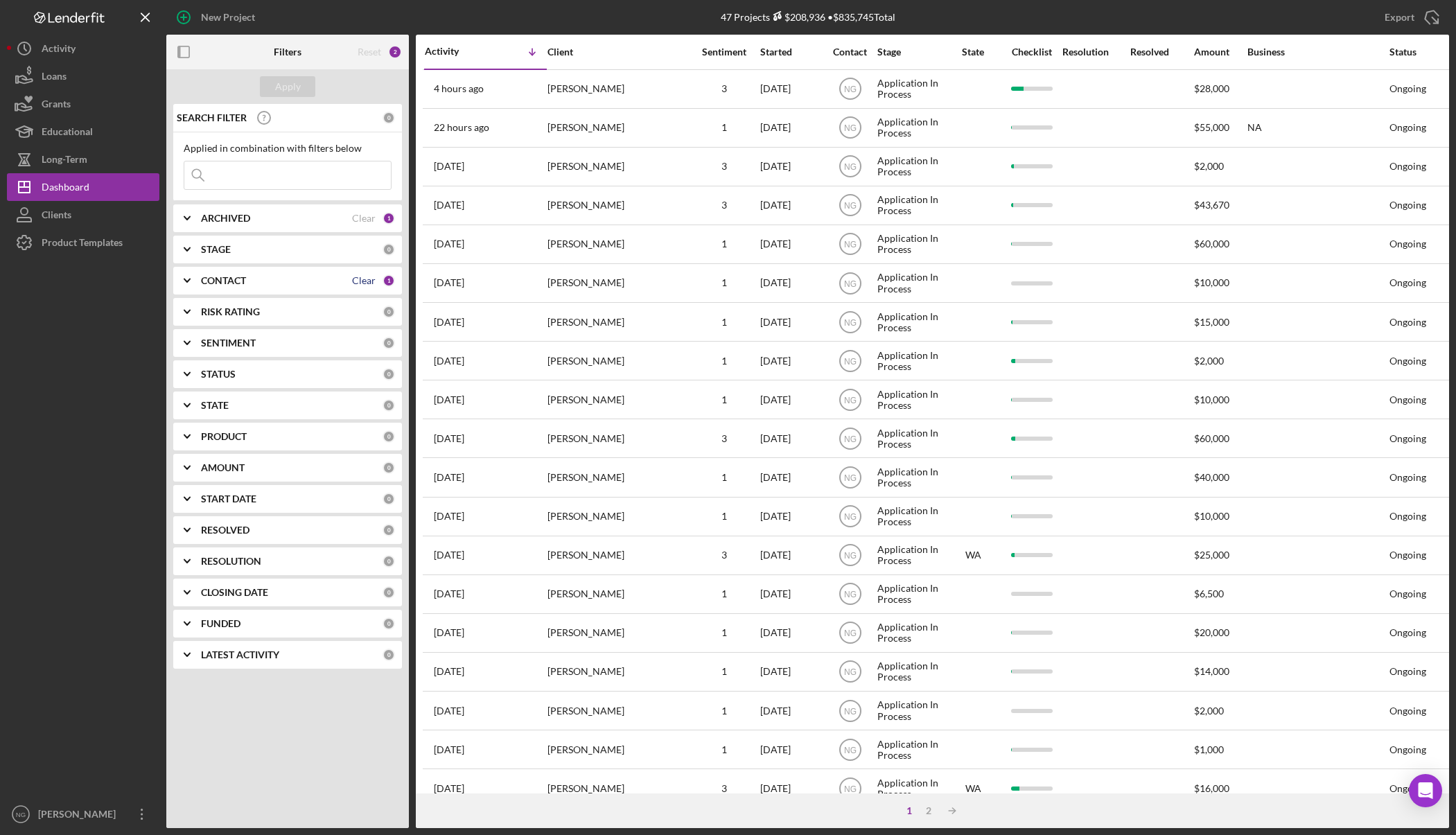
click at [372, 277] on div "Clear" at bounding box center [364, 280] width 24 height 11
click at [301, 88] on button "Apply" at bounding box center [287, 87] width 56 height 21
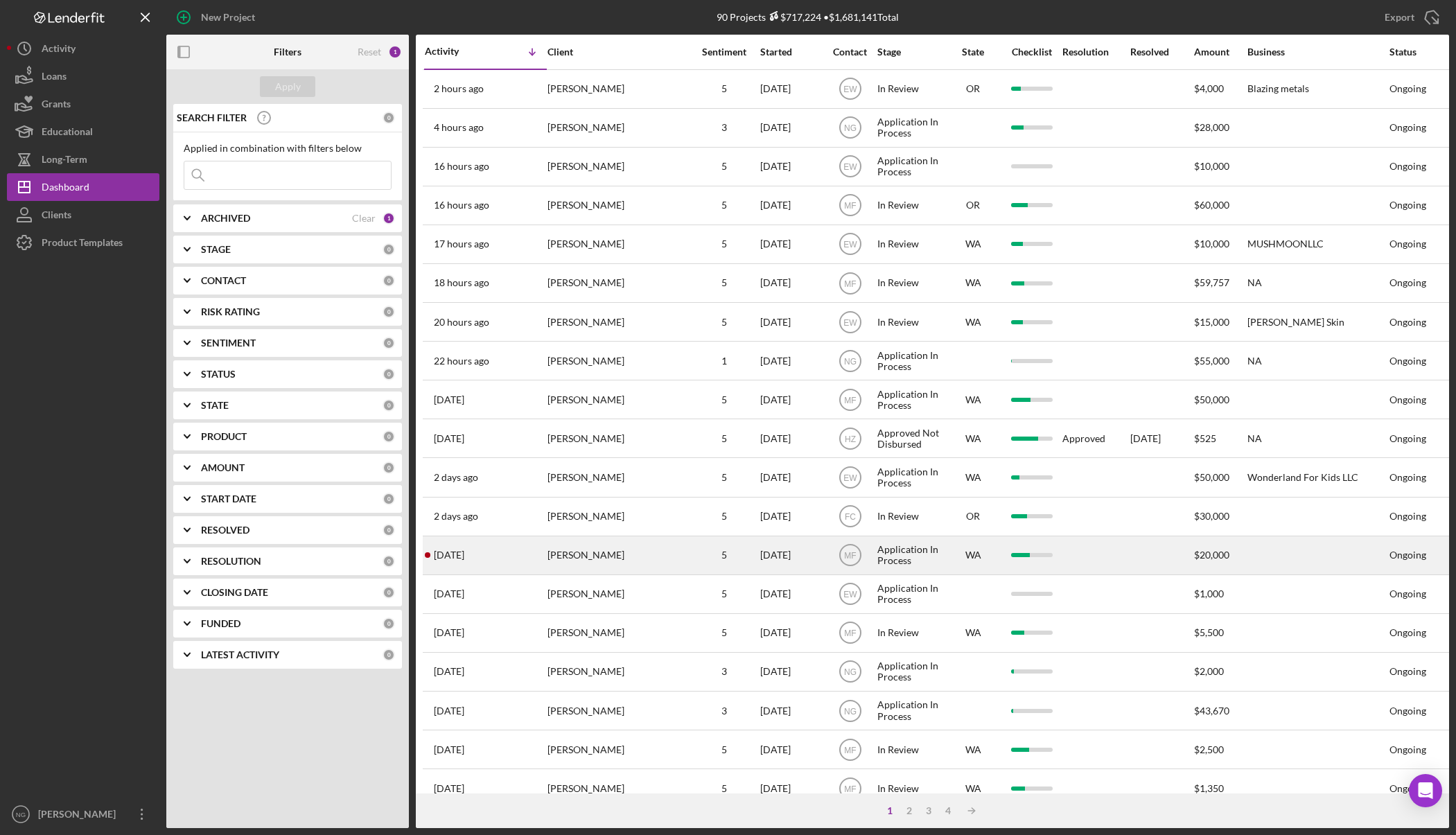
click at [614, 552] on div "[PERSON_NAME]" at bounding box center [617, 555] width 139 height 36
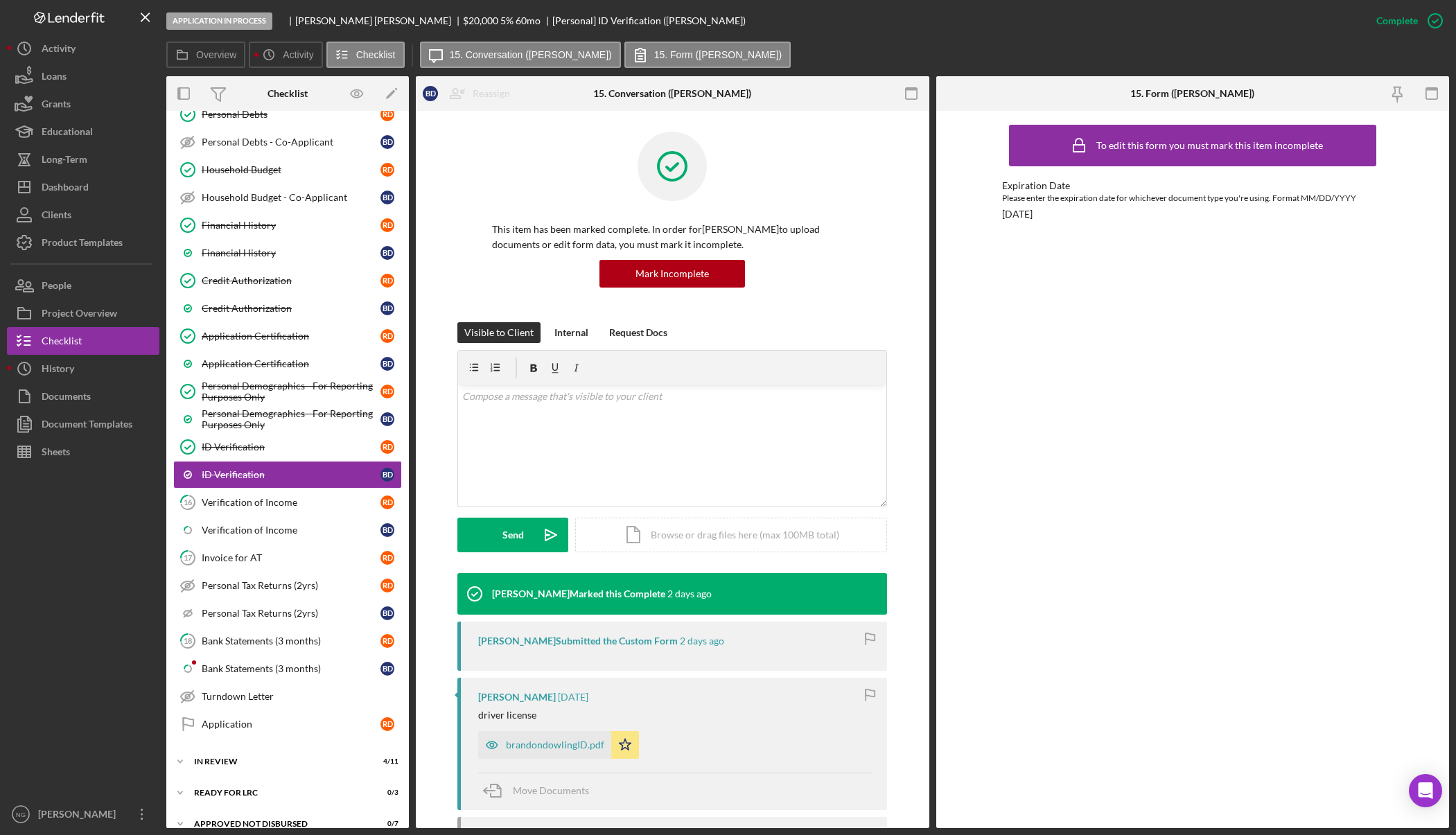
scroll to position [441, 0]
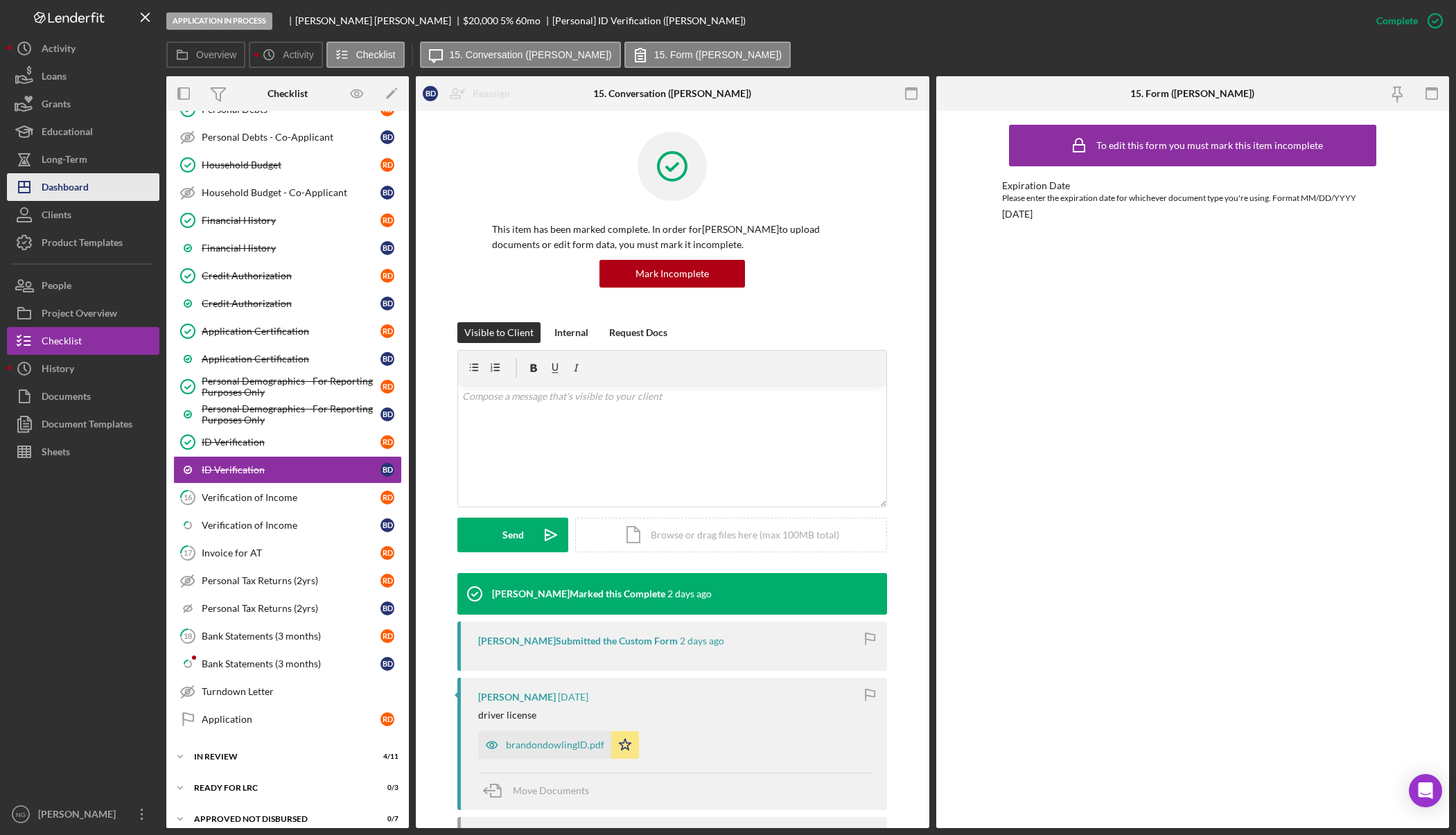
click at [126, 189] on button "Icon/Dashboard Dashboard" at bounding box center [82, 186] width 152 height 27
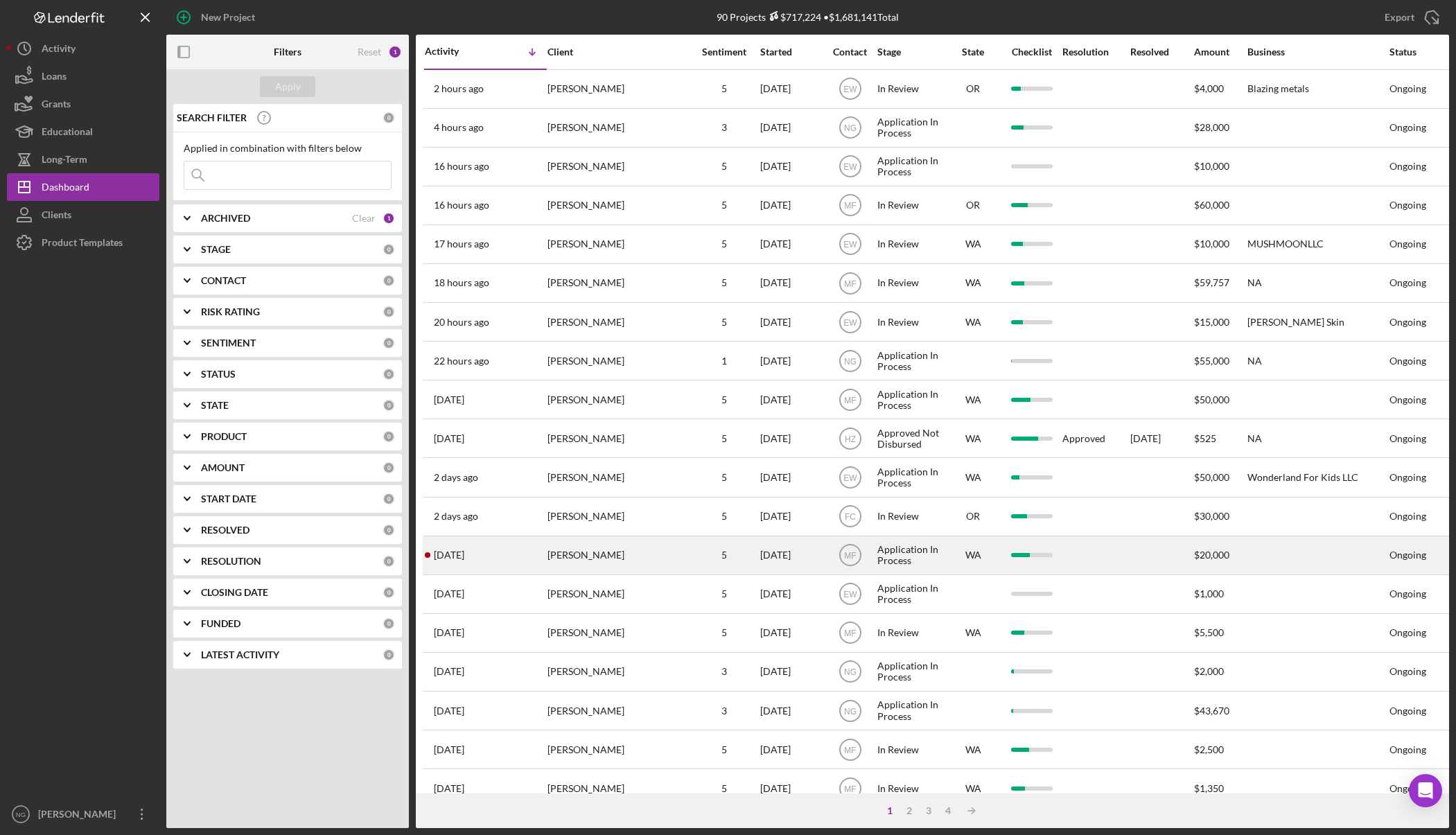
click at [918, 561] on div "Application In Process" at bounding box center [911, 555] width 67 height 36
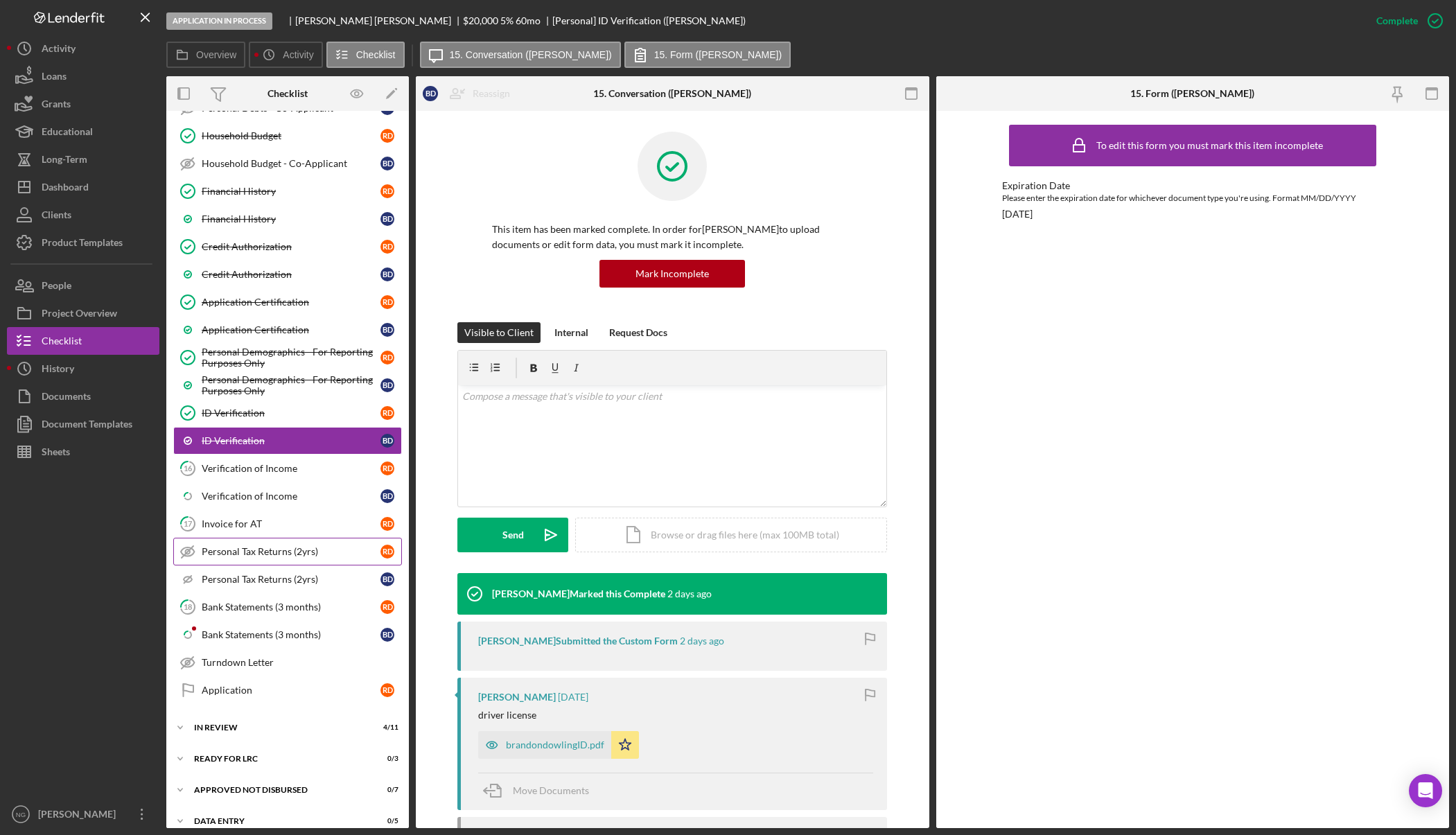
scroll to position [485, 0]
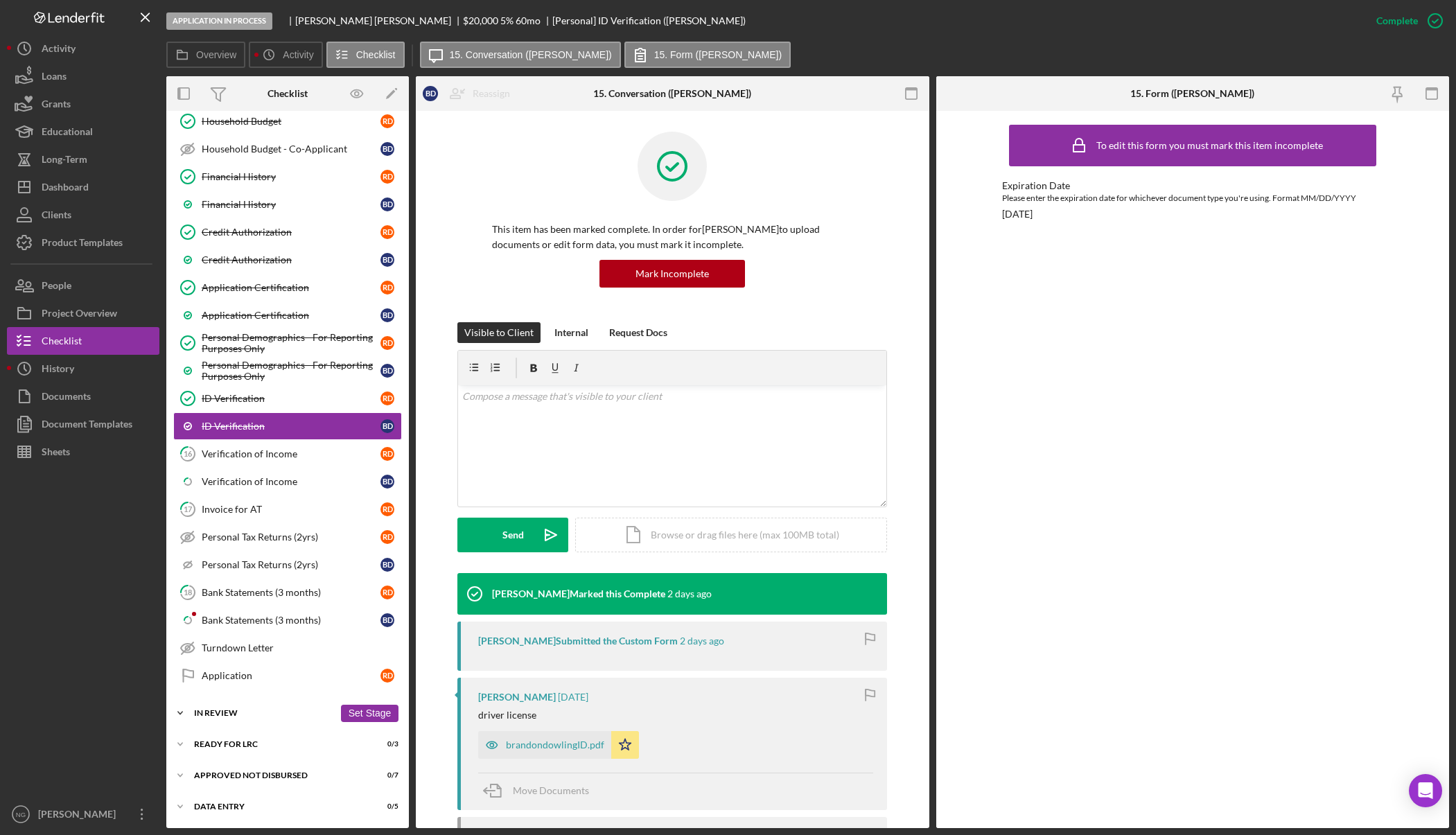
click at [227, 715] on div "In Review" at bounding box center [264, 712] width 140 height 8
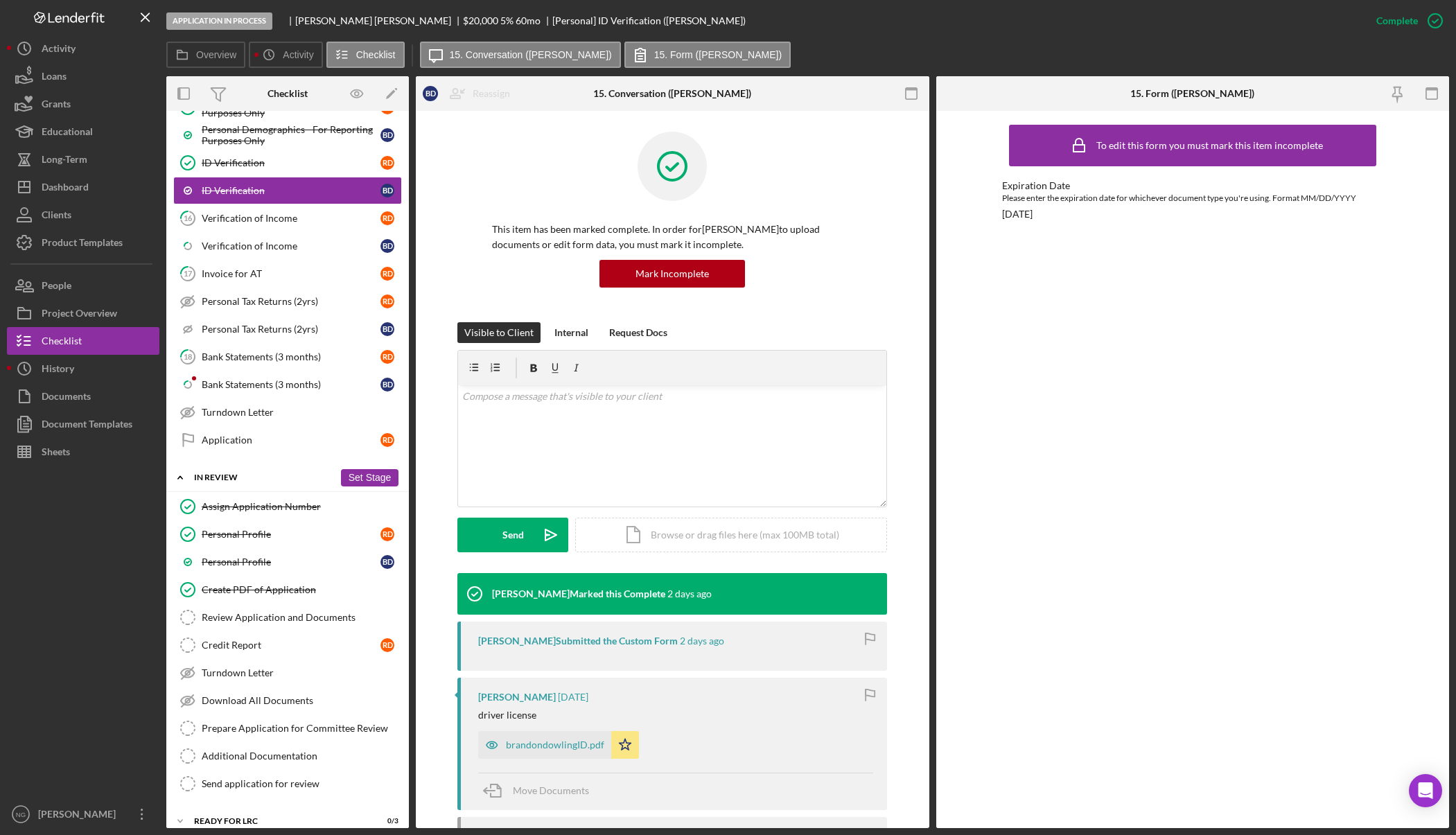
scroll to position [798, 0]
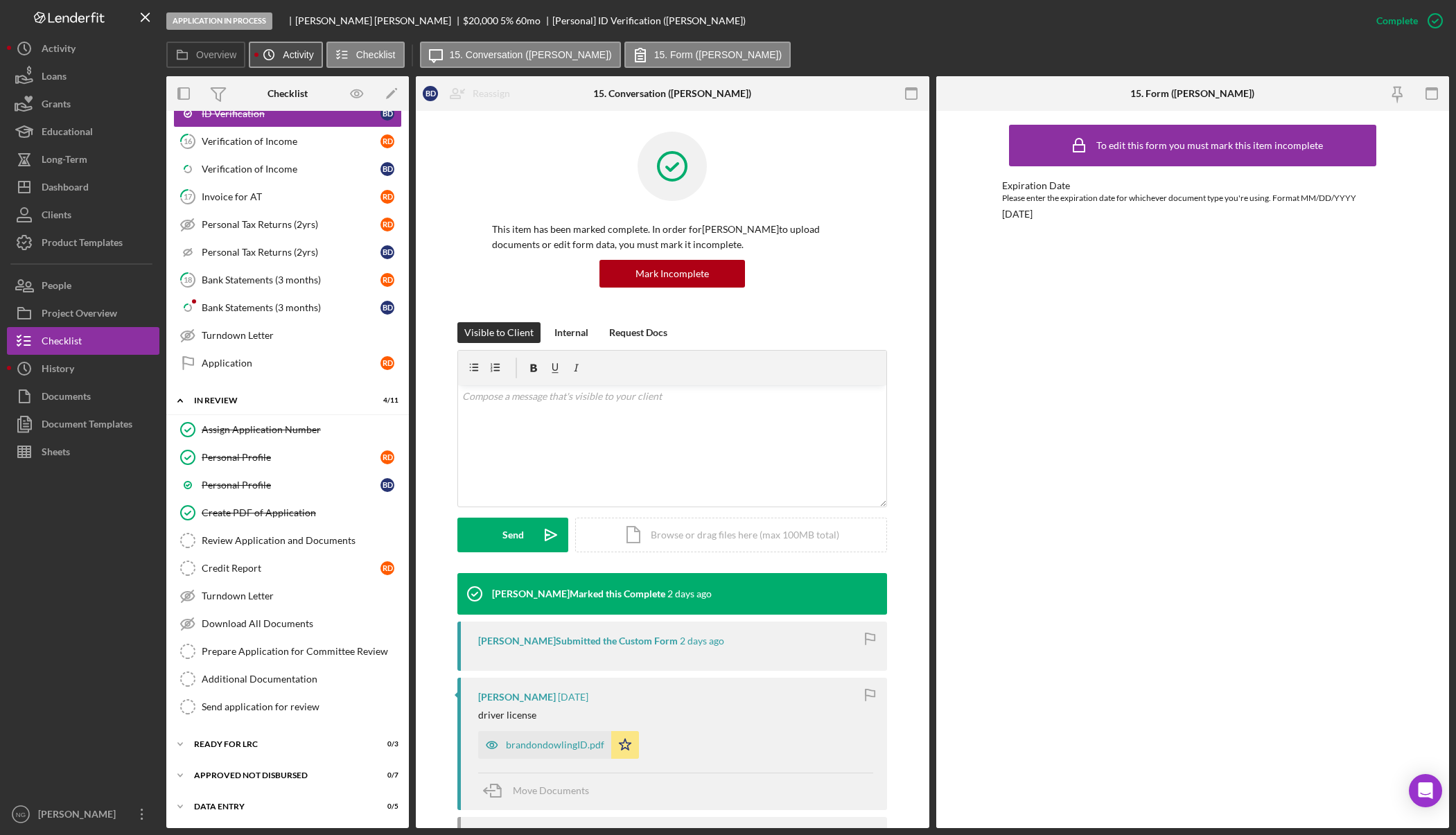
click at [291, 54] on label "Activity" at bounding box center [298, 54] width 30 height 11
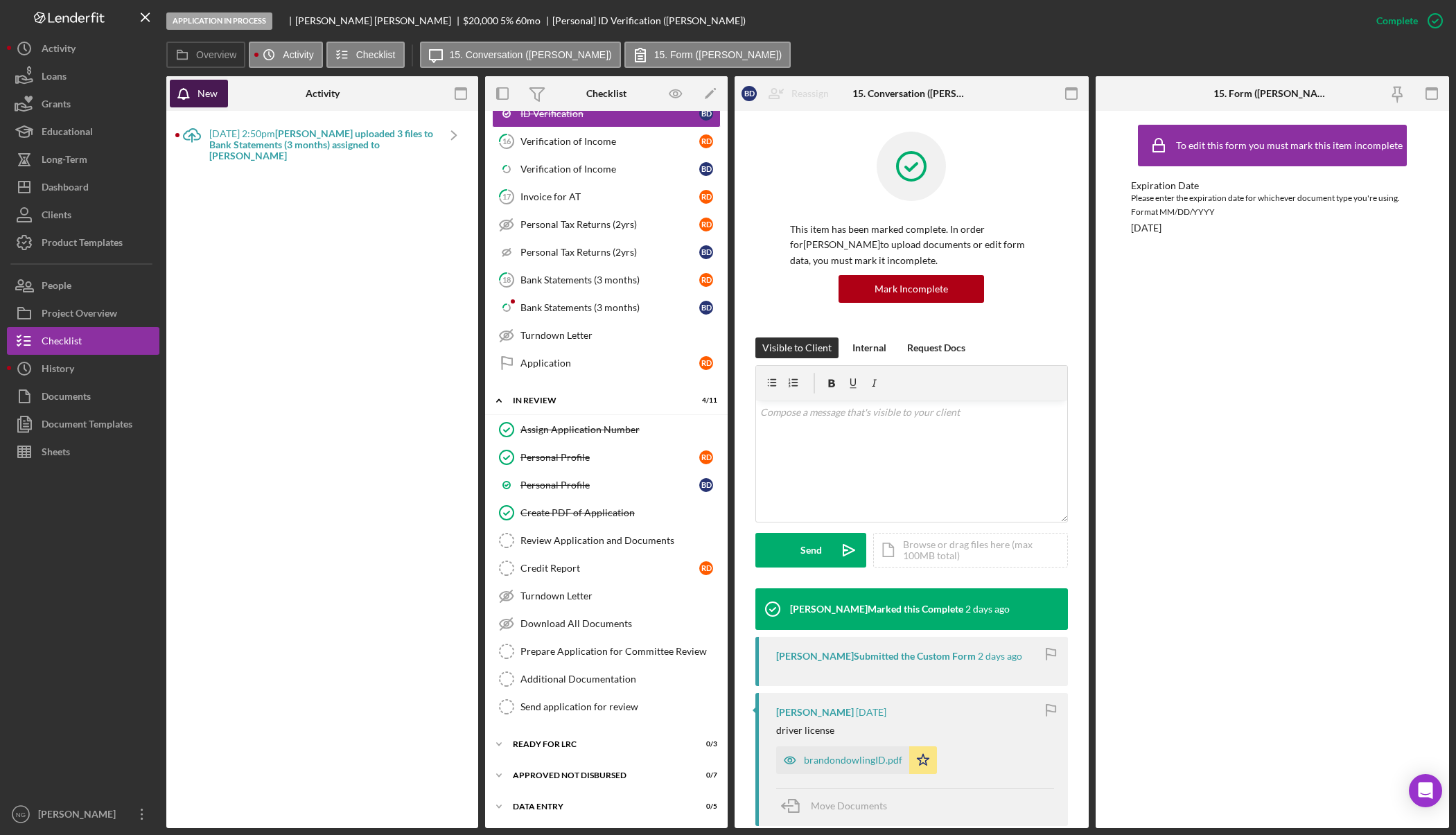
click at [209, 94] on div "New" at bounding box center [207, 93] width 20 height 27
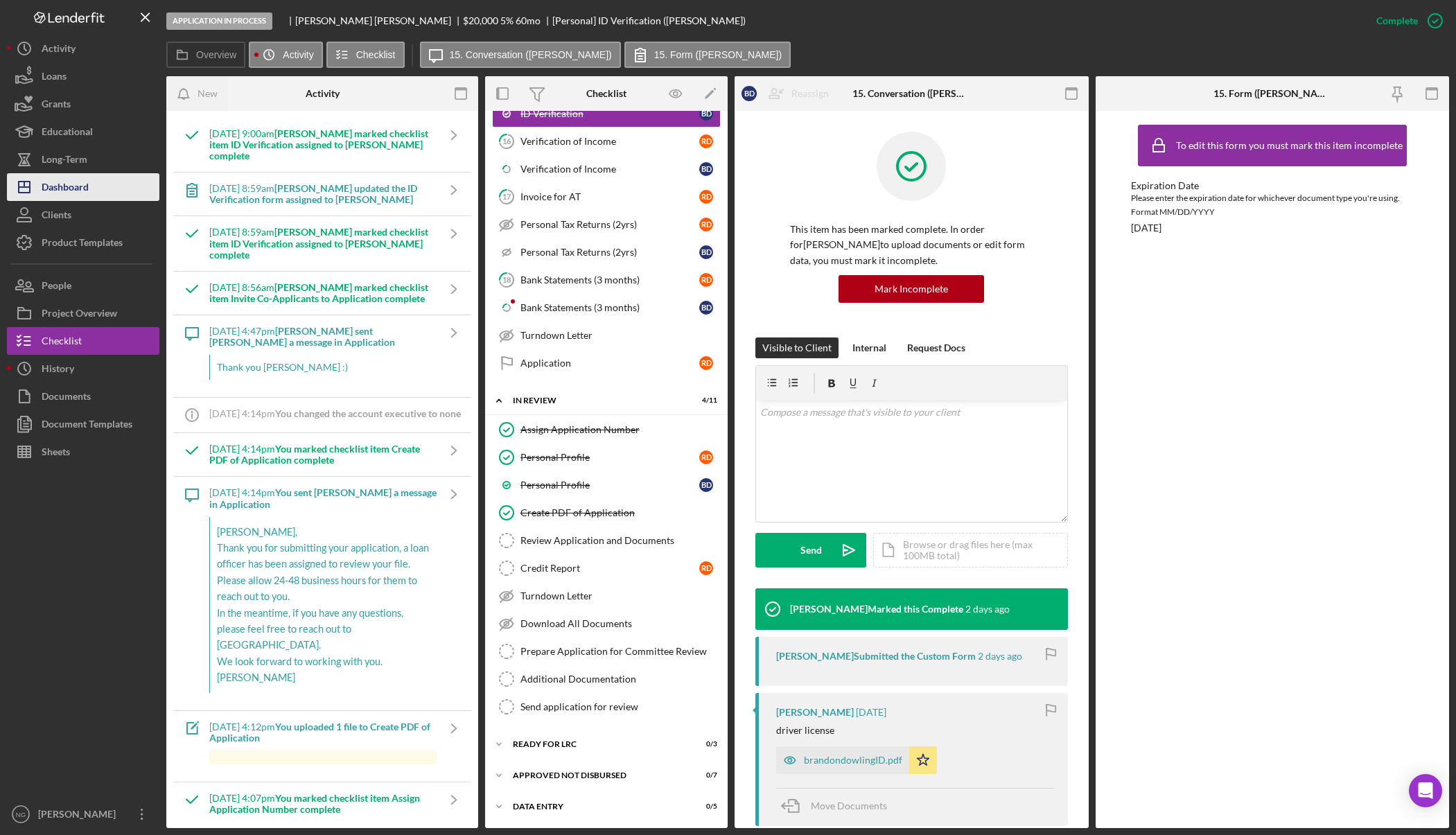
click at [75, 198] on div "Dashboard" at bounding box center [65, 189] width 47 height 31
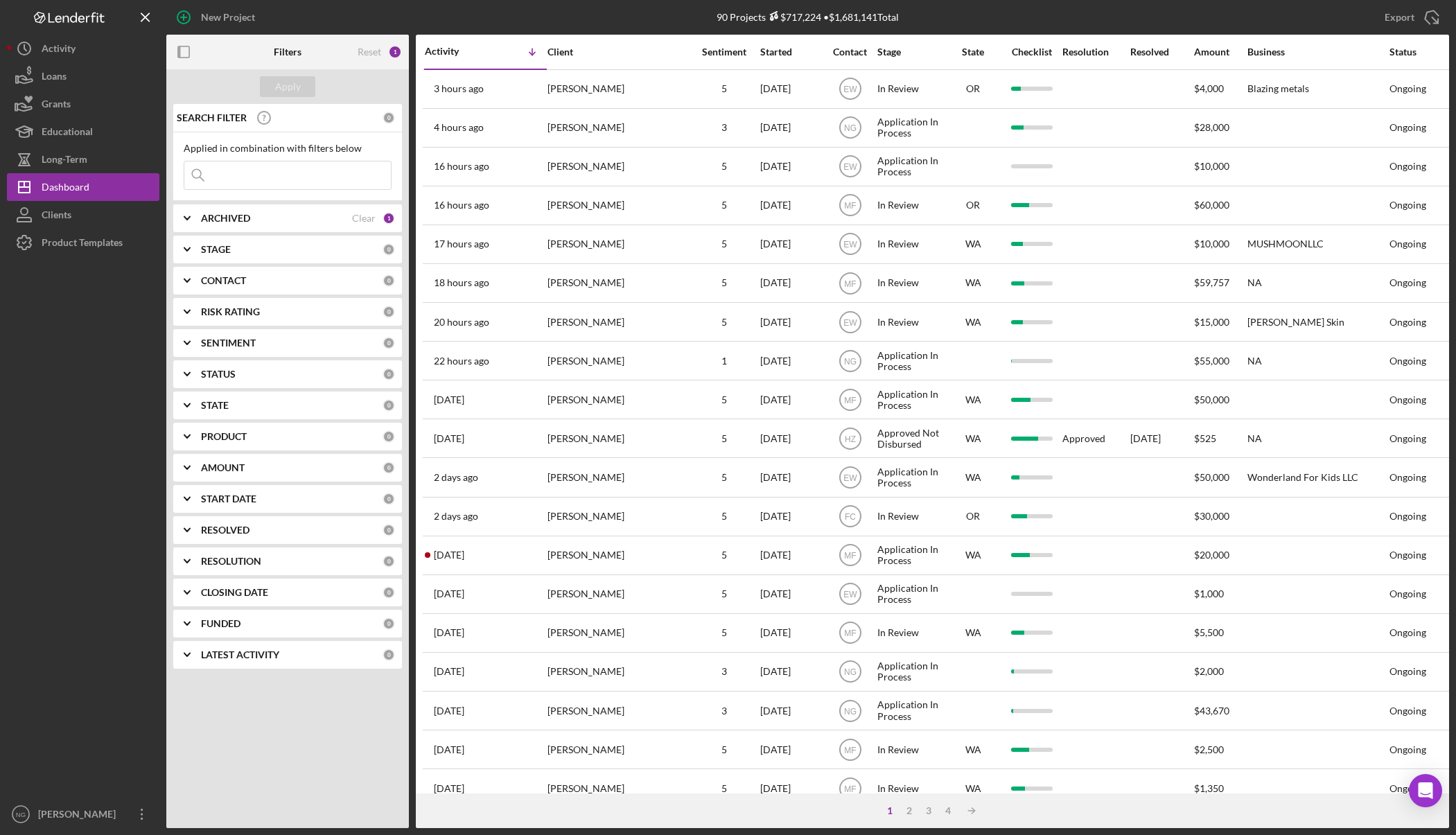
click at [238, 275] on b "CONTACT" at bounding box center [224, 280] width 45 height 11
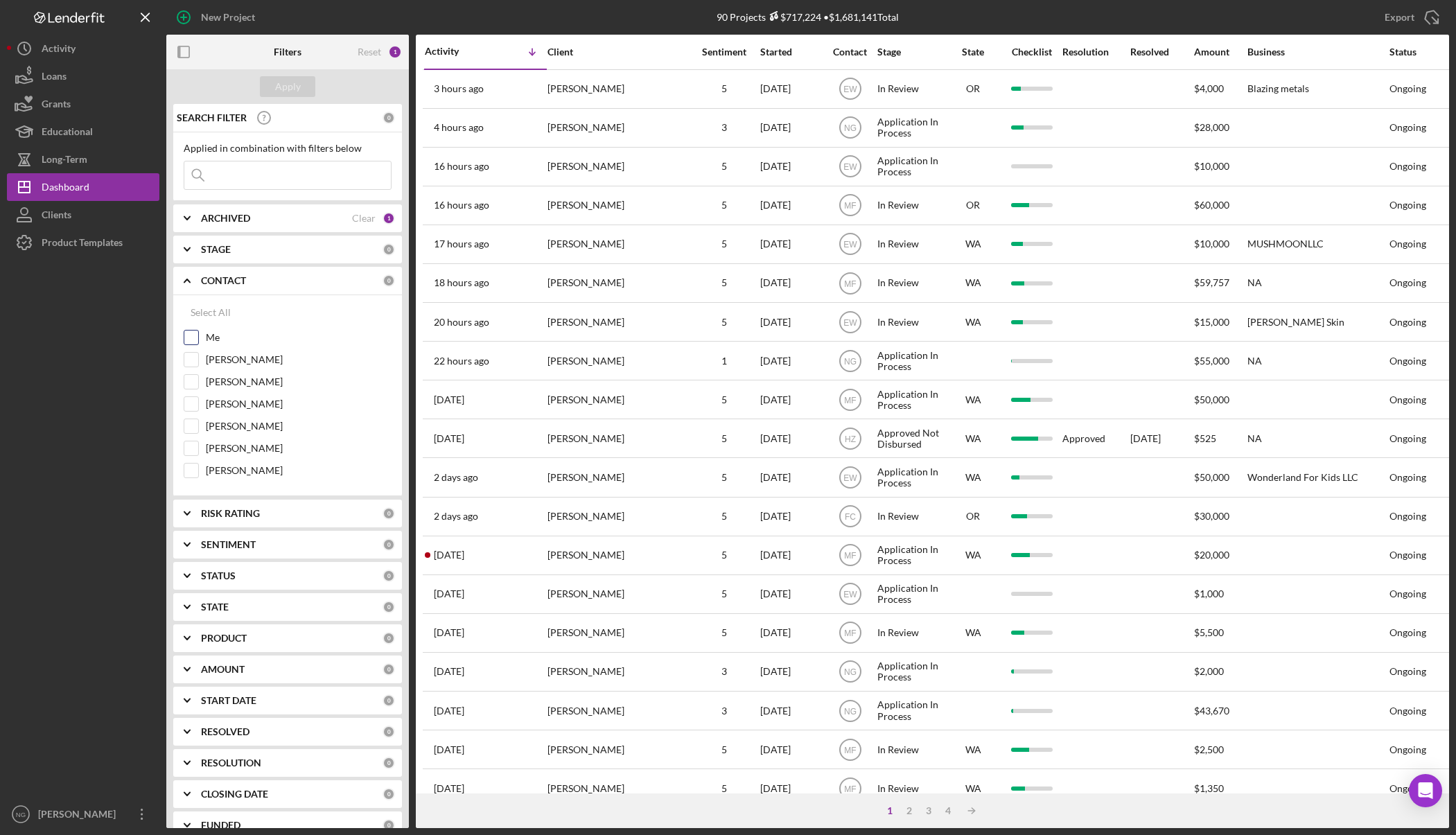
click at [232, 334] on label "Me" at bounding box center [299, 337] width 186 height 14
click at [198, 334] on input "Me" at bounding box center [191, 337] width 14 height 14
checkbox input "true"
click at [294, 79] on div "Apply" at bounding box center [287, 87] width 26 height 21
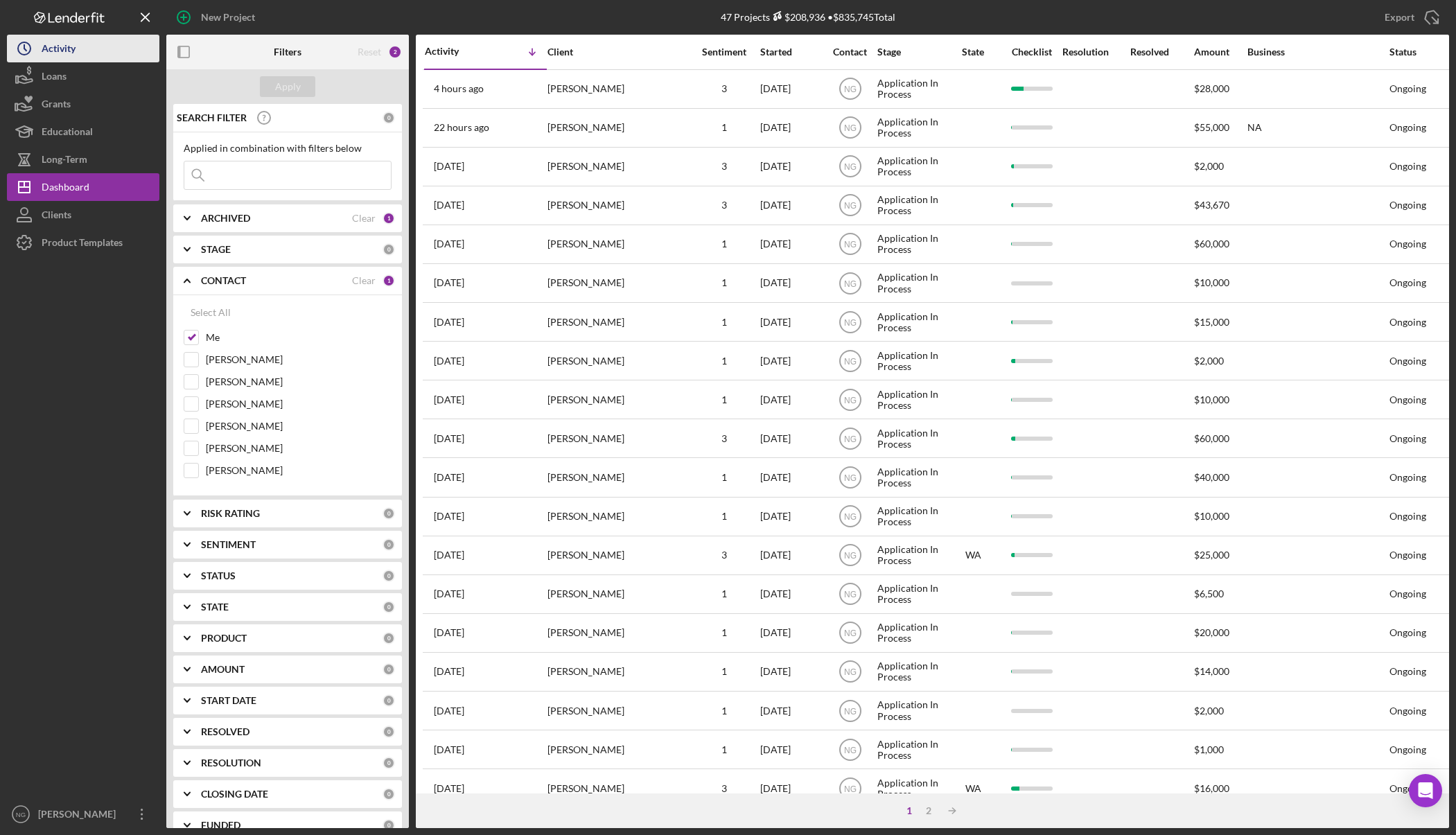
click at [74, 41] on div "Activity" at bounding box center [59, 51] width 34 height 31
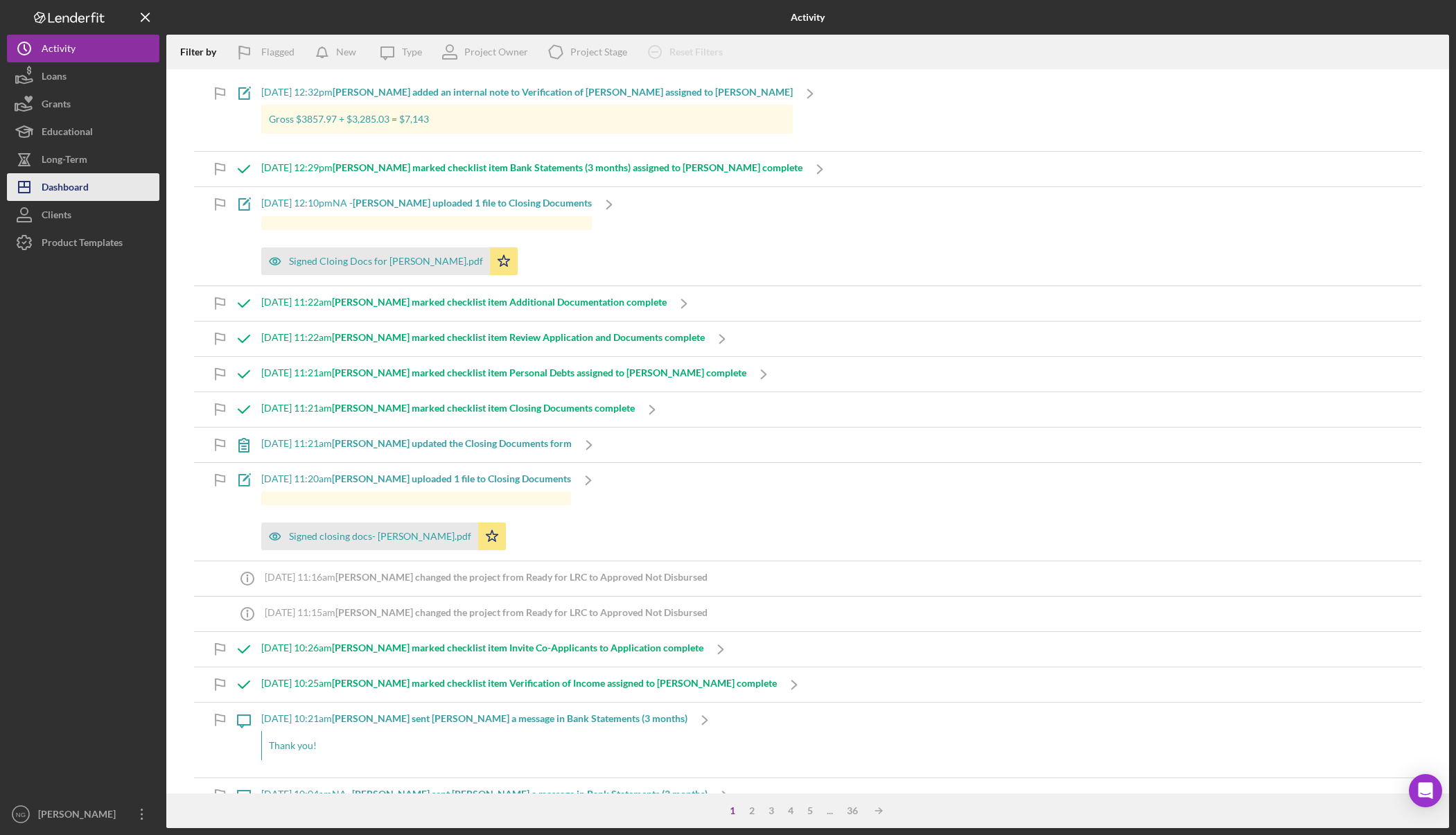
click at [91, 191] on button "Icon/Dashboard Dashboard" at bounding box center [82, 186] width 152 height 27
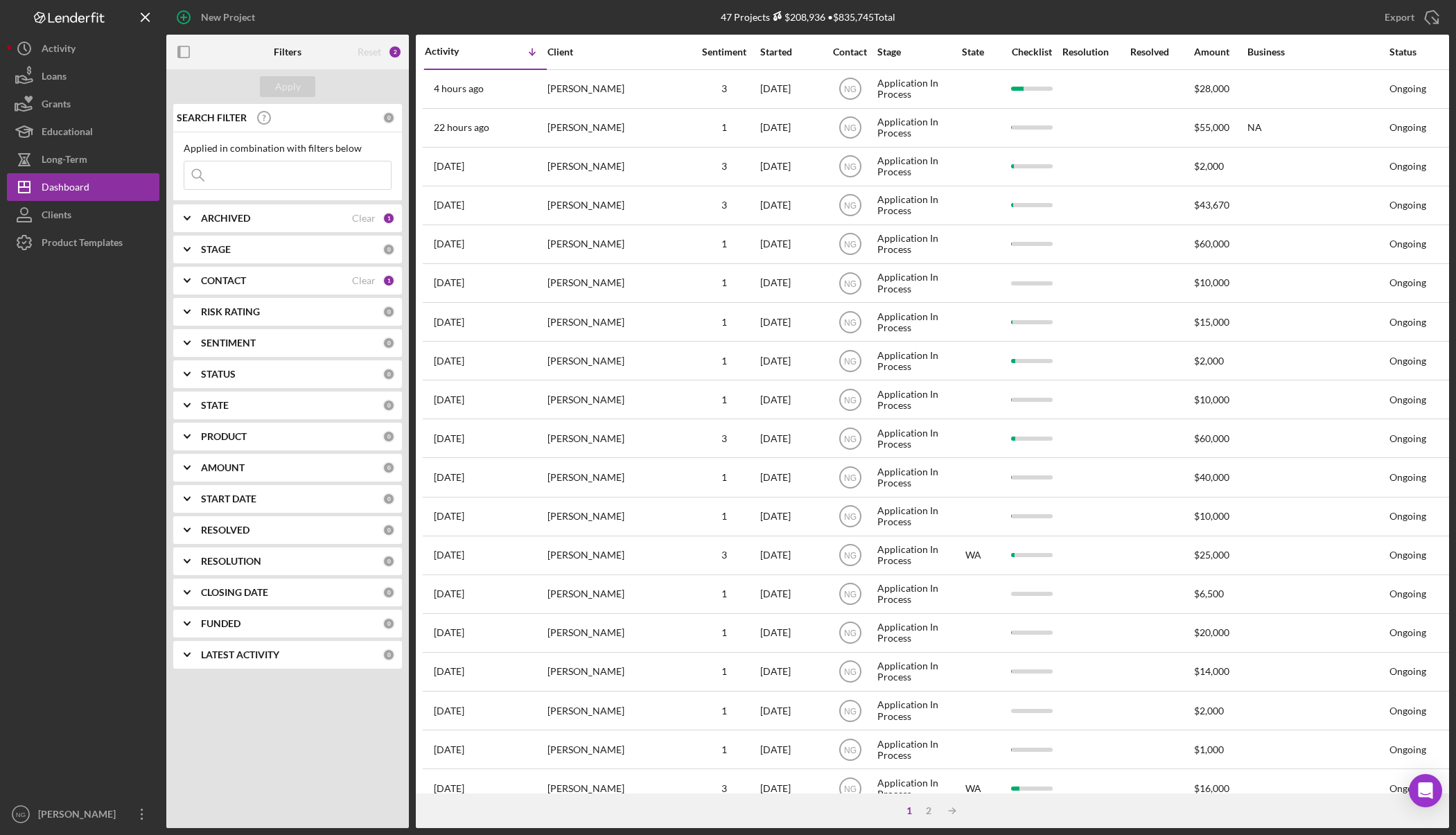
click at [7, 173] on button "Icon/Dashboard Dashboard" at bounding box center [82, 186] width 152 height 27
click at [249, 171] on input at bounding box center [287, 175] width 207 height 27
click at [363, 279] on div "Clear" at bounding box center [364, 280] width 24 height 11
click at [281, 82] on div "Apply" at bounding box center [287, 87] width 26 height 21
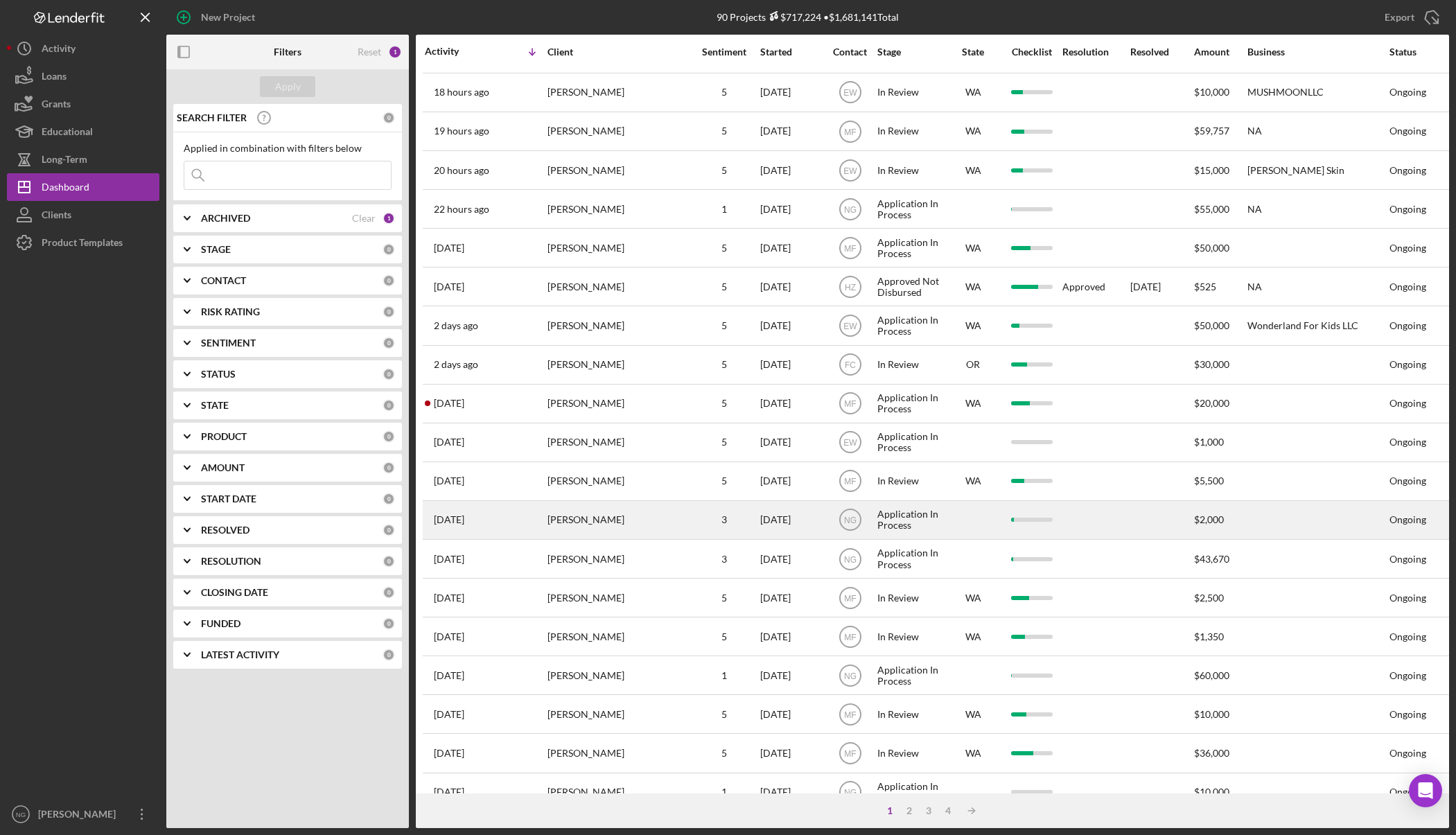
scroll to position [265, 0]
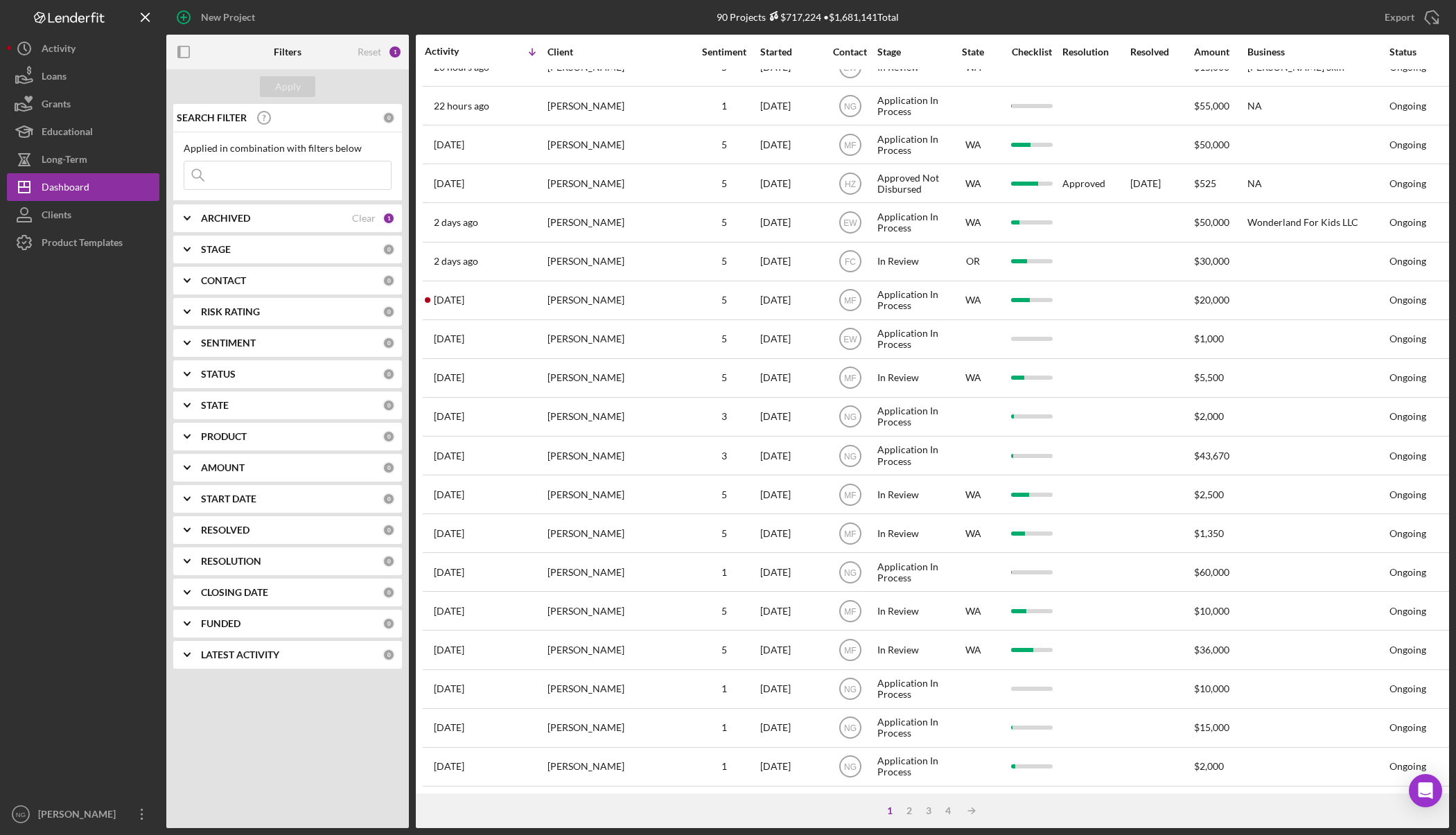
click at [232, 212] on div "ARCHIVED Clear 1" at bounding box center [298, 218] width 194 height 27
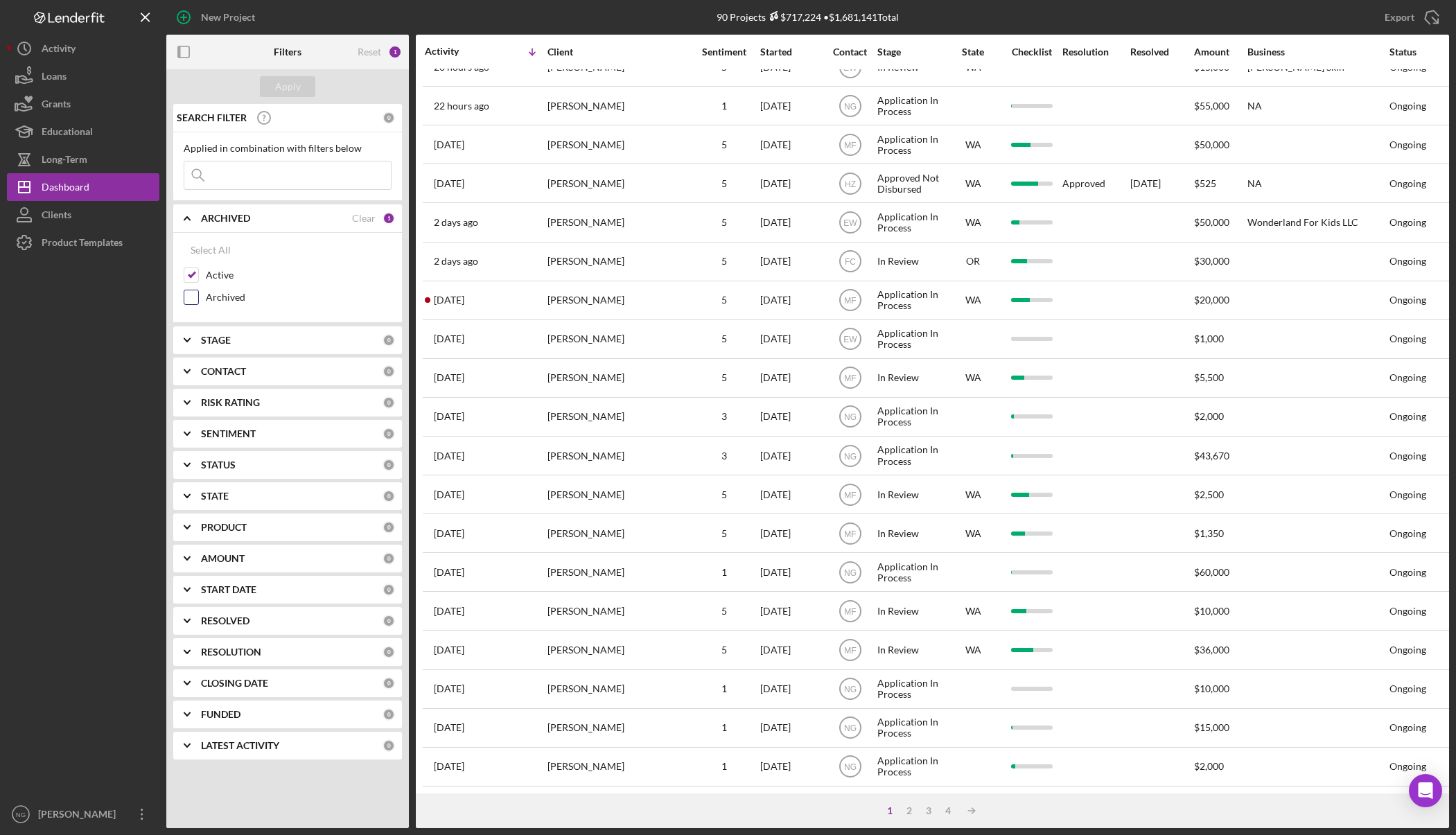
click at [190, 296] on input "Archived" at bounding box center [191, 297] width 14 height 14
checkbox input "true"
click at [227, 181] on input at bounding box center [287, 175] width 207 height 27
click at [276, 96] on div "Apply" at bounding box center [287, 87] width 26 height 21
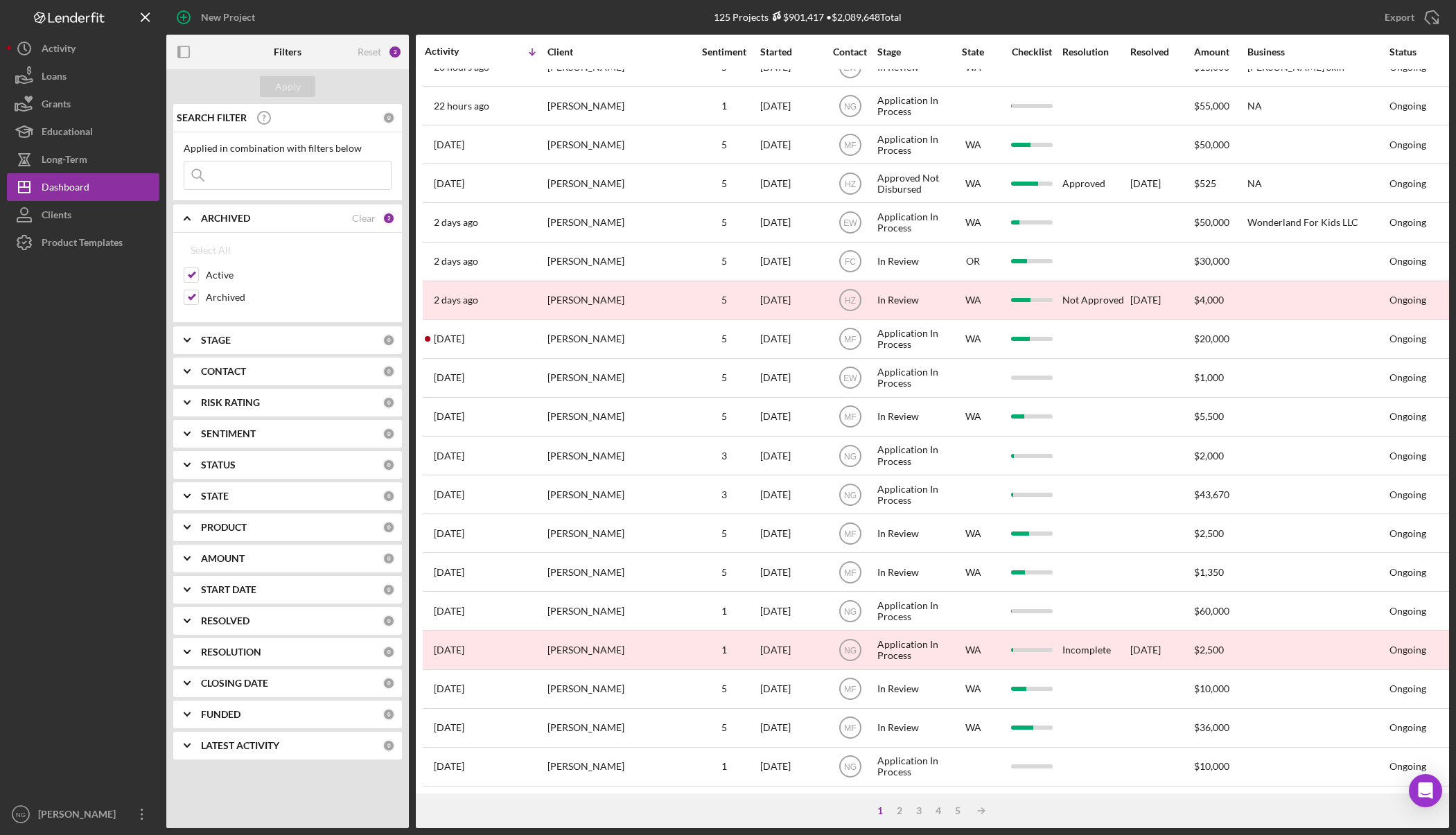
click at [266, 181] on input at bounding box center [287, 175] width 207 height 27
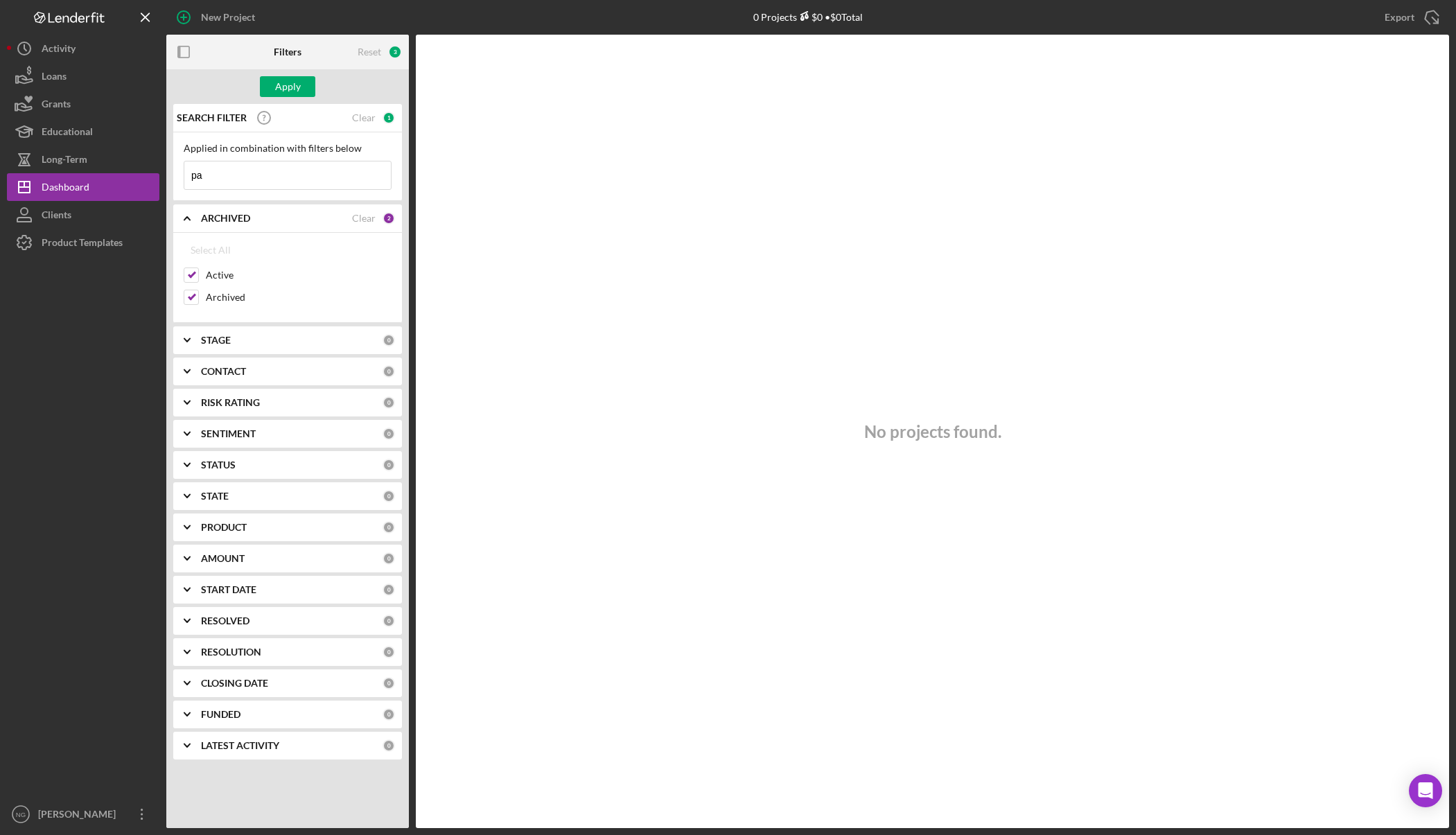
type input "p"
click at [193, 296] on input "Archived" at bounding box center [191, 297] width 14 height 14
checkbox input "false"
click at [268, 83] on button "Apply" at bounding box center [287, 87] width 56 height 21
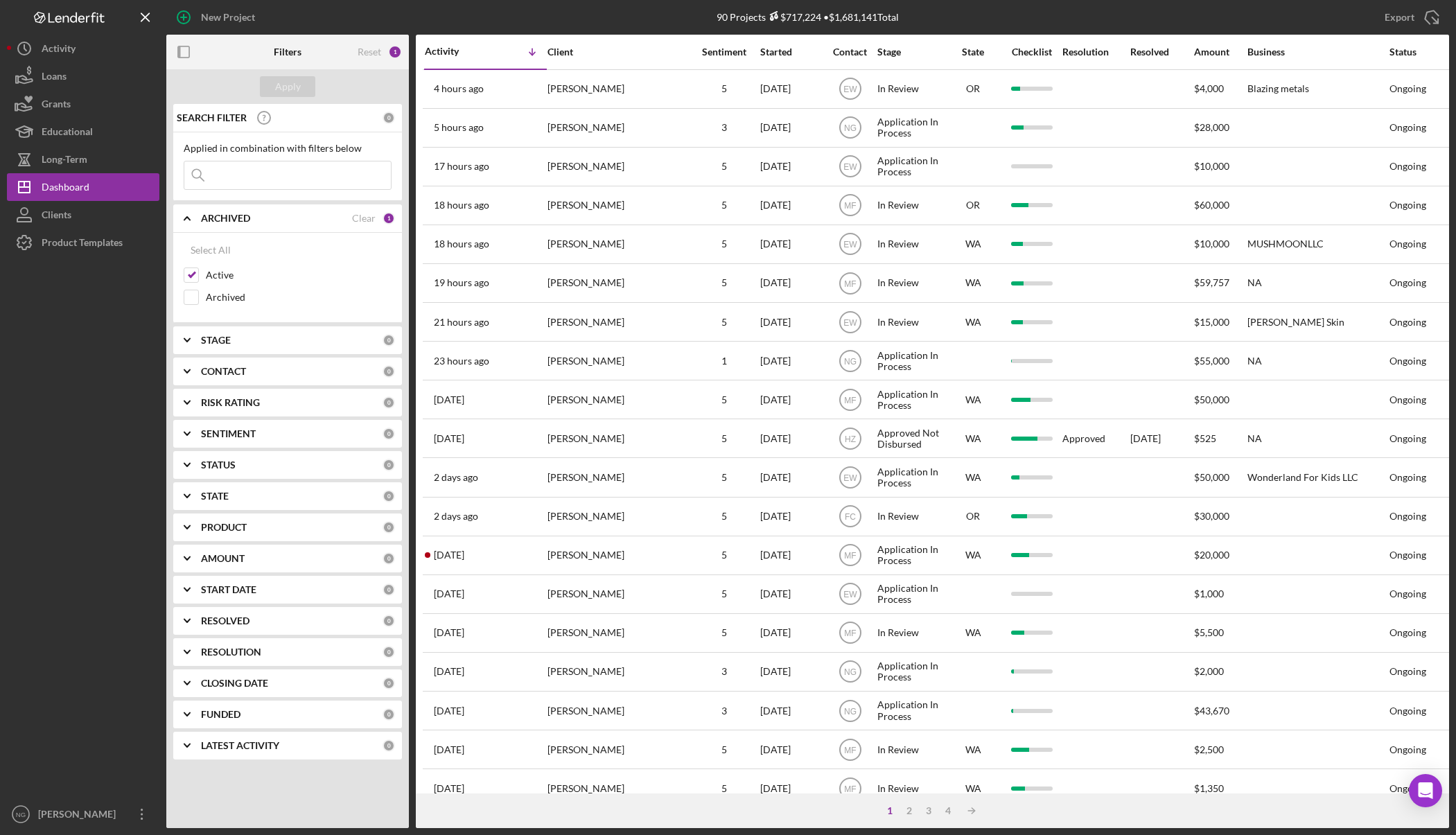
click at [248, 175] on input at bounding box center [287, 175] width 207 height 27
type input "chase"
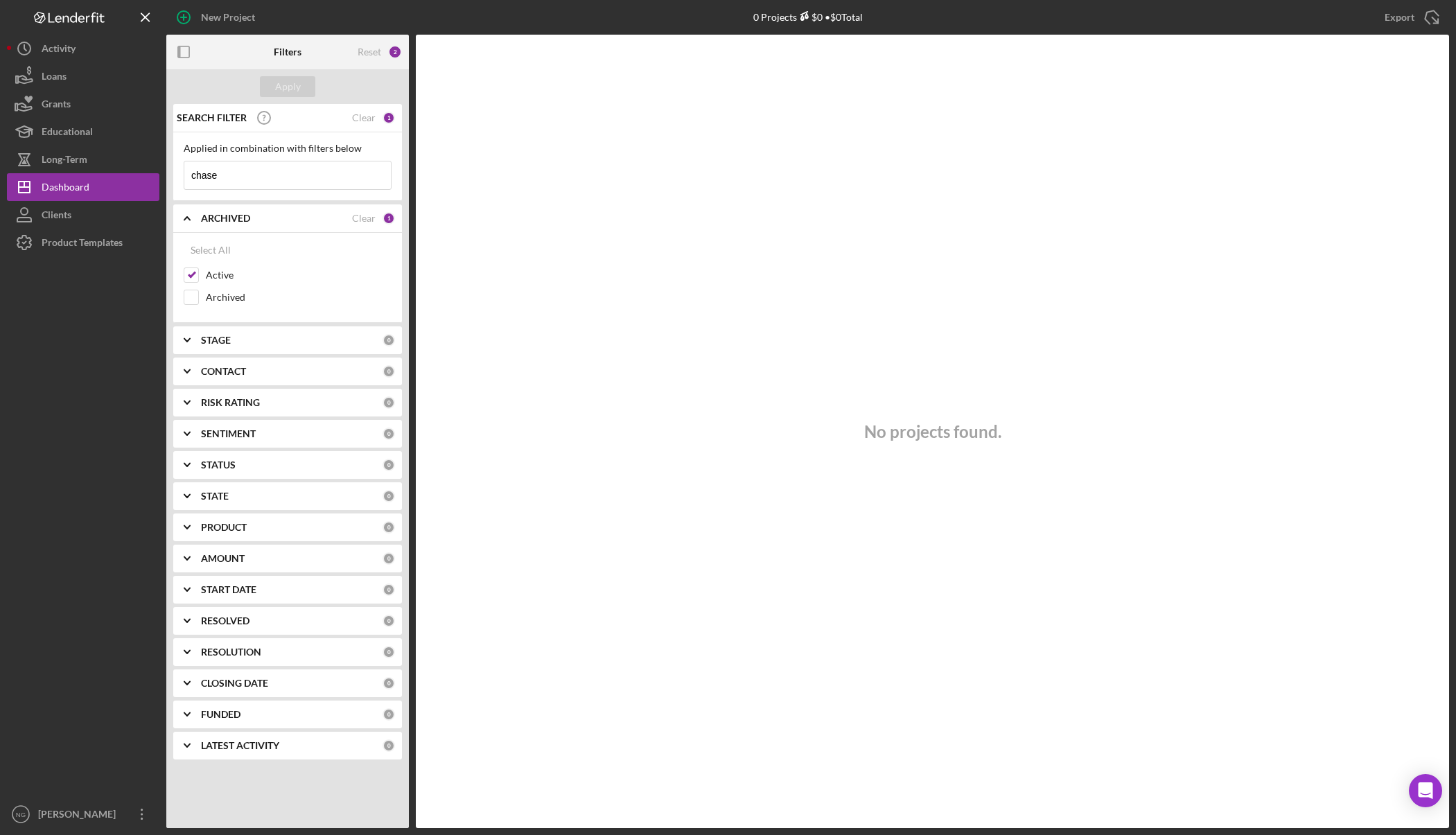
drag, startPoint x: 245, startPoint y: 175, endPoint x: 167, endPoint y: 174, distance: 78.0
click at [167, 174] on div "SEARCH FILTER Clear 1 Applied in combination with filters below chase Icon/Menu…" at bounding box center [287, 437] width 242 height 666
click at [294, 82] on div "Apply" at bounding box center [287, 87] width 26 height 21
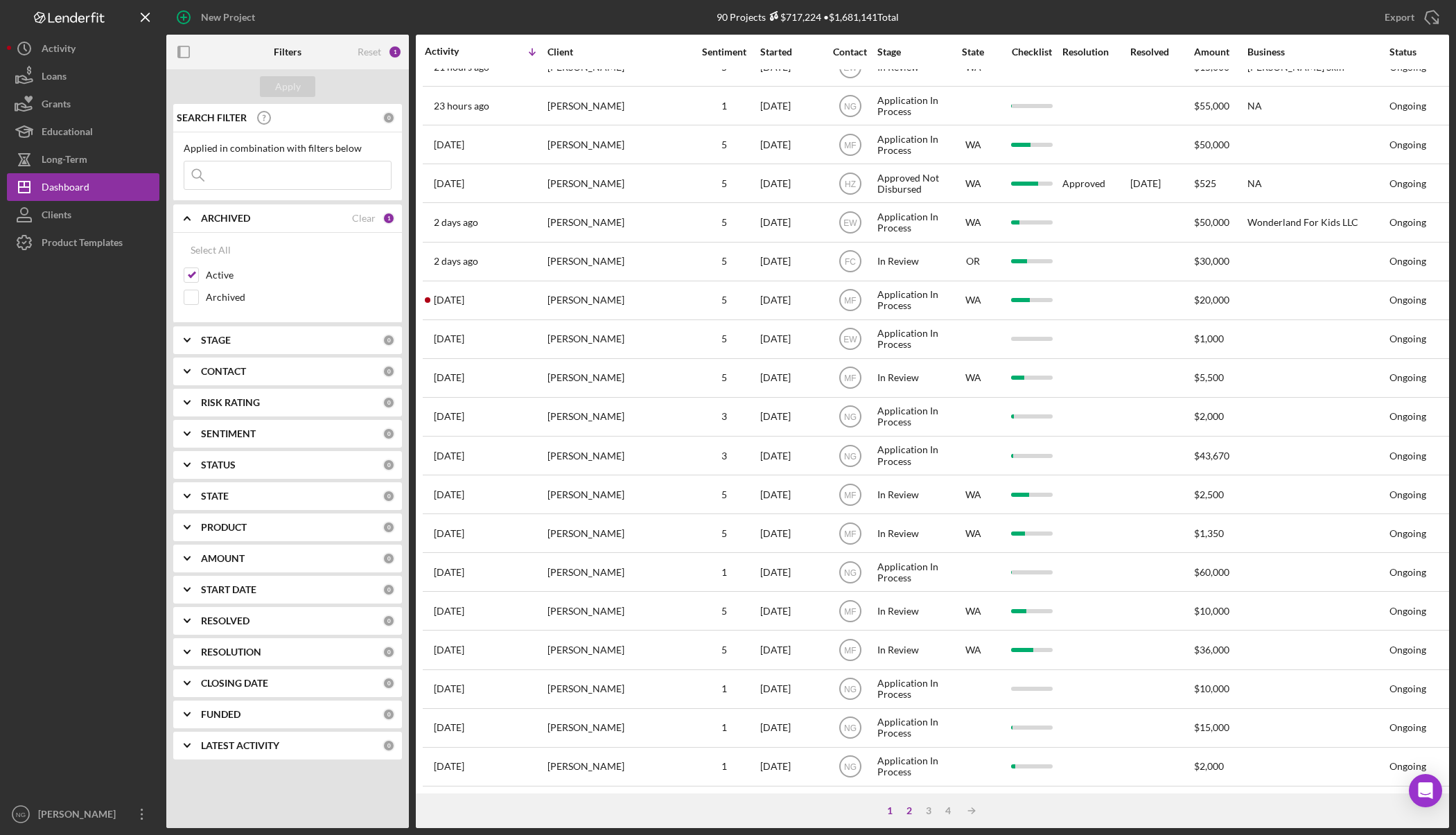
click at [910, 808] on div "2" at bounding box center [909, 810] width 19 height 11
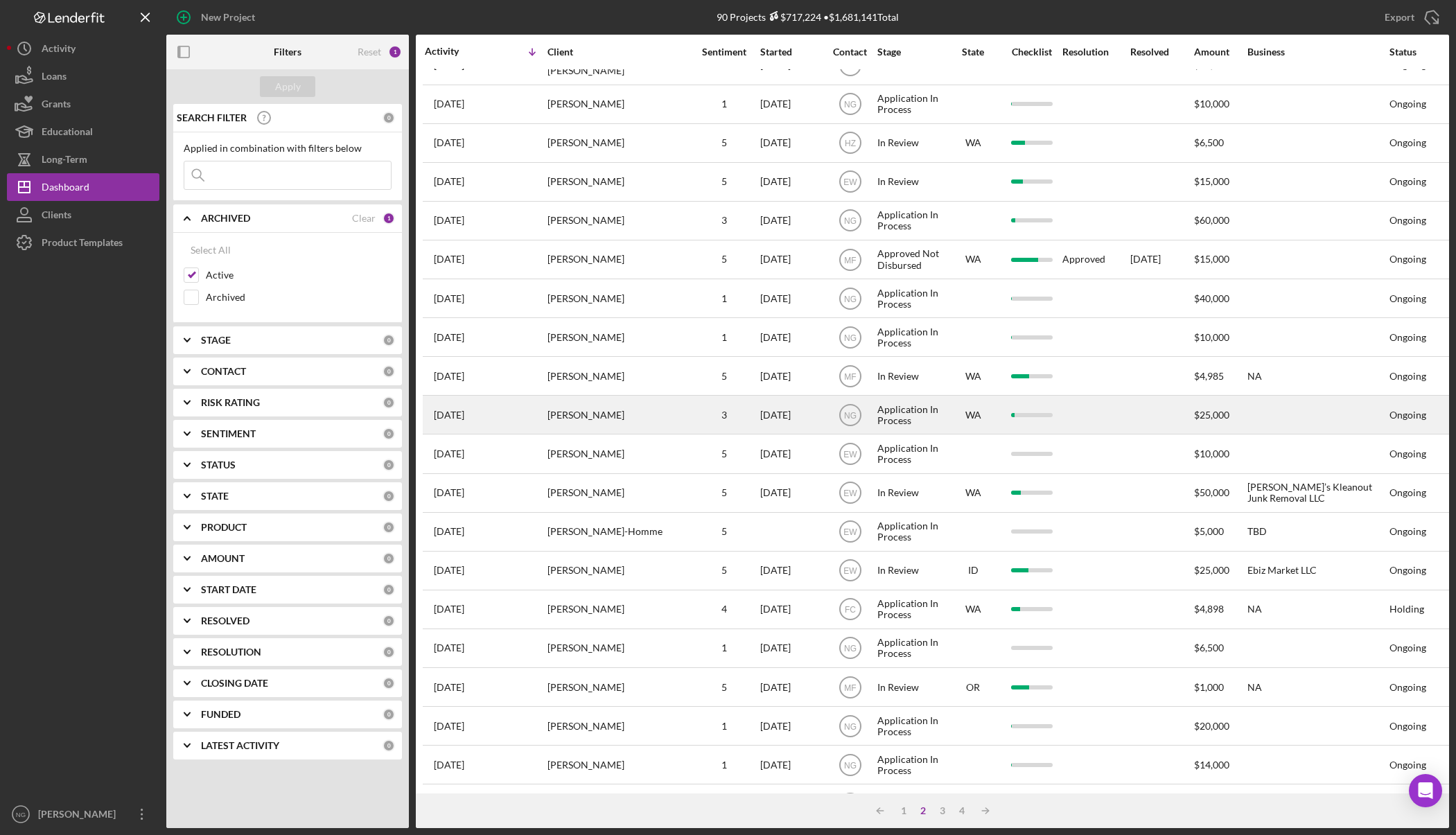
scroll to position [0, 0]
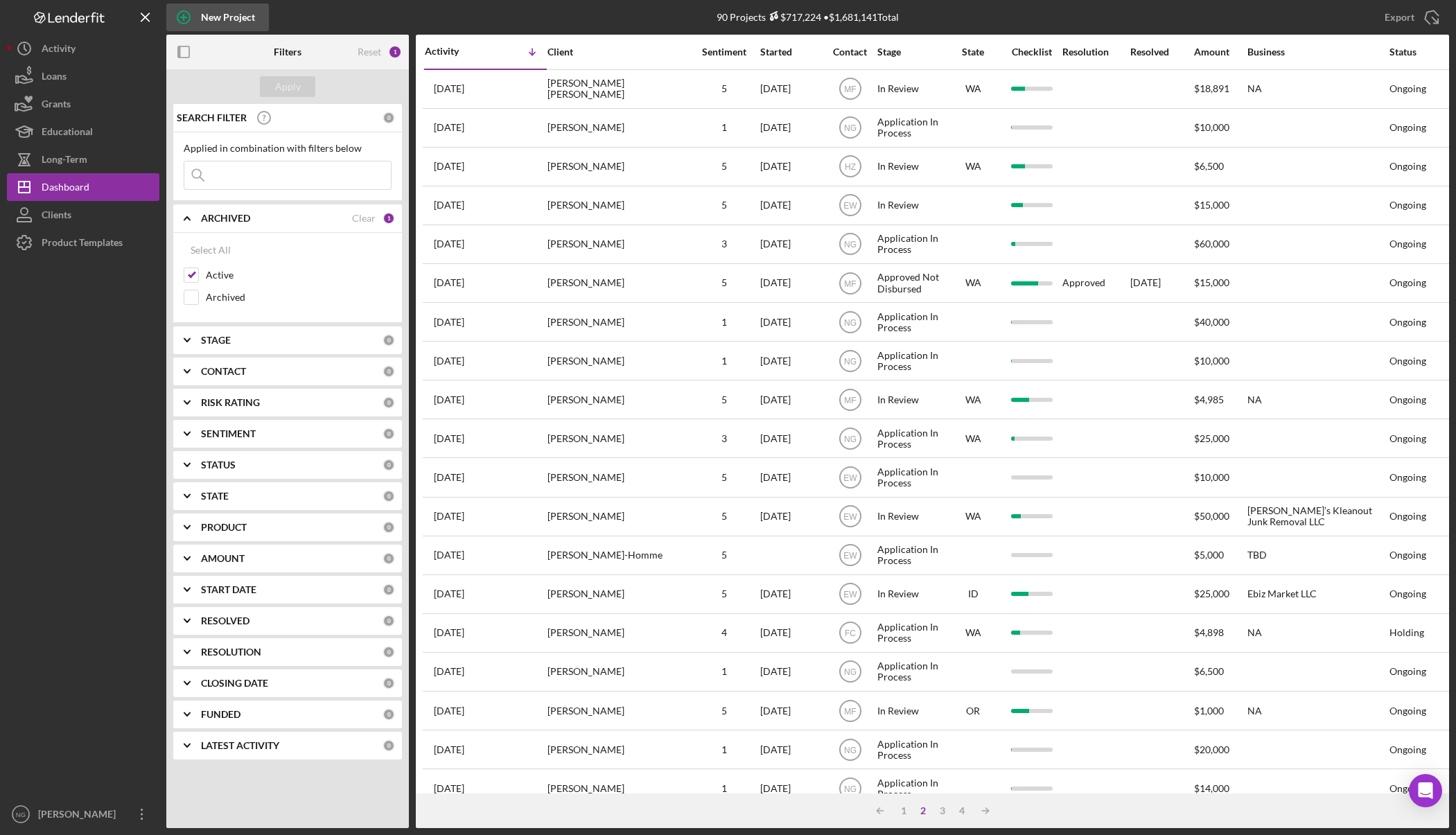
click at [224, 16] on div "New Project" at bounding box center [228, 17] width 54 height 27
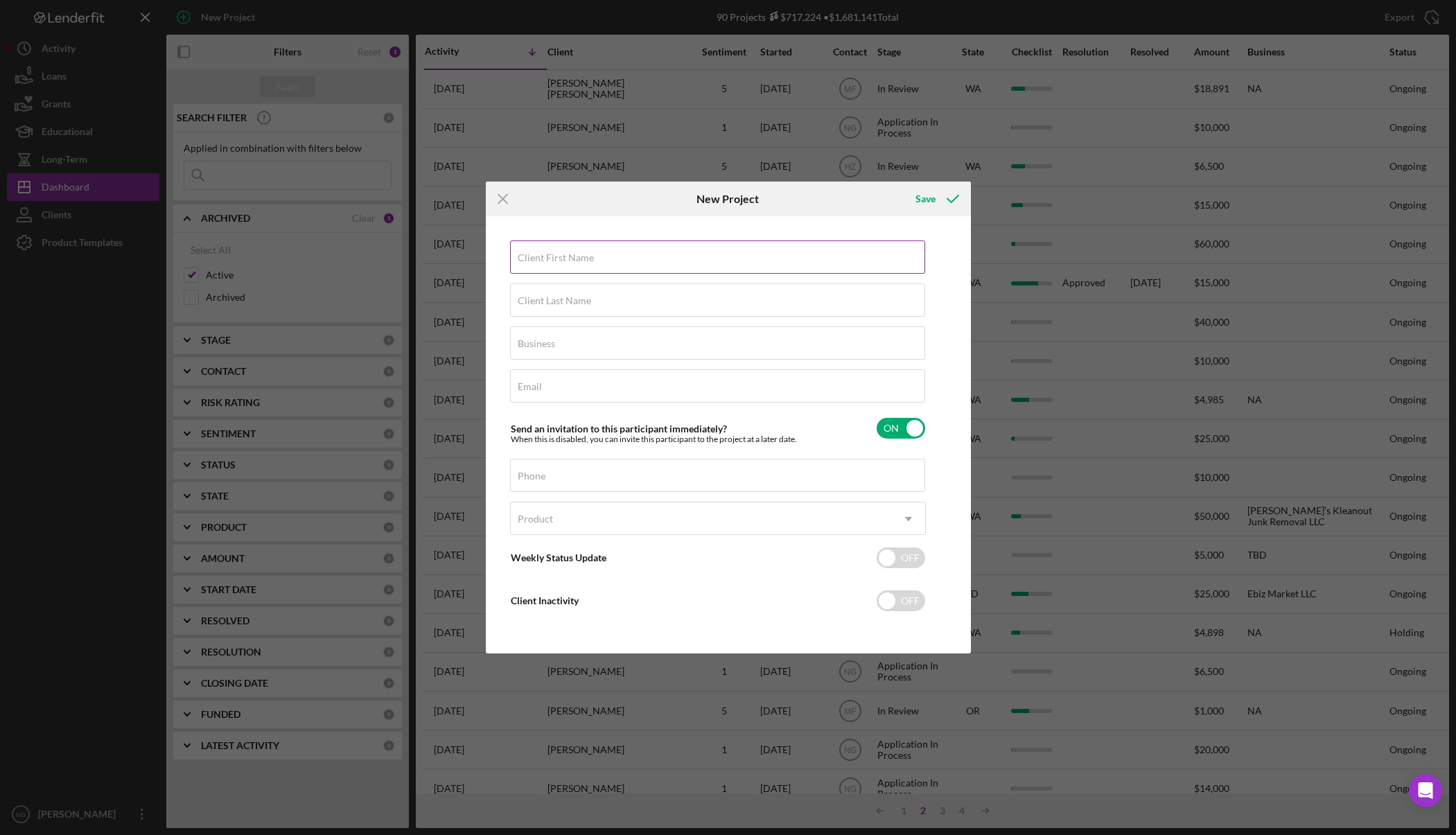
click at [616, 256] on div "Client First Name Required" at bounding box center [718, 258] width 416 height 35
click at [585, 262] on input "Client First Name" at bounding box center [718, 257] width 415 height 33
type input "[PERSON_NAME]"
type input "NA"
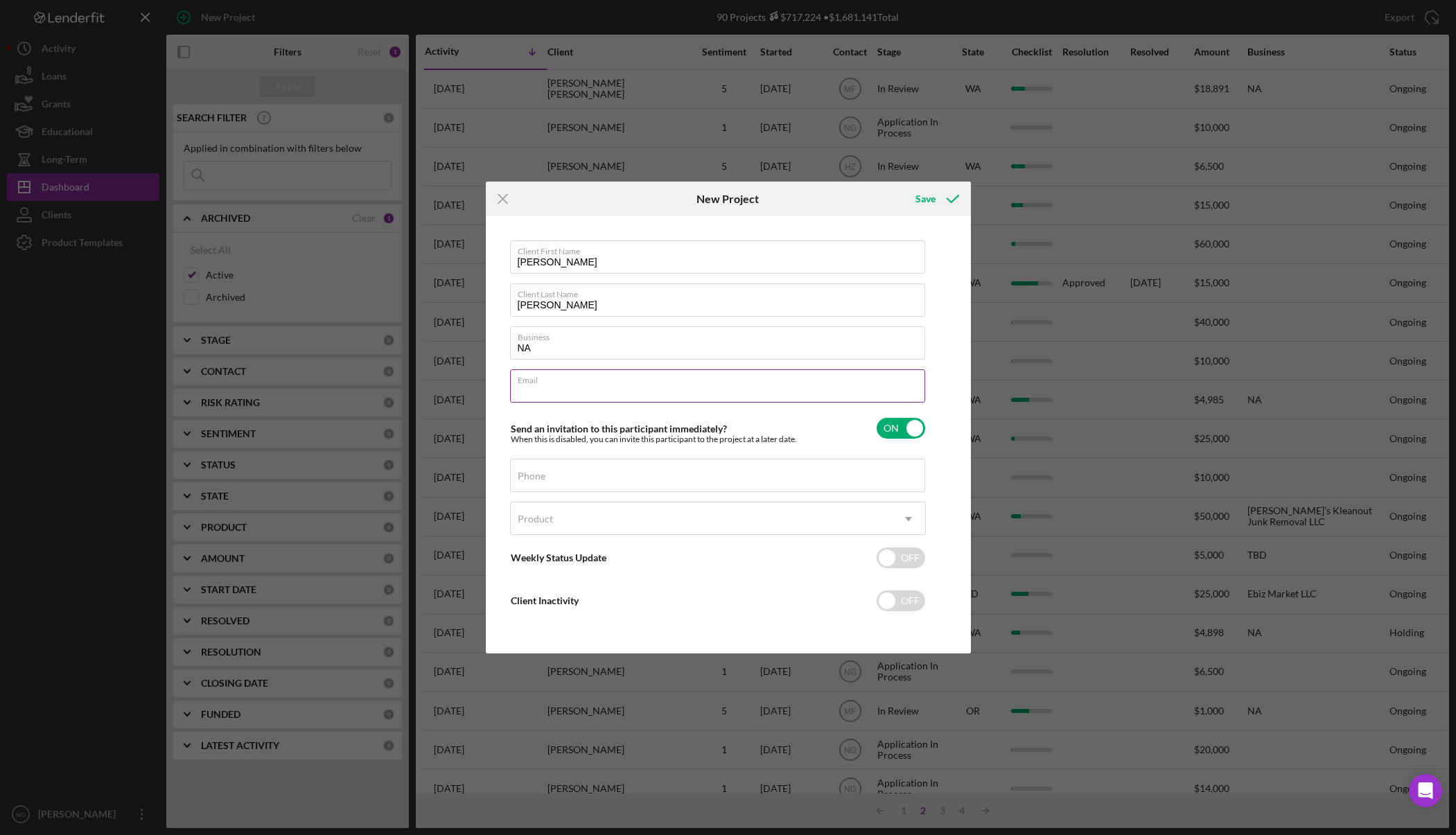
click at [580, 388] on input "Email" at bounding box center [718, 386] width 415 height 33
type input "[PERSON_NAME][EMAIL_ADDRESS][PERSON_NAME][DOMAIN_NAME]"
type input "[PHONE_NUMBER]"
click at [583, 522] on div "Product" at bounding box center [701, 519] width 381 height 32
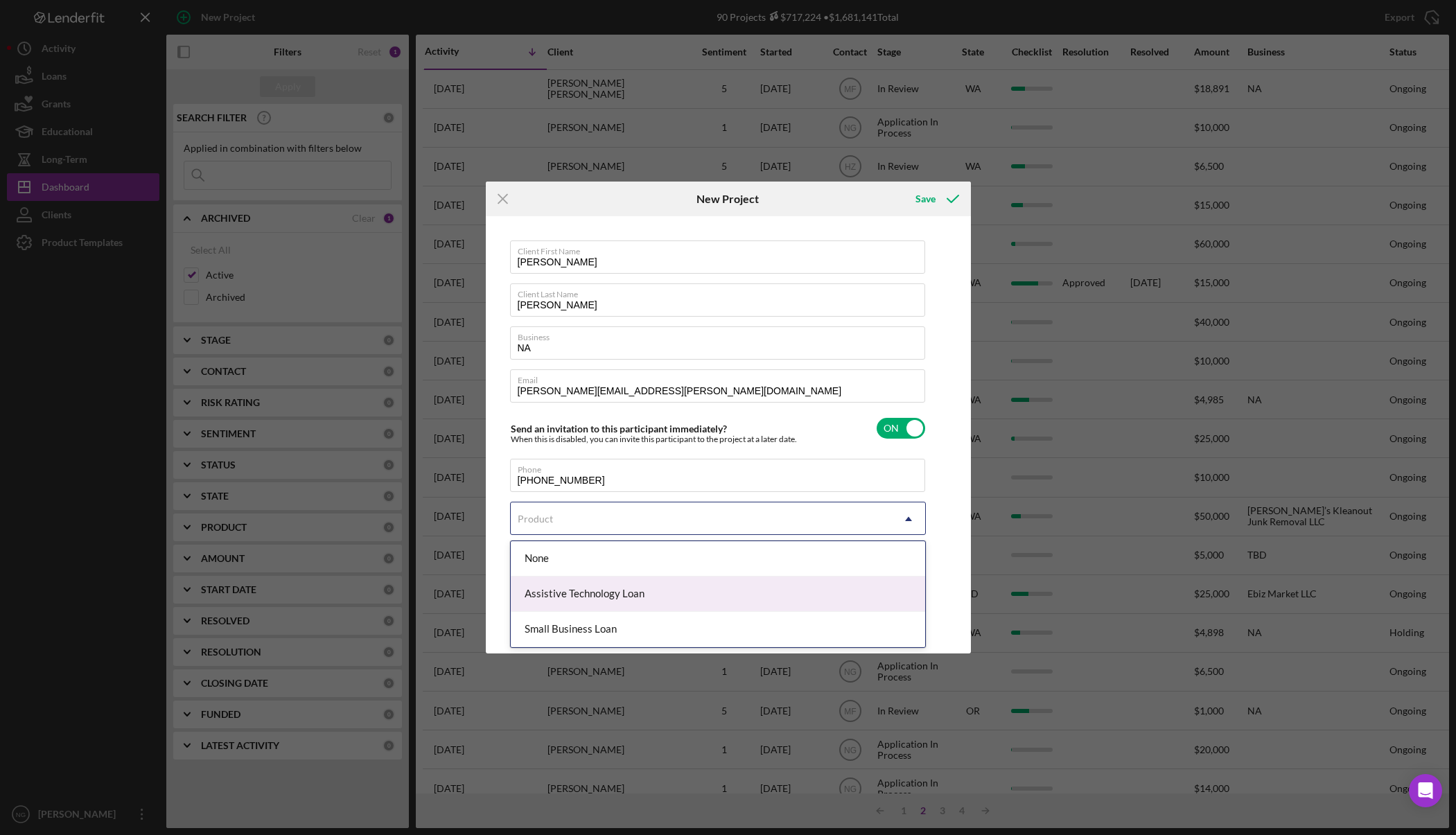
click at [569, 601] on div "Assistive Technology Loan" at bounding box center [718, 594] width 415 height 36
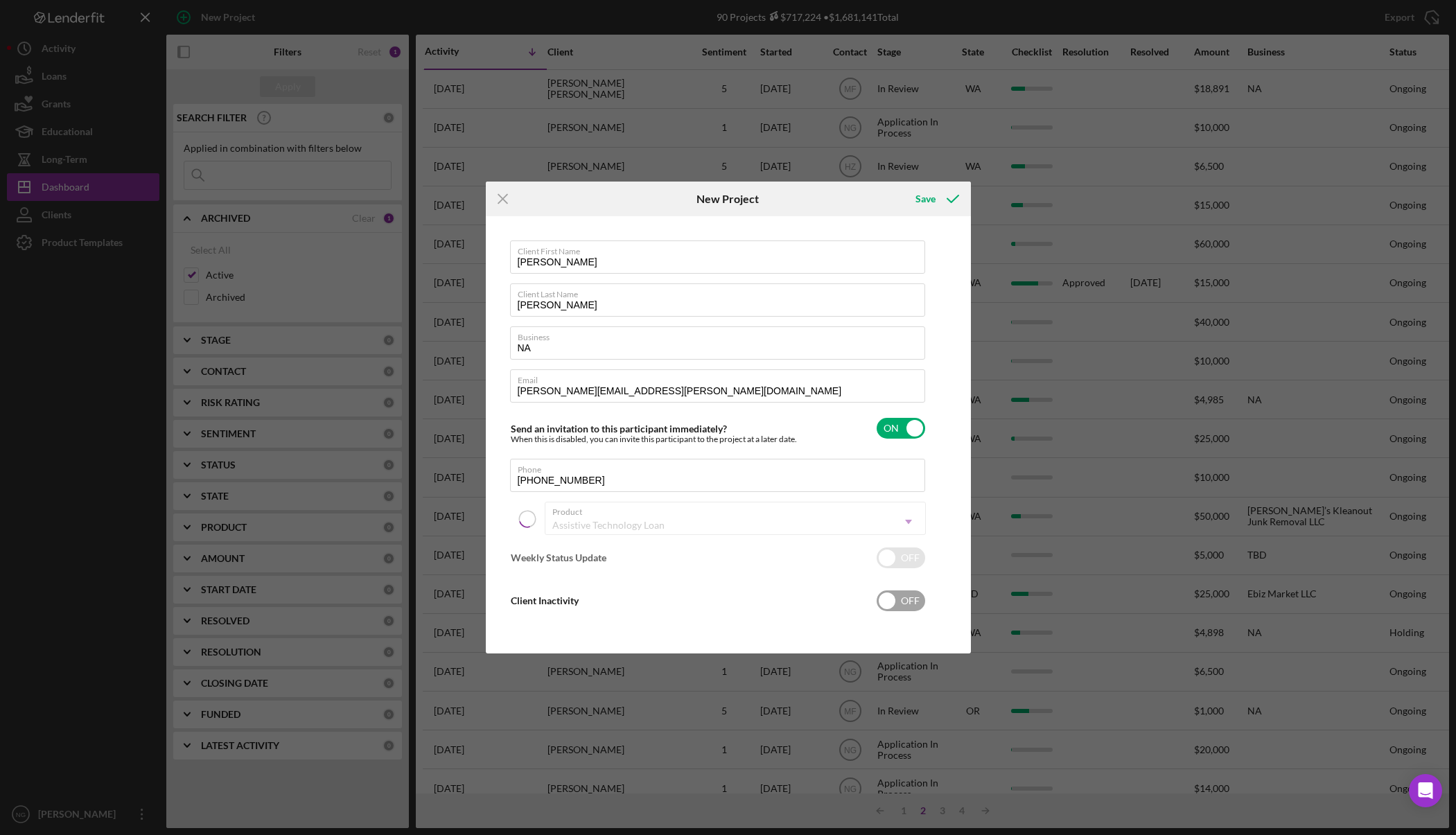
checkbox input "true"
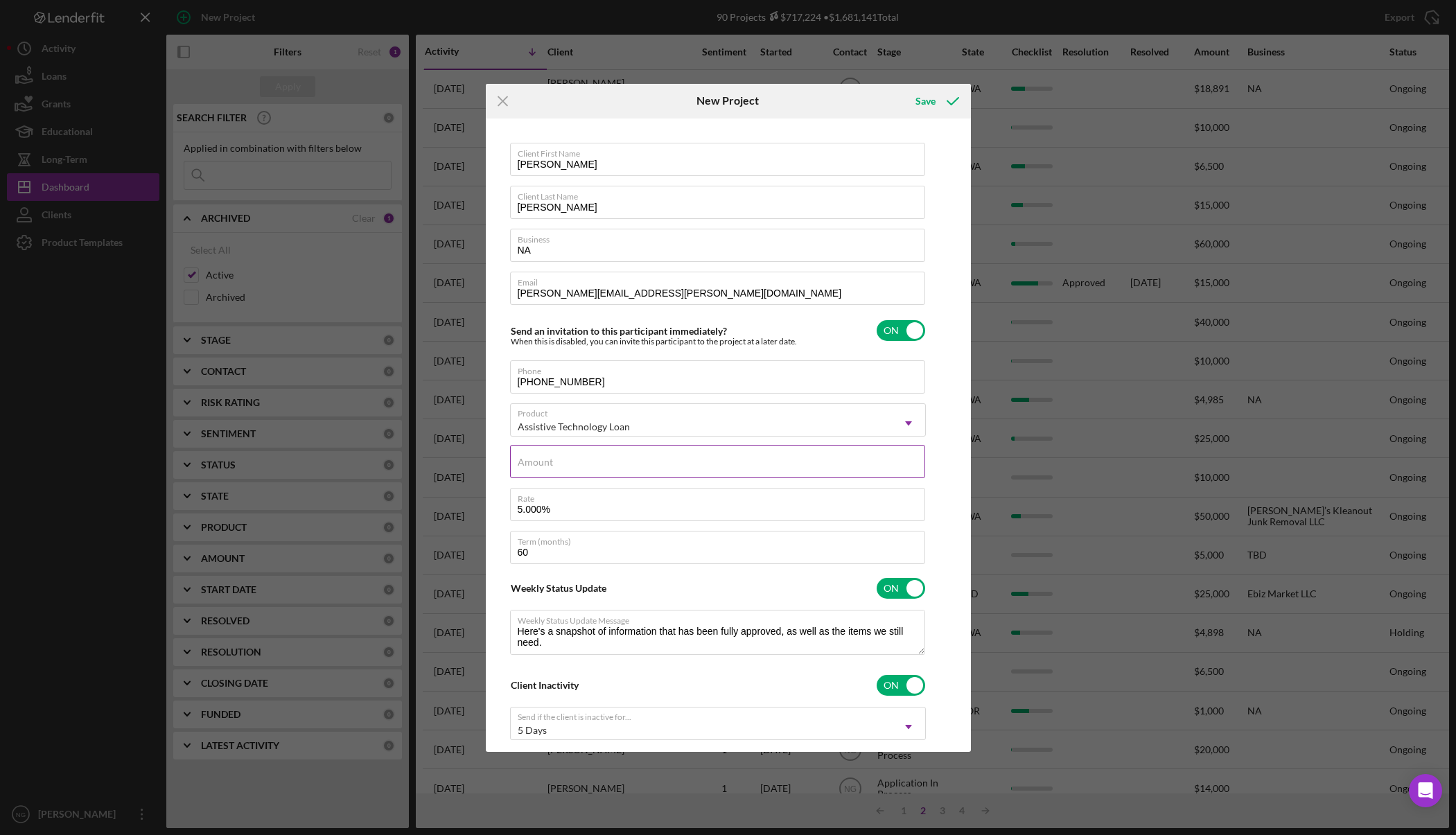
click at [562, 466] on input "Amount" at bounding box center [718, 461] width 415 height 33
type input "$6,090.00"
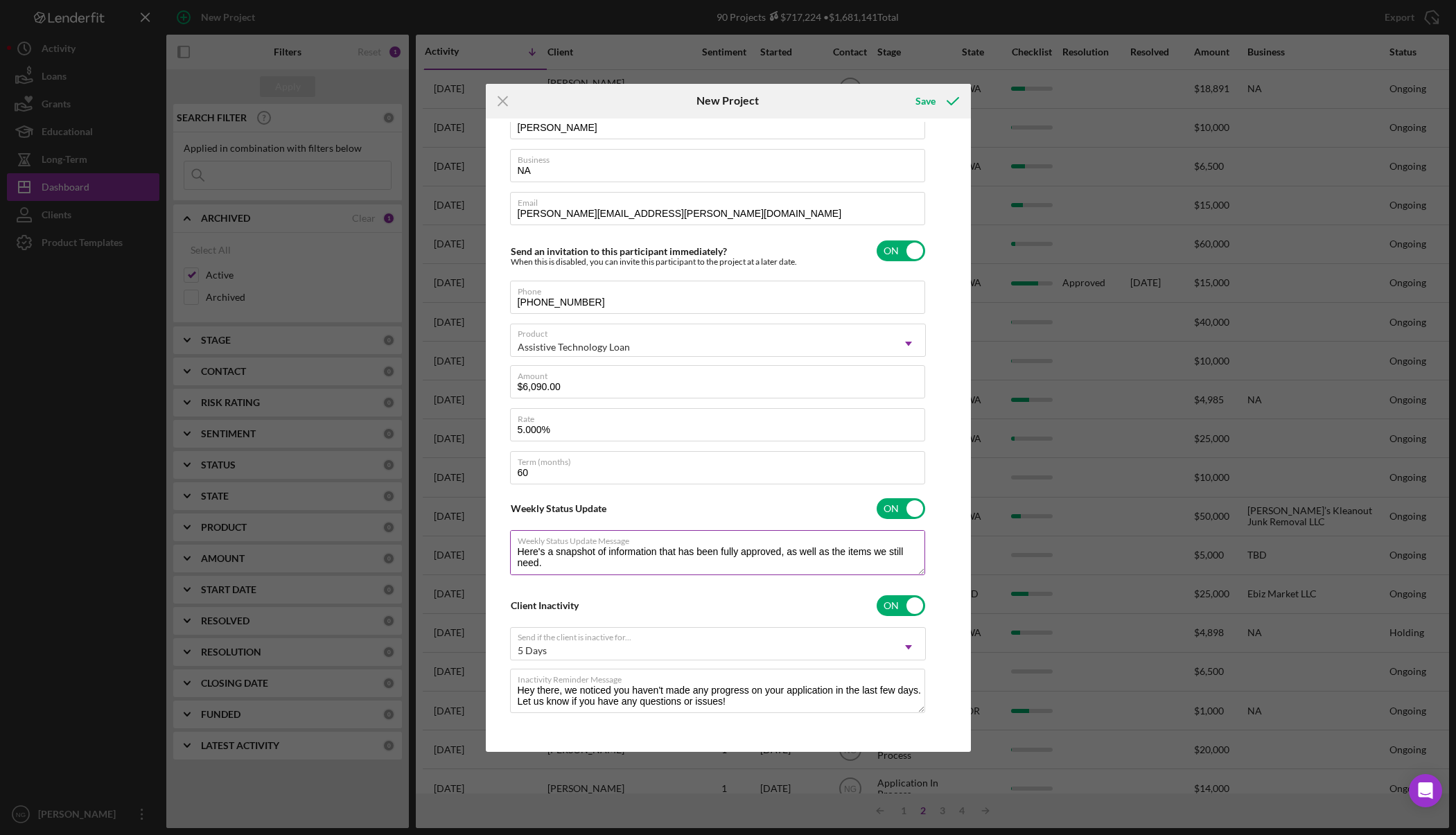
scroll to position [81, 0]
click at [904, 244] on input "checkbox" at bounding box center [900, 250] width 48 height 21
checkbox input "false"
click at [949, 104] on icon "submit" at bounding box center [952, 101] width 35 height 35
checkbox input "true"
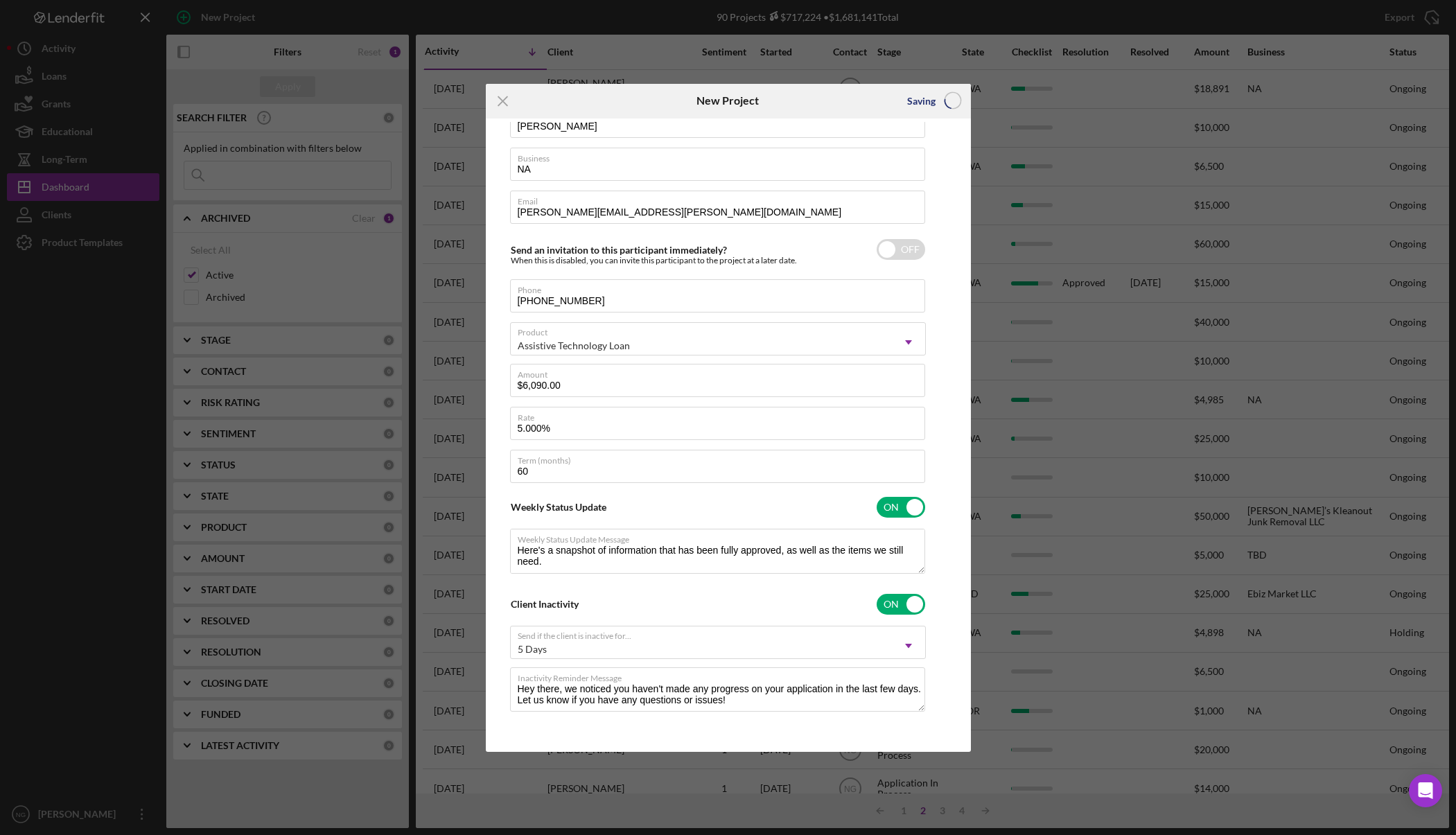
checkbox input "false"
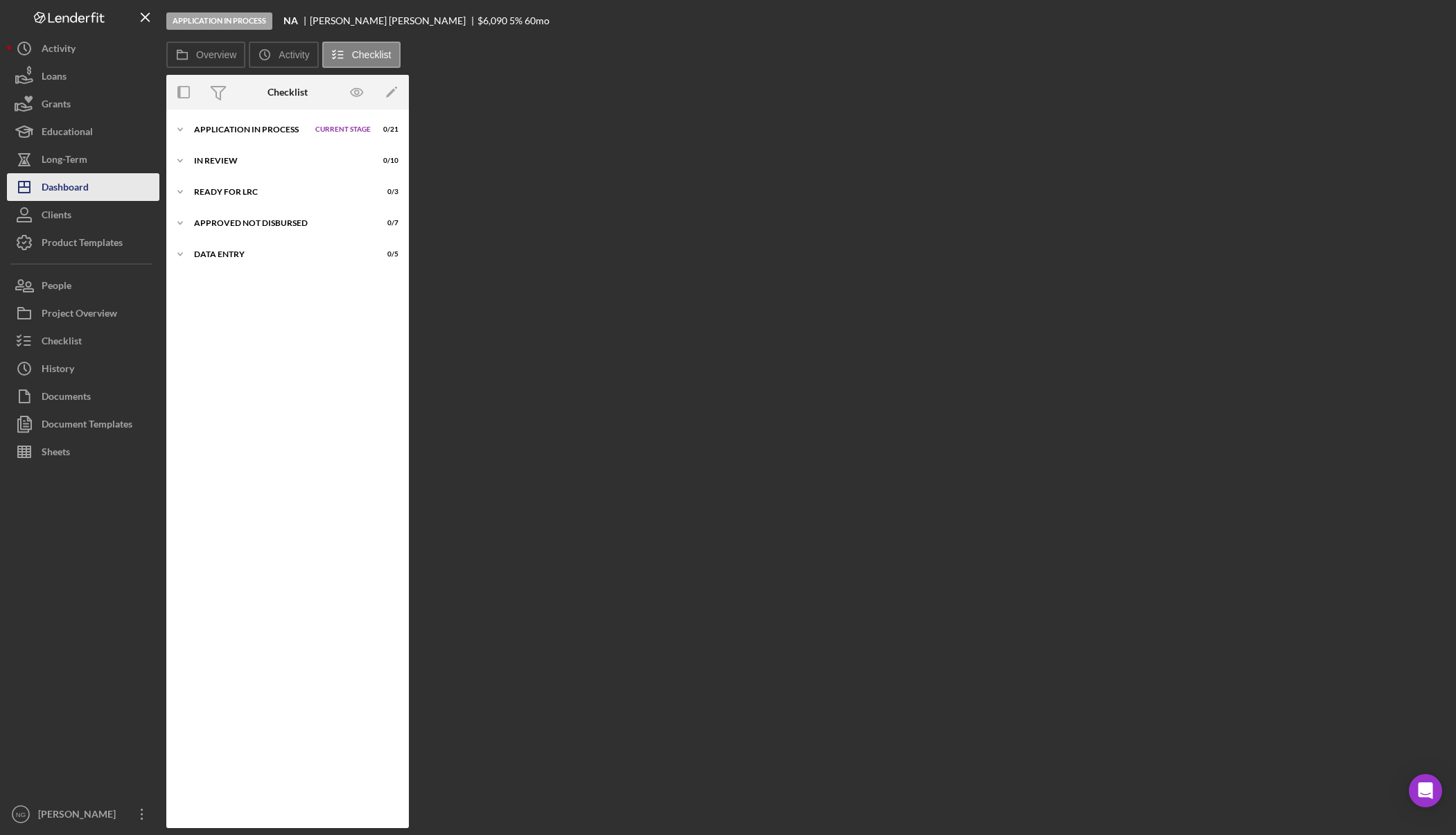
click at [75, 189] on div "Dashboard" at bounding box center [65, 189] width 47 height 31
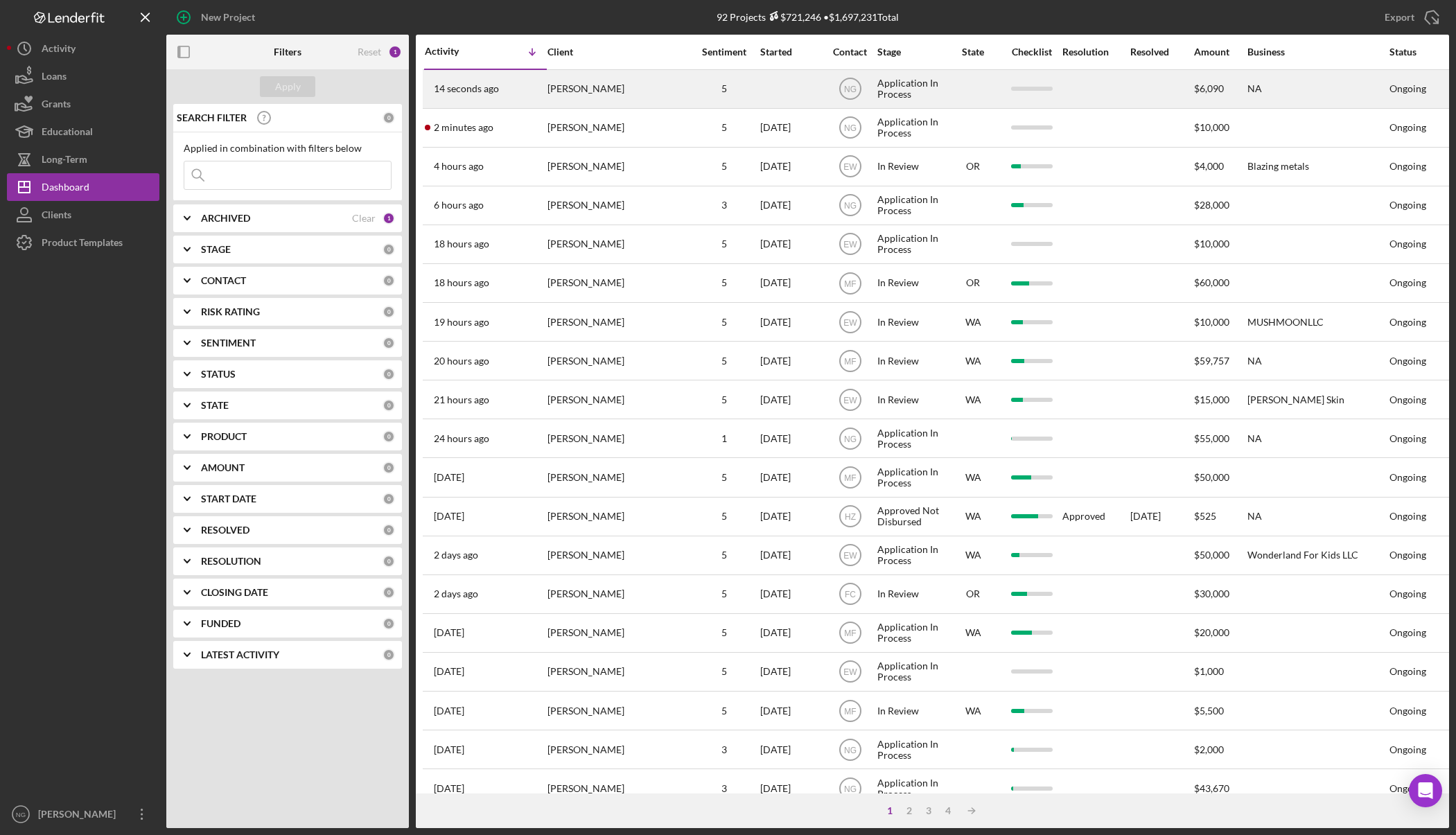
click at [608, 89] on div "[PERSON_NAME]" at bounding box center [617, 88] width 139 height 36
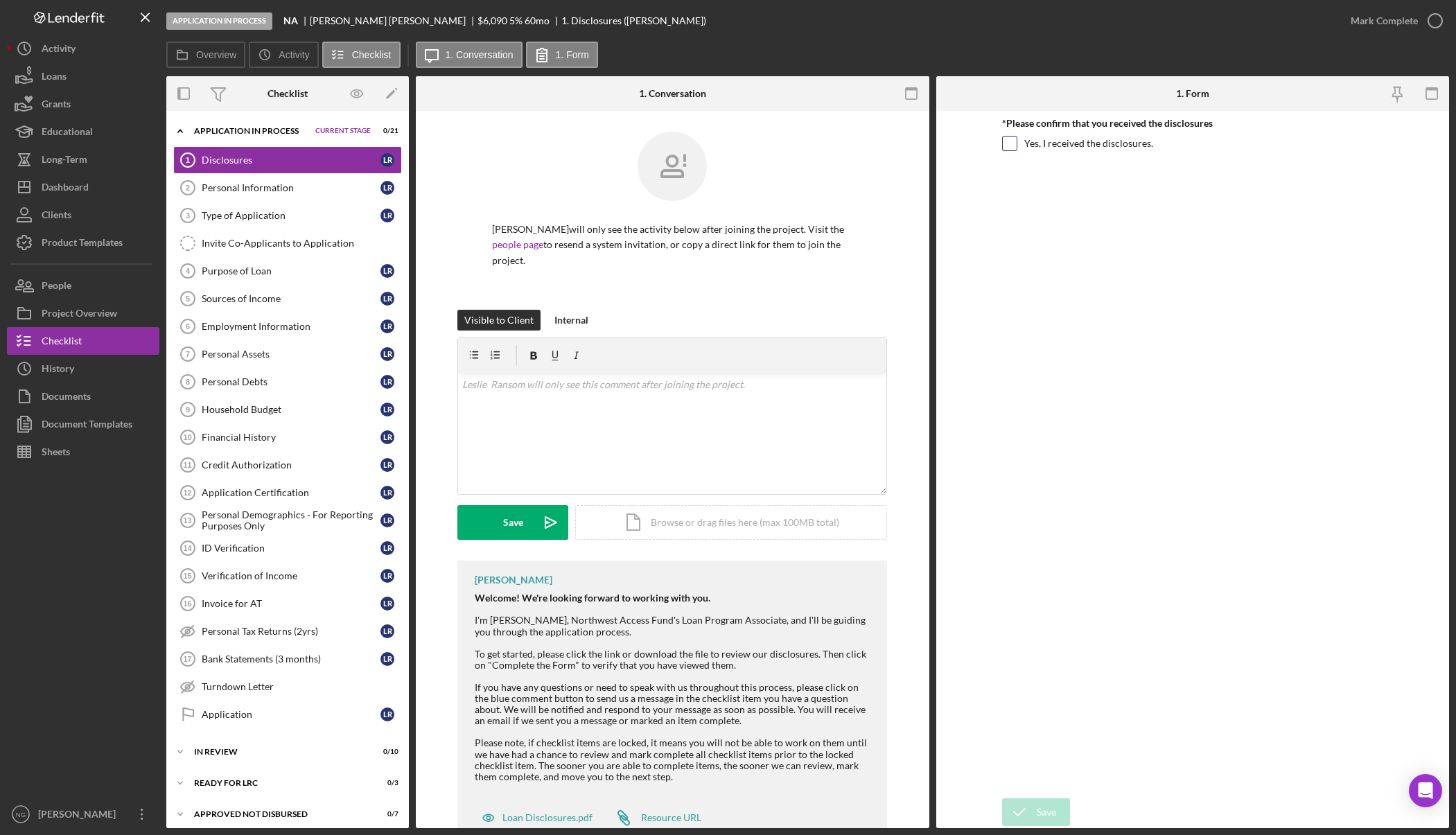
click at [1013, 140] on input "Yes, I received the disclosures." at bounding box center [1010, 143] width 14 height 14
checkbox input "true"
click at [518, 406] on div "v Color teal Color pink Remove color Add row above Add row below Add column bef…" at bounding box center [672, 433] width 429 height 121
click at [1041, 805] on div "Save" at bounding box center [1047, 812] width 19 height 27
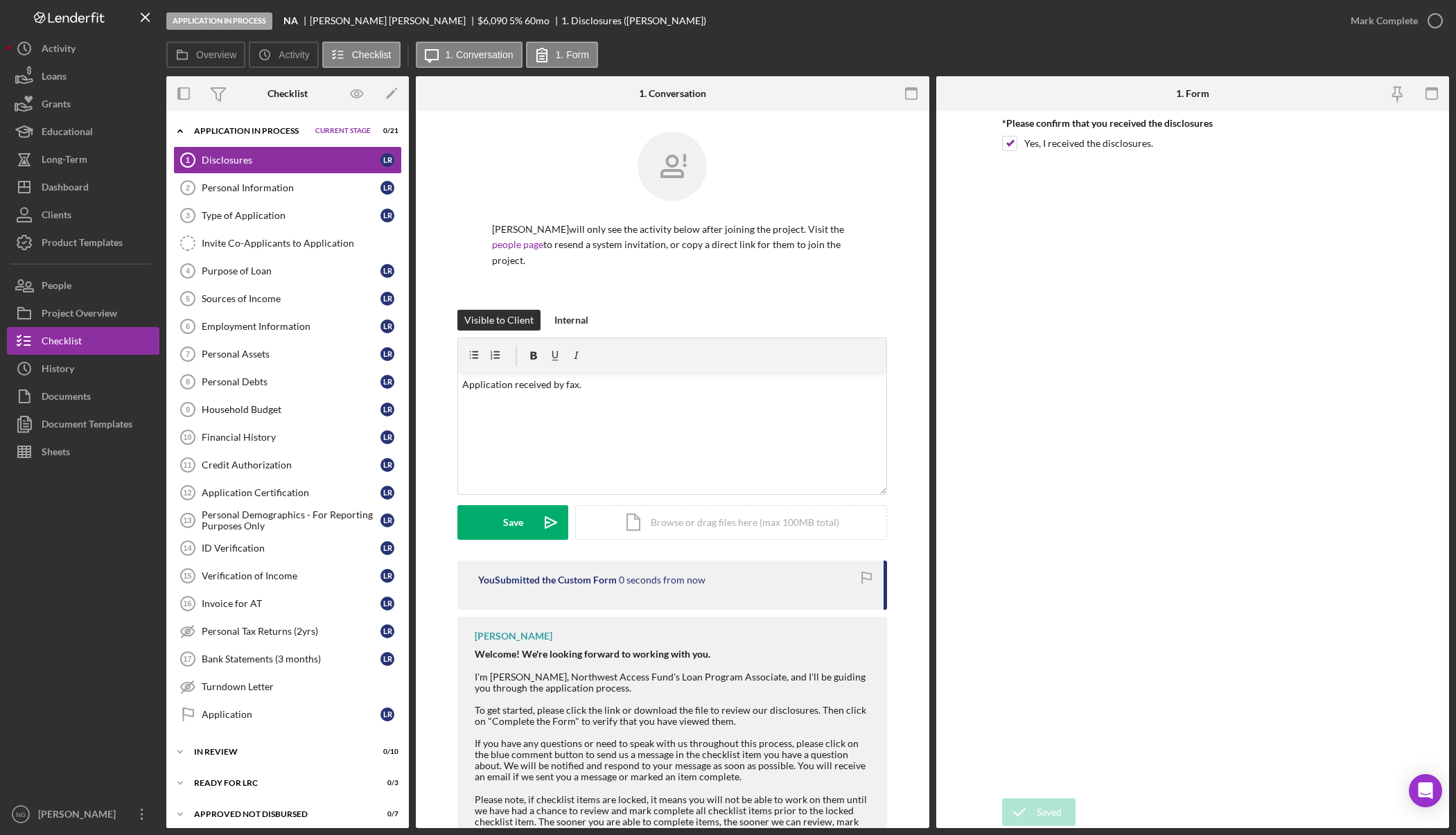
click at [0, 0] on icon "button" at bounding box center [0, 0] width 0 height 0
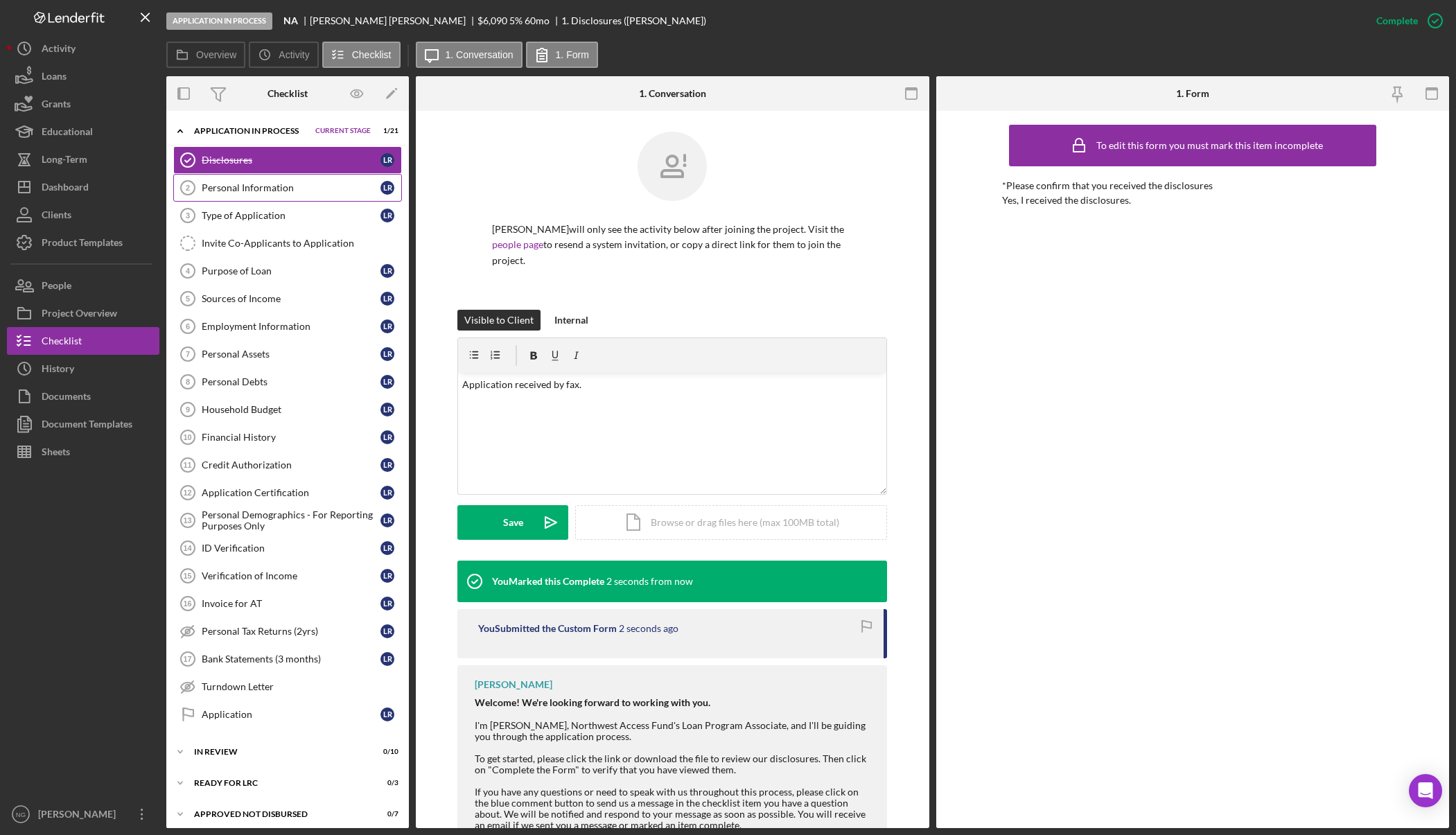
click at [282, 192] on div "Personal Information" at bounding box center [290, 187] width 179 height 11
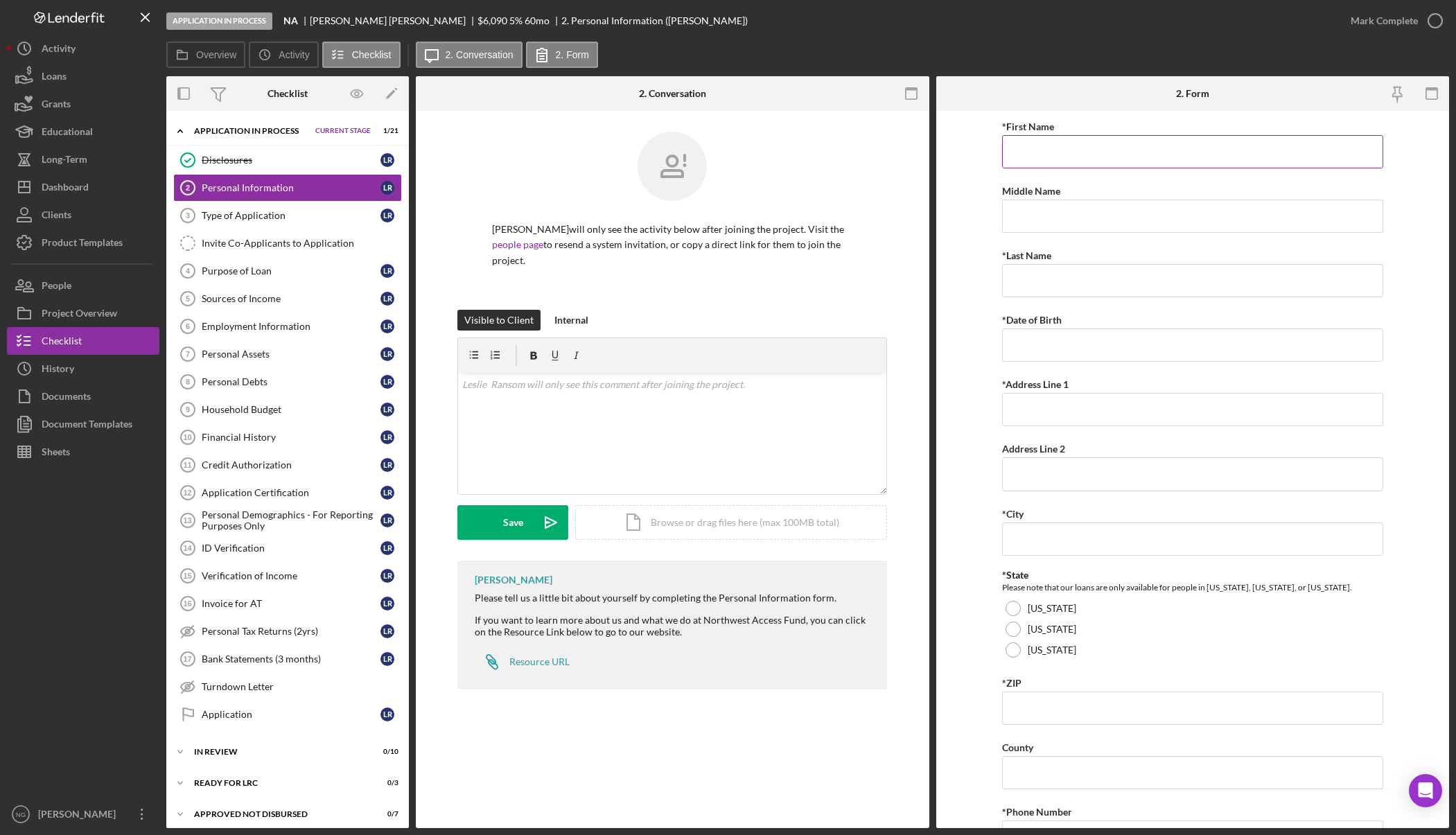
click at [1083, 160] on input "*First Name" at bounding box center [1192, 152] width 381 height 33
type input "[PERSON_NAME]"
type input "[DATE]"
click at [1052, 408] on input "3140" at bounding box center [1192, 409] width 381 height 33
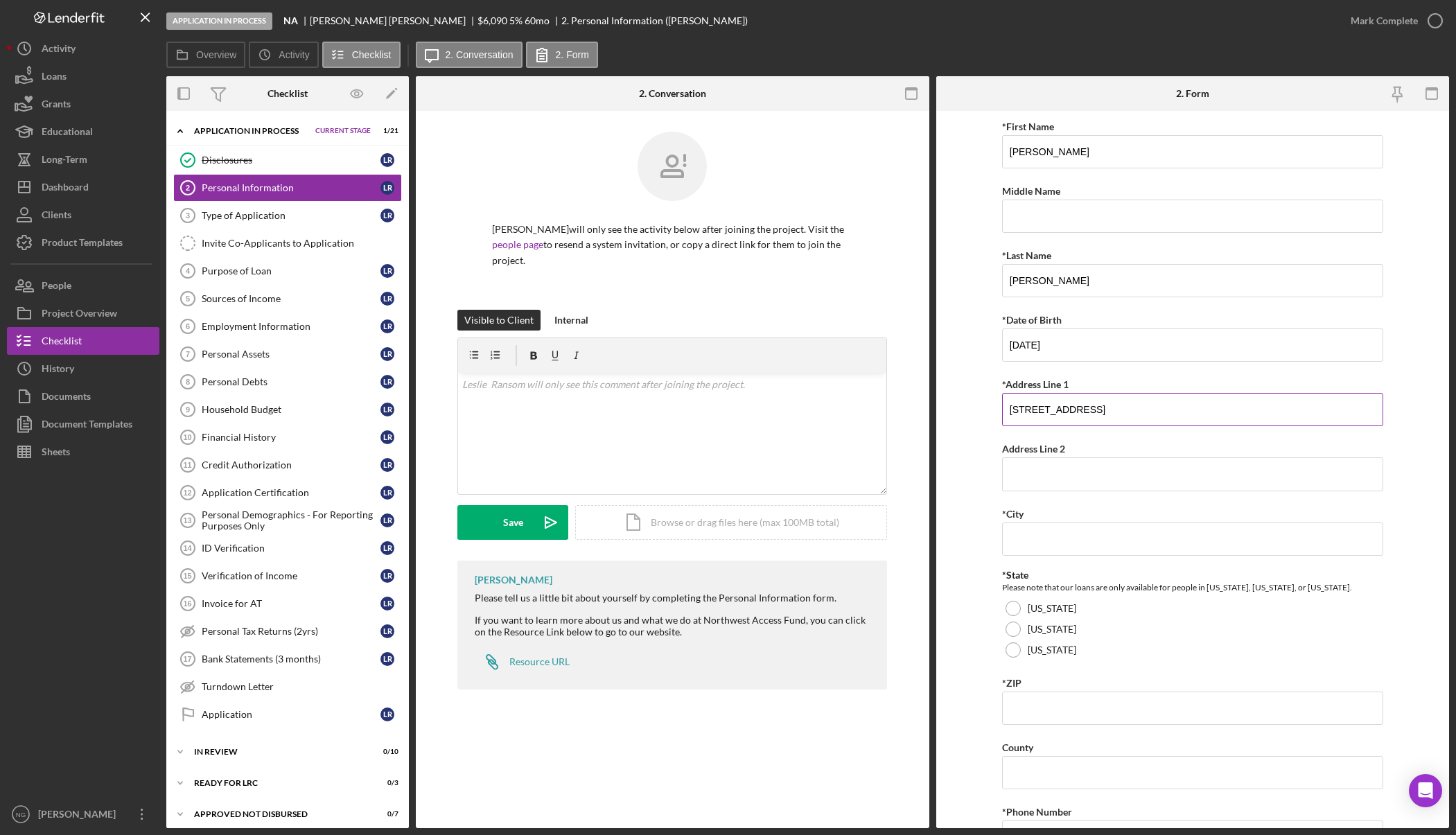
type input "[STREET_ADDRESS]"
type input "Walla Walla"
click at [1010, 650] on div at bounding box center [1013, 650] width 16 height 16
click at [1022, 706] on input "*ZIP" at bounding box center [1192, 708] width 381 height 33
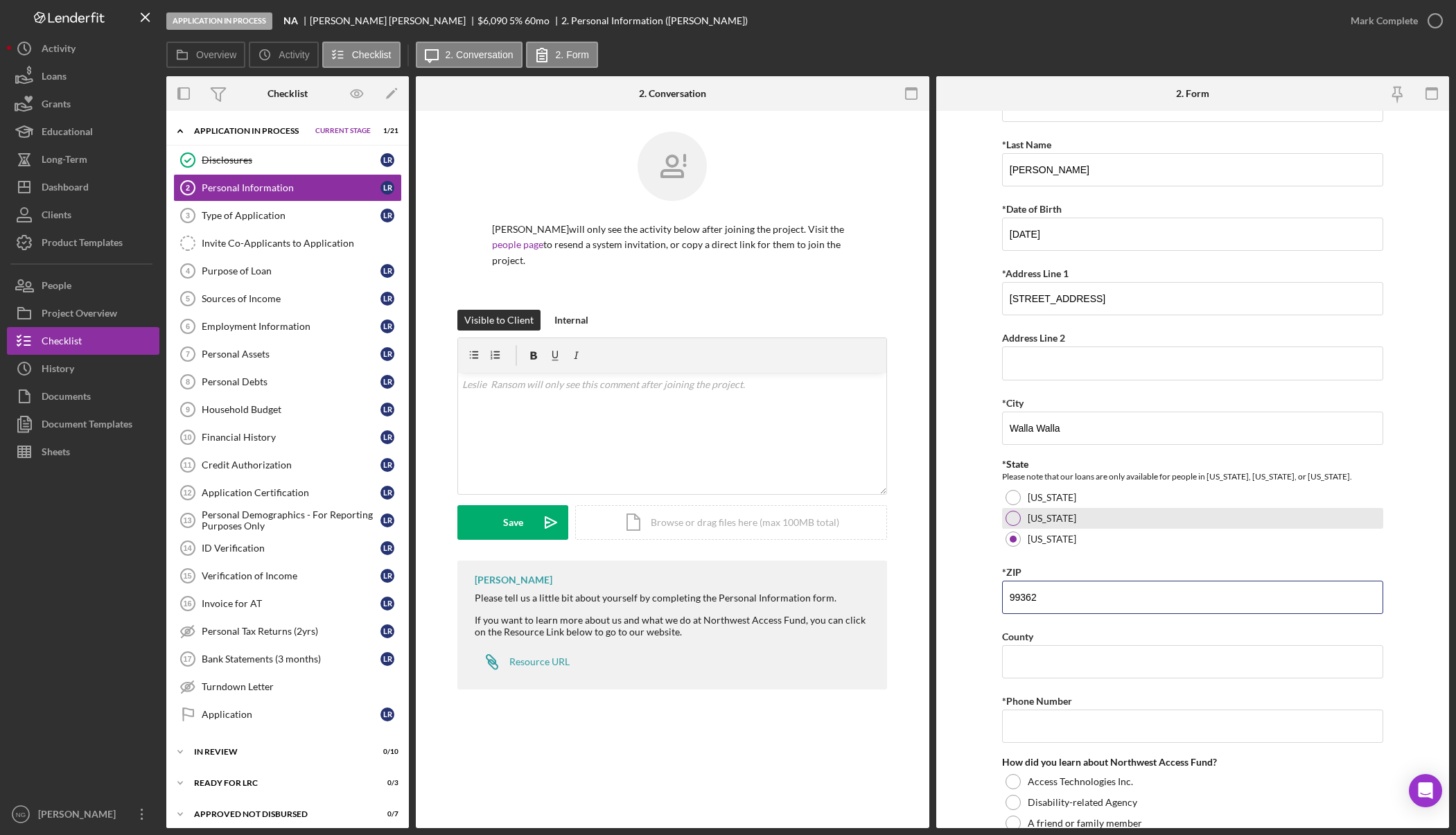
scroll to position [250, 0]
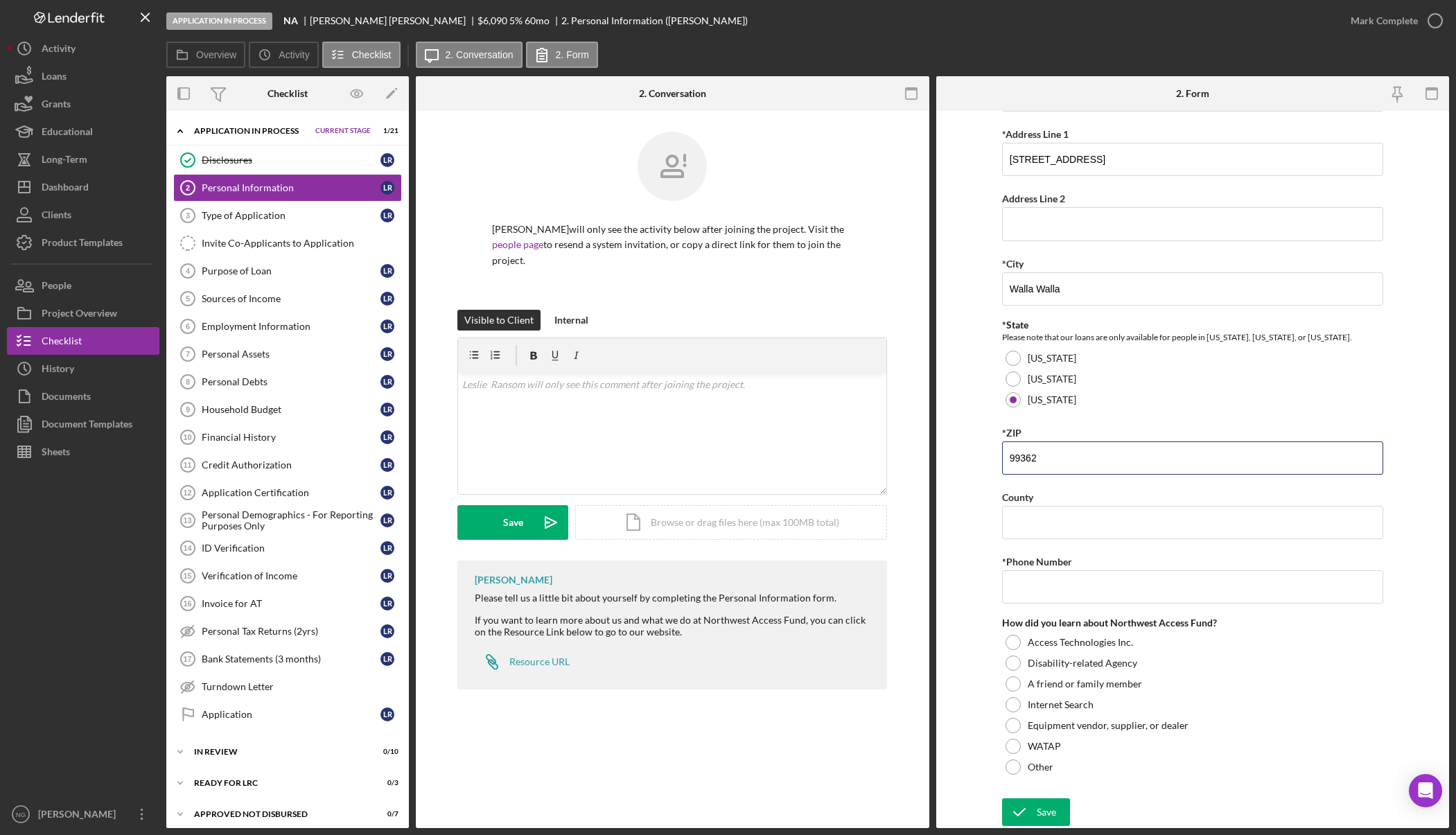
type input "99362"
click at [1082, 532] on input "County" at bounding box center [1192, 522] width 381 height 33
type input "Walla Walla"
type input "(206) ###-####"
click at [1057, 166] on input "[STREET_ADDRESS]" at bounding box center [1192, 159] width 381 height 33
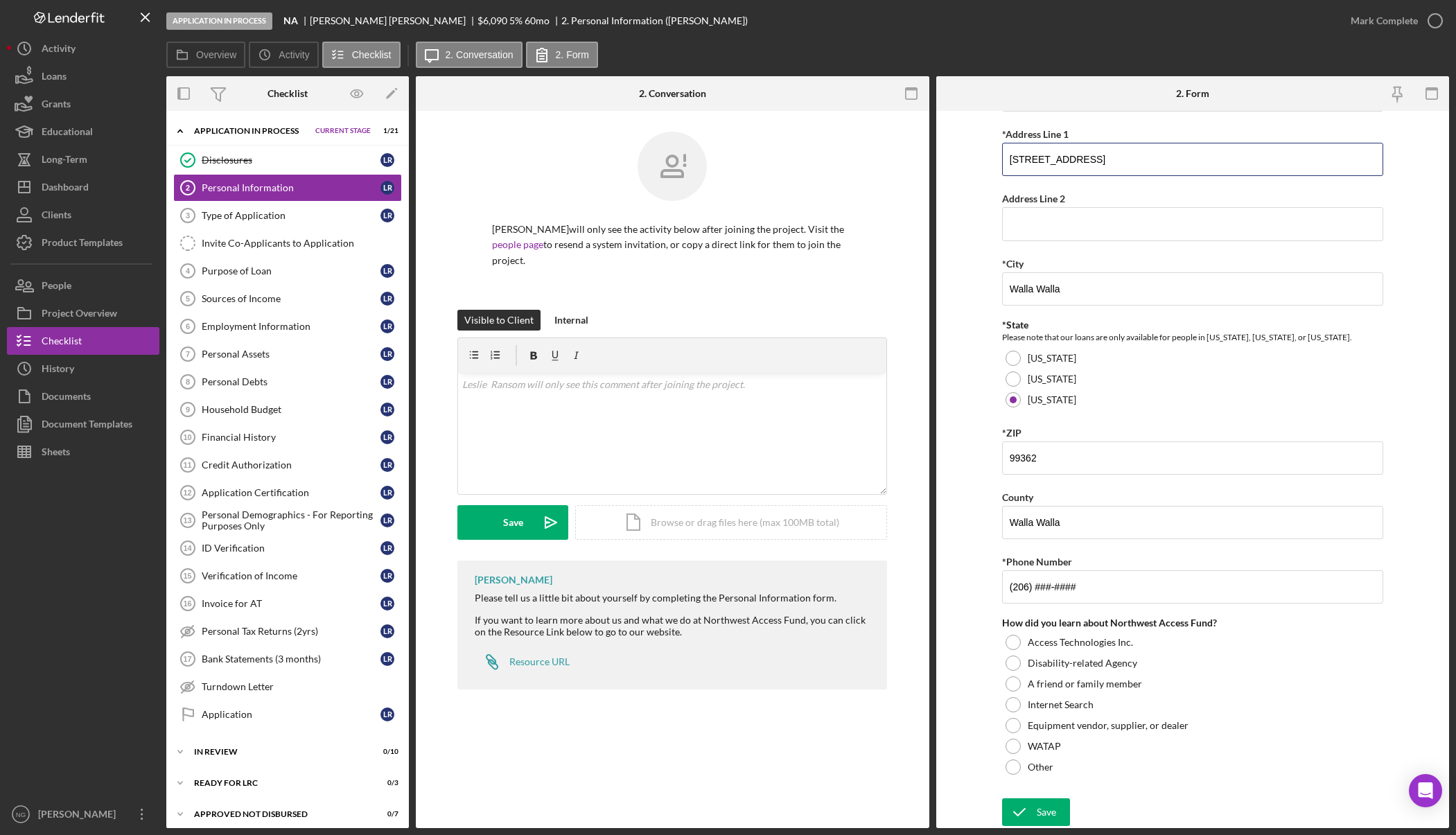
type input "[STREET_ADDRESS]"
click at [1415, 291] on form "*First Name [PERSON_NAME] Middle Name *Last Name [PERSON_NAME] *Date of Birth […" at bounding box center [1192, 469] width 513 height 717
click at [1073, 590] on input "(206) ###-####" at bounding box center [1192, 587] width 381 height 33
type input "[PHONE_NUMBER]"
click at [1013, 771] on div at bounding box center [1013, 767] width 16 height 16
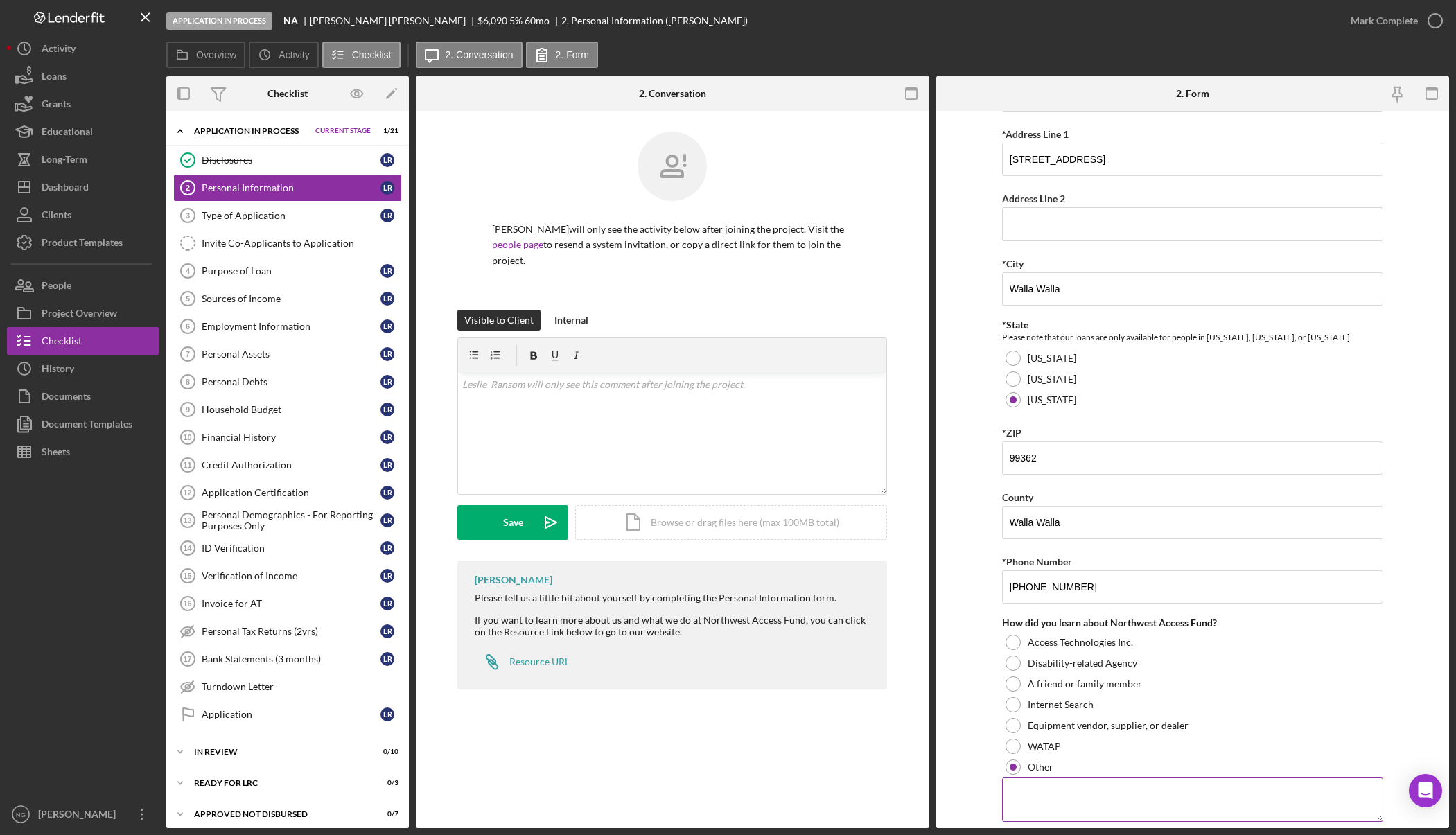
click at [1046, 795] on textarea at bounding box center [1192, 800] width 381 height 45
type textarea "A"
click at [1009, 724] on div at bounding box center [1013, 725] width 16 height 16
click at [573, 317] on div "Internal" at bounding box center [571, 320] width 34 height 21
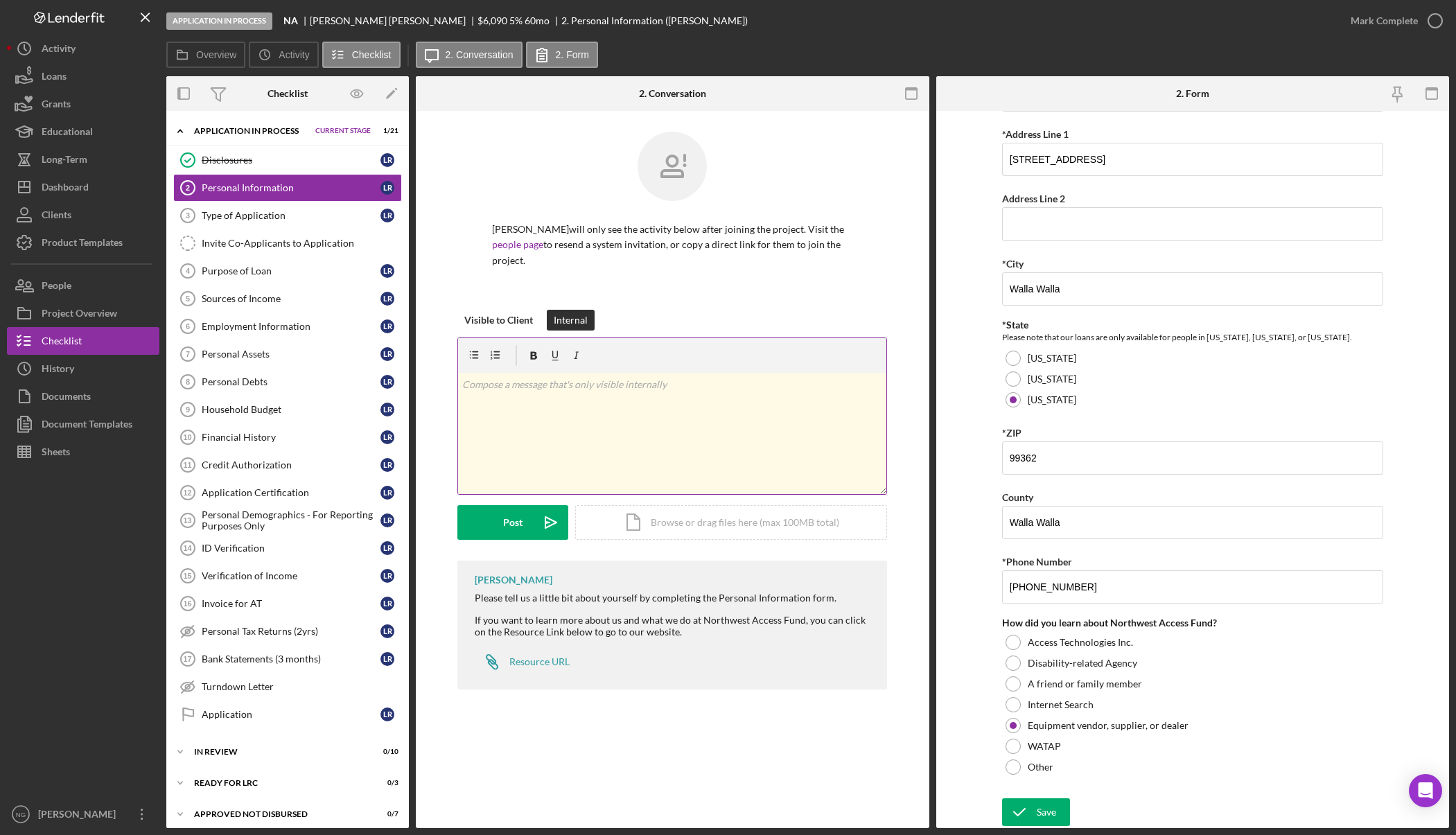
click at [545, 394] on div "v Color teal Color pink Remove color Add row above Add row below Add column bef…" at bounding box center [672, 433] width 429 height 121
click at [1037, 810] on div "Save" at bounding box center [1047, 812] width 19 height 27
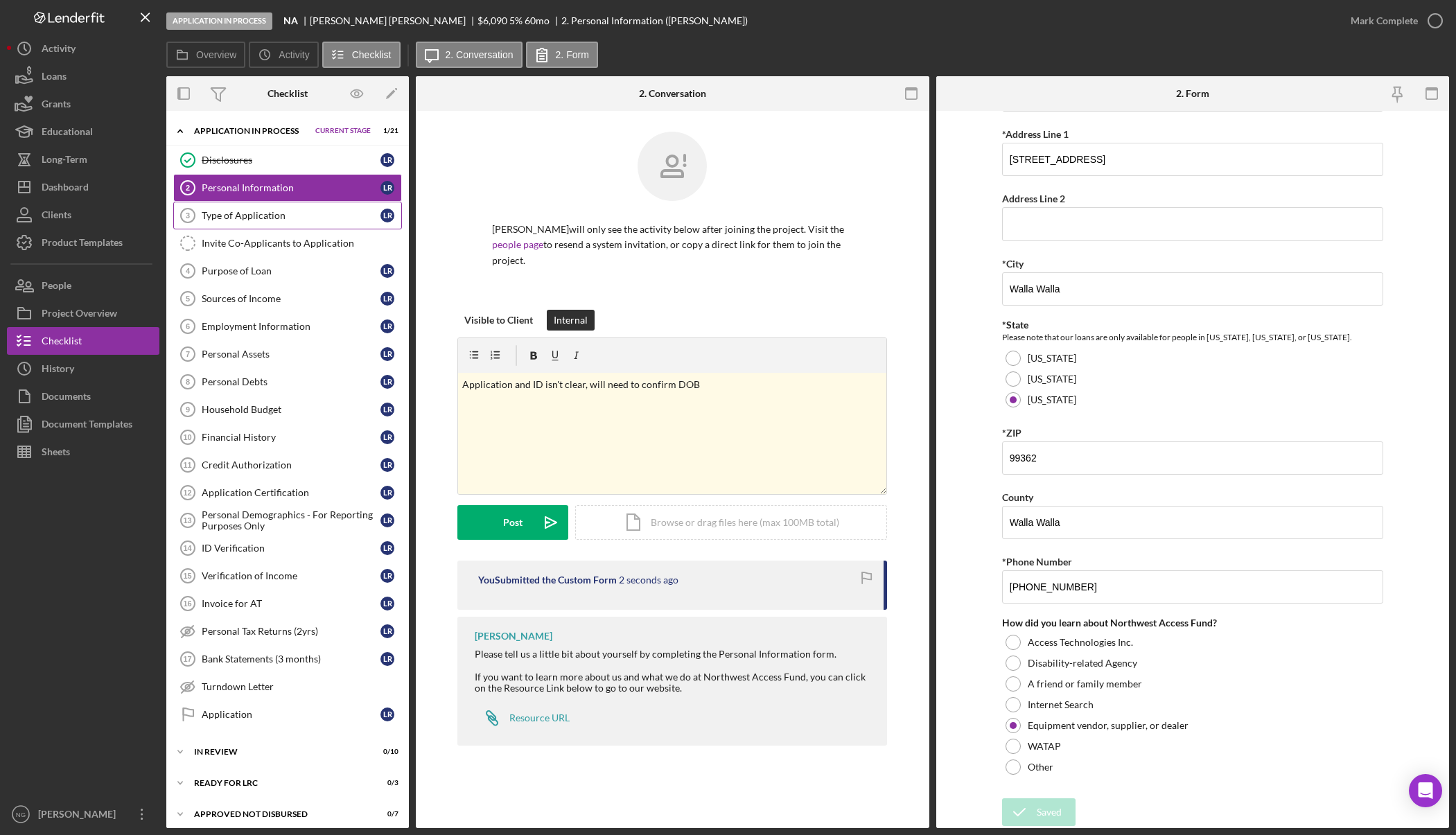
click at [278, 218] on div "Type of Application" at bounding box center [290, 215] width 179 height 11
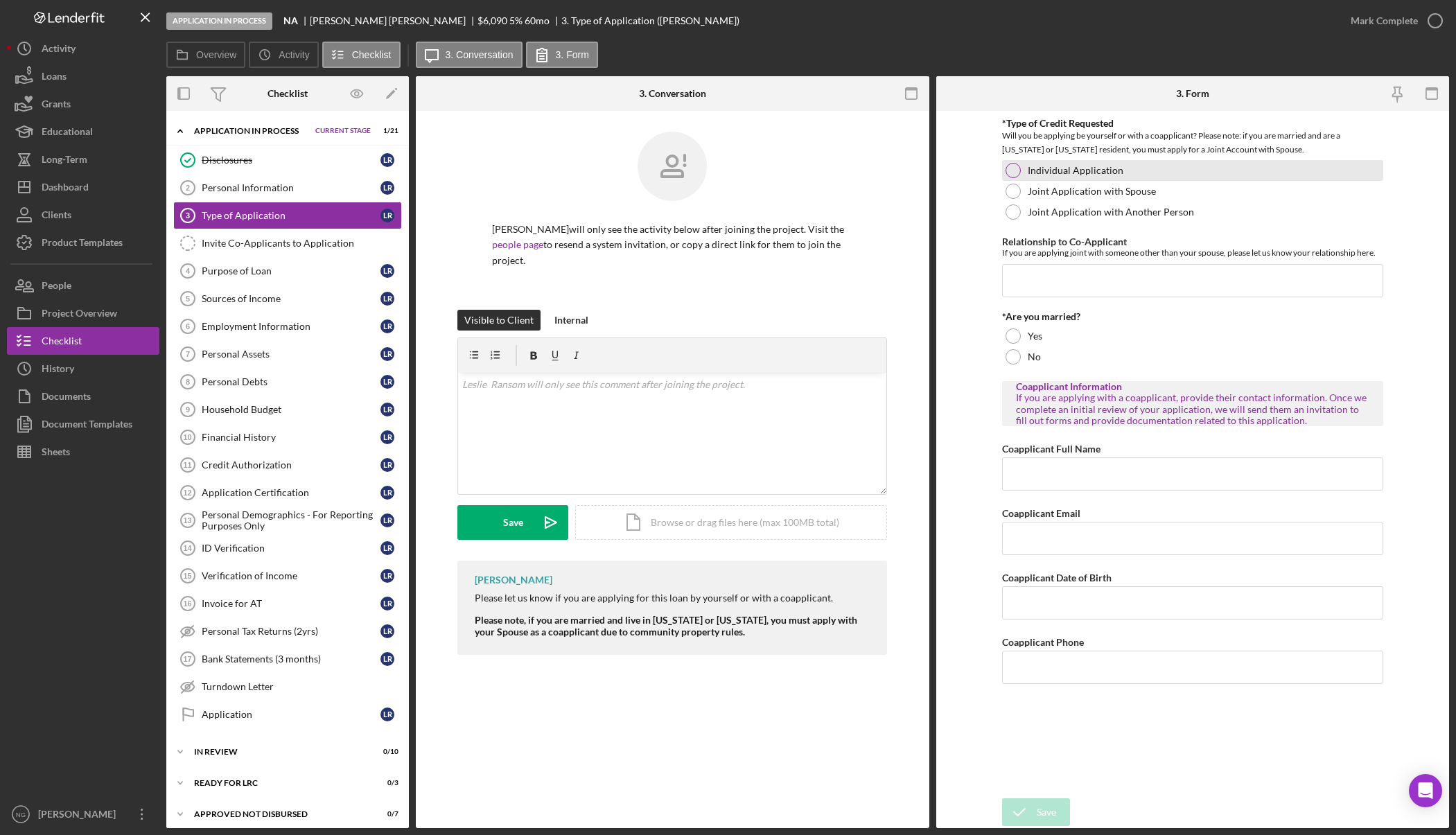
click at [1016, 170] on div at bounding box center [1013, 170] width 16 height 16
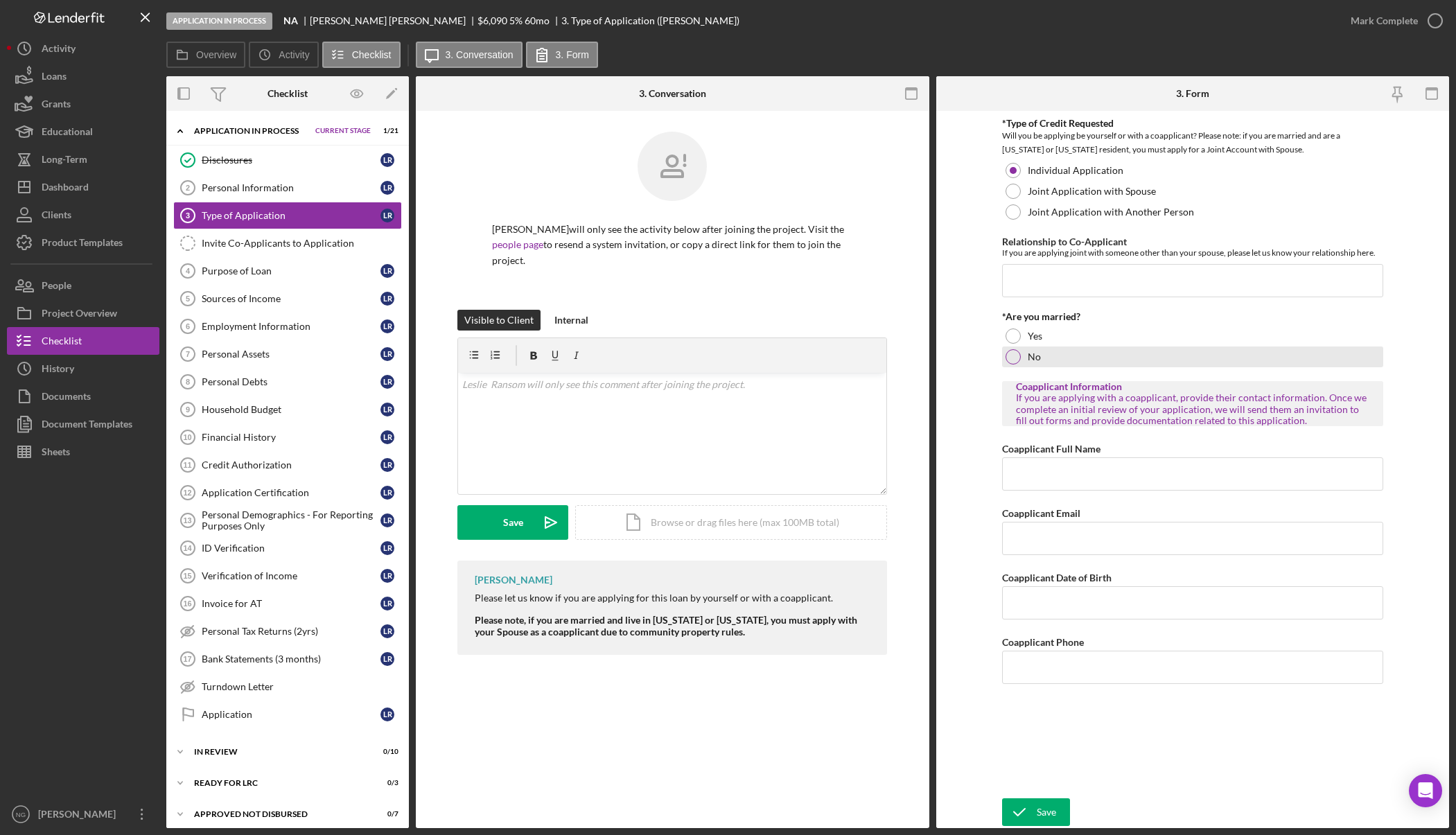
click at [1025, 356] on div "No" at bounding box center [1192, 357] width 381 height 21
click at [1033, 817] on icon "submit" at bounding box center [1019, 812] width 35 height 35
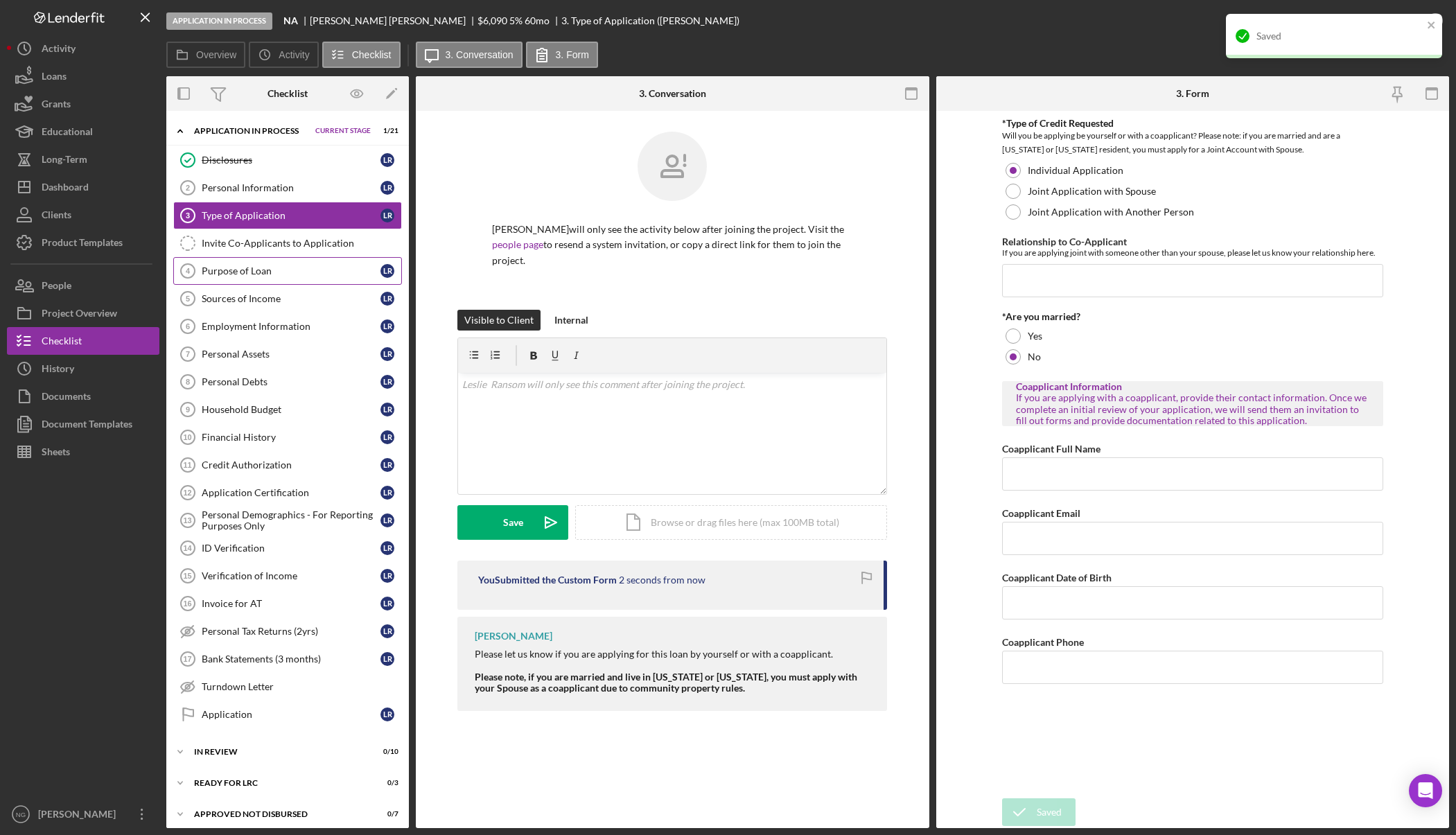
click at [248, 268] on div "Purpose of Loan" at bounding box center [290, 270] width 179 height 11
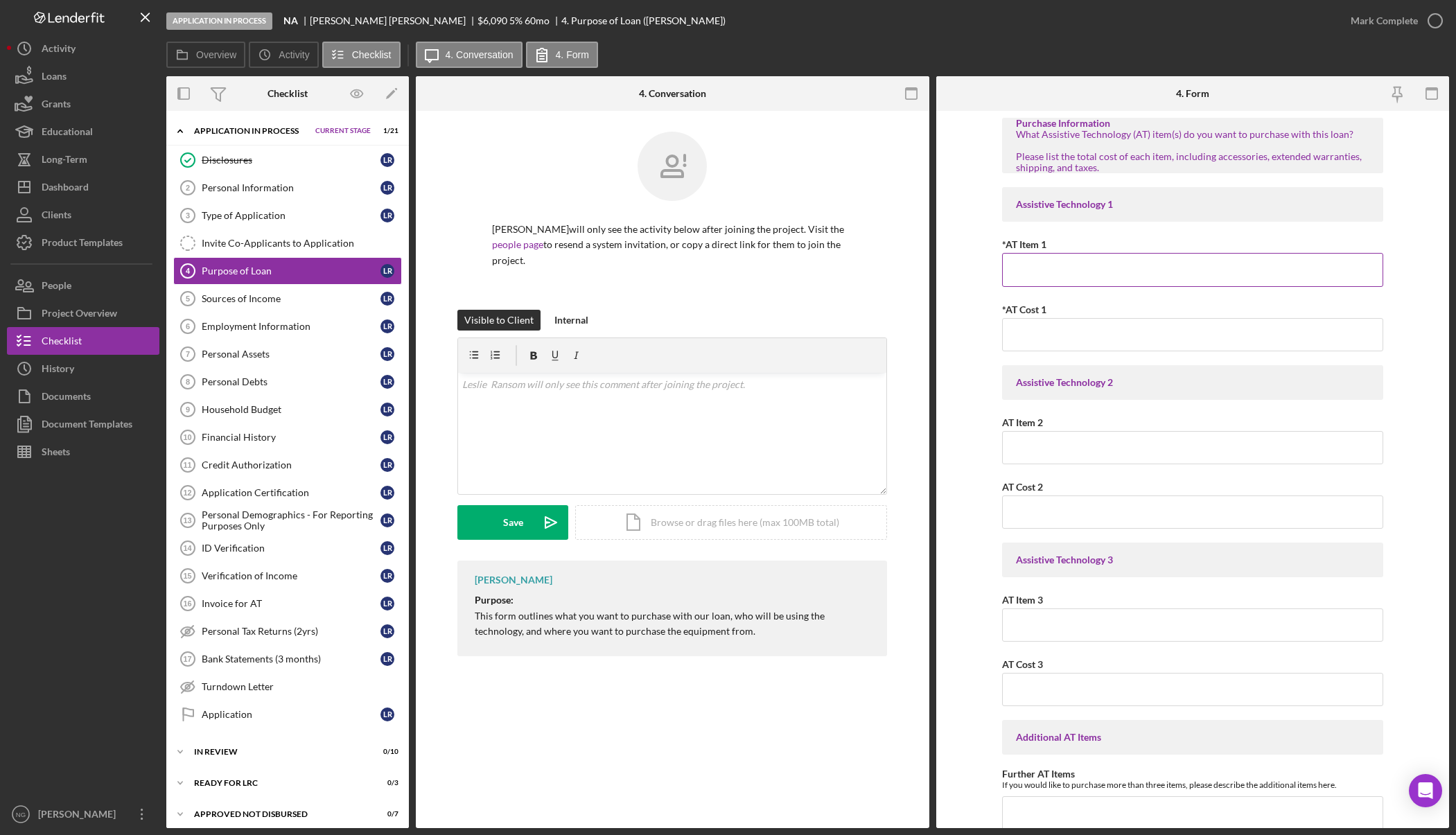
click at [1019, 265] on input "*AT Item 1" at bounding box center [1192, 269] width 381 height 33
click at [1061, 273] on input "*AT Item 1" at bounding box center [1192, 269] width 381 height 33
type input "Hearing Aids"
type input "$6,090.00"
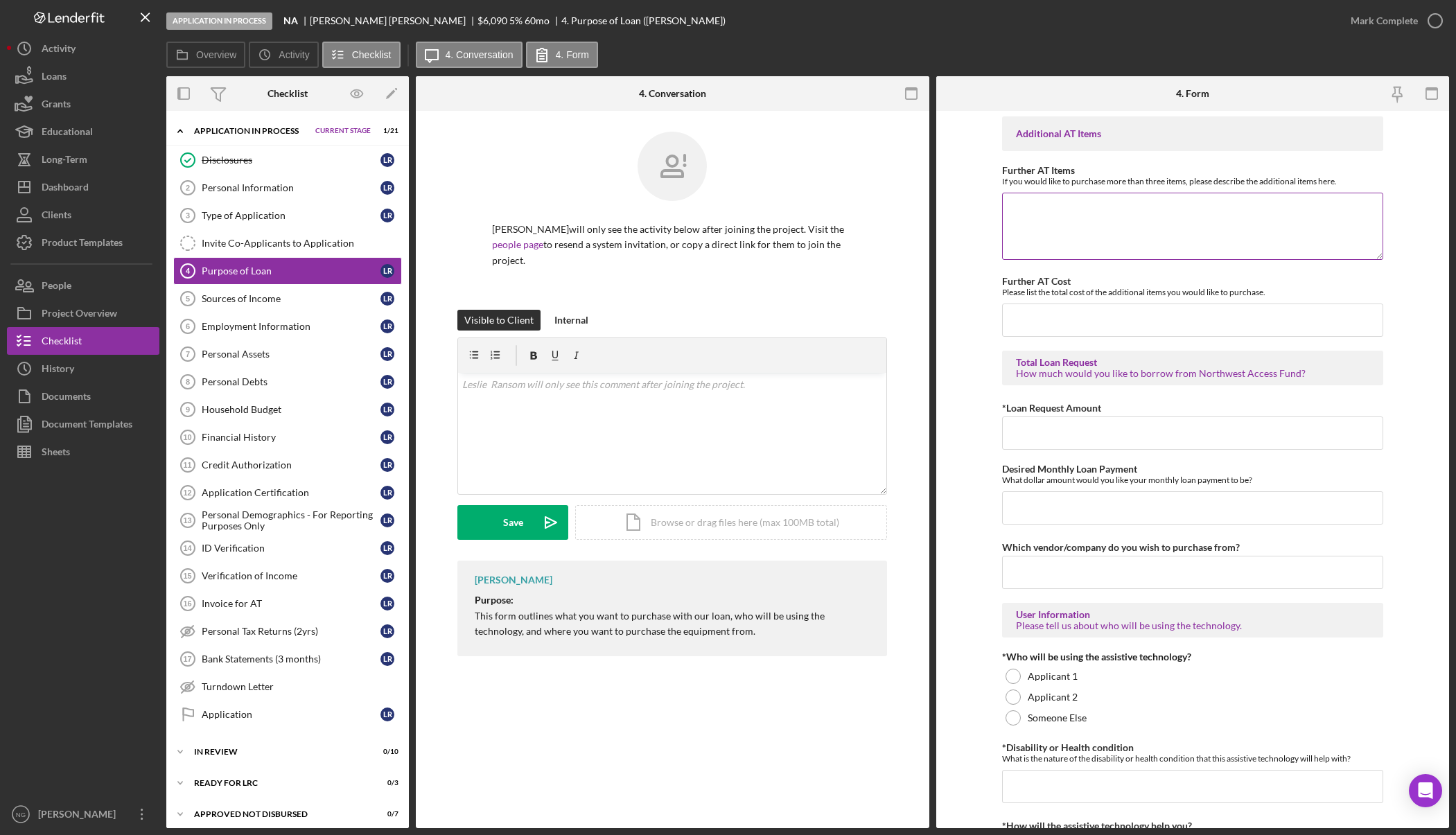
scroll to position [693, 0]
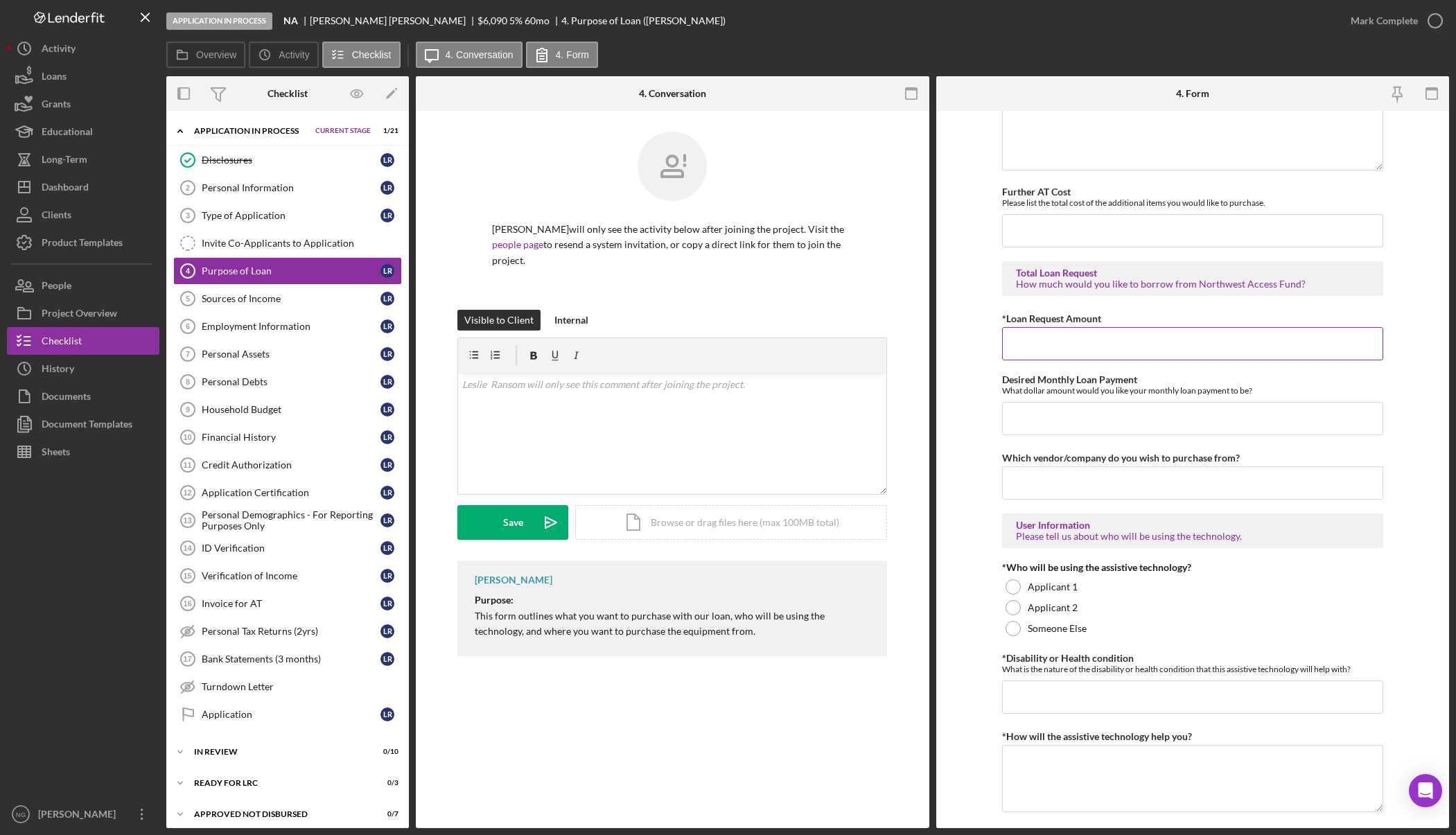
click at [1048, 344] on input "*Loan Request Amount" at bounding box center [1192, 343] width 381 height 33
type input "$6,090.00"
type input "Horizon"
click at [1016, 588] on div at bounding box center [1013, 587] width 16 height 16
click at [1032, 687] on input "*Disability or Health condition" at bounding box center [1192, 697] width 381 height 33
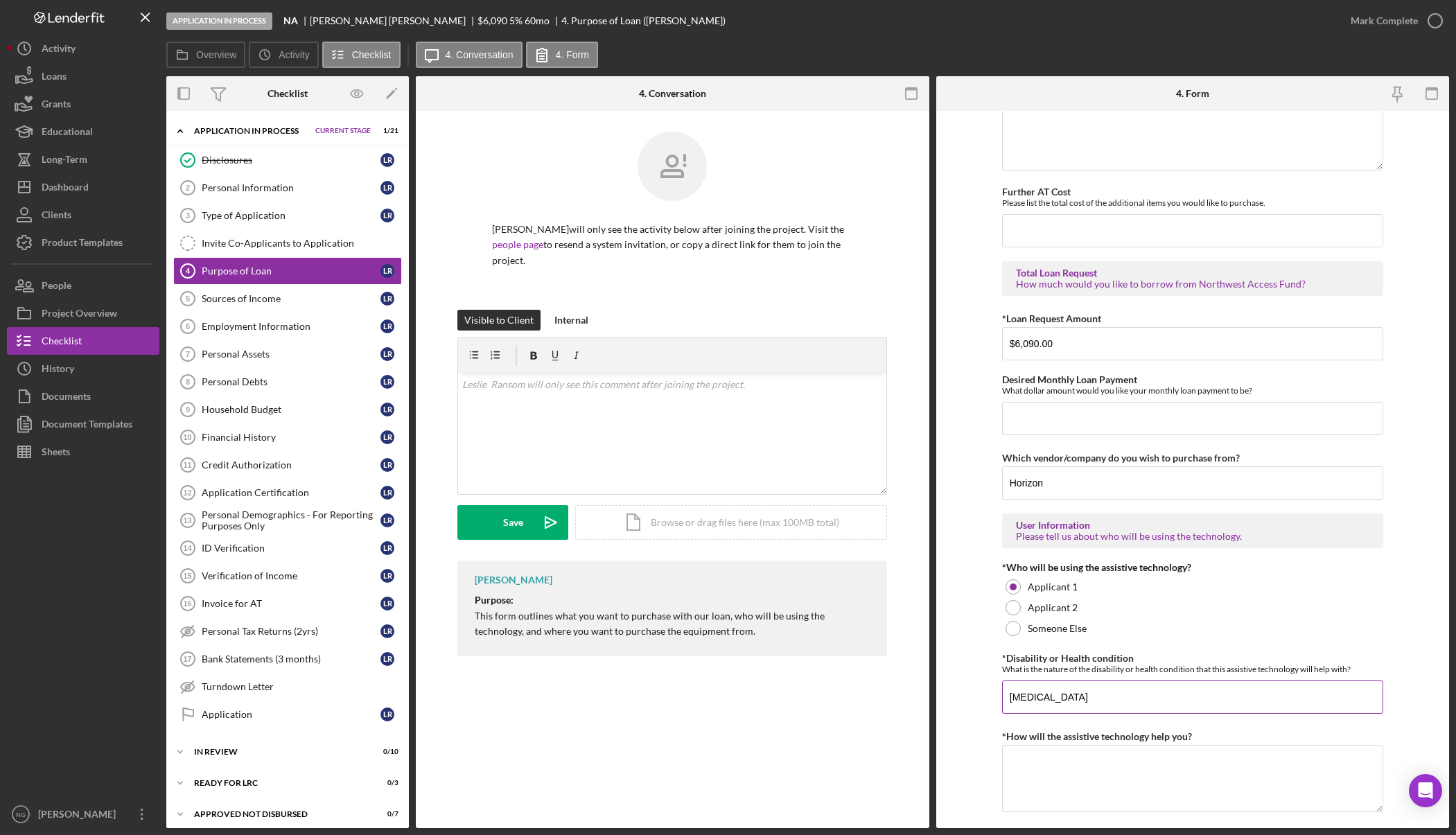
type input "[MEDICAL_DATA]"
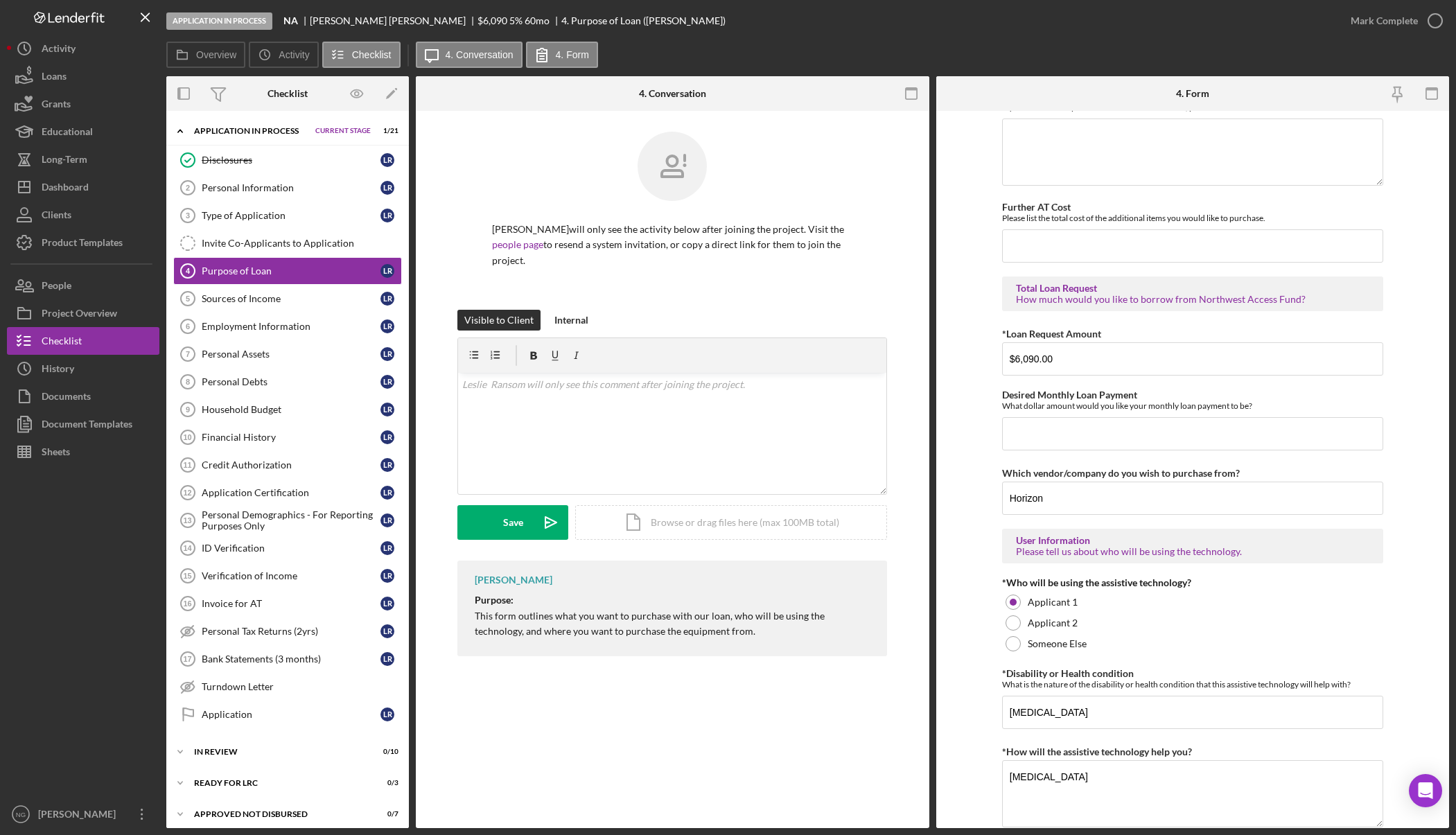
scroll to position [955, 0]
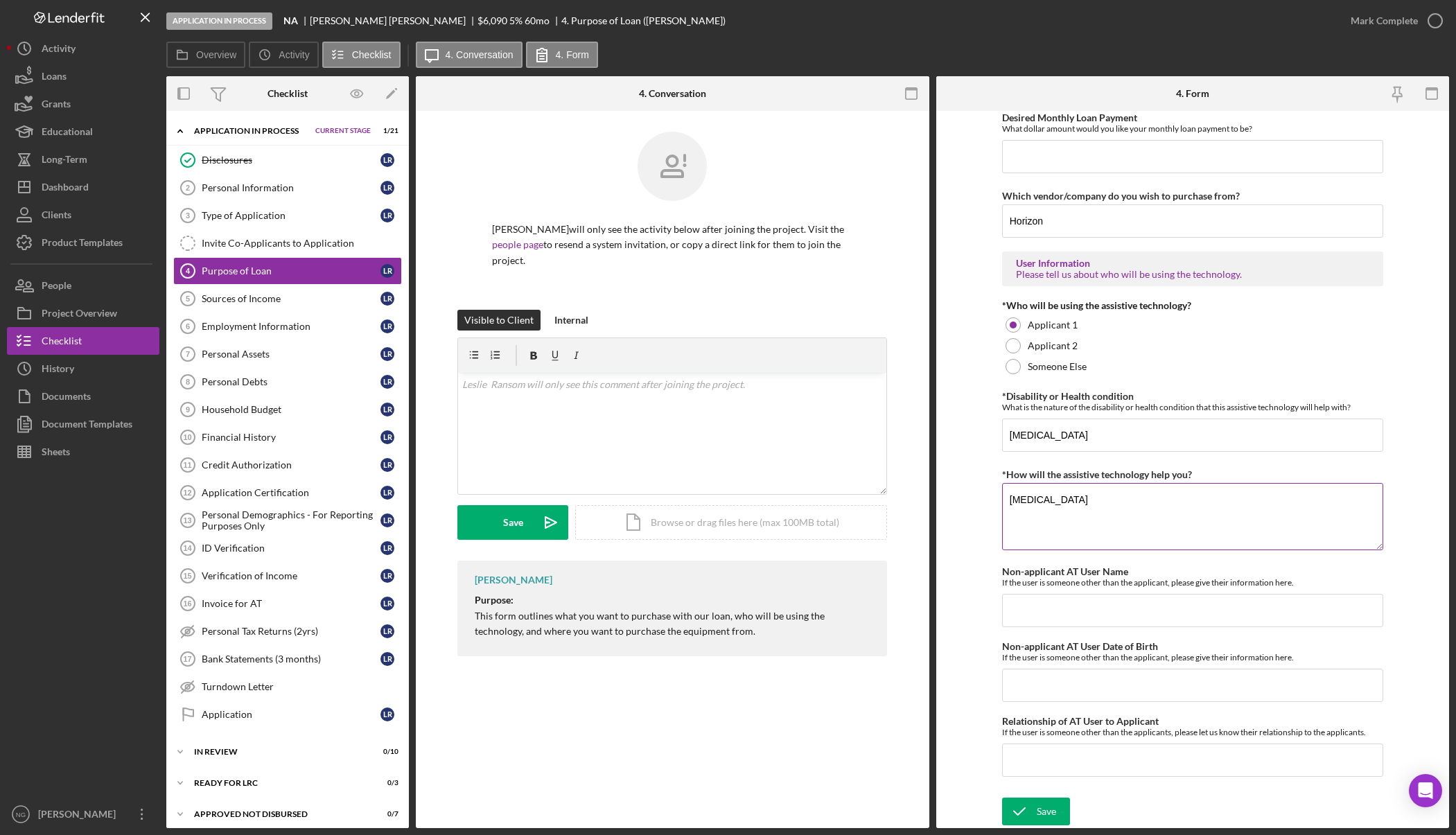
drag, startPoint x: 1071, startPoint y: 501, endPoint x: 1043, endPoint y: 496, distance: 28.4
click at [1043, 496] on textarea "[MEDICAL_DATA]" at bounding box center [1192, 516] width 381 height 67
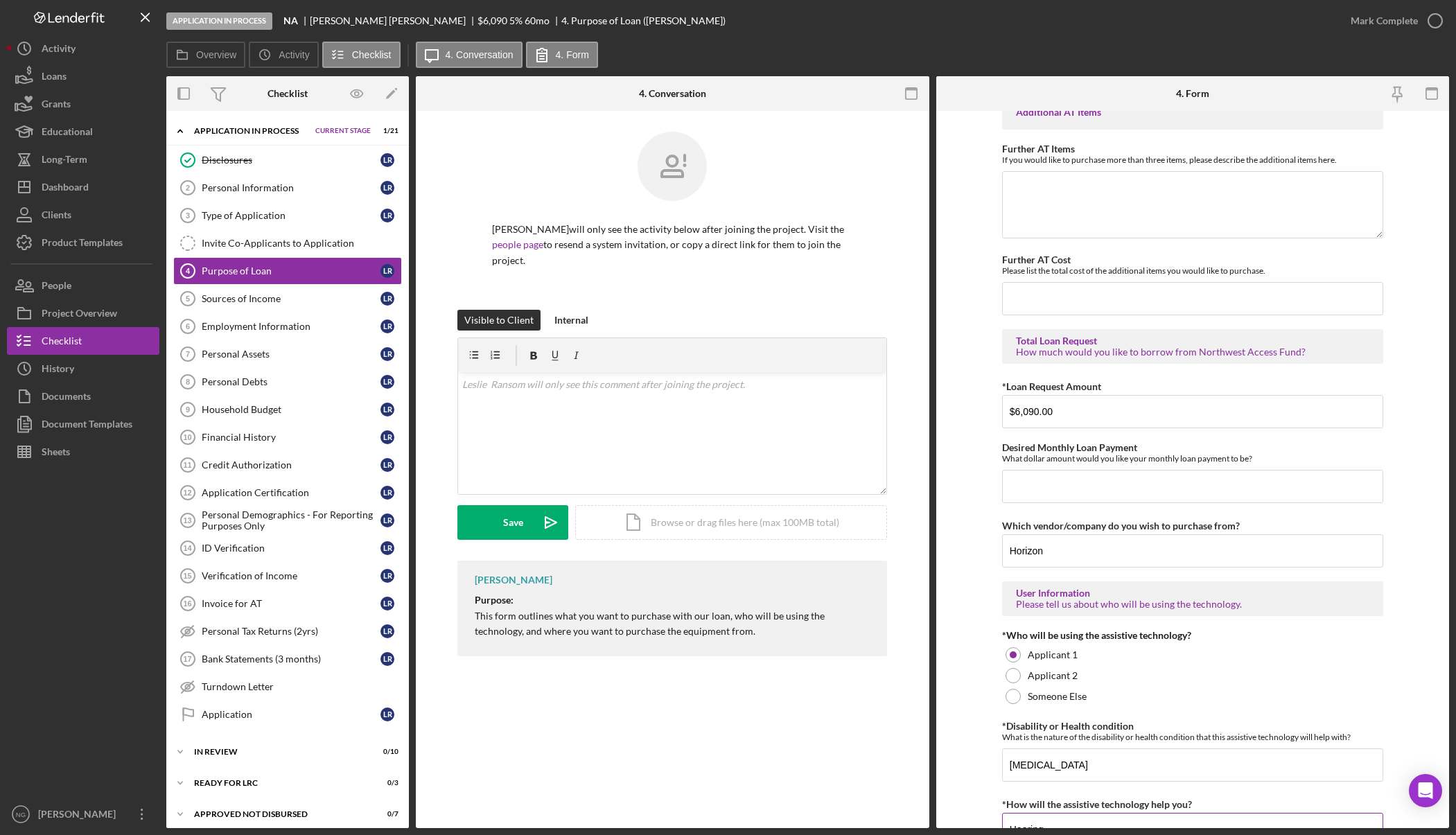
scroll to position [608, 0]
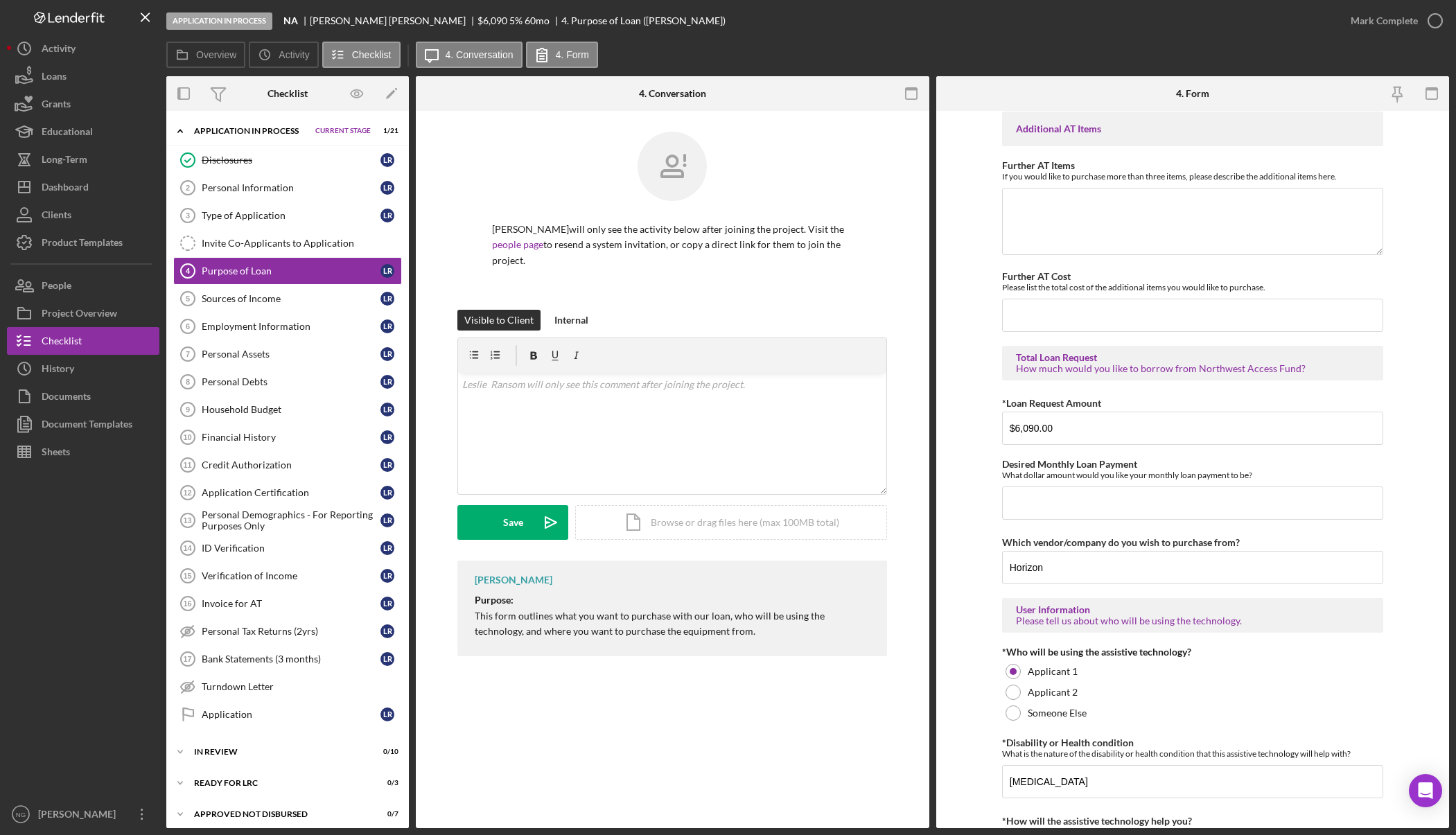
type textarea "Hearing"
click at [1087, 501] on input "Desired Monthly Loan Payment" at bounding box center [1192, 503] width 381 height 33
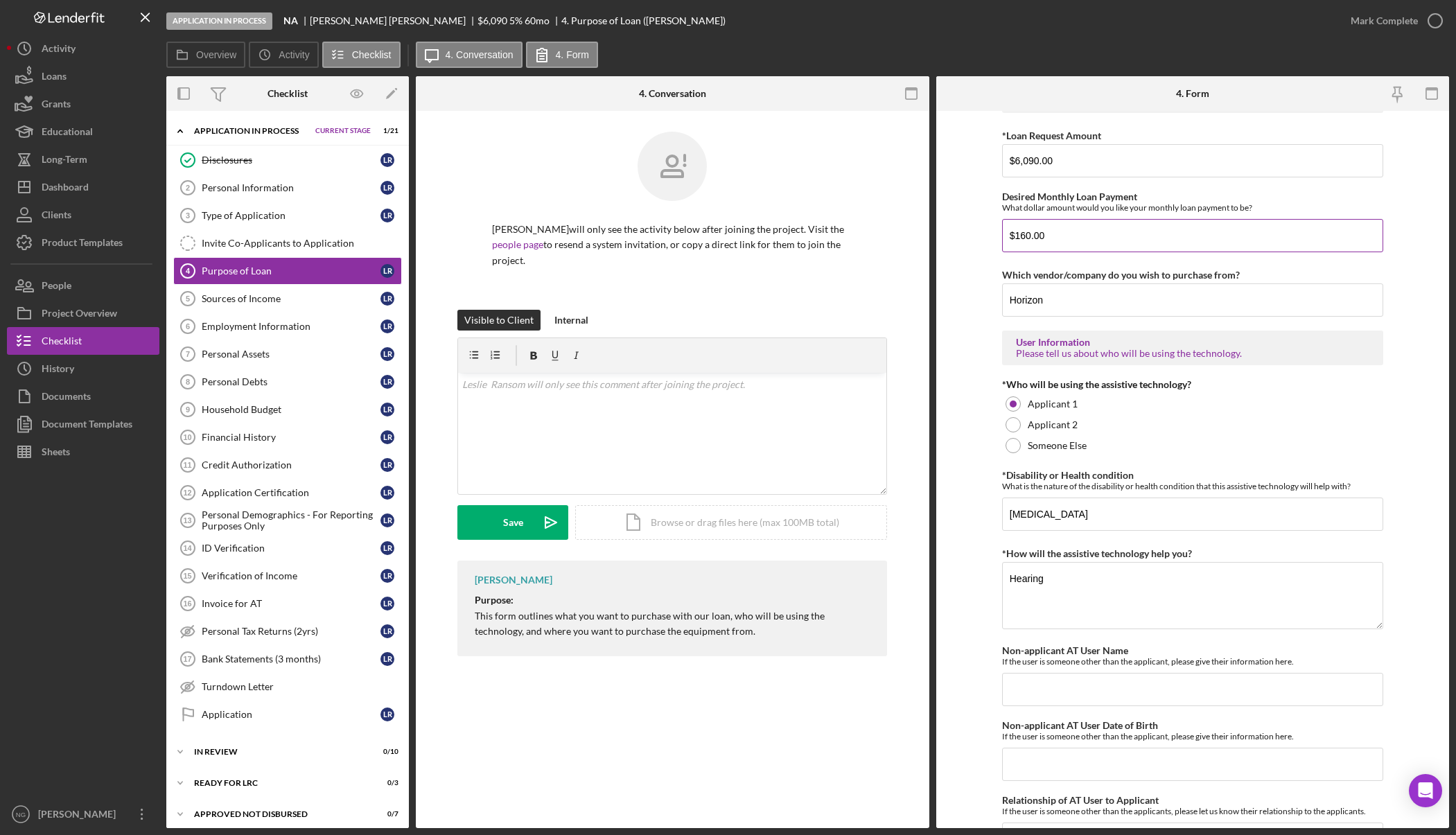
scroll to position [955, 0]
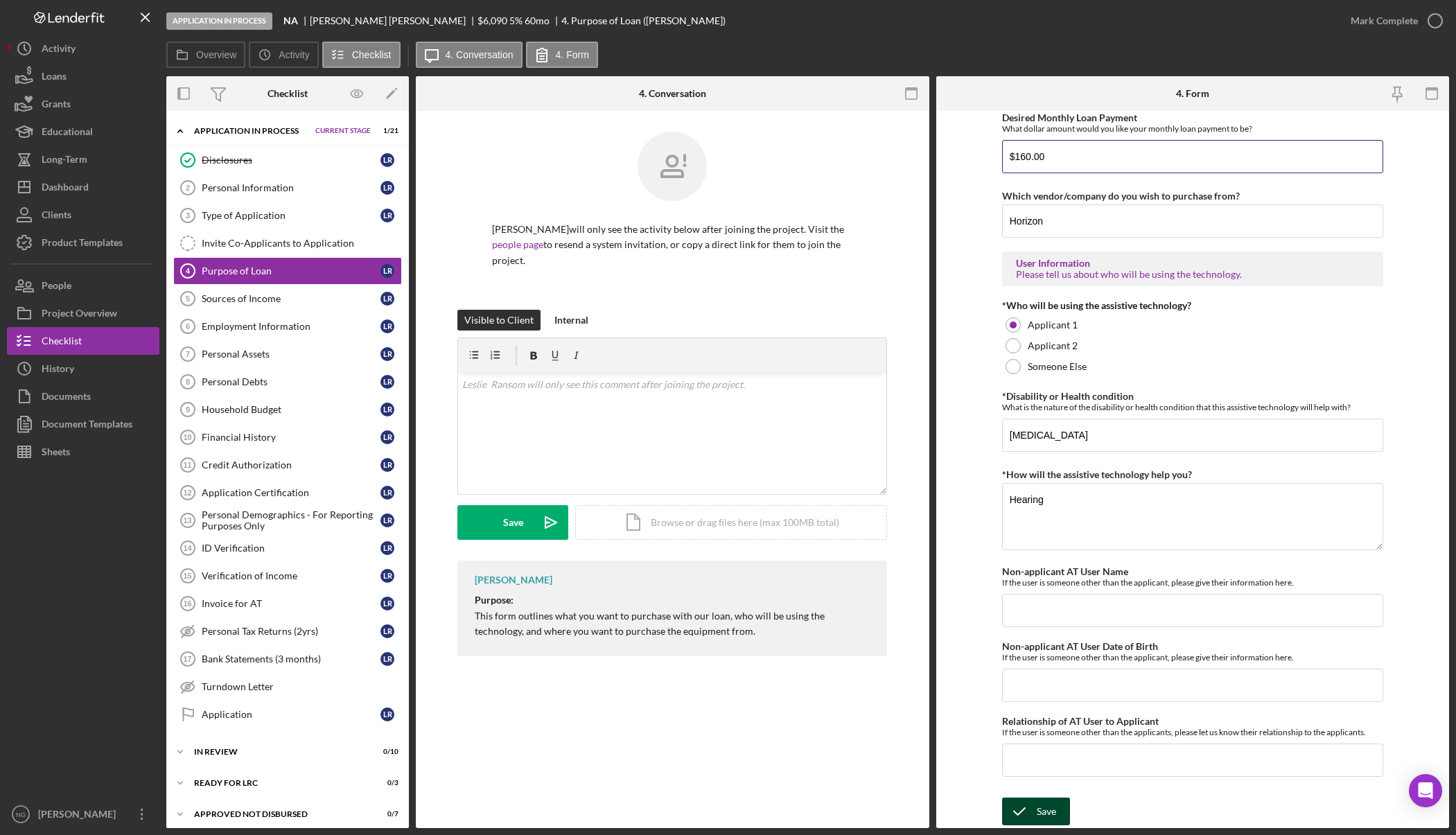
type input "$160.00"
click at [1037, 816] on div "Save" at bounding box center [1047, 811] width 19 height 27
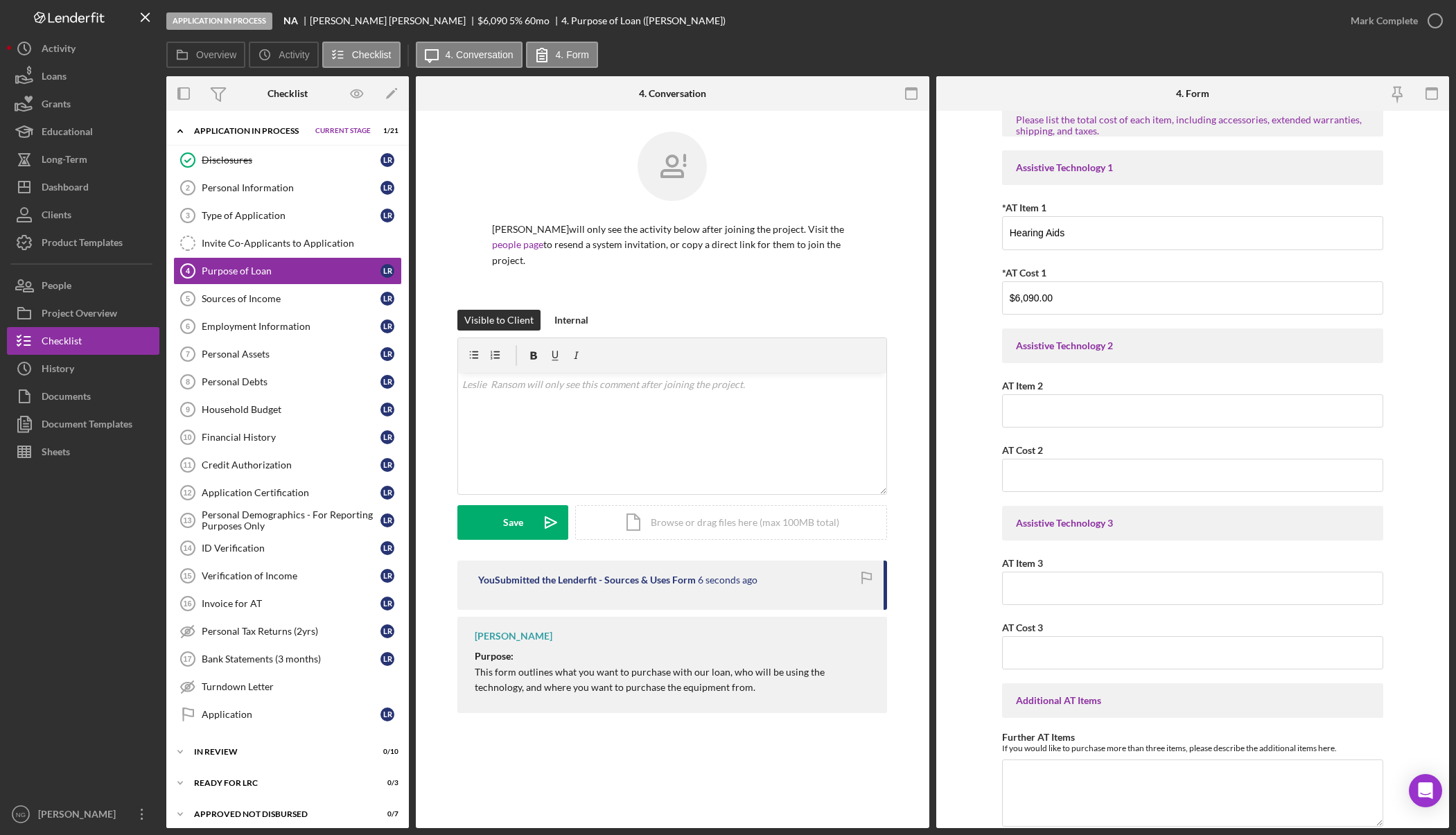
scroll to position [0, 0]
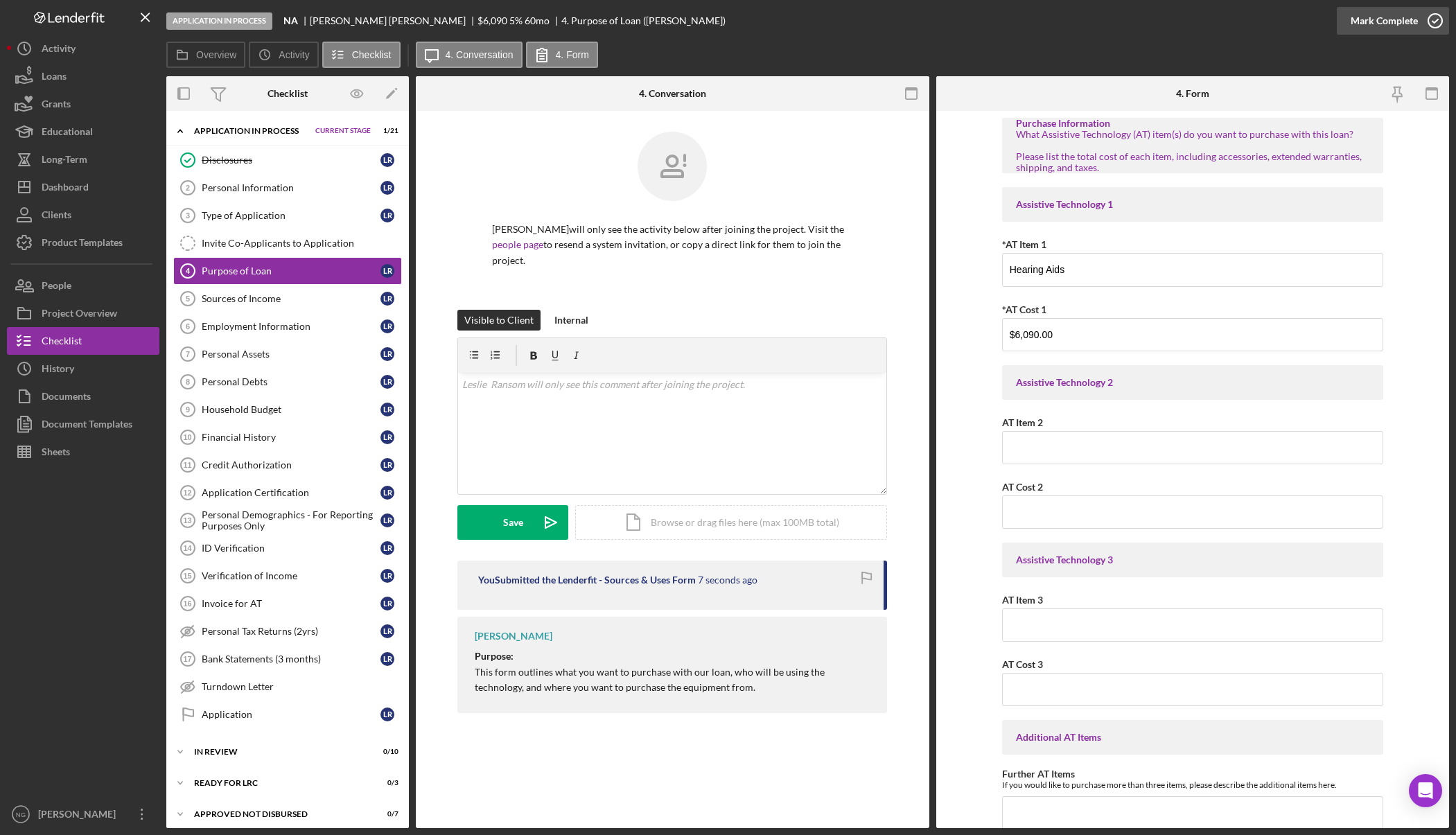
click at [1440, 18] on icon "button" at bounding box center [1435, 21] width 35 height 35
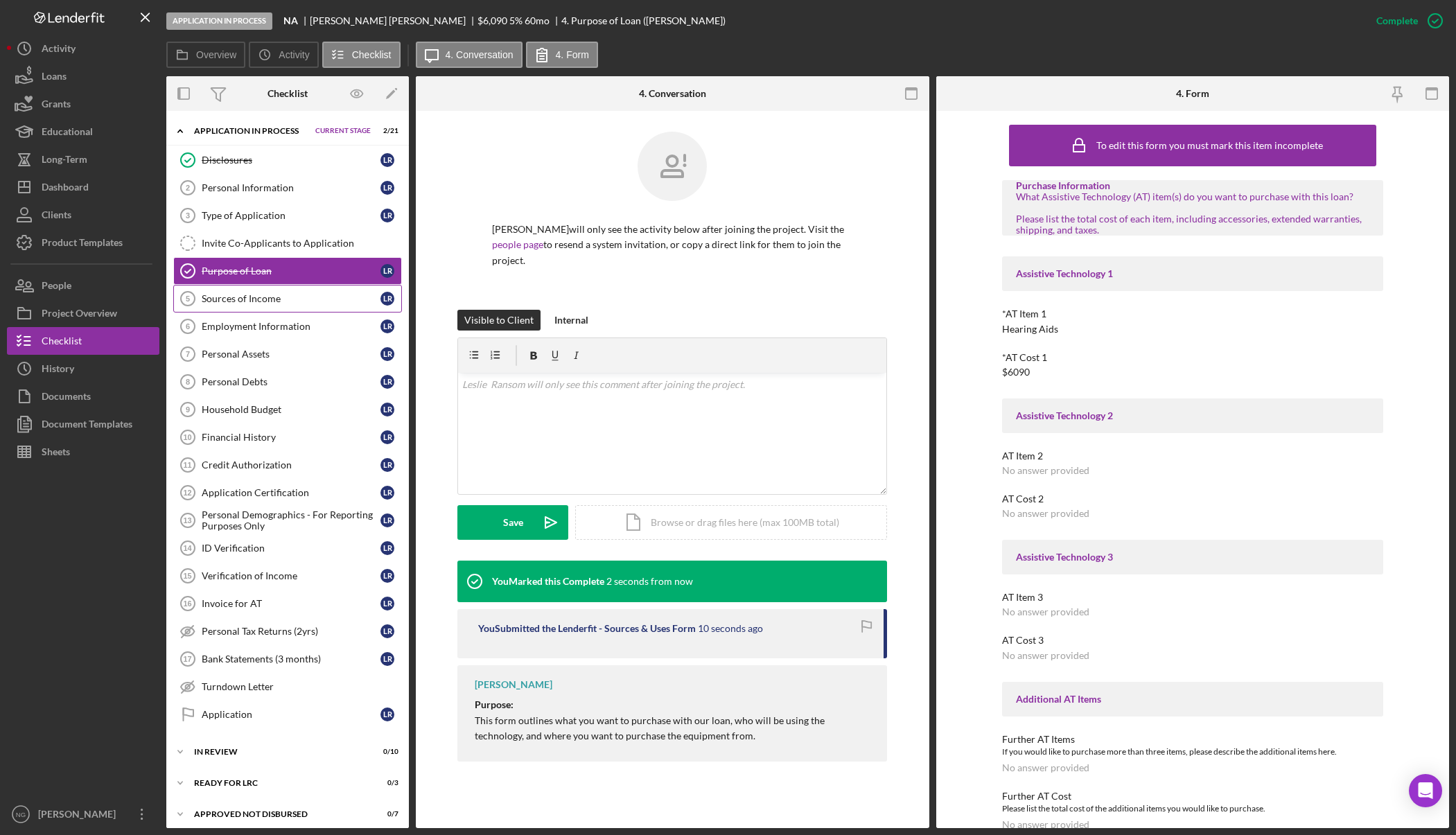
click at [250, 296] on div "Sources of Income" at bounding box center [290, 299] width 179 height 11
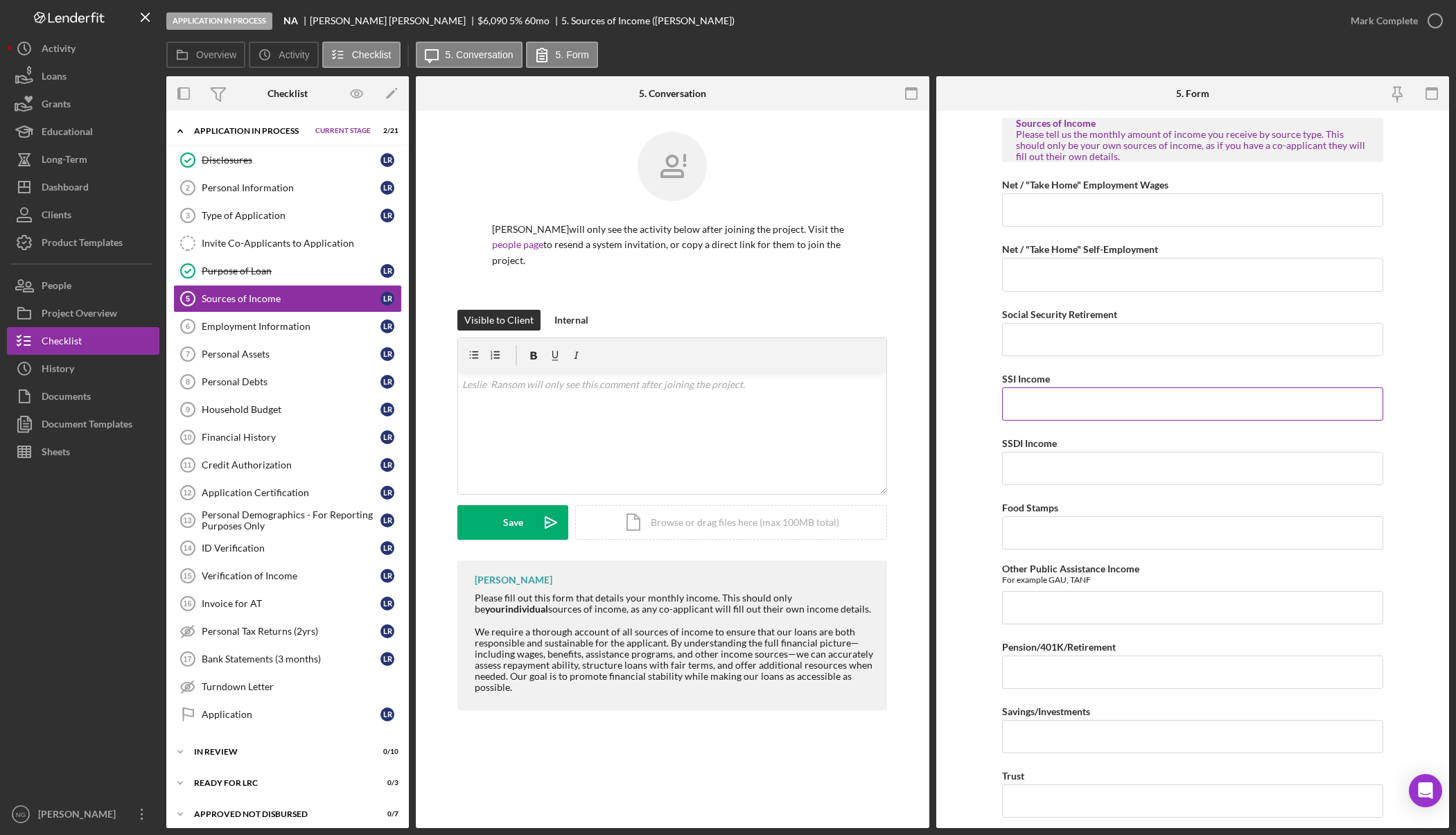
click at [1033, 404] on input "SSI Income" at bounding box center [1192, 403] width 381 height 33
click at [1071, 270] on input "Net / "Take Home" Self-Employment" at bounding box center [1192, 274] width 381 height 33
type input "$500.00"
type input "$2,588"
type input "$1,084"
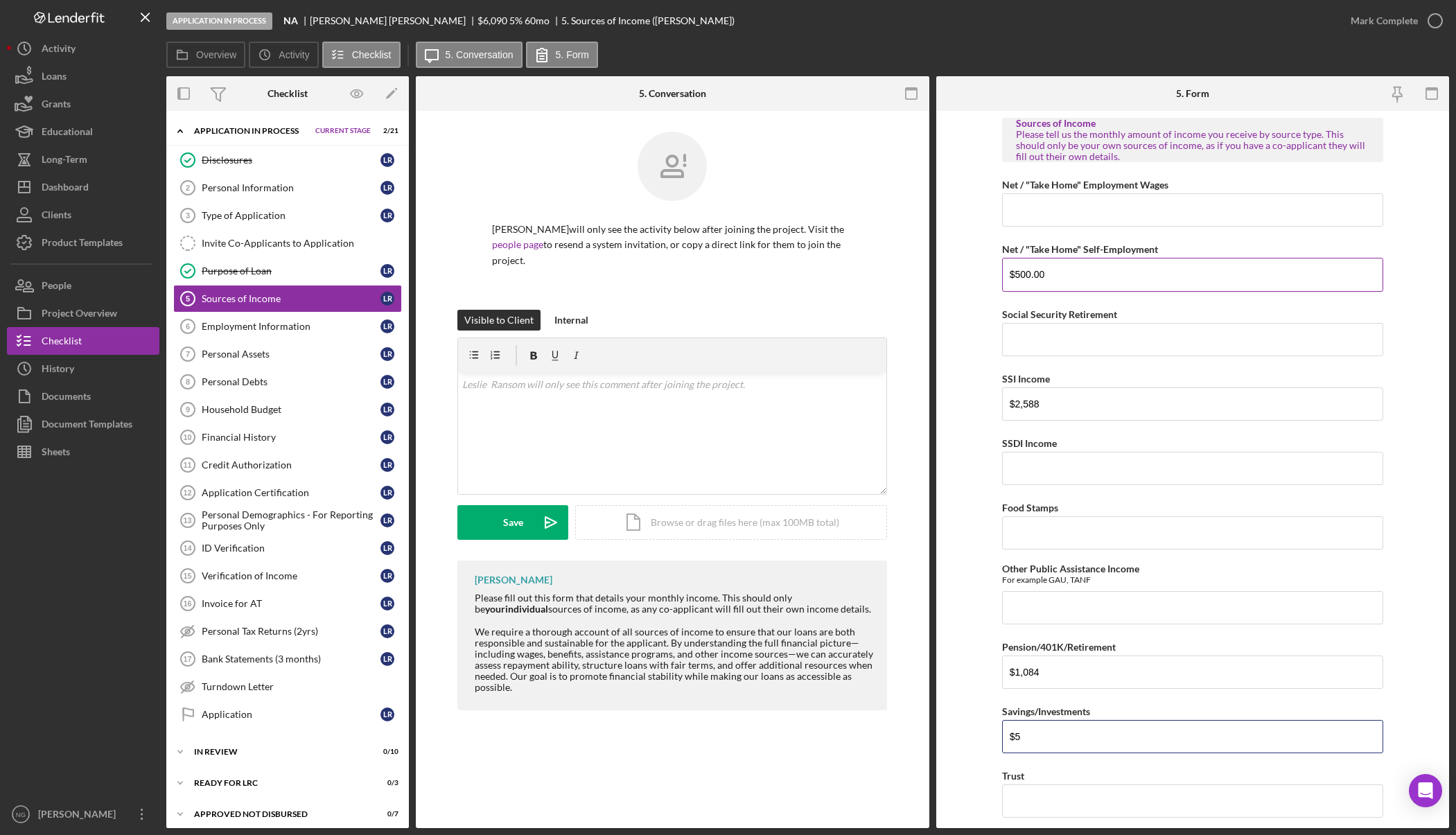
type input "$5"
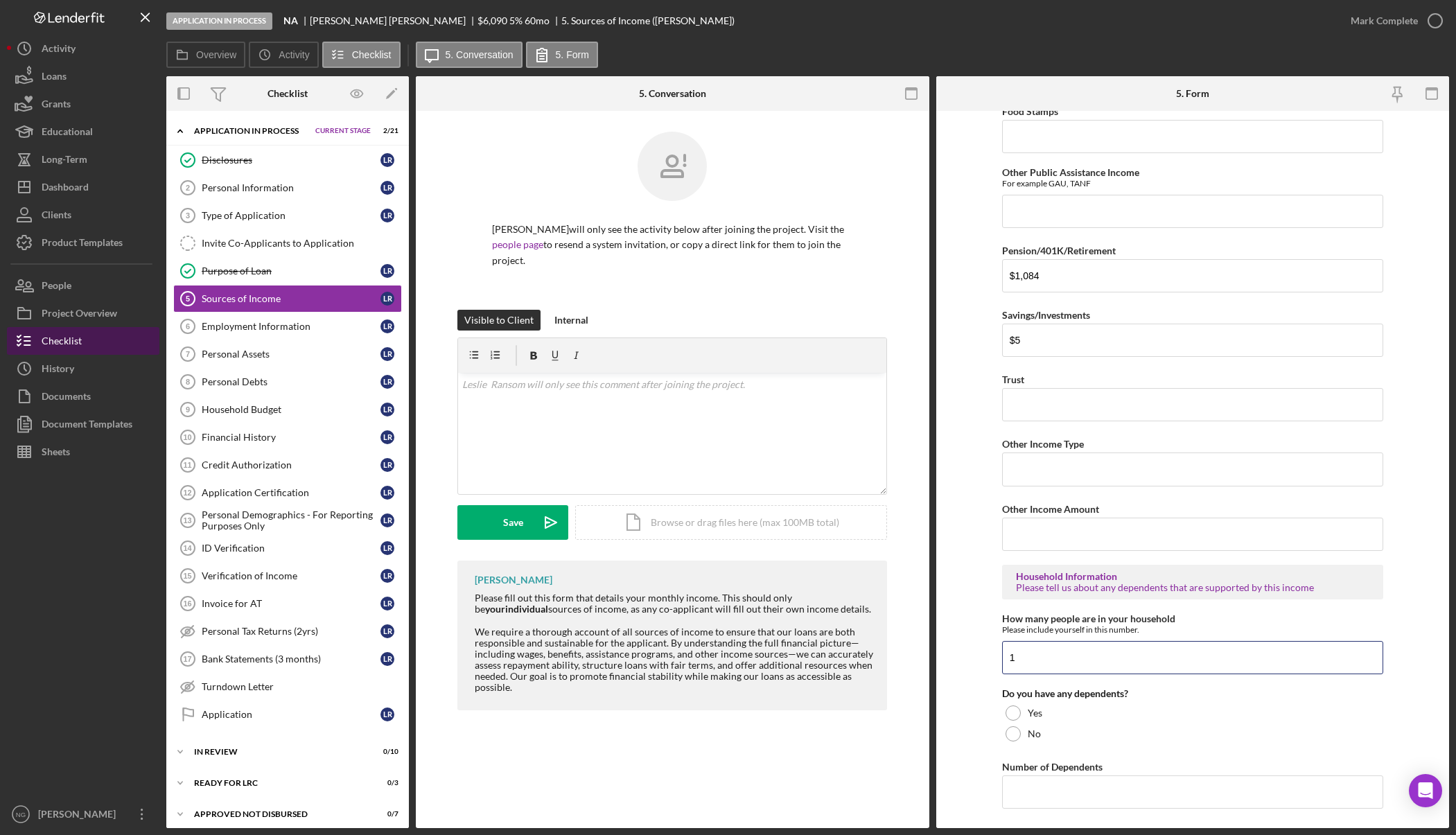
type input "1"
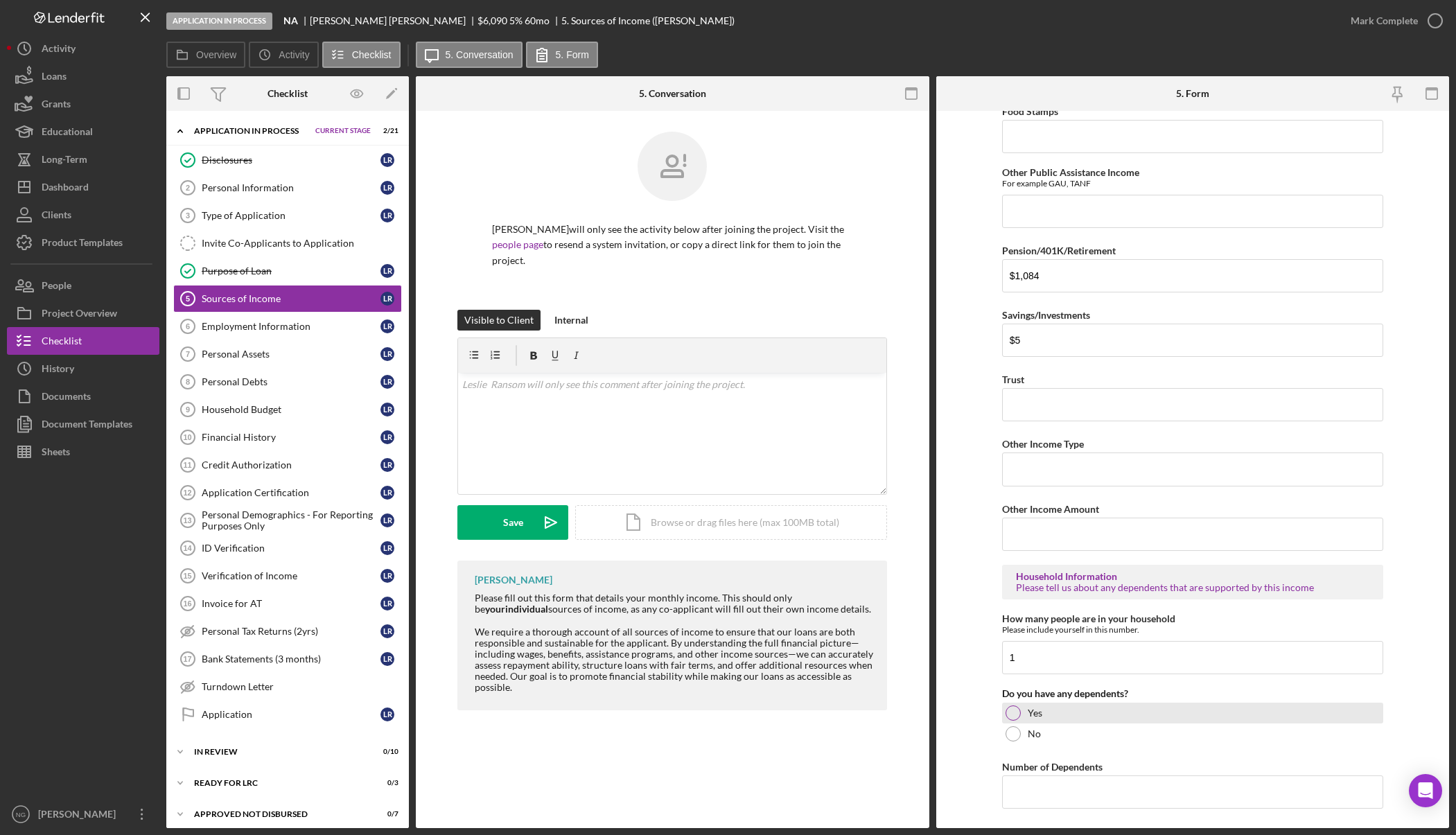
click at [1122, 717] on div "Yes" at bounding box center [1192, 713] width 381 height 21
click at [1018, 735] on div "No" at bounding box center [1192, 734] width 381 height 21
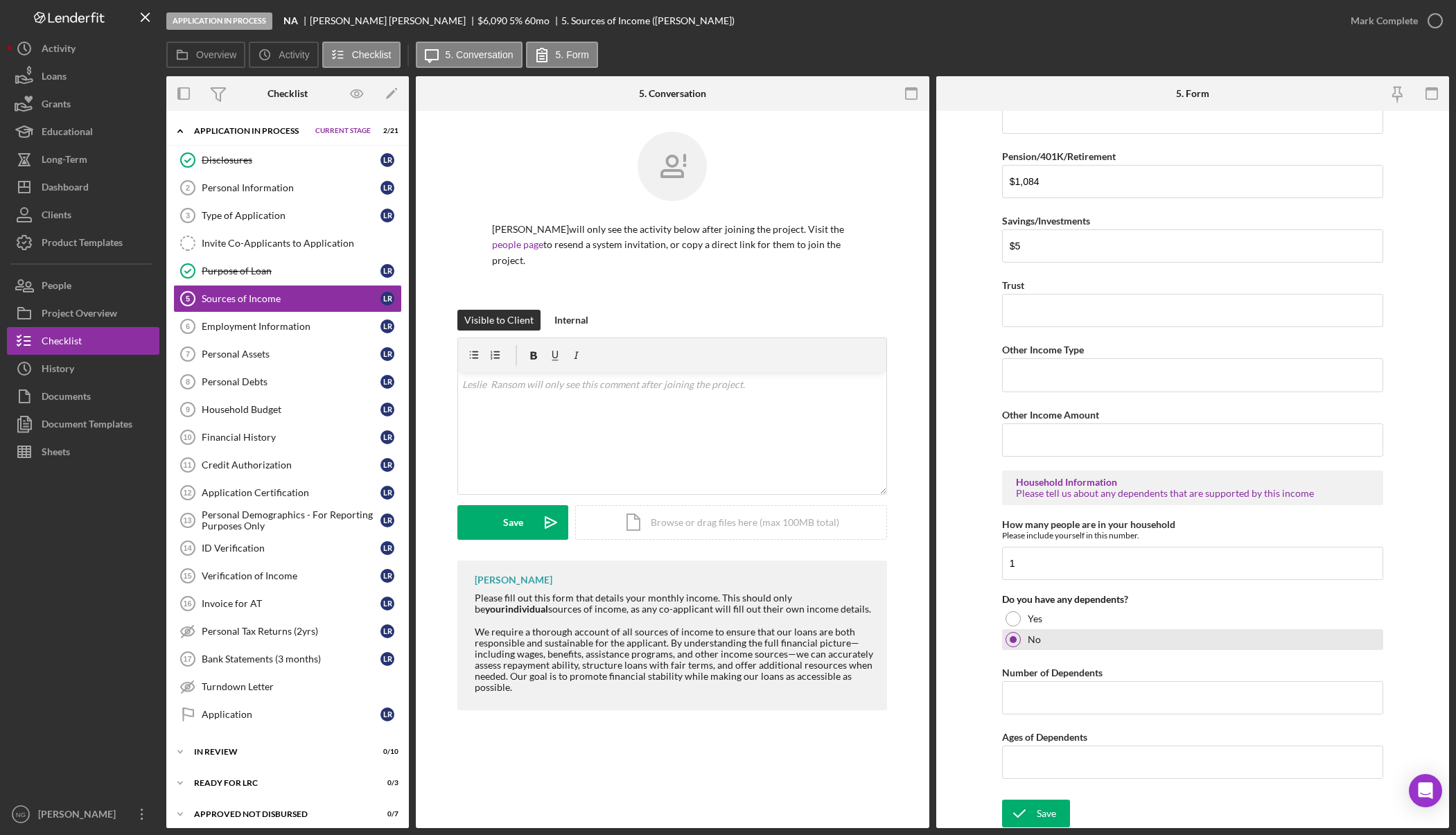
scroll to position [492, 0]
click at [1044, 821] on div "Save" at bounding box center [1047, 812] width 19 height 27
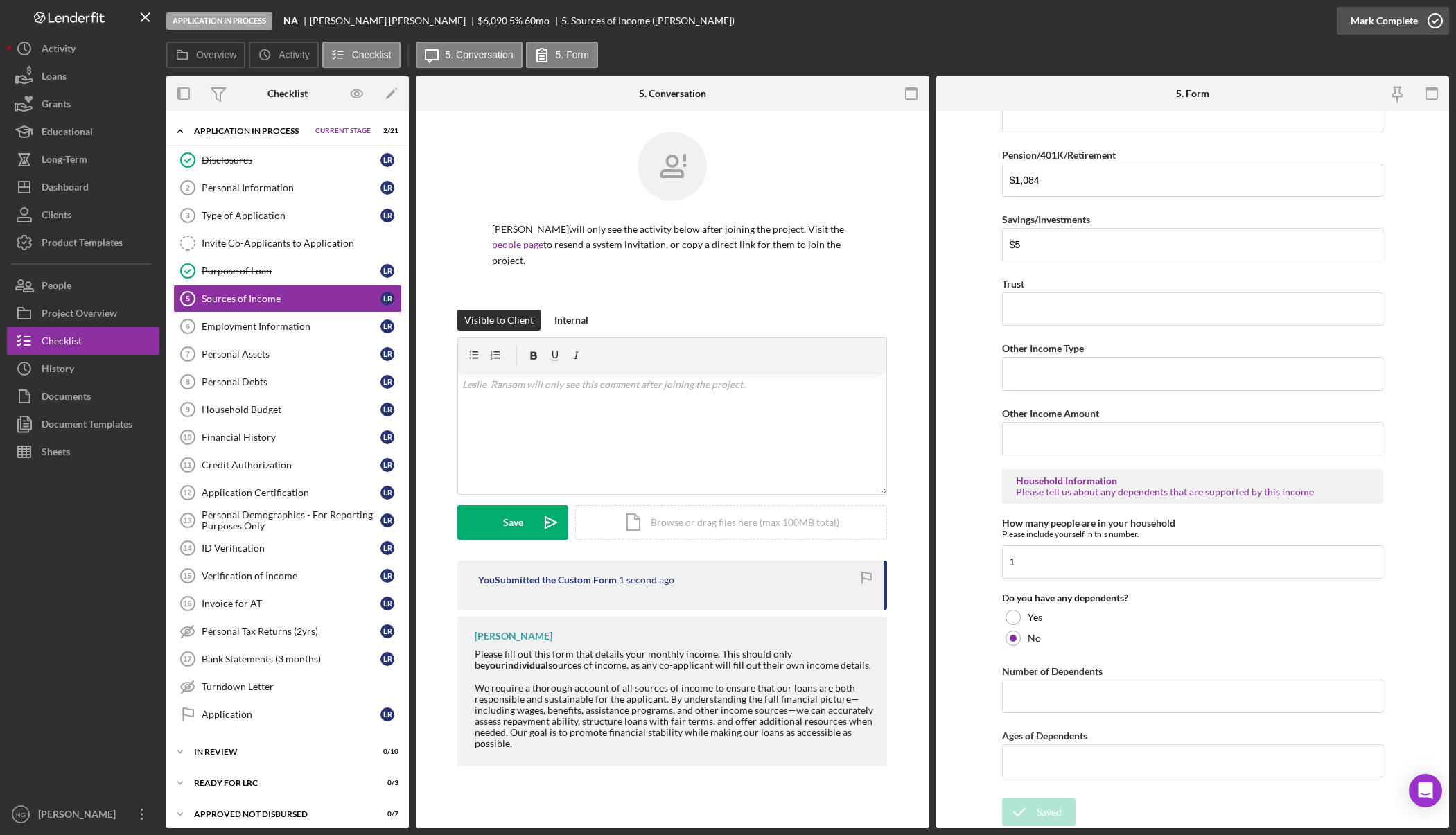
click at [1423, 22] on icon "button" at bounding box center [1435, 21] width 35 height 35
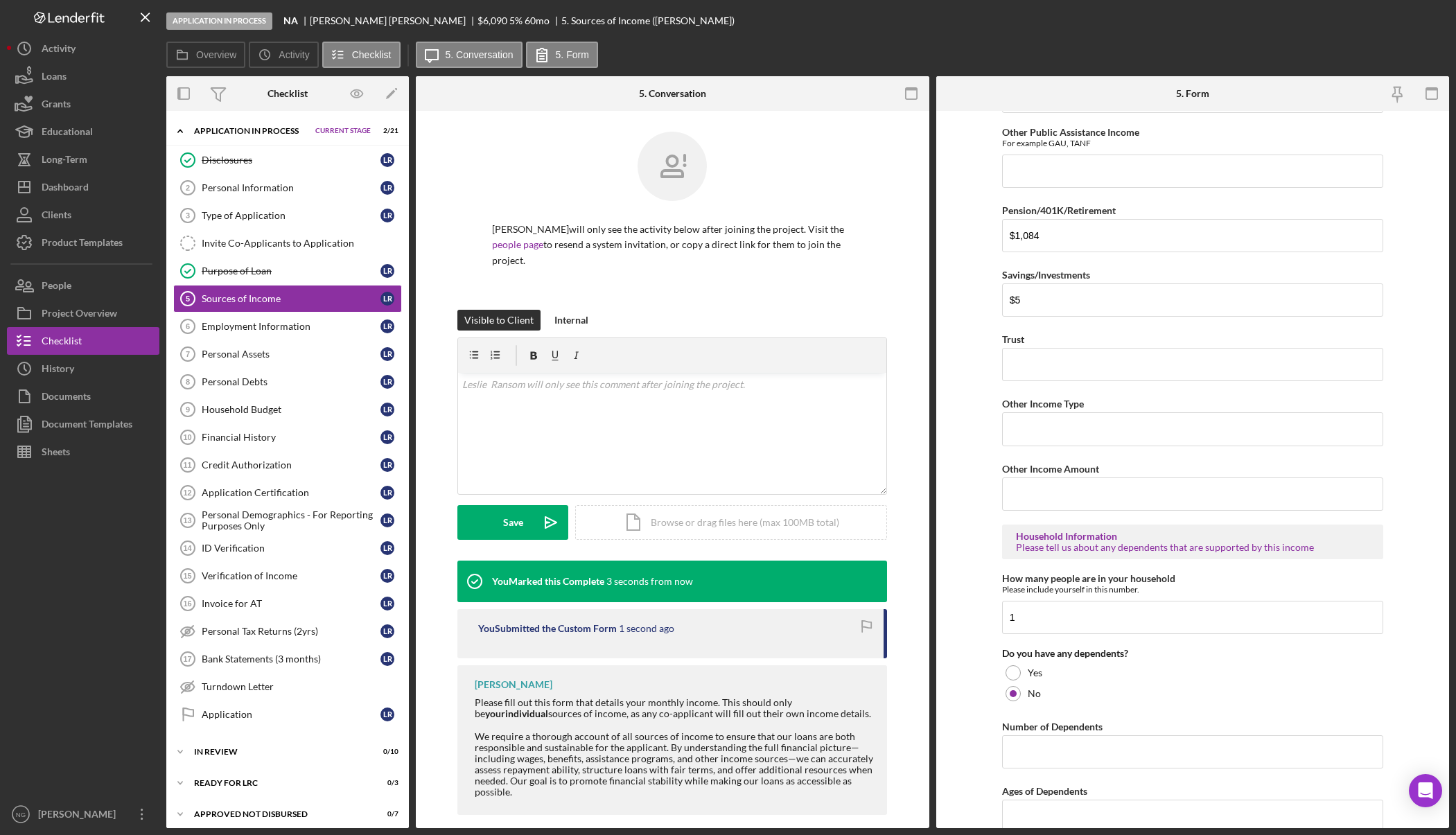
scroll to position [548, 0]
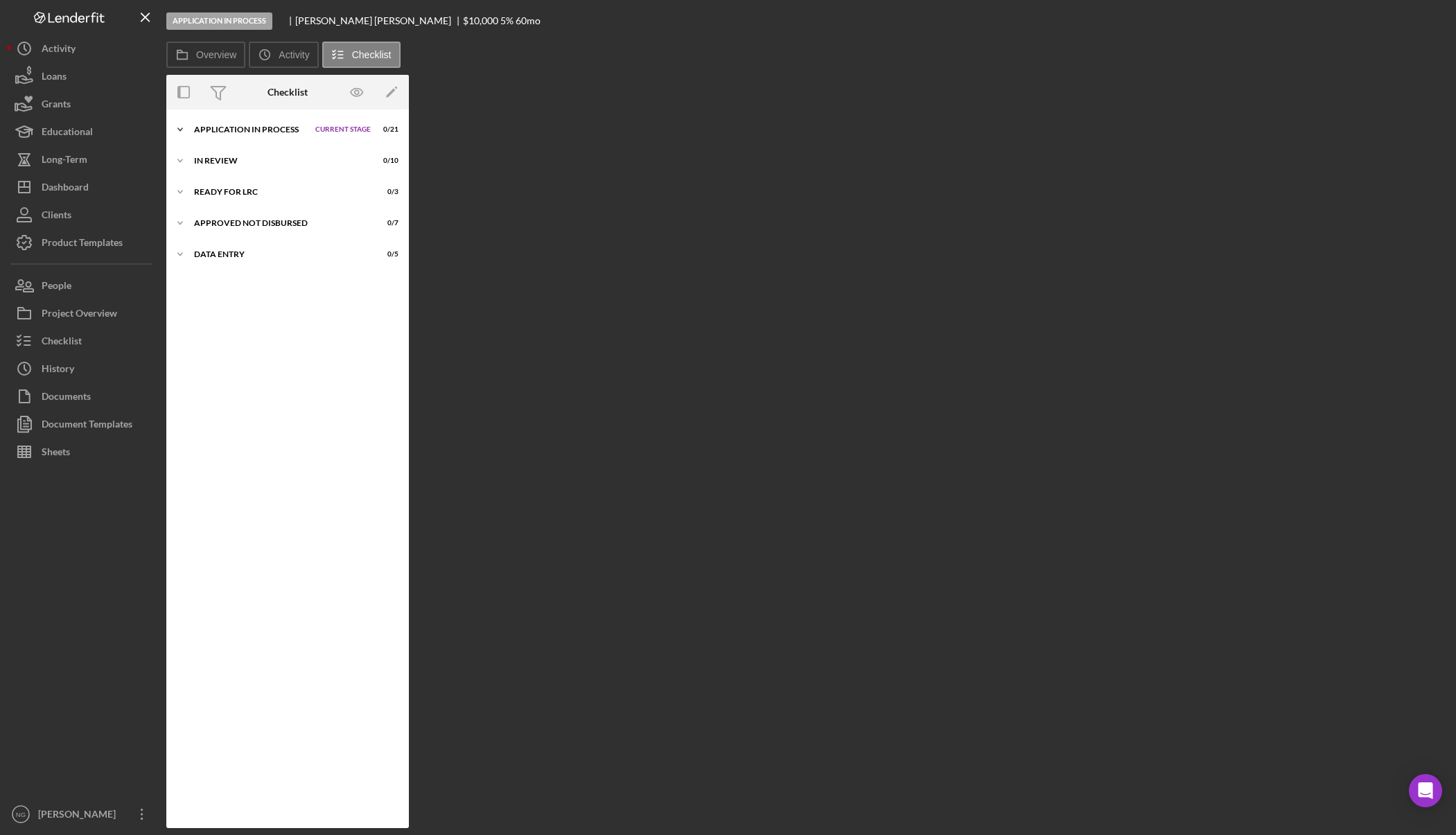
click at [232, 129] on div "Application In Process" at bounding box center [251, 129] width 114 height 8
